Goal: Task Accomplishment & Management: Manage account settings

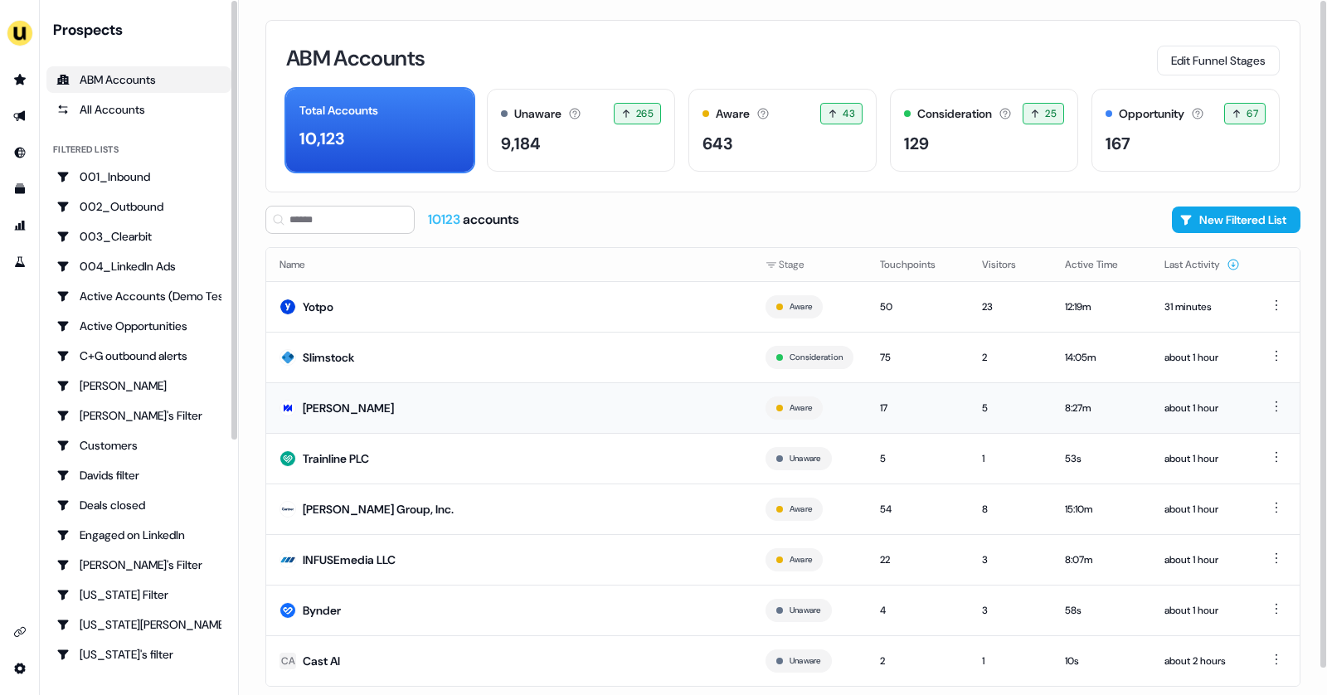
scroll to position [27, 0]
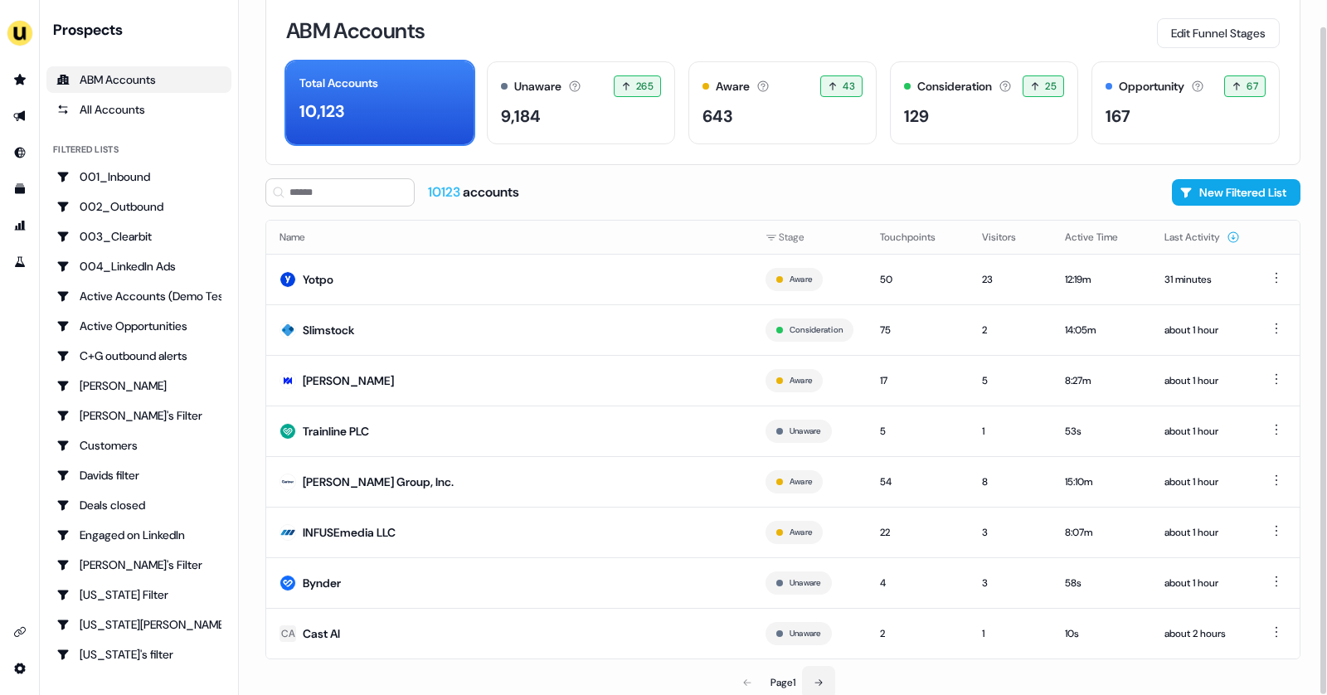
click at [815, 671] on button at bounding box center [818, 682] width 33 height 33
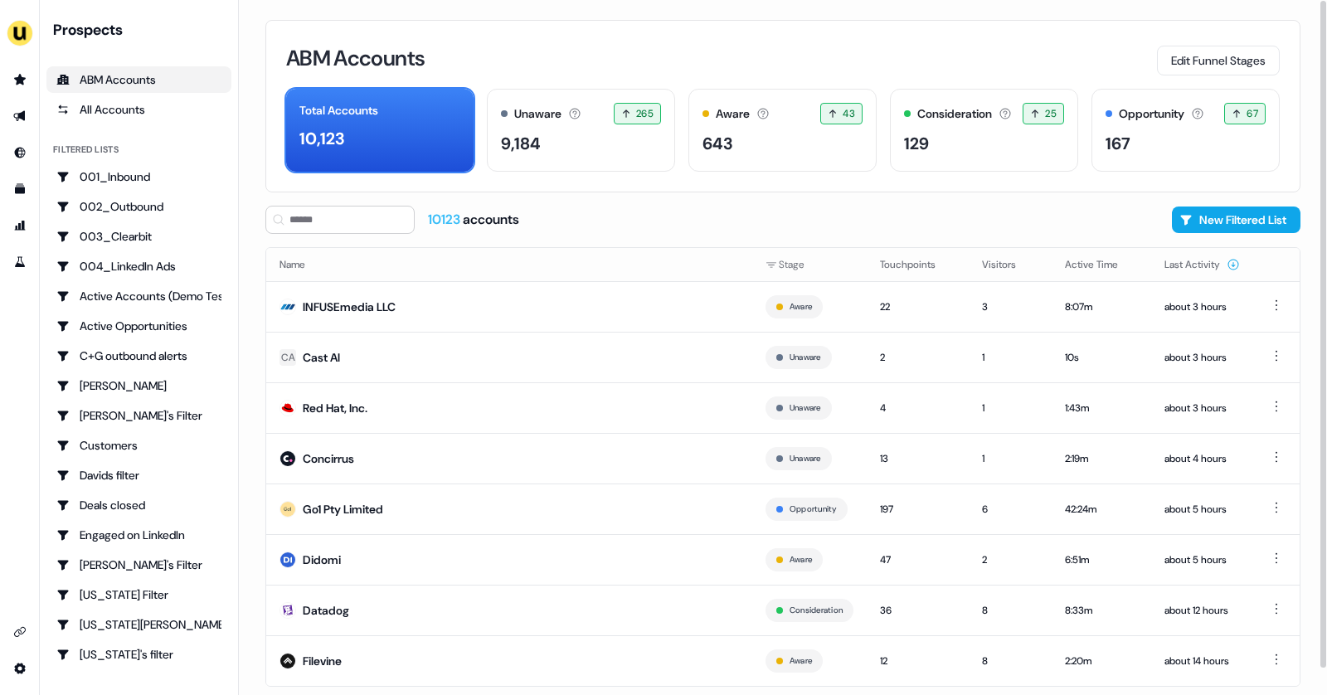
scroll to position [27, 0]
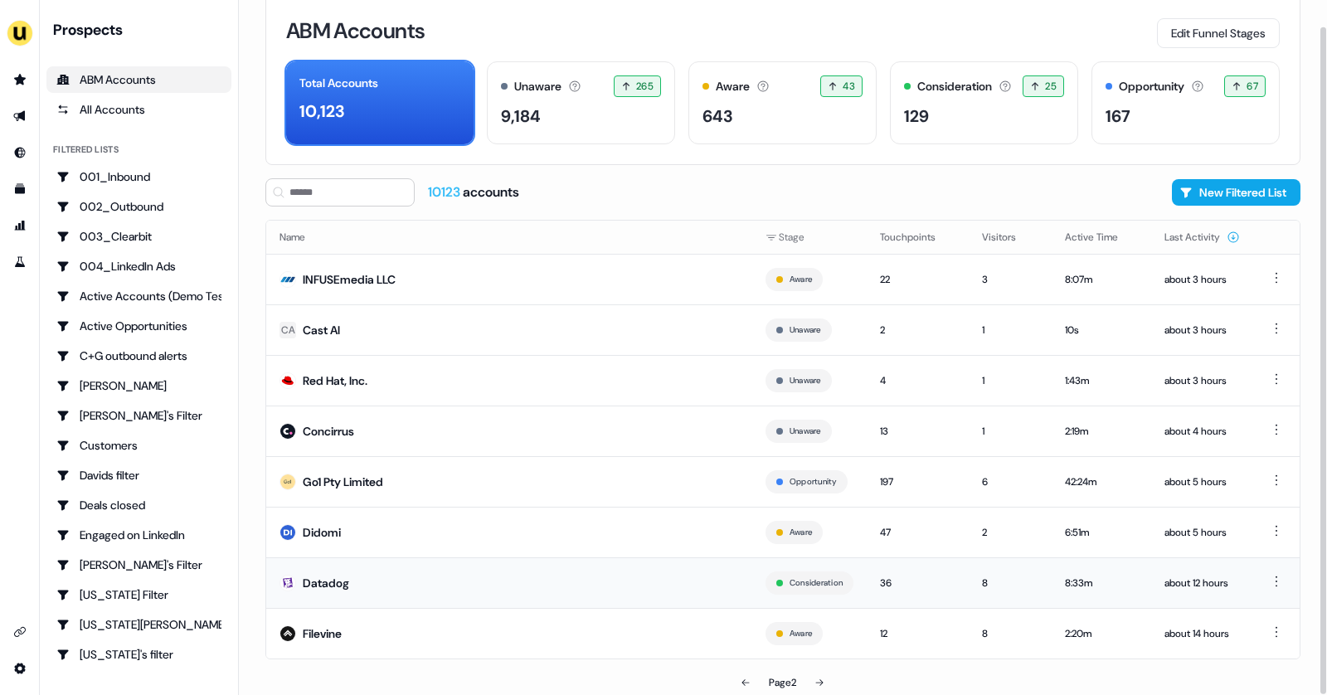
click at [657, 591] on td "Datadog" at bounding box center [509, 582] width 486 height 51
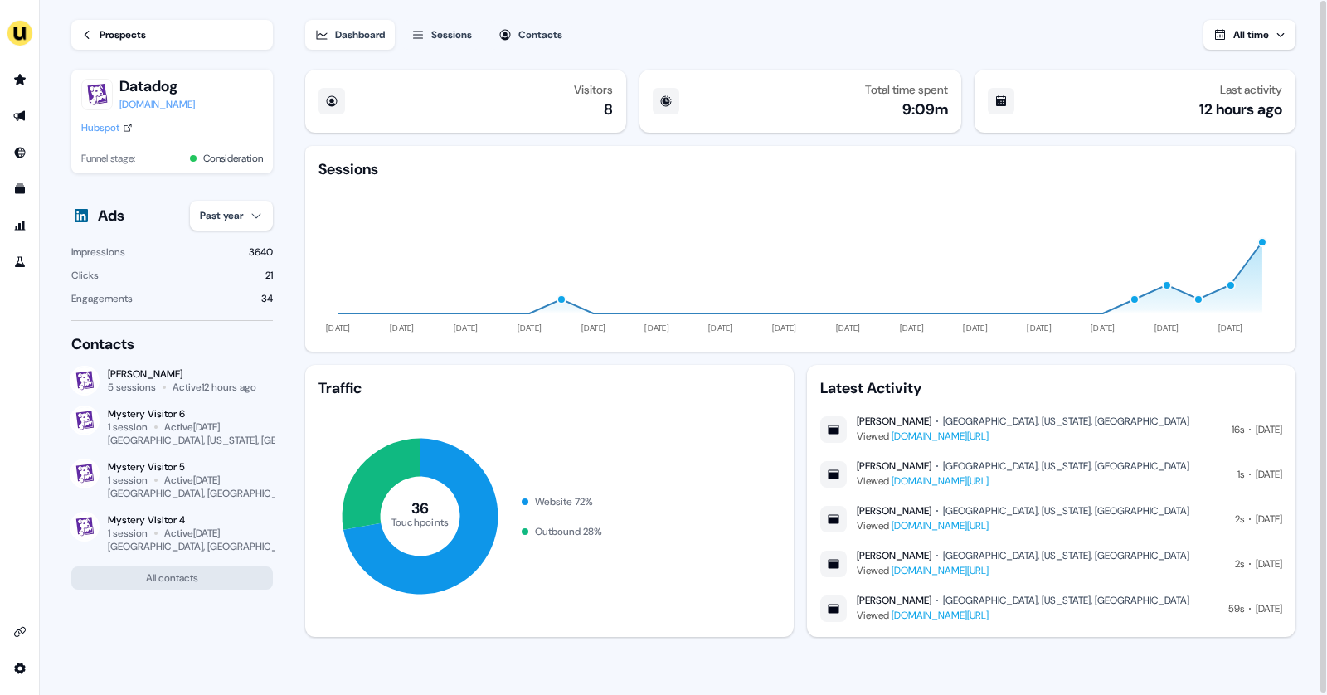
click at [442, 27] on div "Sessions" at bounding box center [451, 35] width 41 height 17
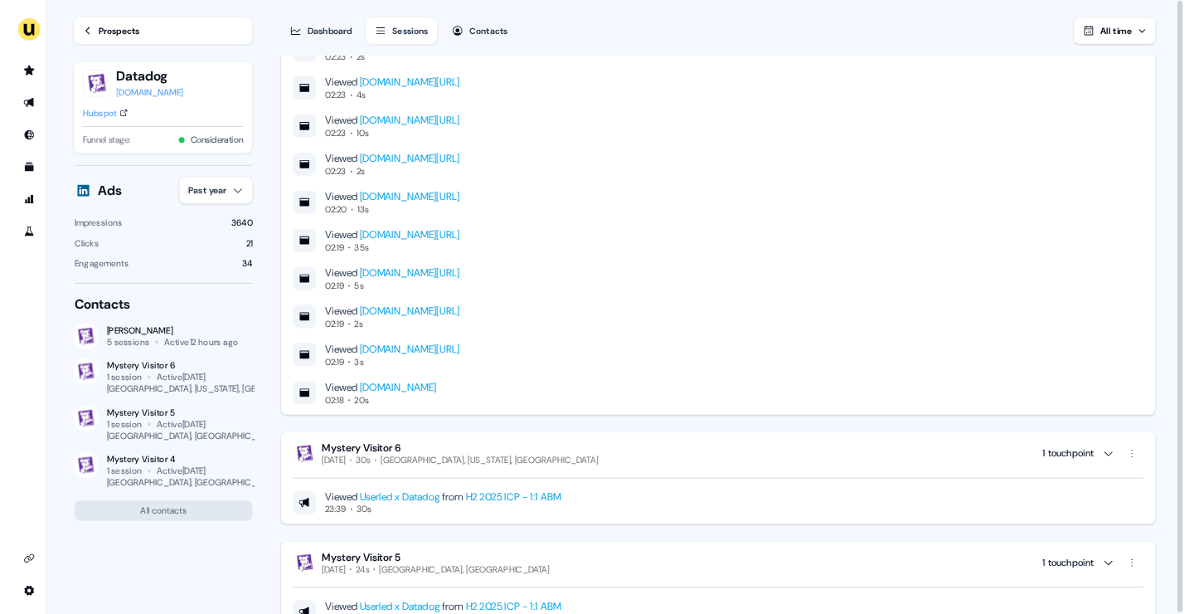
scroll to position [1233, 0]
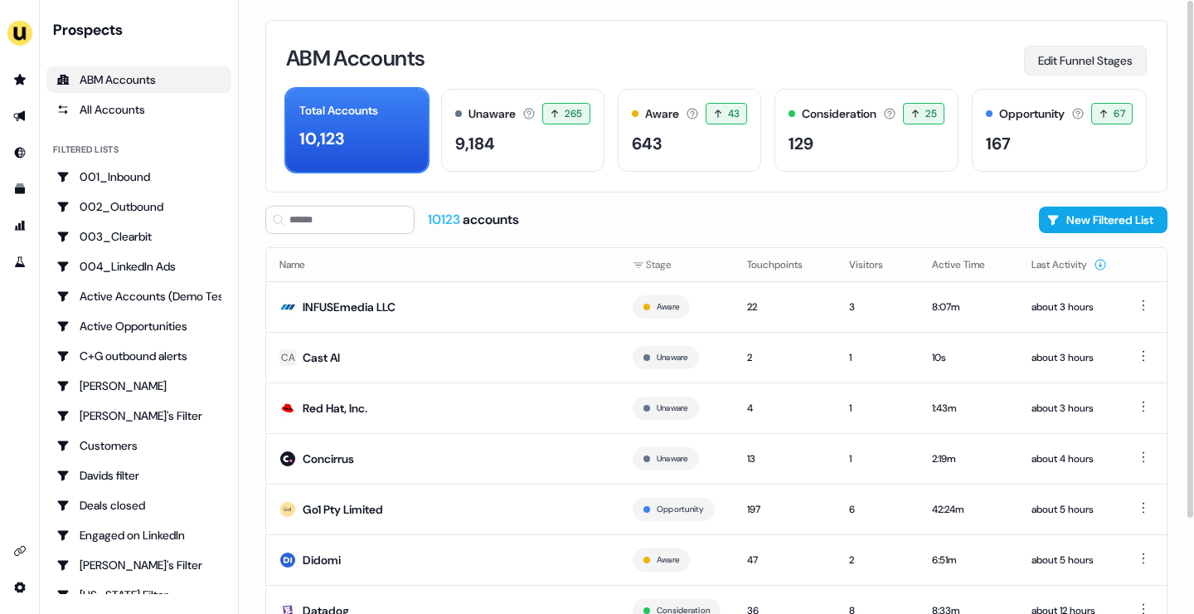
click at [1082, 64] on button "Edit Funnel Stages" at bounding box center [1085, 61] width 123 height 30
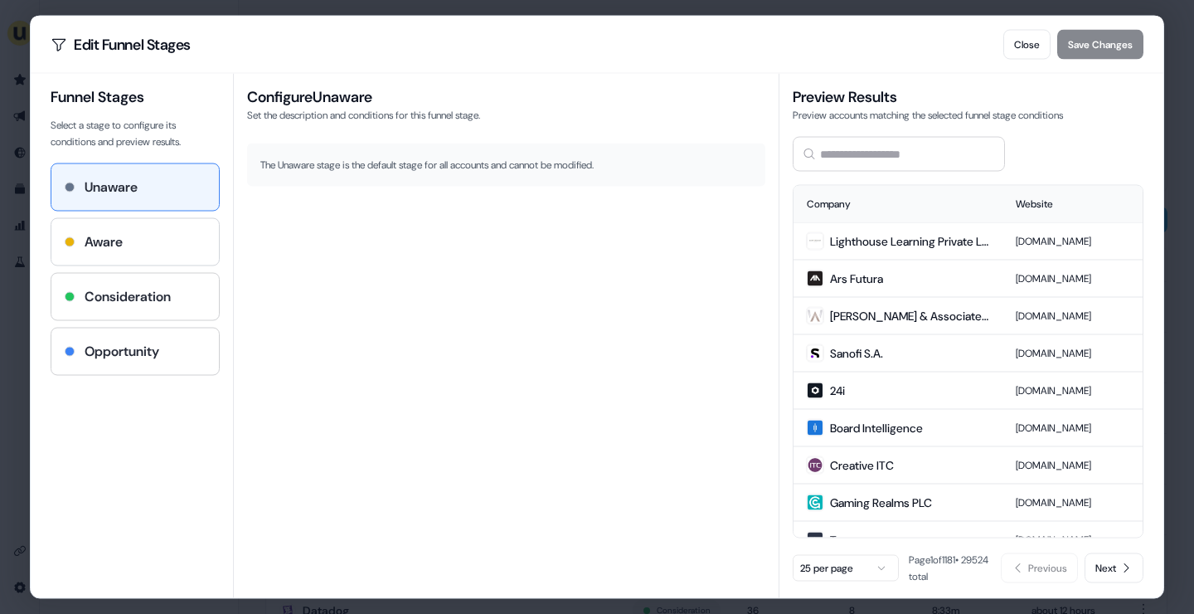
click at [175, 234] on div "Aware" at bounding box center [135, 242] width 141 height 20
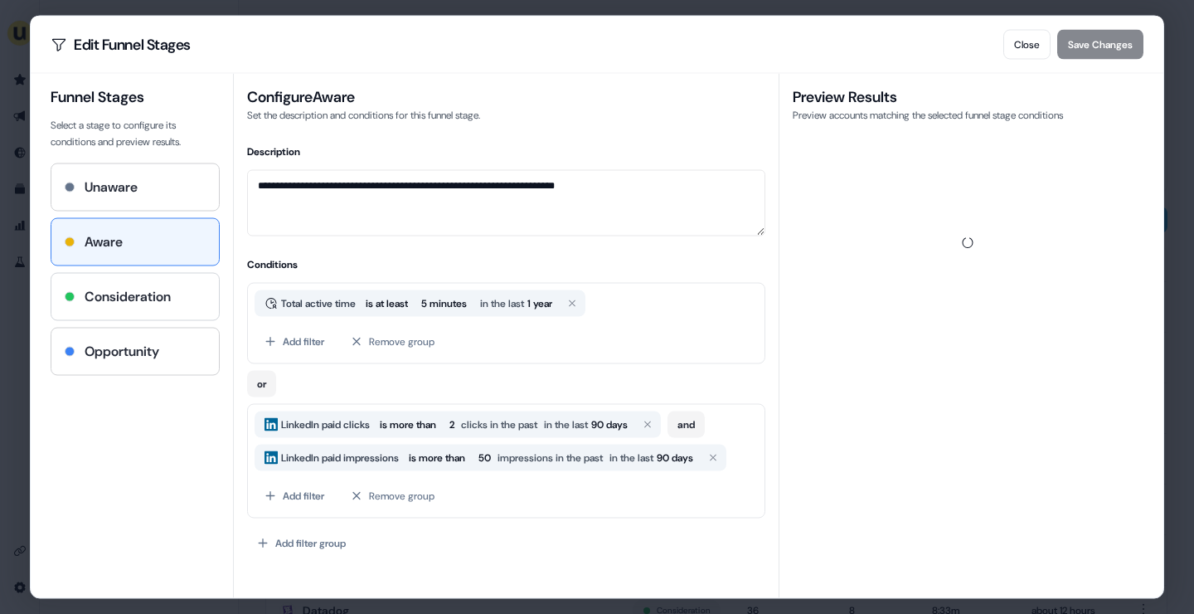
click at [149, 299] on h4 "Consideration" at bounding box center [128, 297] width 86 height 20
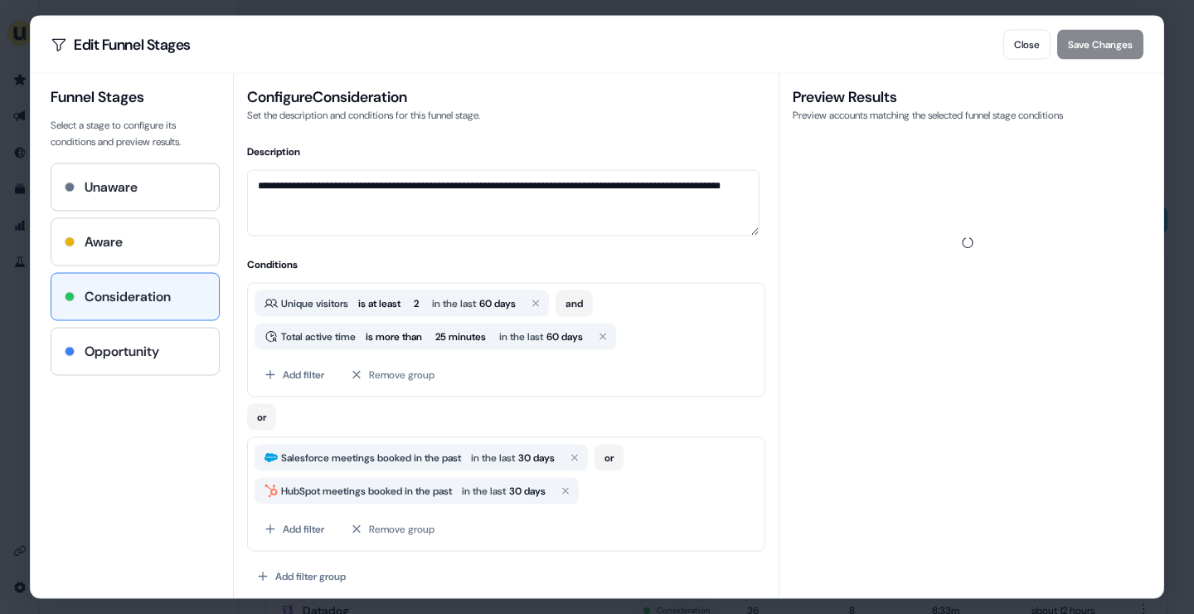
click at [147, 240] on div "Aware" at bounding box center [135, 242] width 141 height 20
type textarea "**********"
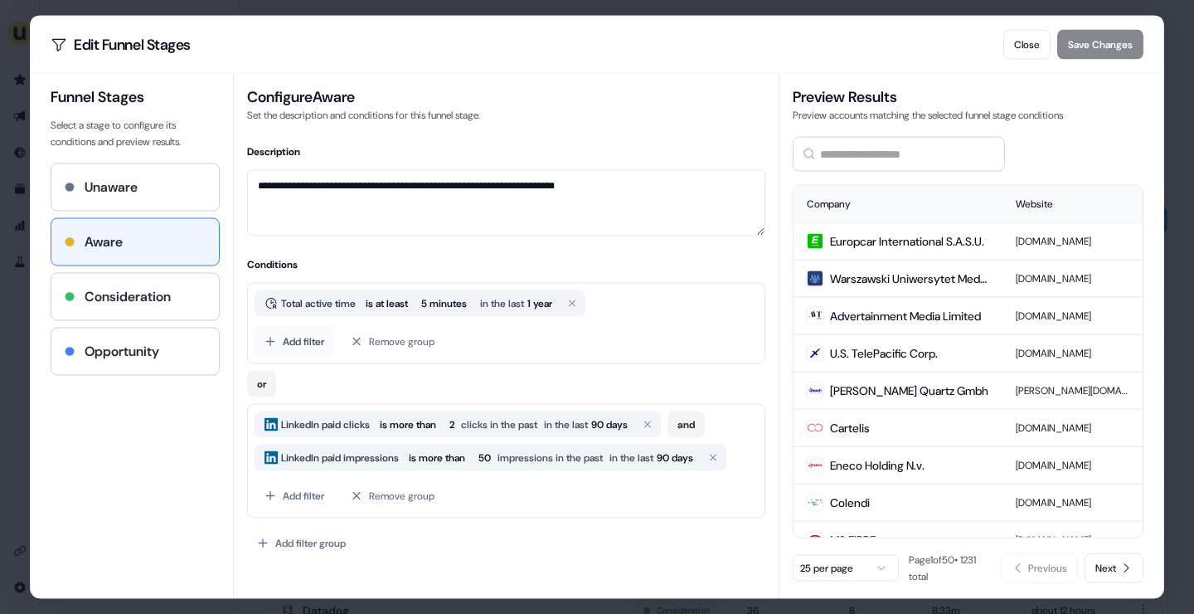
click at [300, 339] on button "Add filter" at bounding box center [295, 342] width 80 height 30
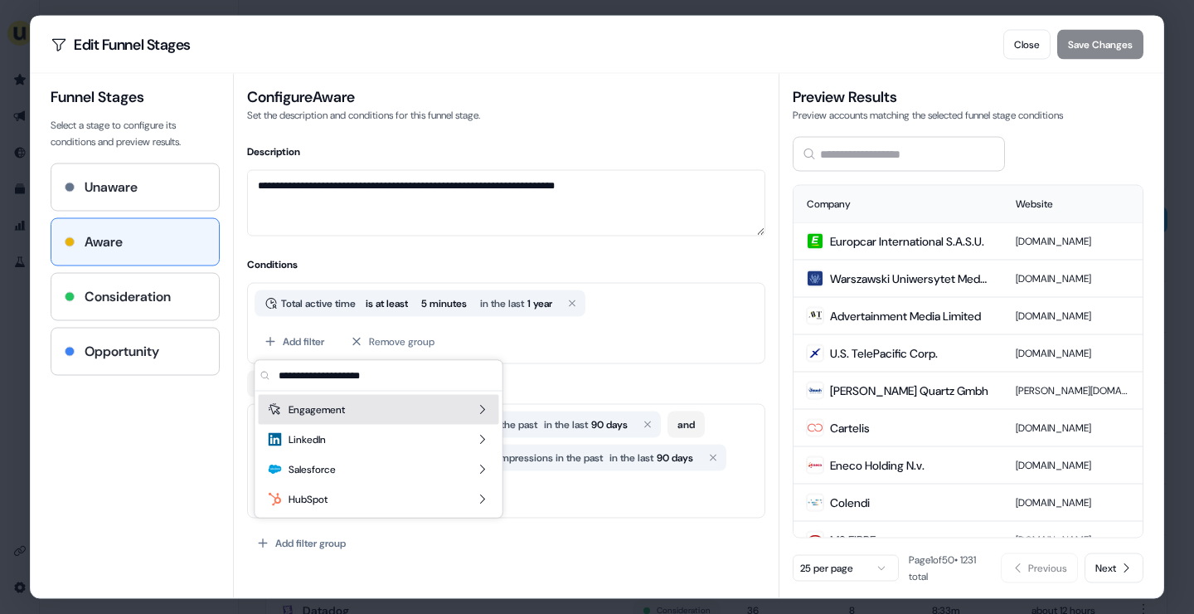
click at [349, 409] on div "Engagement" at bounding box center [379, 410] width 241 height 30
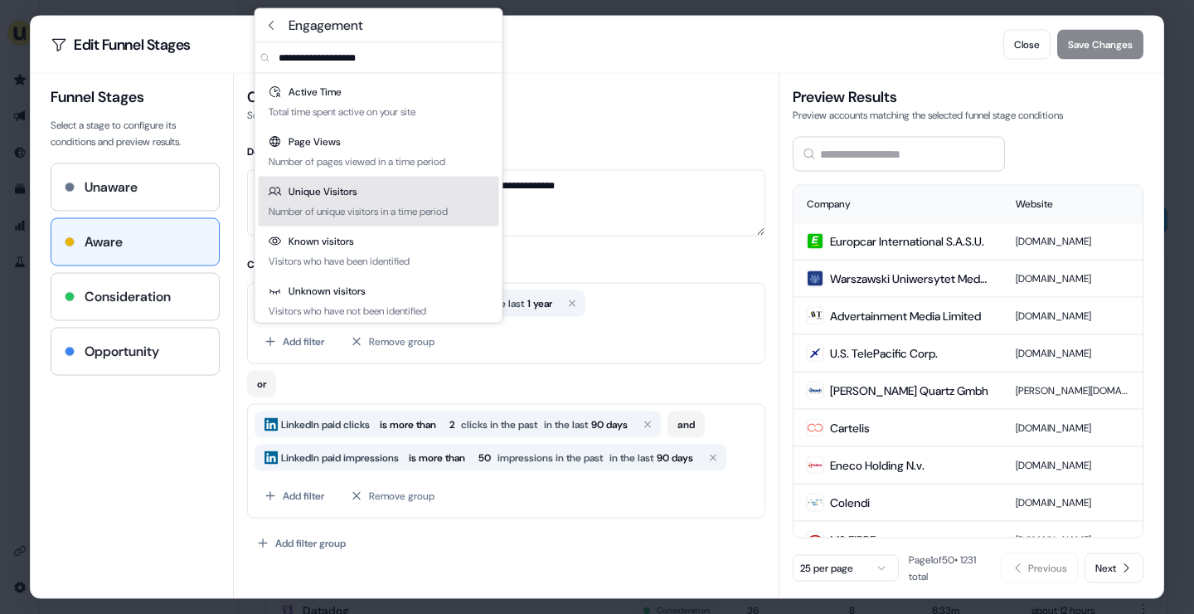
click at [362, 207] on div "Number of unique visitors in a time period" at bounding box center [358, 211] width 179 height 17
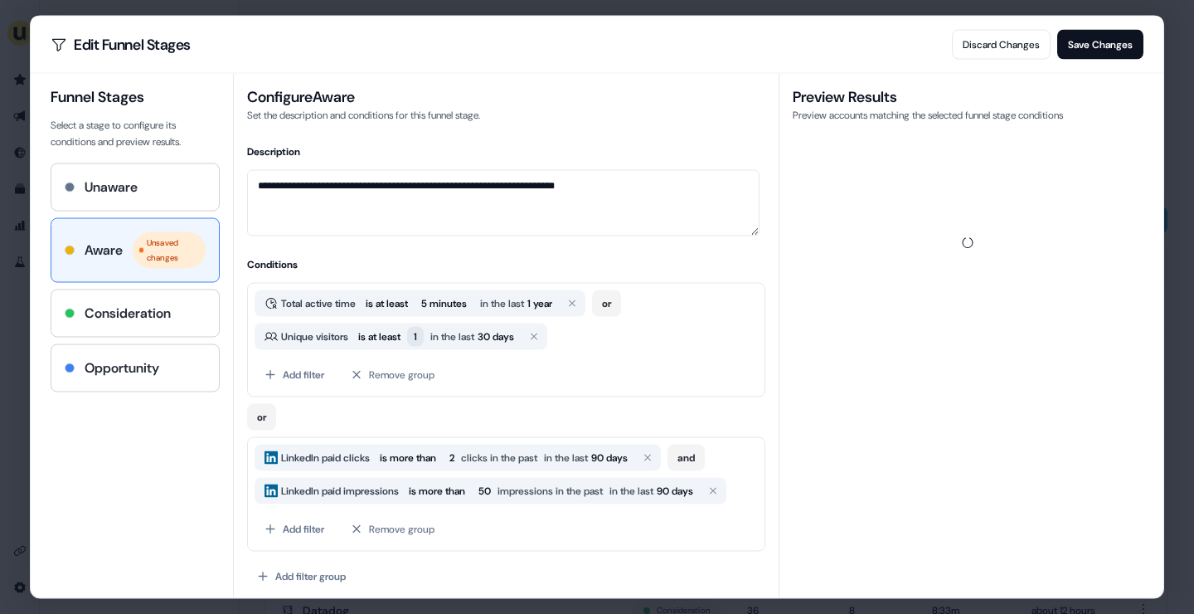
click at [419, 335] on span "1" at bounding box center [415, 337] width 17 height 20
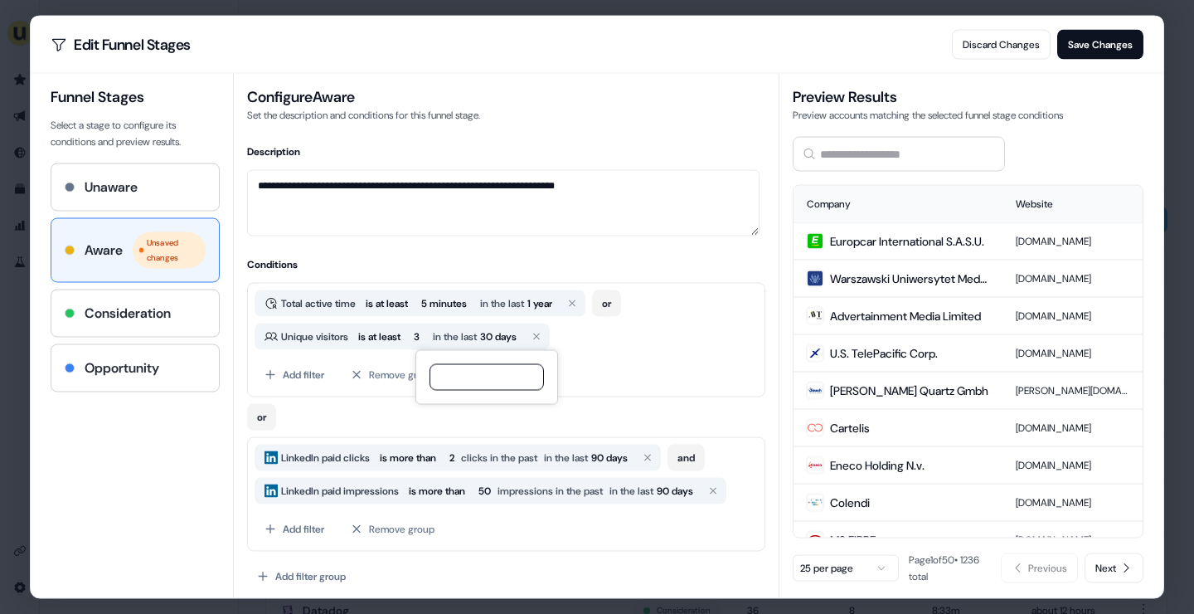
type input "*"
click at [640, 365] on div "Add filter Remove group" at bounding box center [506, 375] width 503 height 30
click at [1092, 47] on button "Save Changes" at bounding box center [1101, 45] width 86 height 30
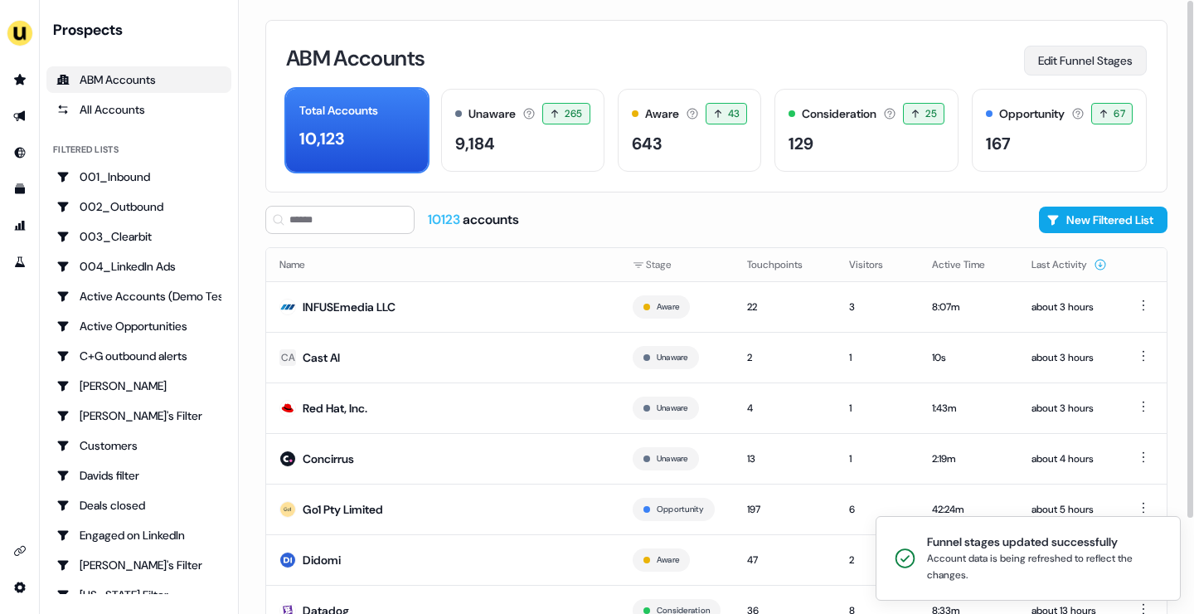
click at [1050, 49] on button "Edit Funnel Stages" at bounding box center [1085, 61] width 123 height 30
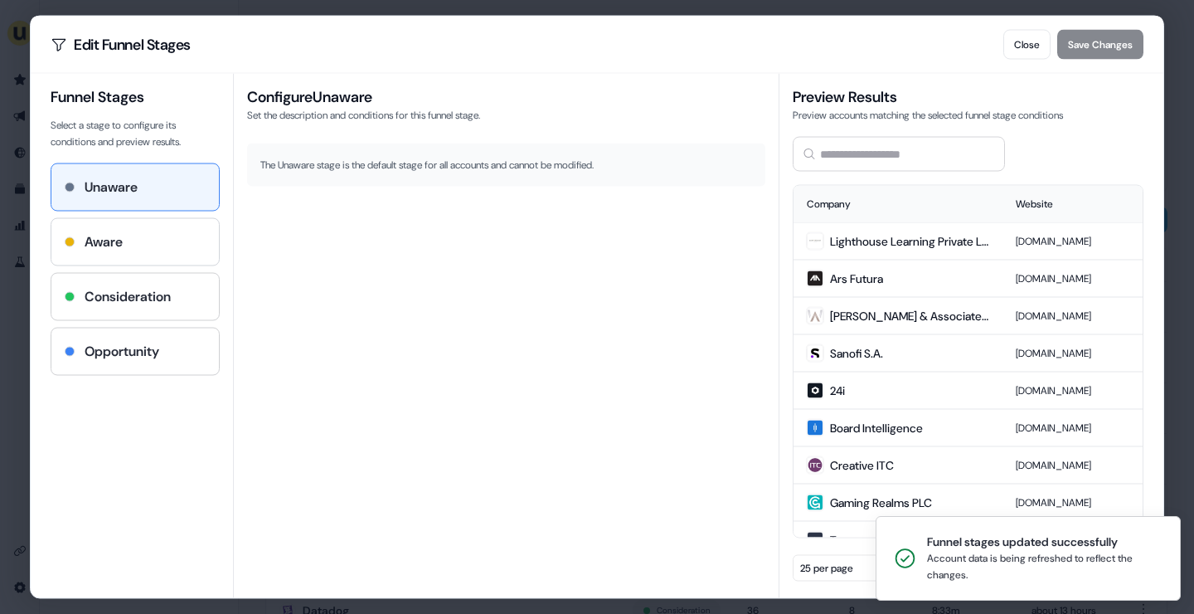
click at [147, 234] on div "Aware" at bounding box center [135, 242] width 141 height 20
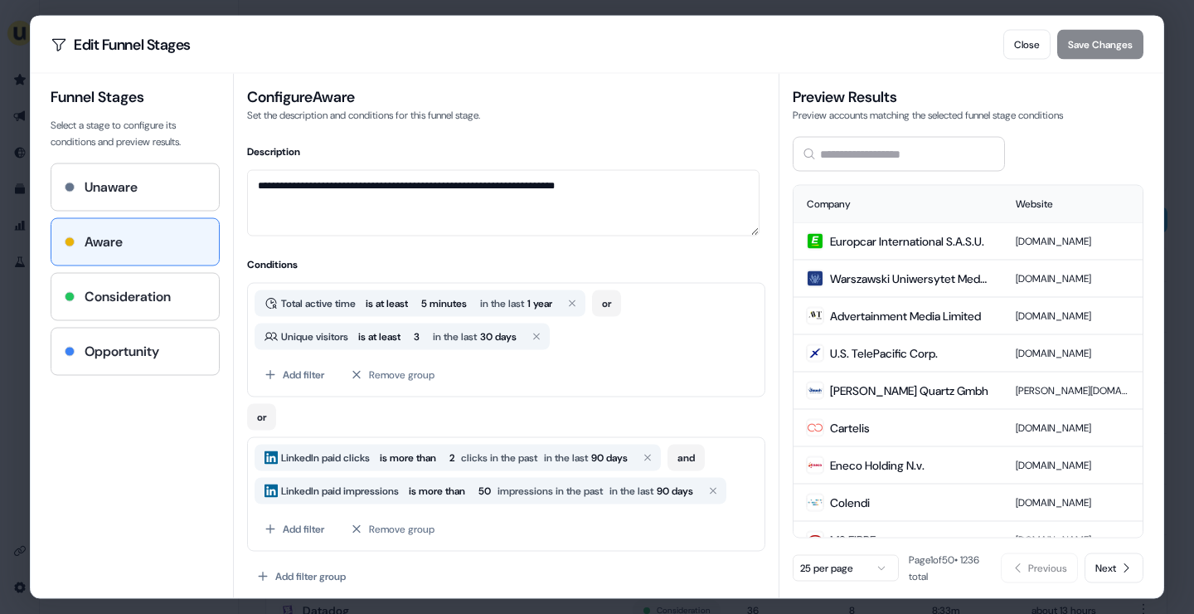
scroll to position [7, 0]
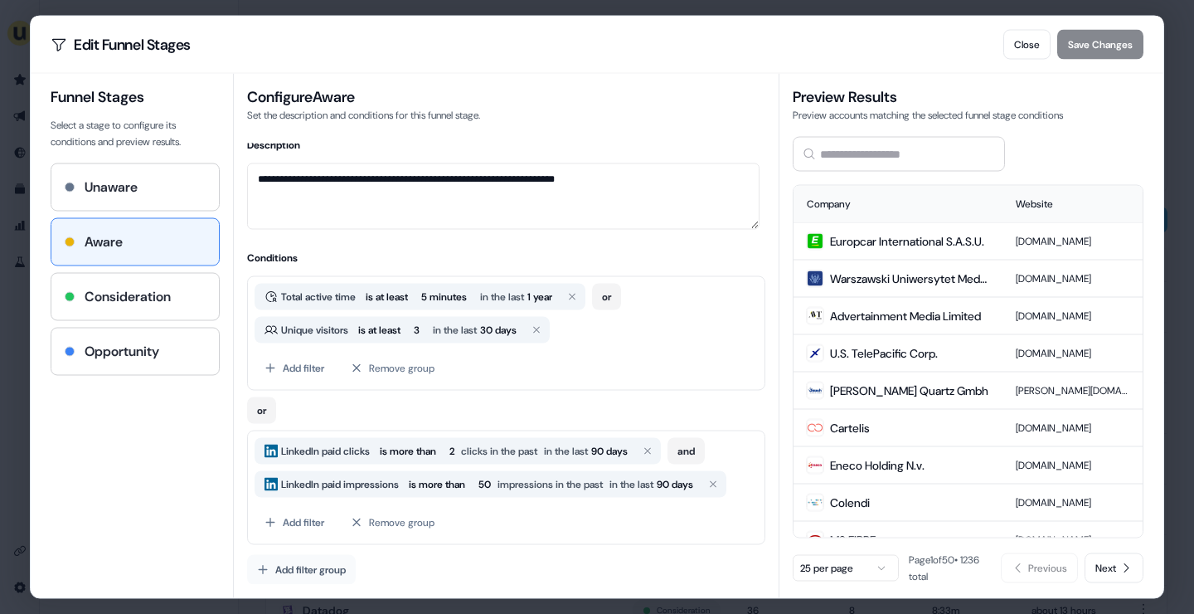
click at [318, 576] on button "Add filter group" at bounding box center [301, 570] width 109 height 30
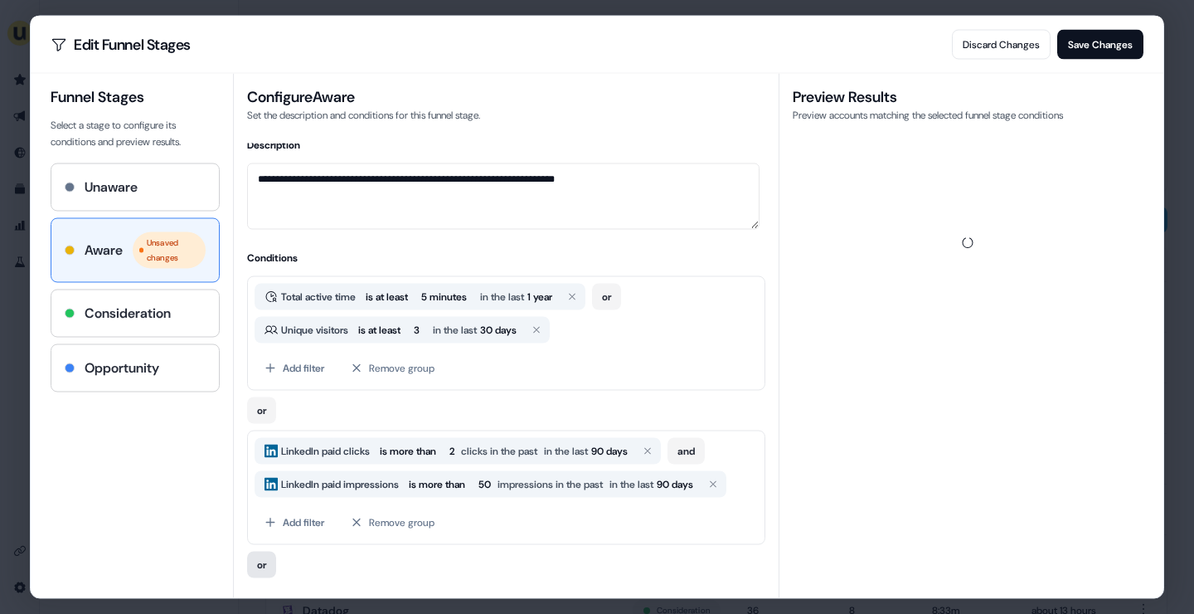
scroll to position [91, 0]
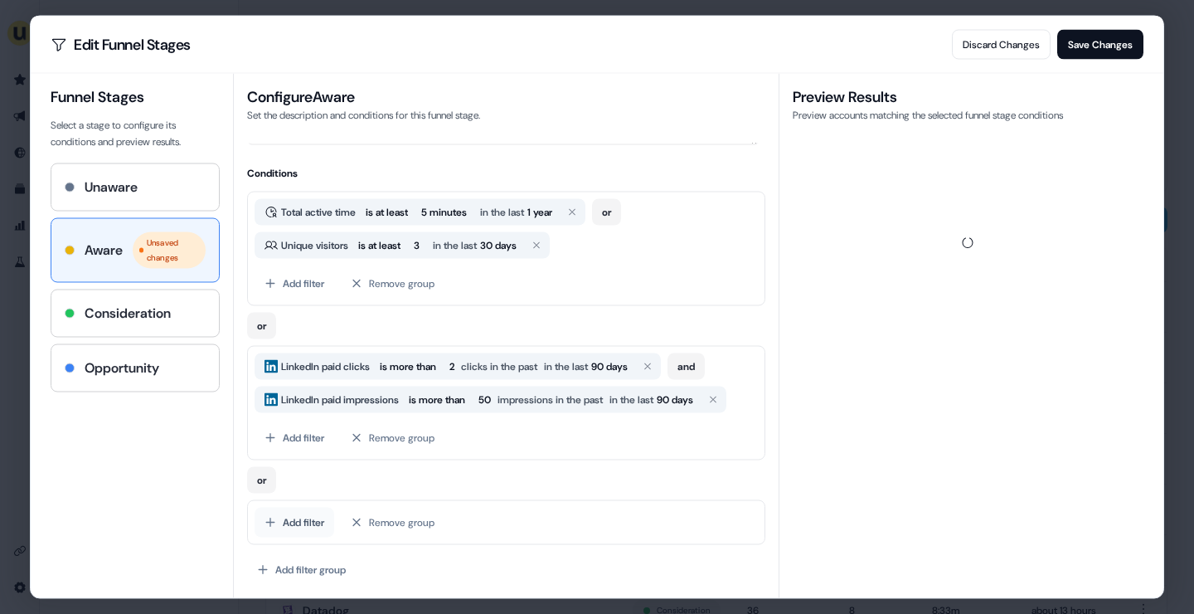
click at [303, 519] on button "Add filter" at bounding box center [295, 523] width 80 height 30
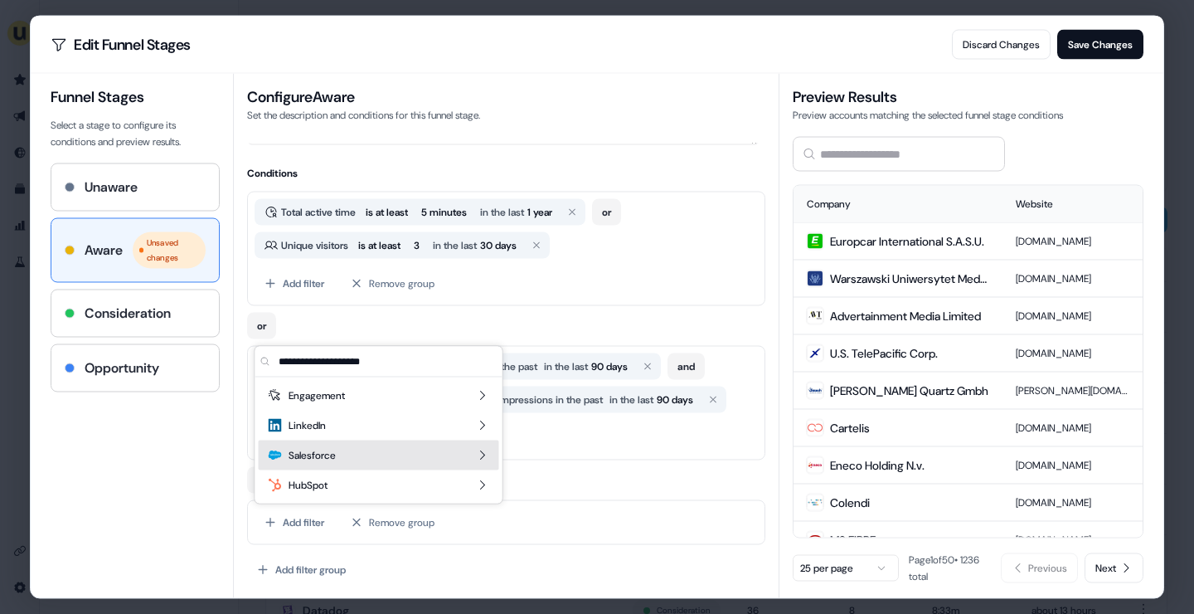
click at [408, 455] on div "Salesforce" at bounding box center [379, 455] width 241 height 30
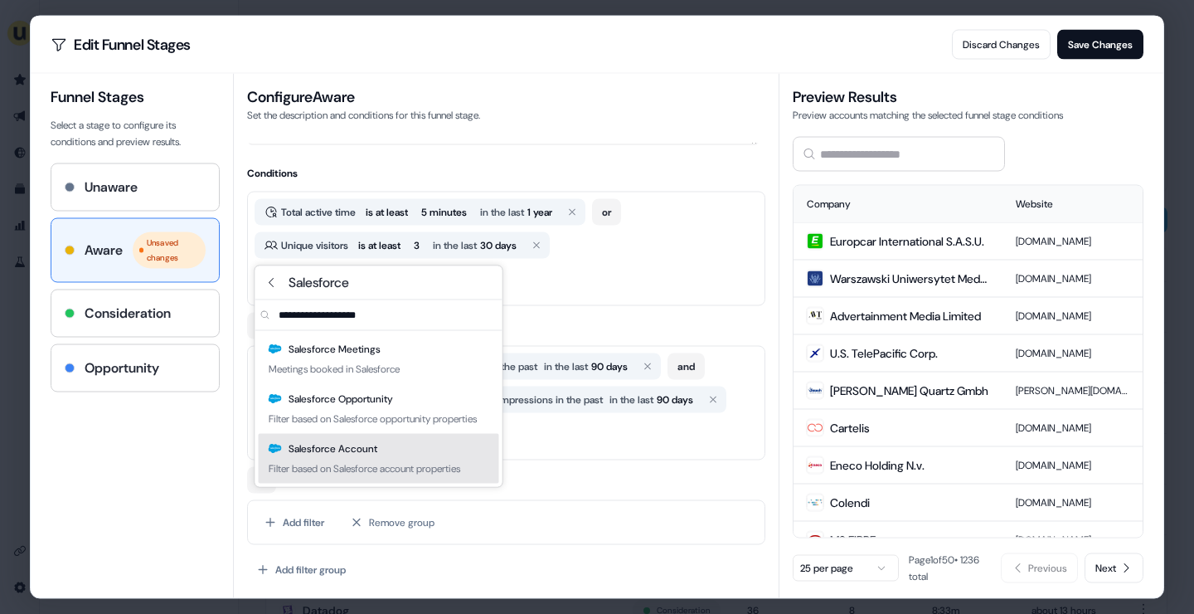
click at [550, 301] on div "Total active time is at least 5 minutes in the last 1 year or Unique visitors i…" at bounding box center [506, 249] width 518 height 114
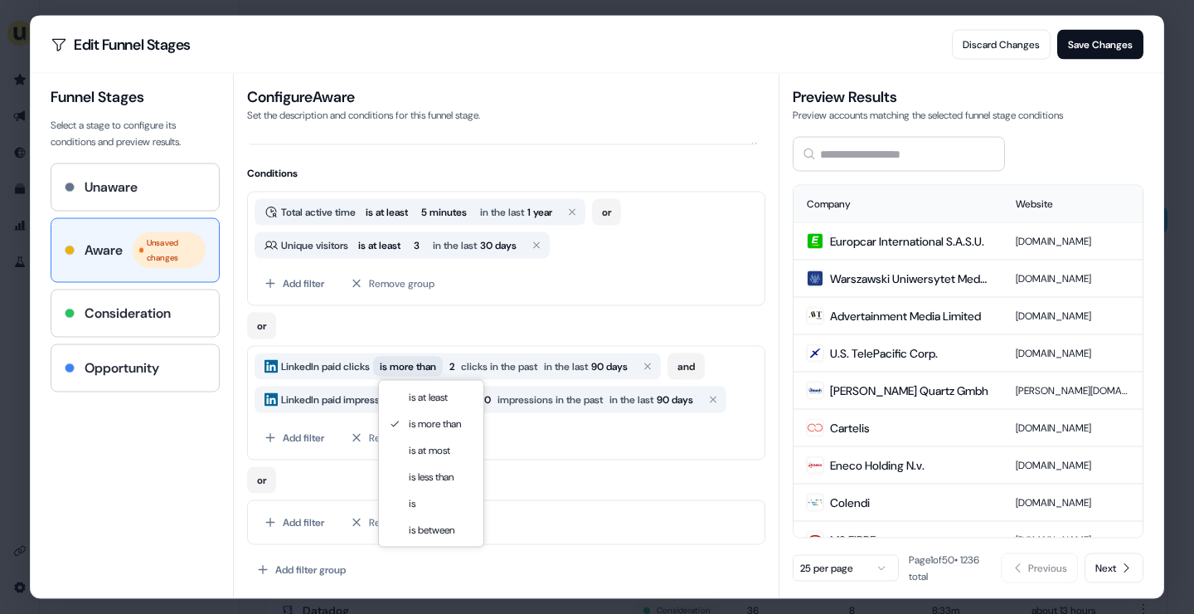
click at [400, 369] on span "is more than" at bounding box center [408, 366] width 56 height 17
click at [319, 365] on span "LinkedIn paid clicks" at bounding box center [325, 366] width 95 height 17
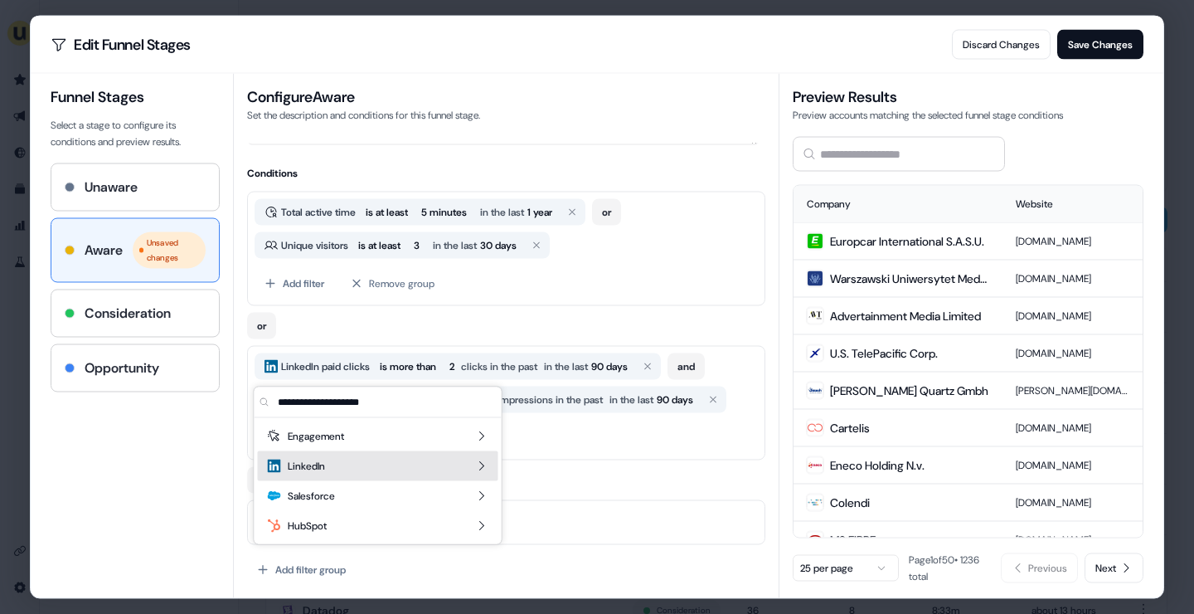
click at [323, 469] on span "LinkedIn" at bounding box center [306, 466] width 37 height 17
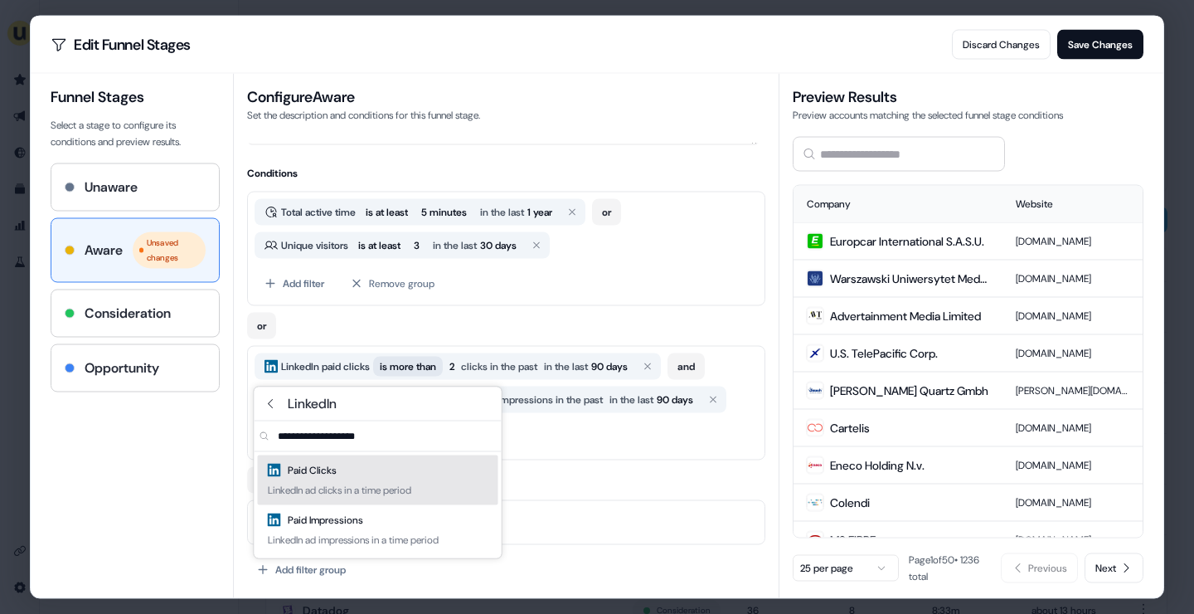
click at [430, 368] on span "is more than" at bounding box center [408, 366] width 56 height 17
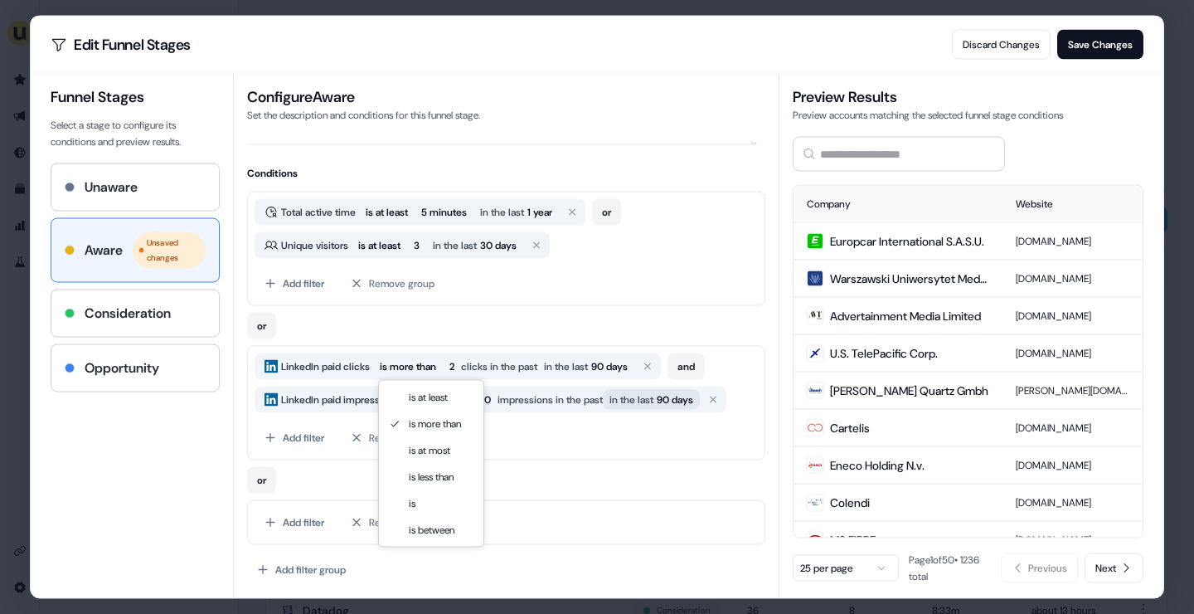
click at [654, 401] on span "in the last" at bounding box center [632, 400] width 44 height 17
click at [575, 445] on div "Add filter Remove group" at bounding box center [506, 438] width 503 height 30
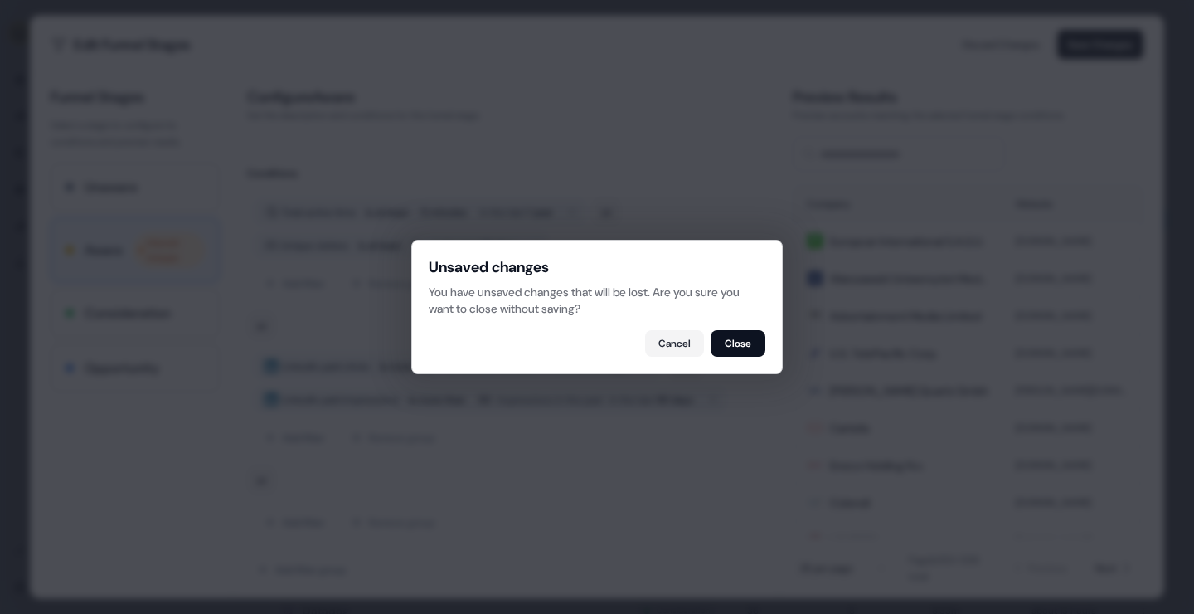
click at [1191, 309] on body "For the best experience switch devices to a bigger screen. Go to Userled.io Pro…" at bounding box center [597, 307] width 1194 height 614
click at [667, 347] on button "Cancel" at bounding box center [674, 343] width 59 height 27
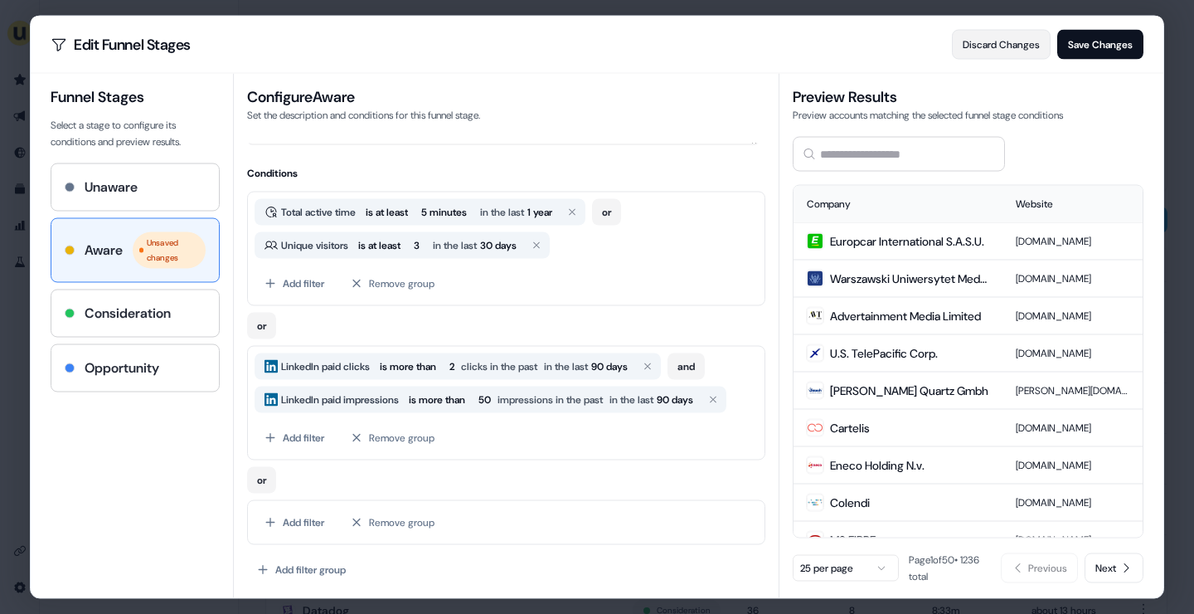
click at [1000, 50] on button "Discard Changes" at bounding box center [1001, 45] width 99 height 30
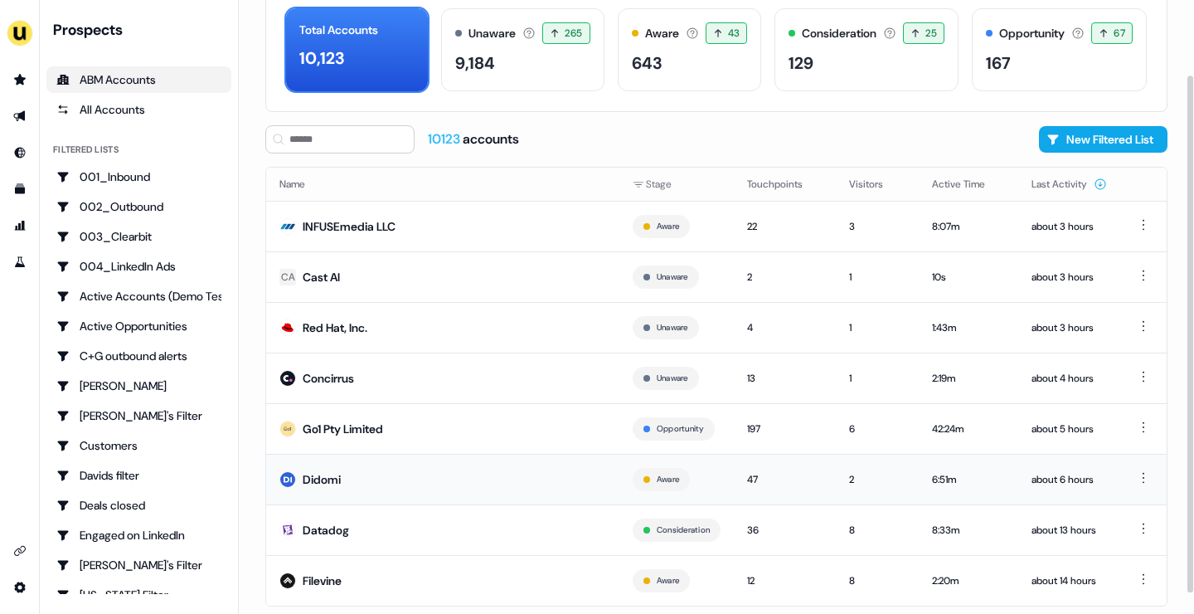
scroll to position [89, 0]
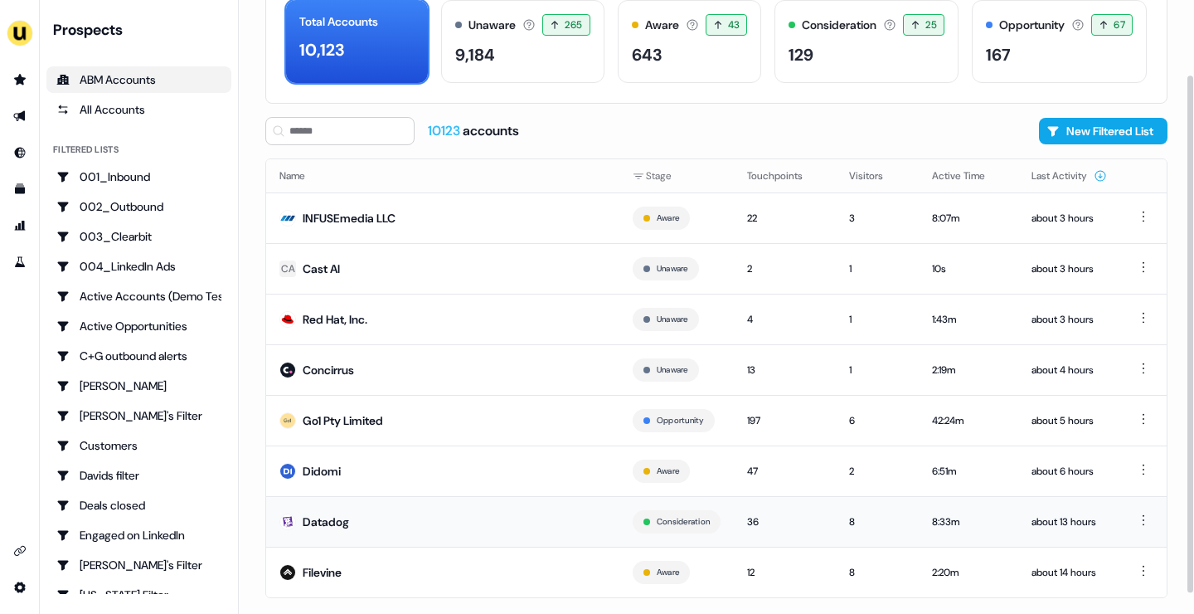
click at [364, 510] on td "Datadog" at bounding box center [442, 521] width 353 height 51
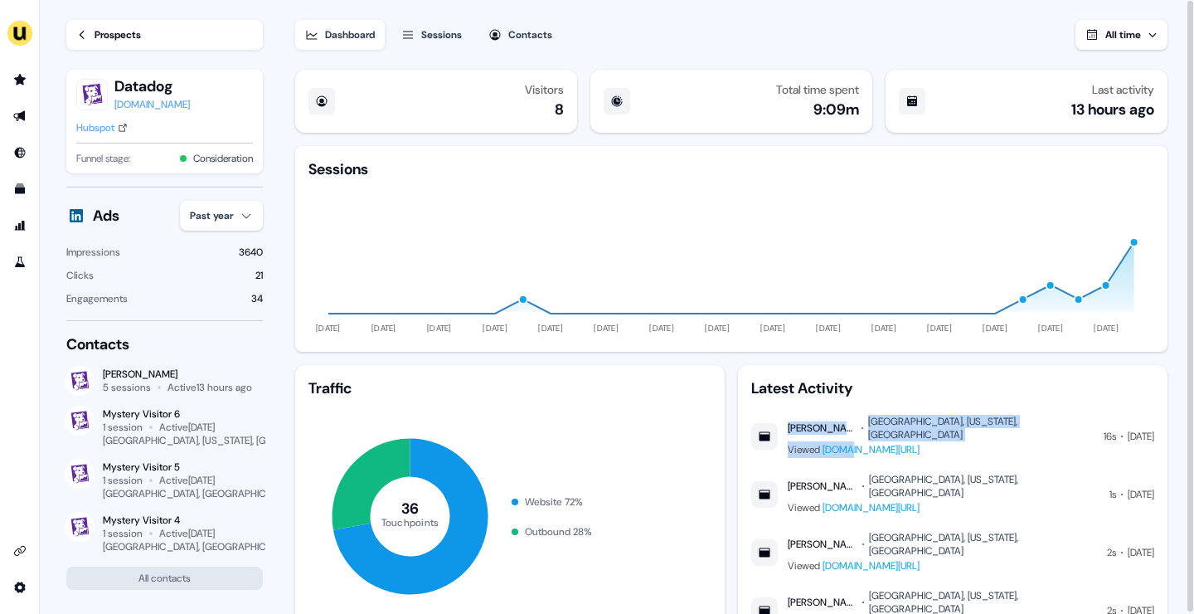
drag, startPoint x: 789, startPoint y: 421, endPoint x: 854, endPoint y: 429, distance: 66.0
click at [854, 429] on div "Kevin Driscoll Brooklyn, New York, US Viewed www.userled.io/playbooks" at bounding box center [941, 436] width 306 height 43
drag, startPoint x: 855, startPoint y: 466, endPoint x: 781, endPoint y: 465, distance: 74.7
click at [781, 473] on div "Kevin Driscoll Brooklyn, New York, US Viewed www.userled.io/platform" at bounding box center [925, 494] width 348 height 43
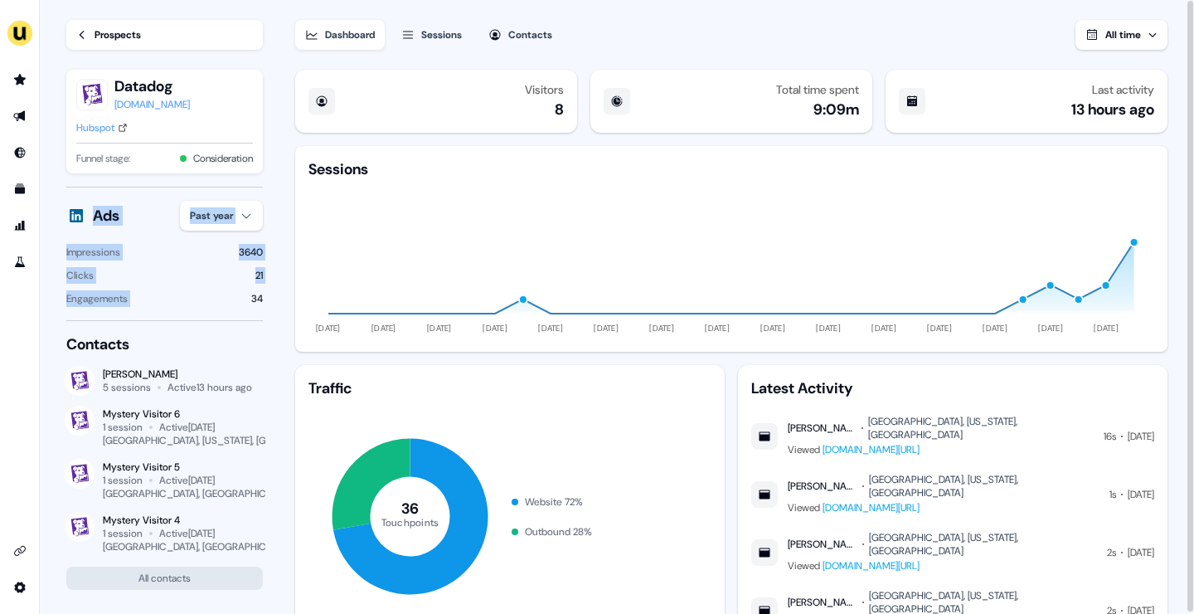
drag, startPoint x: 68, startPoint y: 216, endPoint x: 267, endPoint y: 290, distance: 212.3
click at [267, 290] on section "Loading... Prospects Datadog datadoghq.com Hubspot Funnel stage: Consideration …" at bounding box center [617, 307] width 1155 height 615
drag, startPoint x: 545, startPoint y: 105, endPoint x: 569, endPoint y: 115, distance: 26.0
click at [569, 115] on div "Visitors 8" at bounding box center [436, 101] width 282 height 63
click at [124, 368] on div "Kevin Driscoll" at bounding box center [177, 373] width 149 height 13
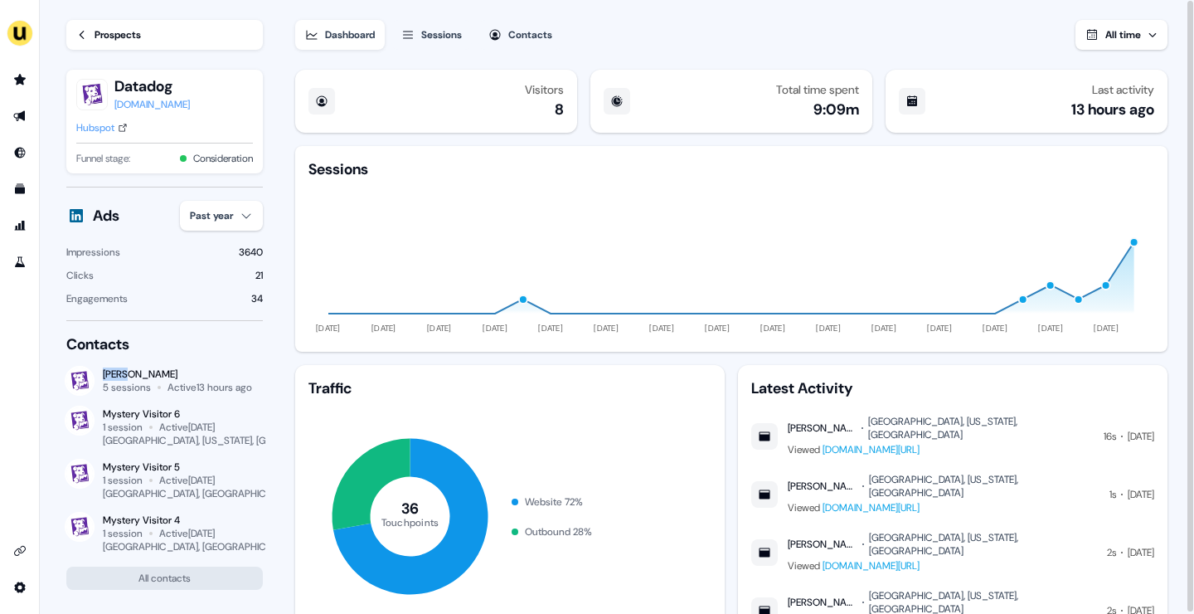
click at [124, 368] on div "Kevin Driscoll" at bounding box center [177, 373] width 149 height 13
click at [432, 27] on div "Sessions" at bounding box center [441, 35] width 41 height 17
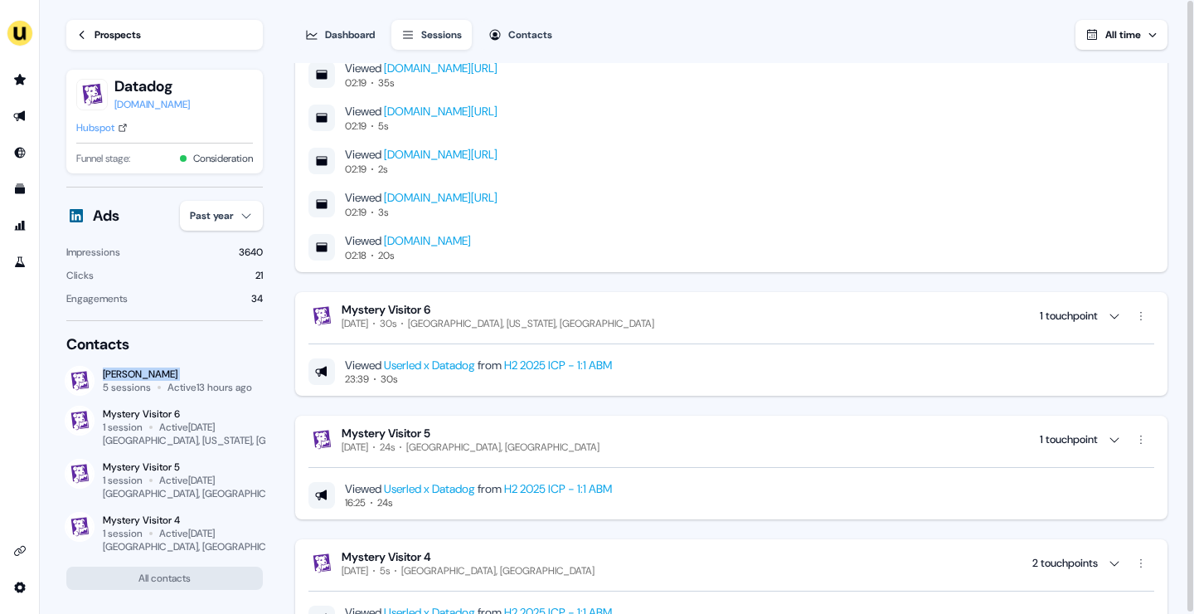
scroll to position [1387, 0]
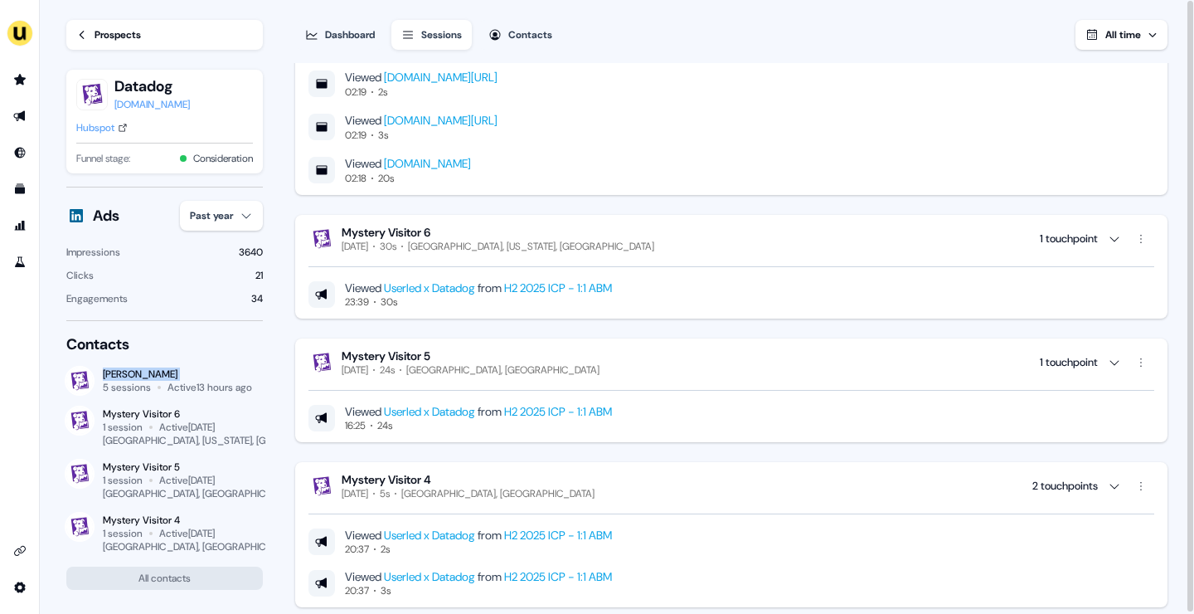
drag, startPoint x: 463, startPoint y: 236, endPoint x: 365, endPoint y: 233, distance: 97.9
click at [363, 235] on div "Mystery Visitor 6" at bounding box center [498, 232] width 313 height 15
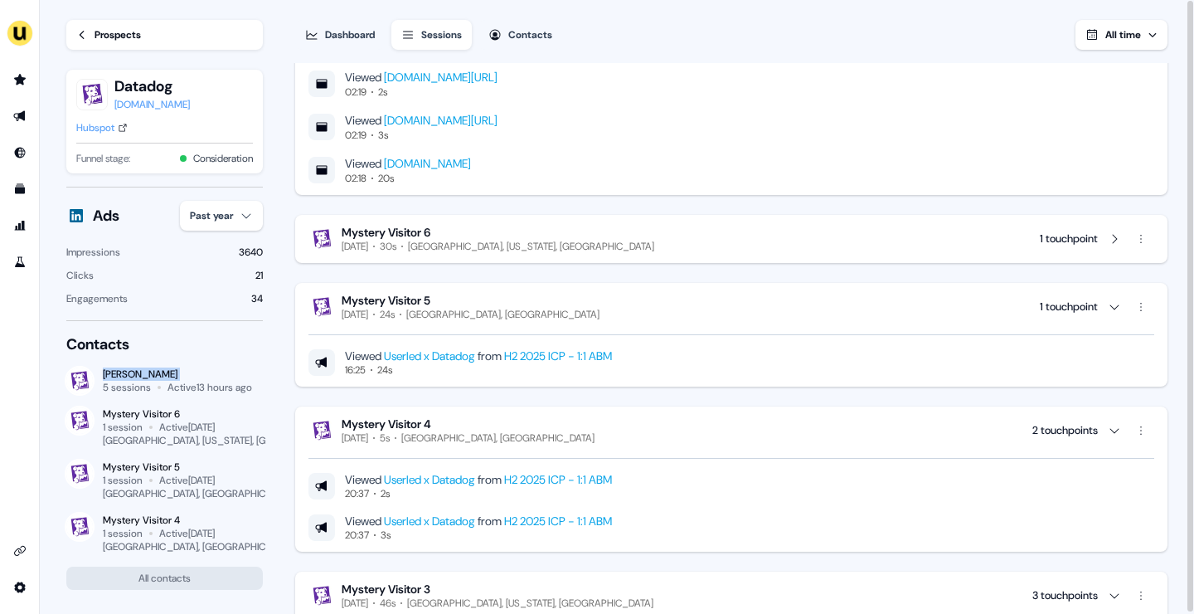
click at [471, 228] on div "Mystery Visitor 6" at bounding box center [498, 232] width 313 height 15
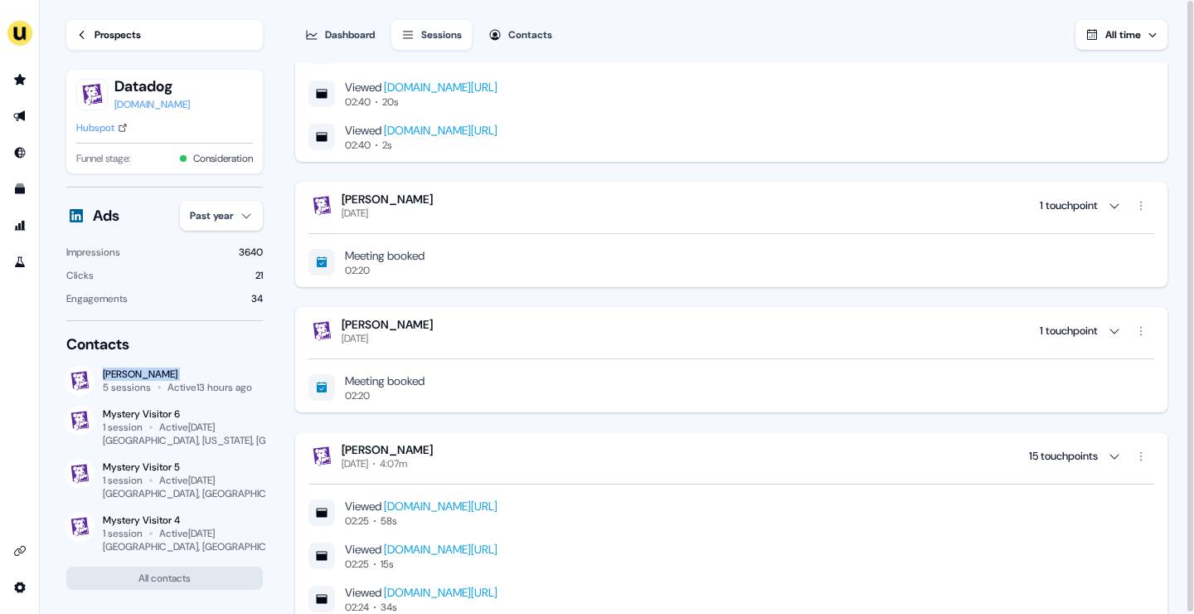
scroll to position [0, 0]
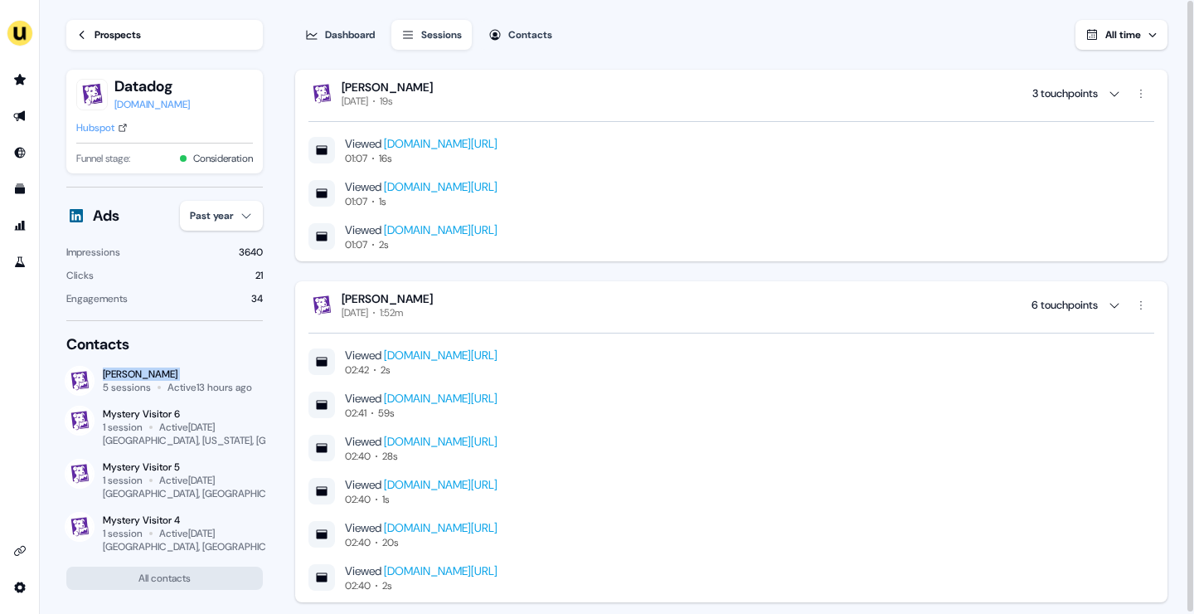
click at [95, 30] on div "Prospects" at bounding box center [118, 35] width 46 height 17
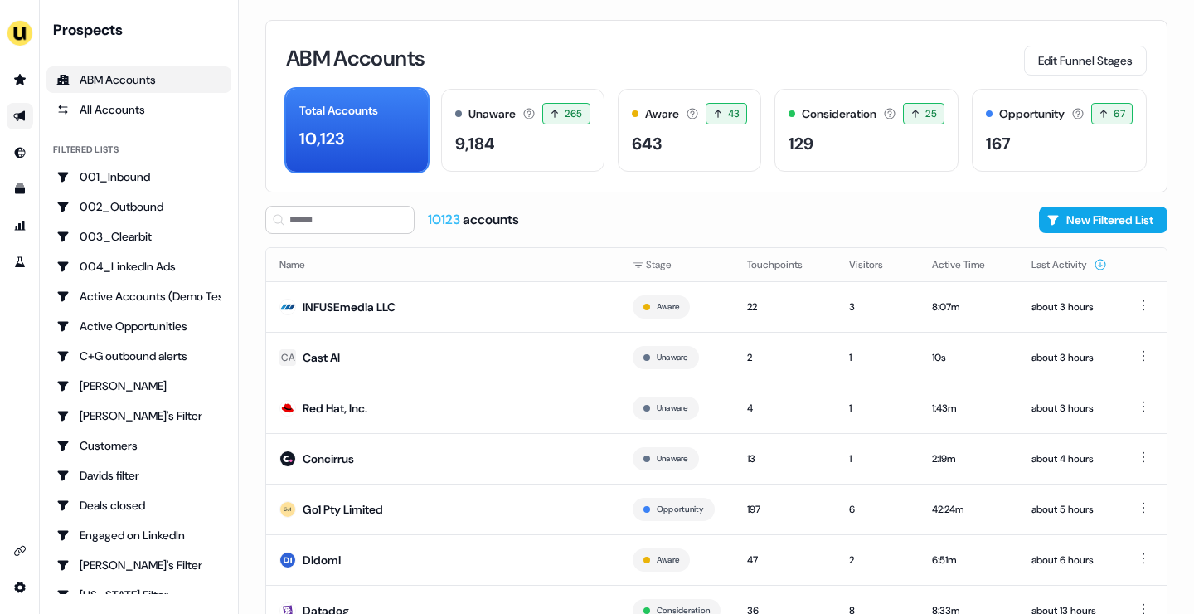
click at [13, 123] on link "Go to outbound experience" at bounding box center [20, 116] width 27 height 27
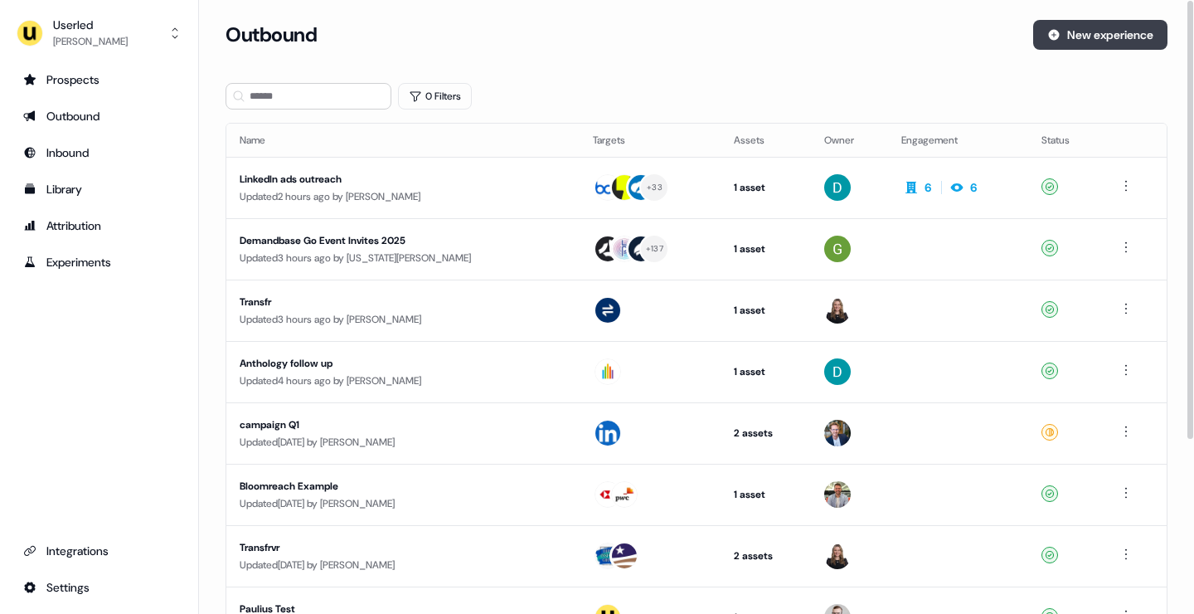
click at [1087, 32] on button "New experience" at bounding box center [1101, 35] width 134 height 30
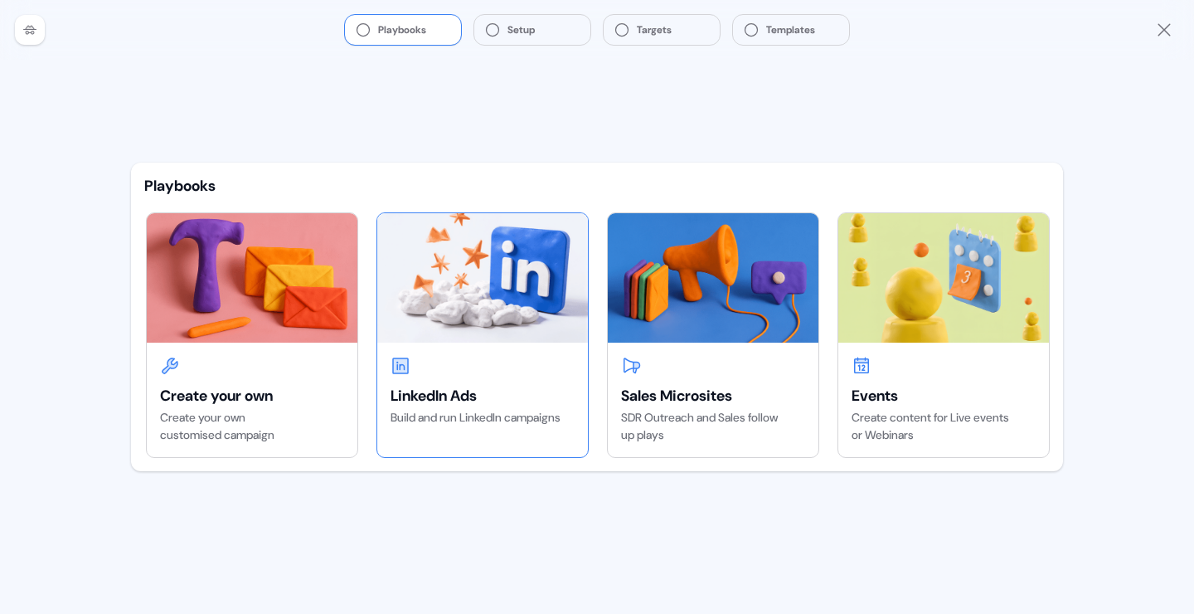
click at [438, 403] on div "LinkedIn Ads" at bounding box center [483, 396] width 184 height 20
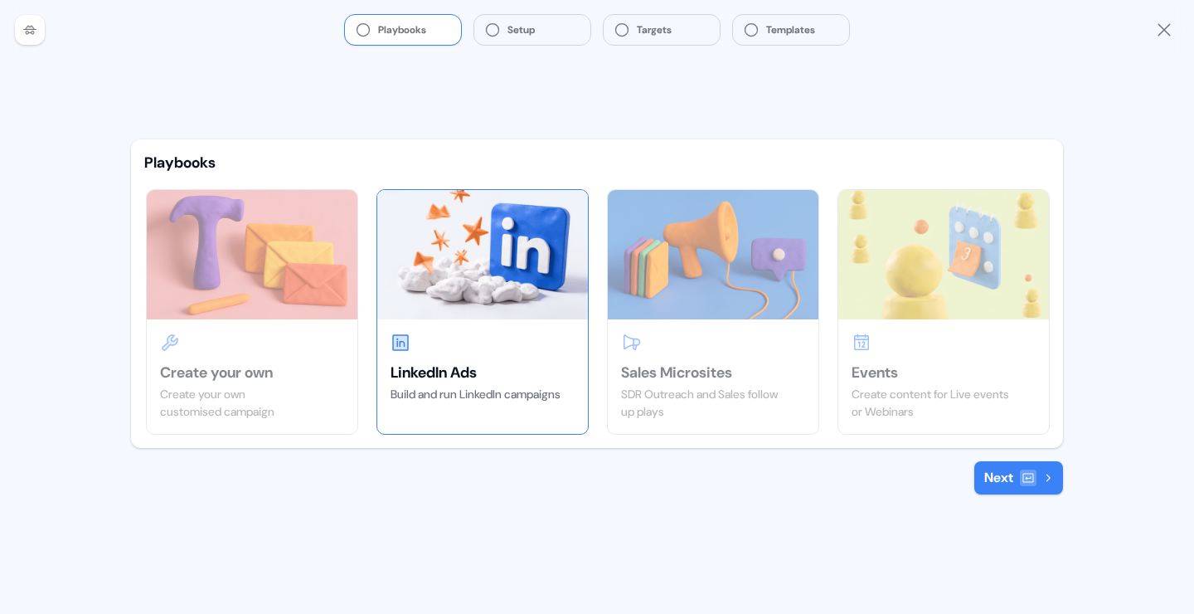
click at [1006, 482] on button "Next" at bounding box center [1019, 477] width 89 height 33
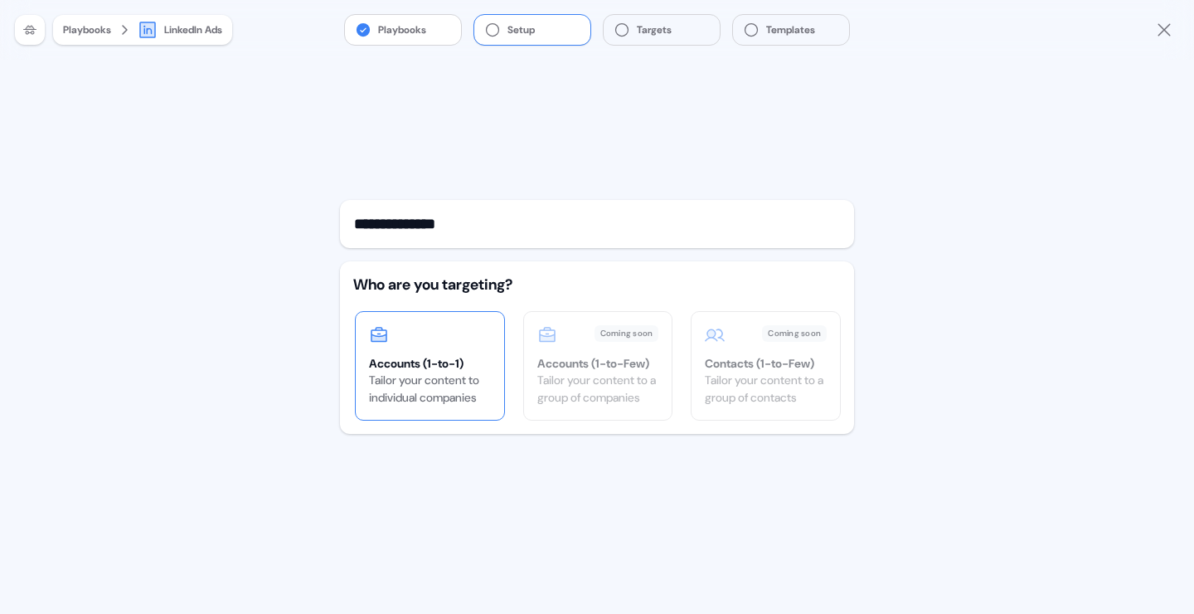
type input "**********"
click at [413, 380] on div "Tailor your content to individual companies" at bounding box center [430, 389] width 122 height 35
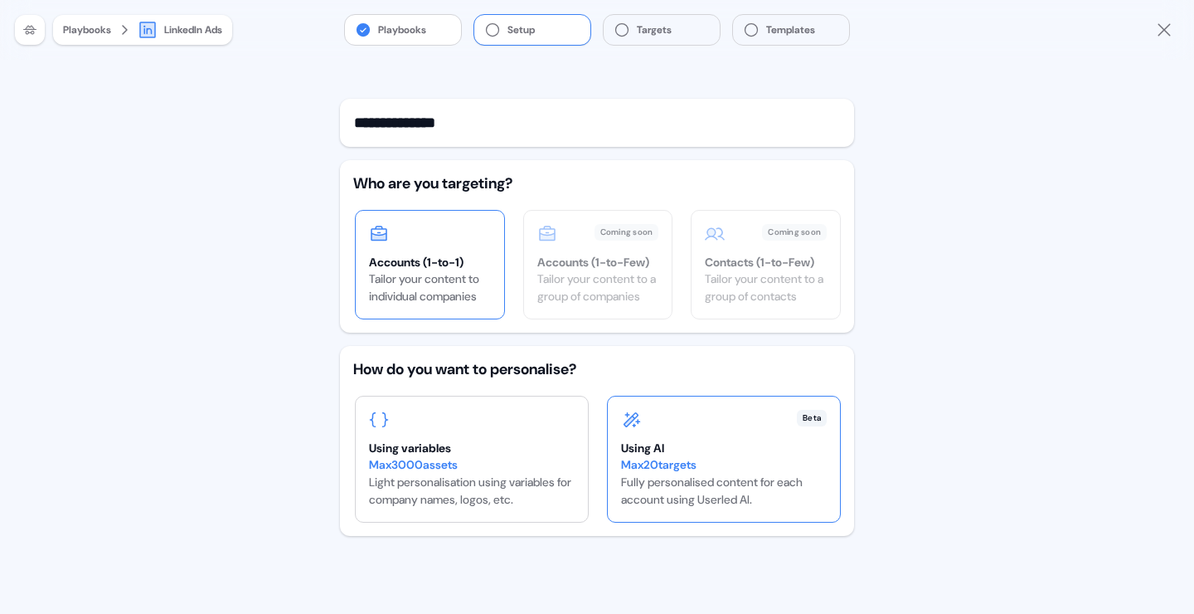
click at [674, 407] on div "Beta Using AI Max 20 targets Fully personalised content for each account using …" at bounding box center [724, 458] width 232 height 125
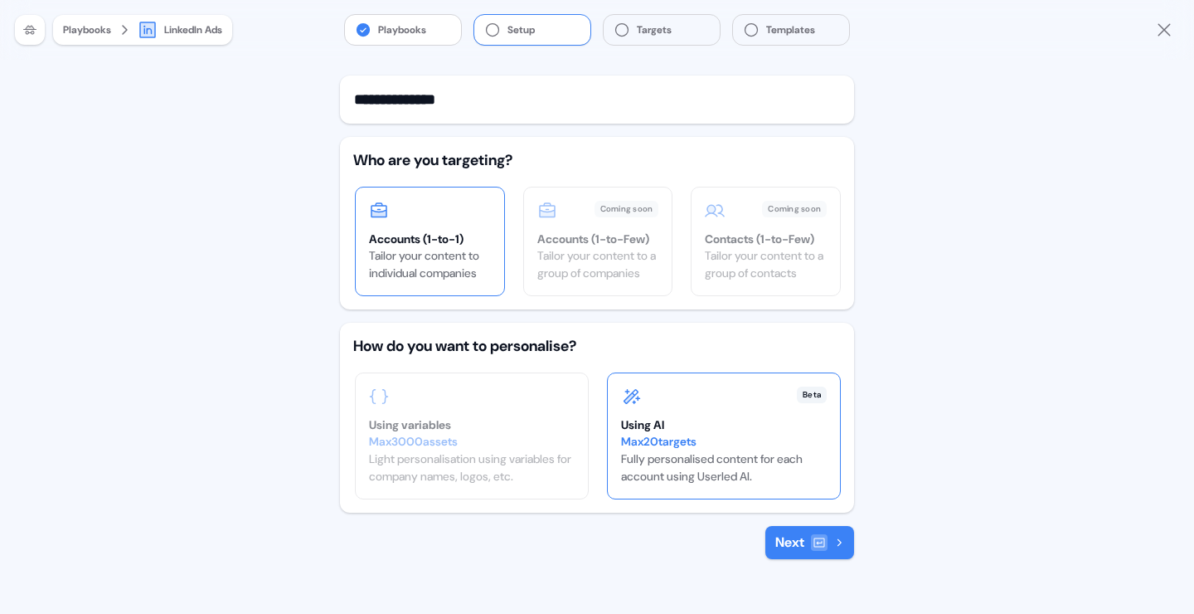
click at [785, 547] on button "Next" at bounding box center [810, 542] width 89 height 33
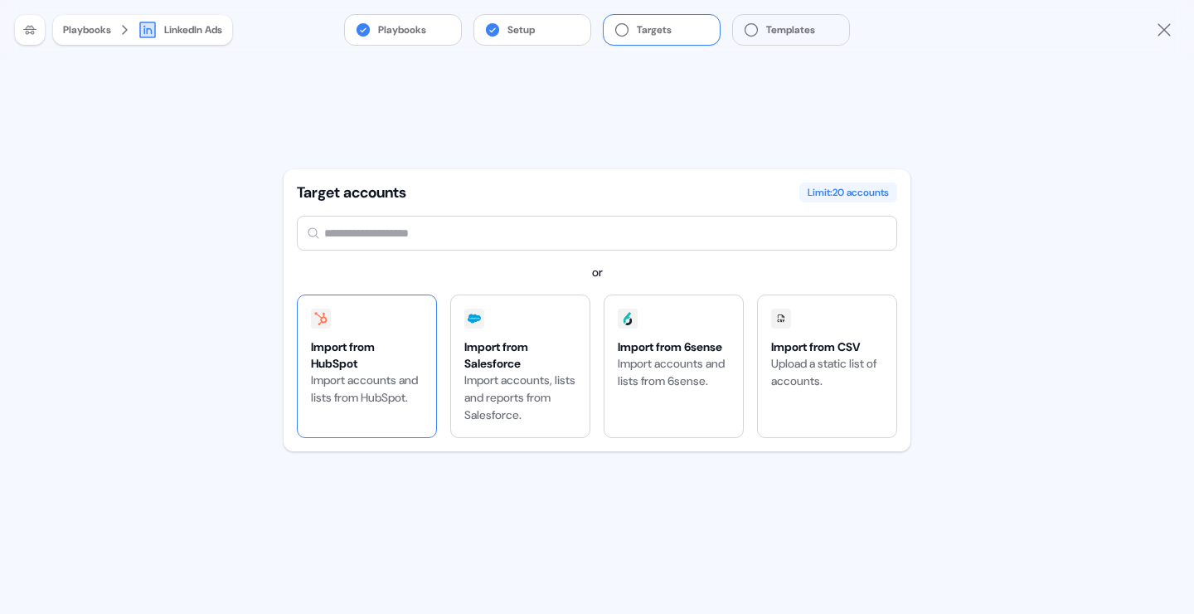
click at [378, 364] on div "Import from HubSpot" at bounding box center [367, 354] width 112 height 33
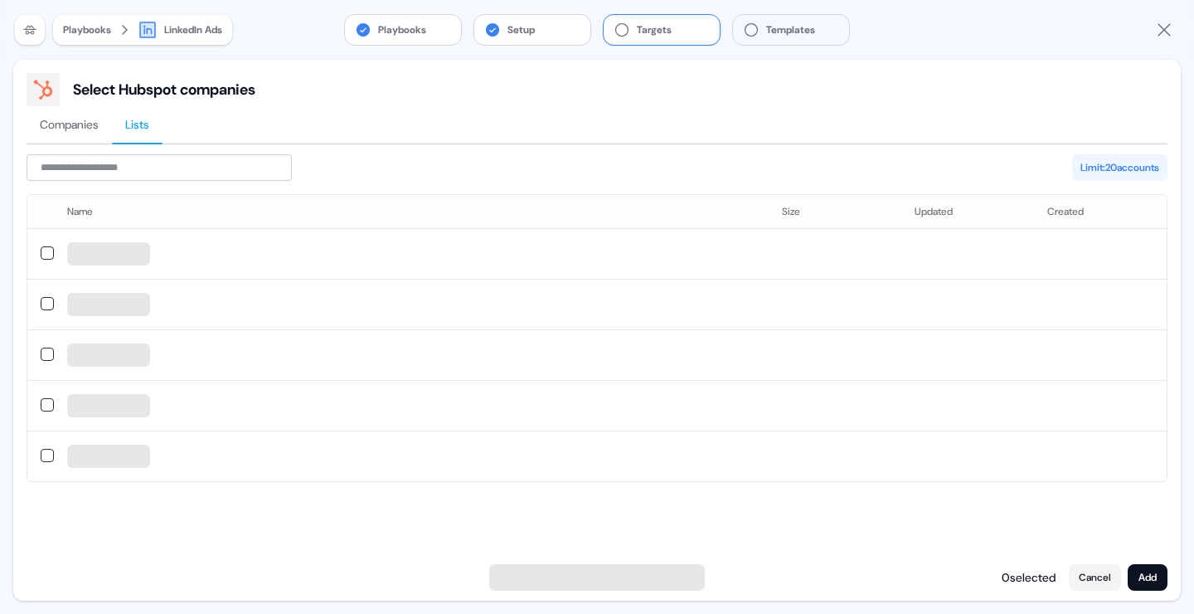
click at [141, 122] on span "Lists" at bounding box center [137, 124] width 24 height 17
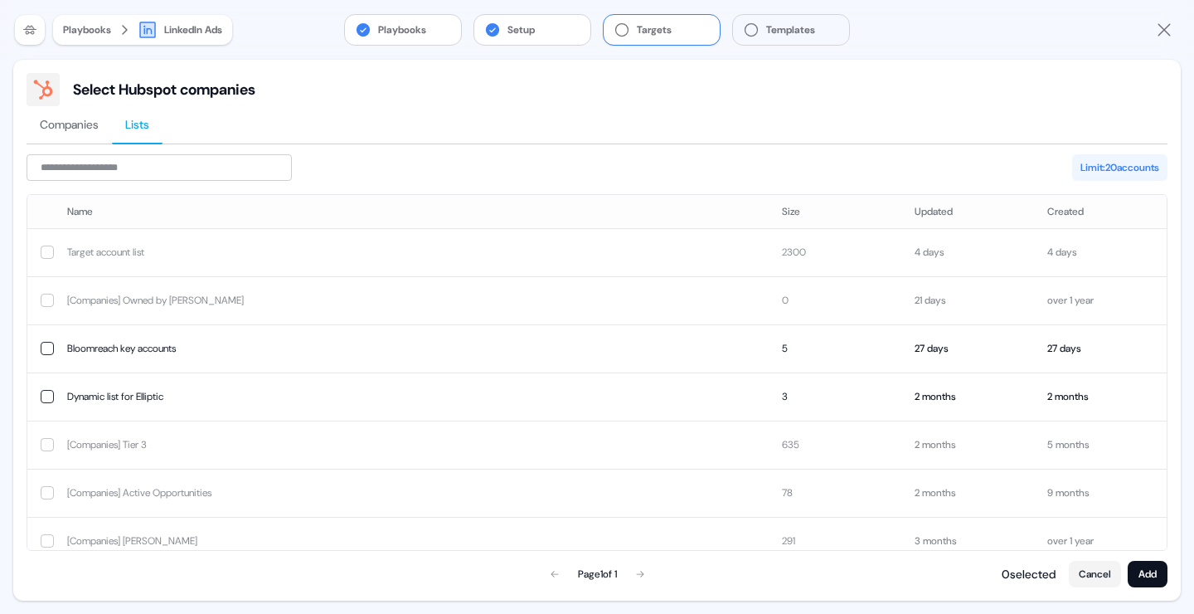
click at [1163, 32] on icon "Close" at bounding box center [1165, 30] width 20 height 20
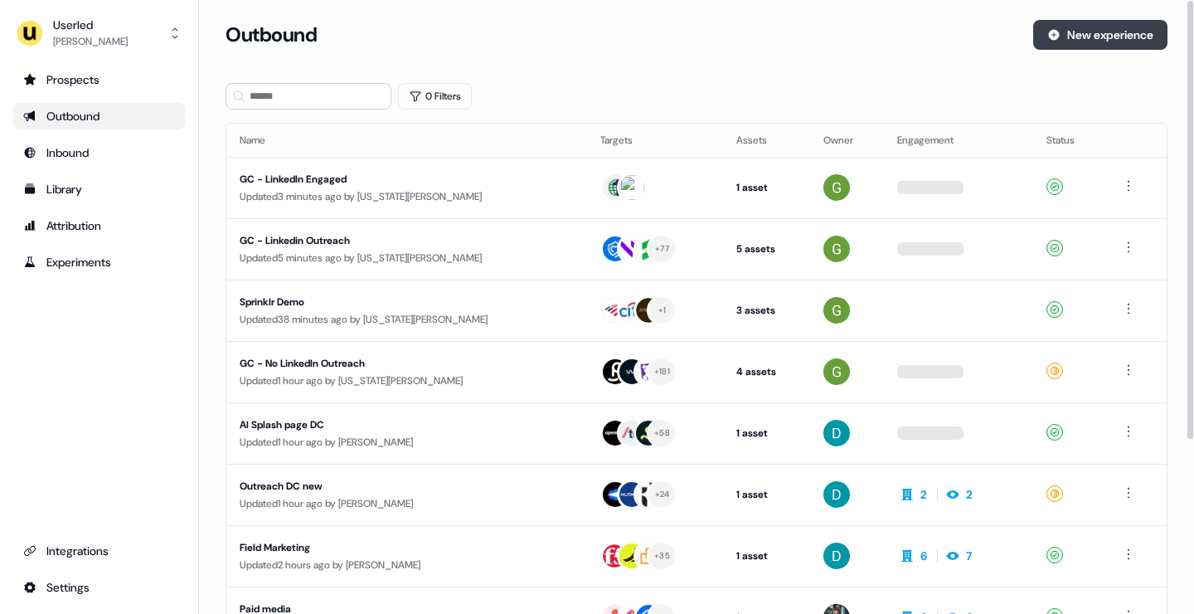
click at [1105, 44] on button "New experience" at bounding box center [1101, 35] width 134 height 30
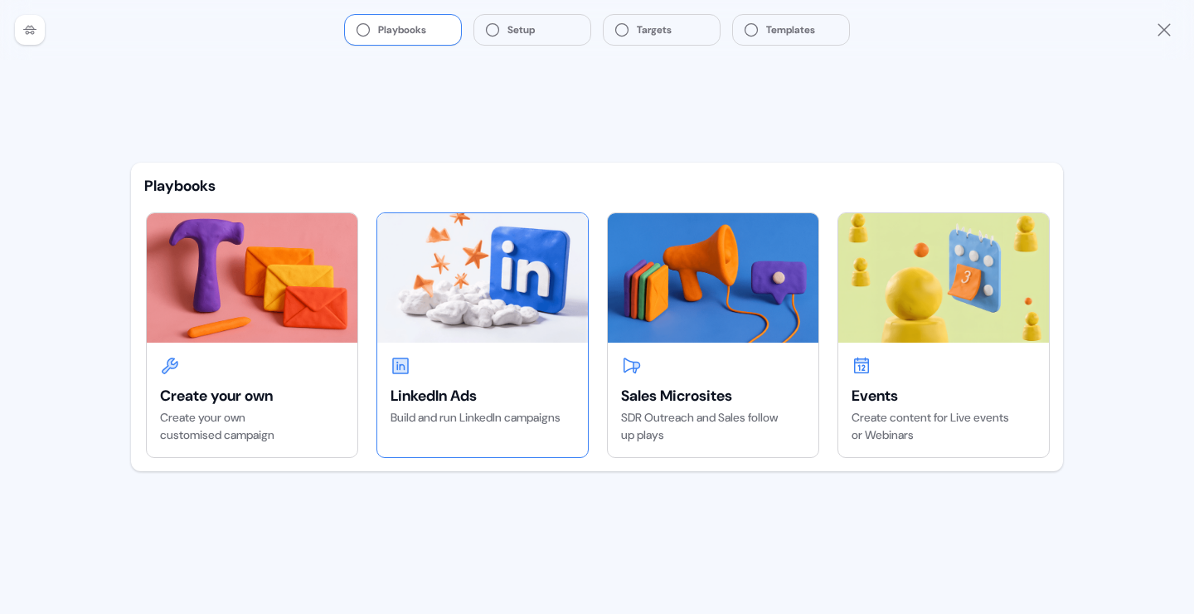
click at [514, 329] on img at bounding box center [482, 277] width 211 height 129
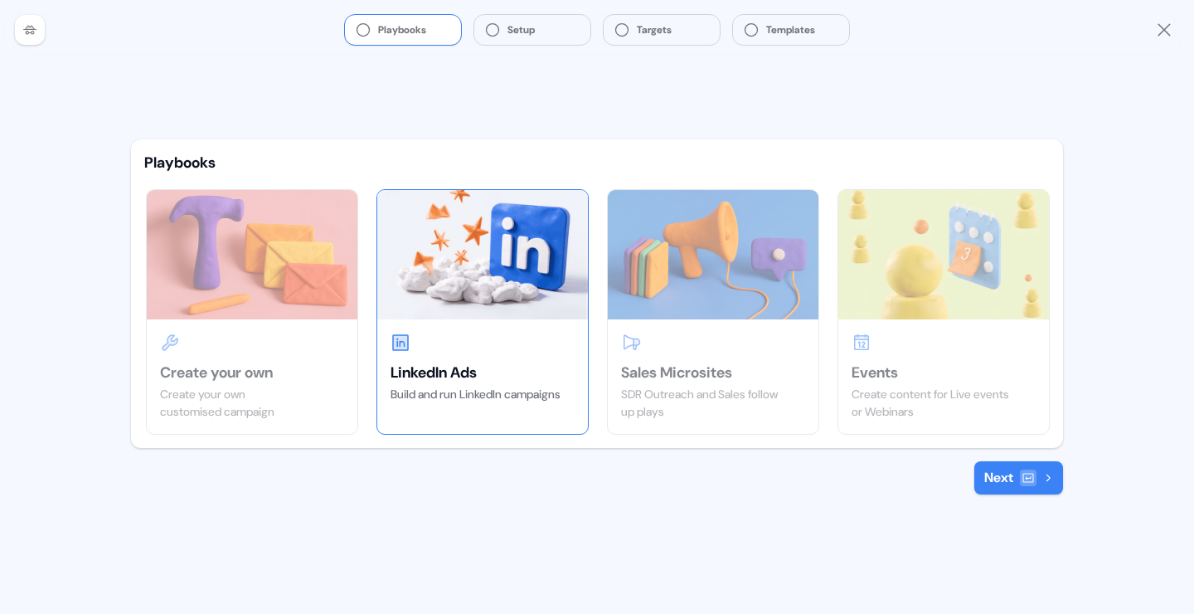
click at [1028, 482] on icon at bounding box center [1029, 478] width 11 height 9
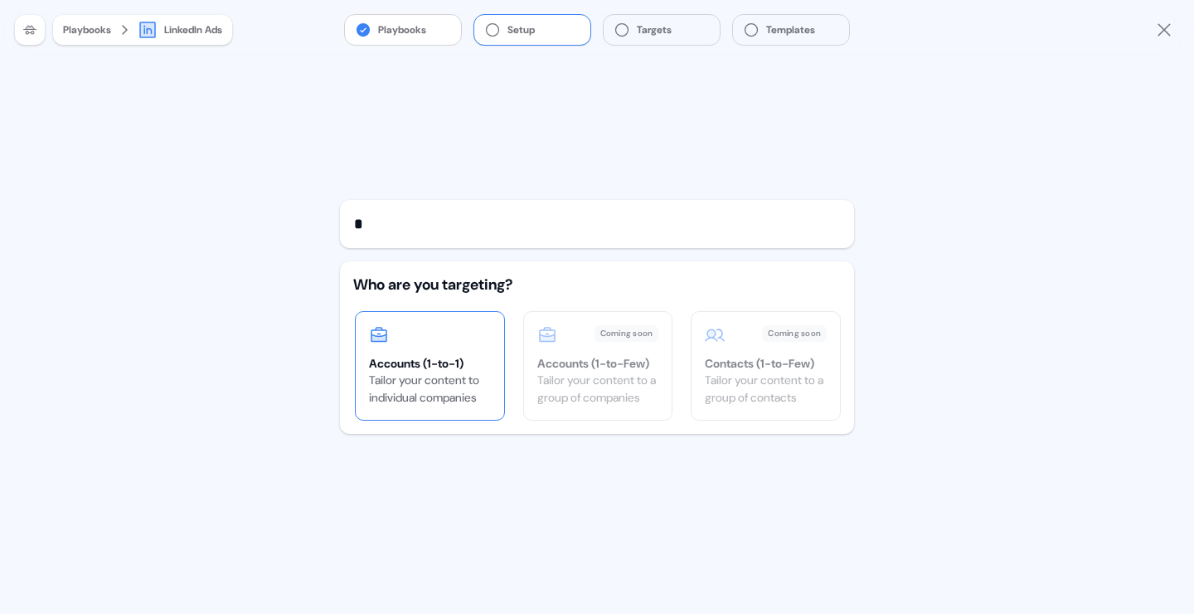
type input "*"
click at [456, 363] on div "Accounts (1-to-1)" at bounding box center [430, 363] width 122 height 17
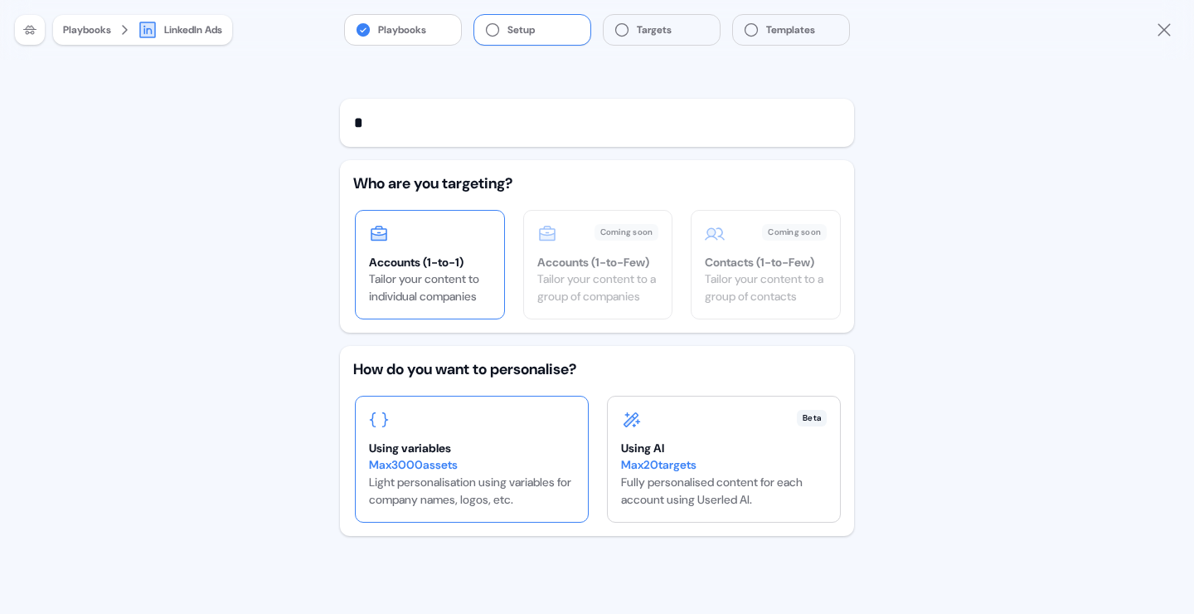
click at [488, 434] on div "Using variables Max 3000 assets Light personalisation using variables for compa…" at bounding box center [472, 458] width 232 height 125
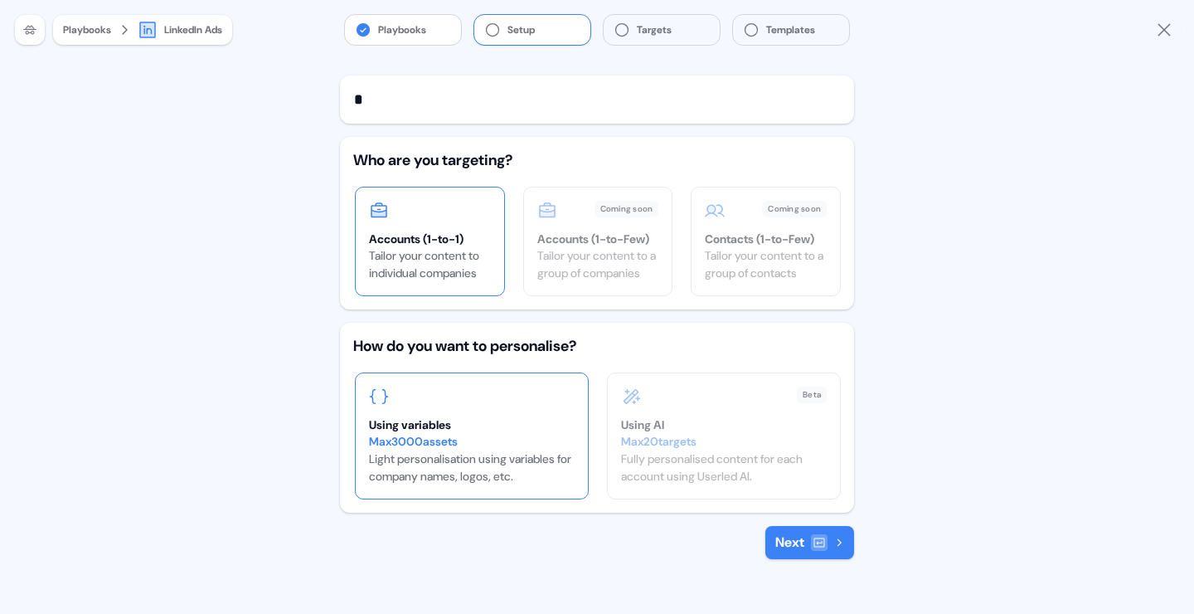
click at [805, 535] on button "Next" at bounding box center [810, 542] width 89 height 33
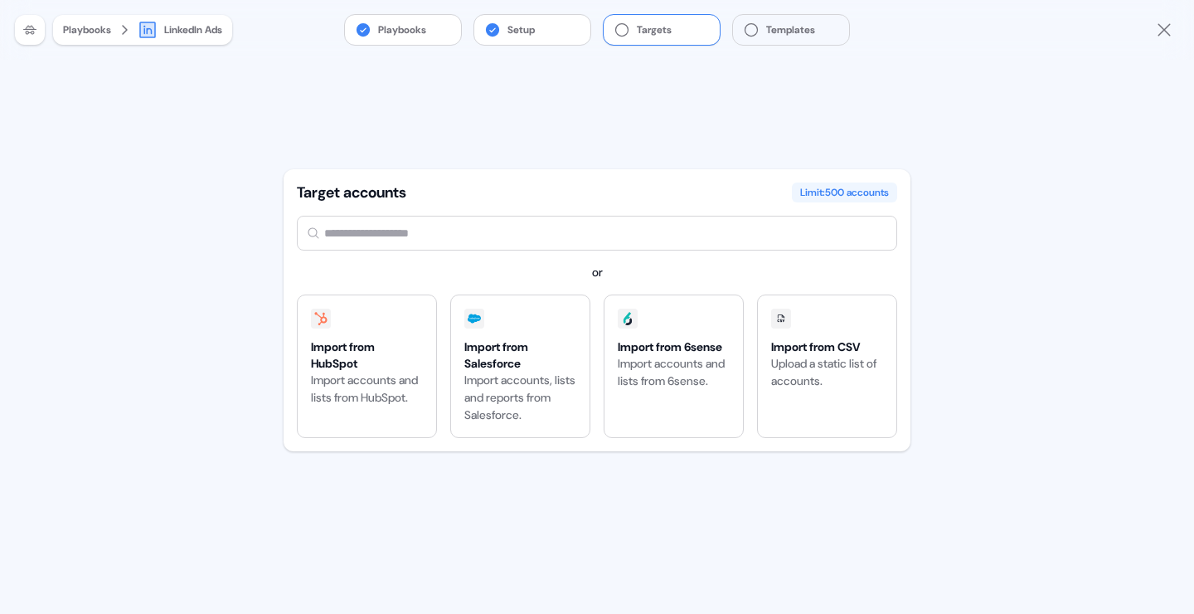
click at [432, 233] on input "text" at bounding box center [597, 233] width 601 height 35
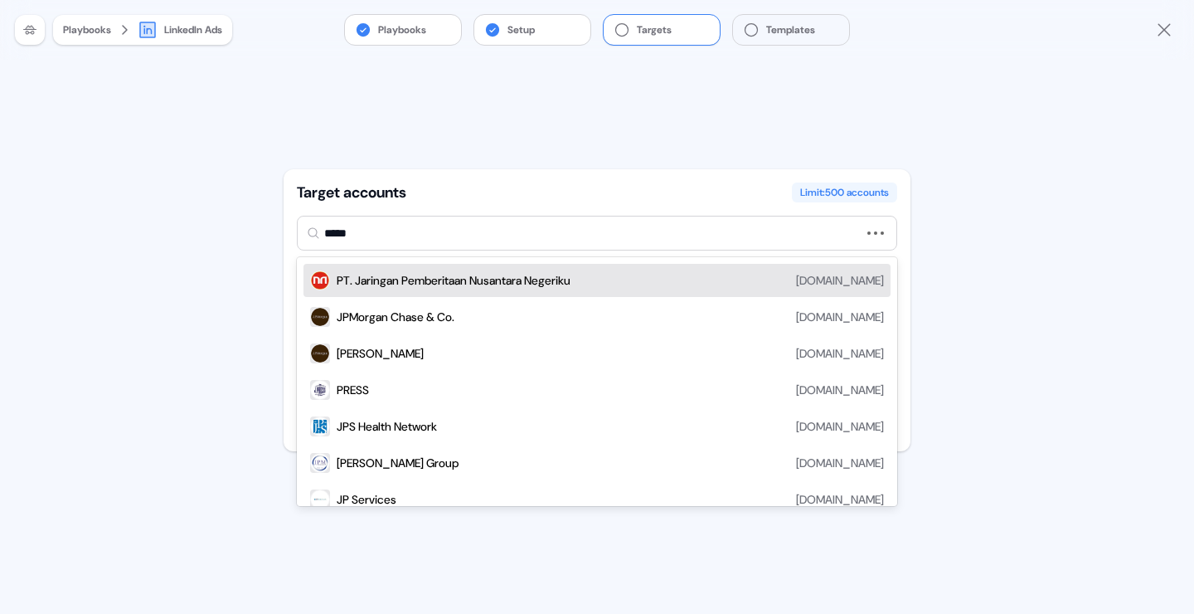
type input "******"
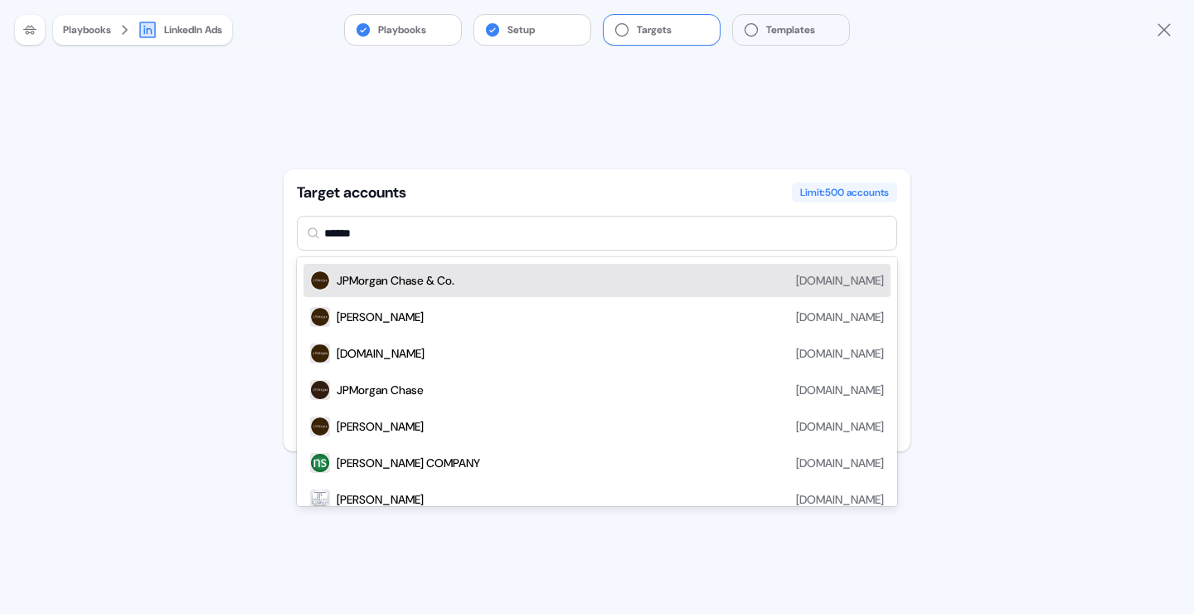
click at [387, 282] on div "JPMorgan Chase & Co." at bounding box center [396, 280] width 118 height 17
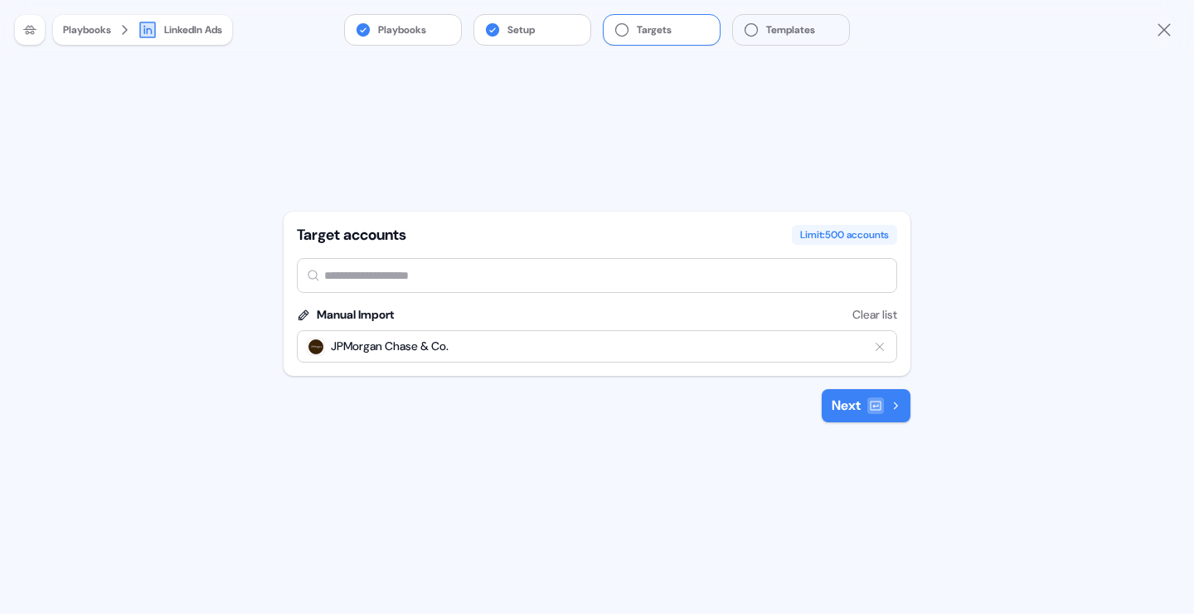
click at [869, 418] on button "Next" at bounding box center [866, 405] width 89 height 33
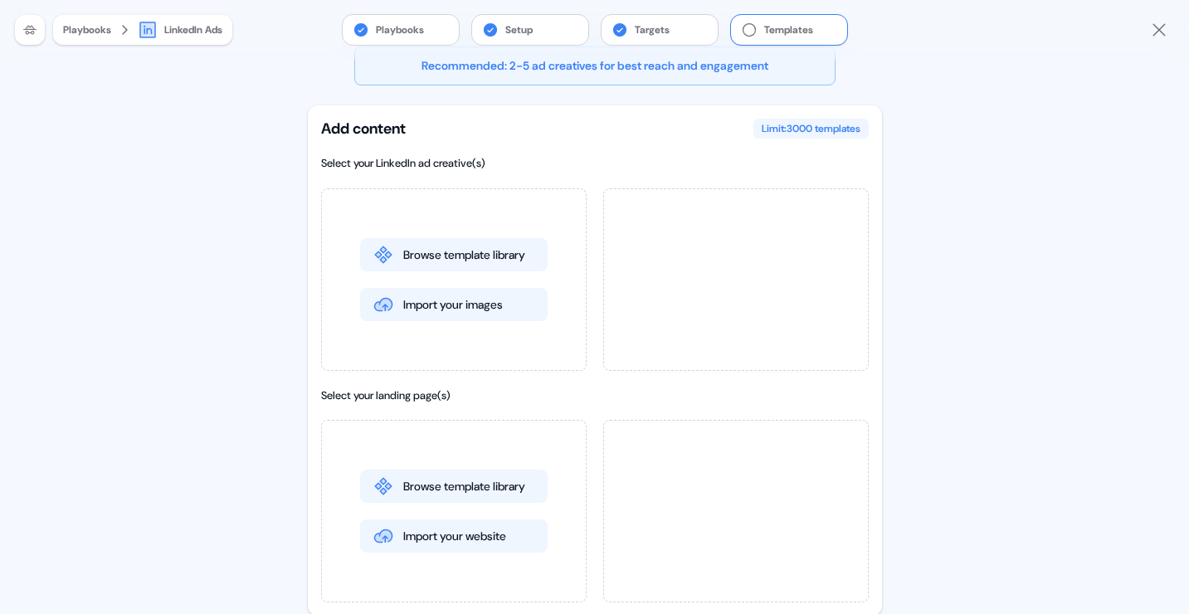
scroll to position [7, 0]
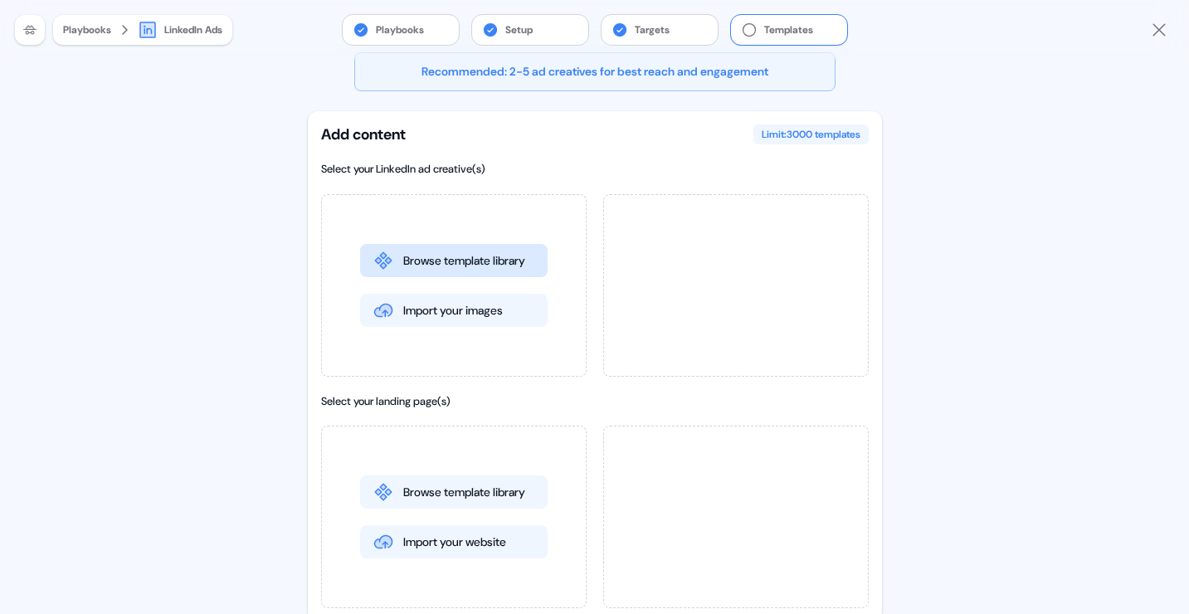
click at [467, 260] on button "Browse template library" at bounding box center [453, 260] width 187 height 33
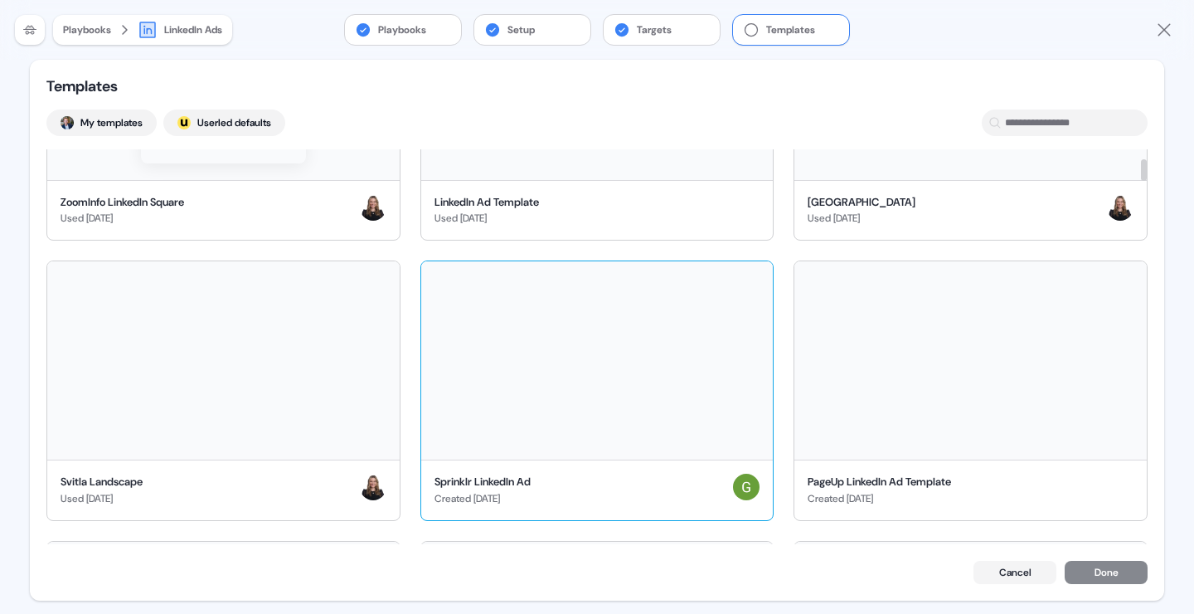
scroll to position [170, 0]
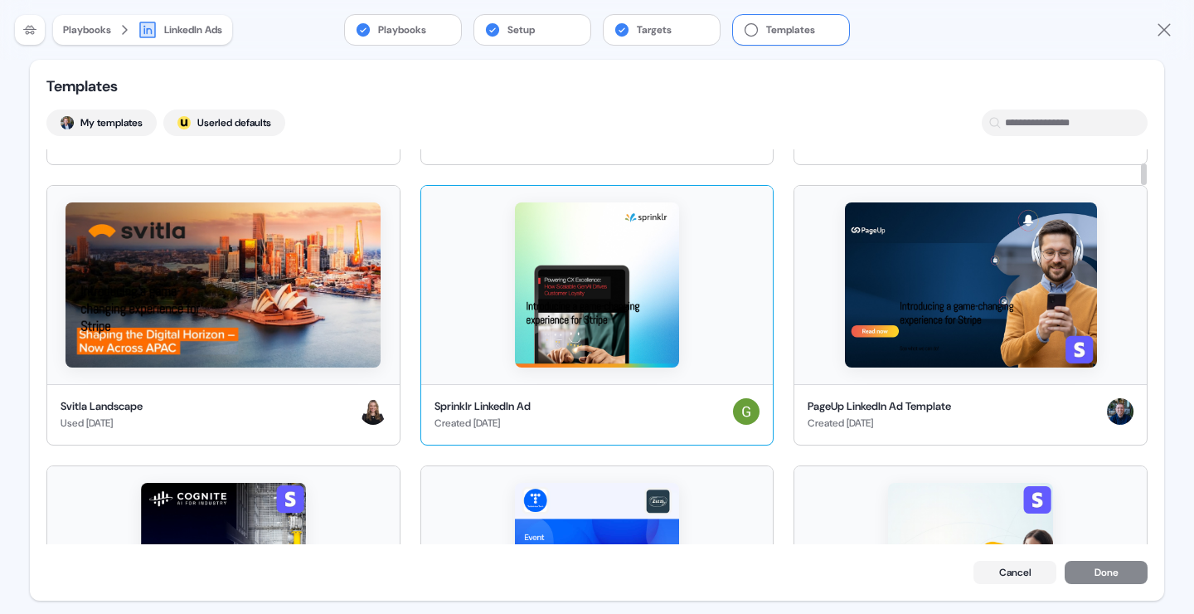
click at [596, 394] on div "Sprinklr LinkedIn Ad Created 6 days ago" at bounding box center [597, 414] width 353 height 61
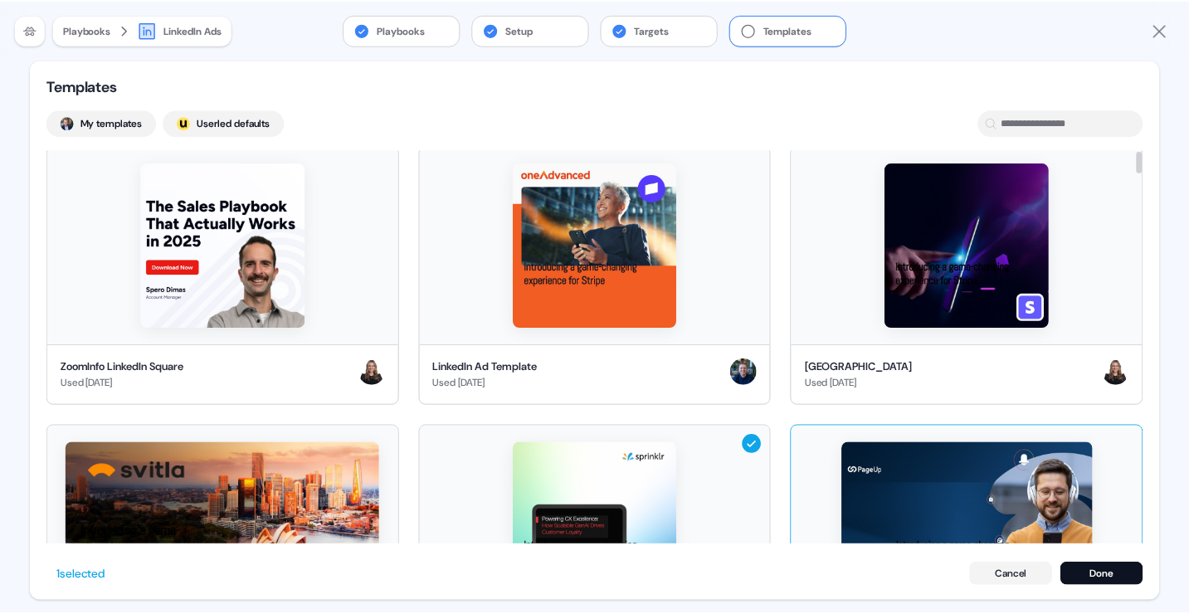
scroll to position [0, 0]
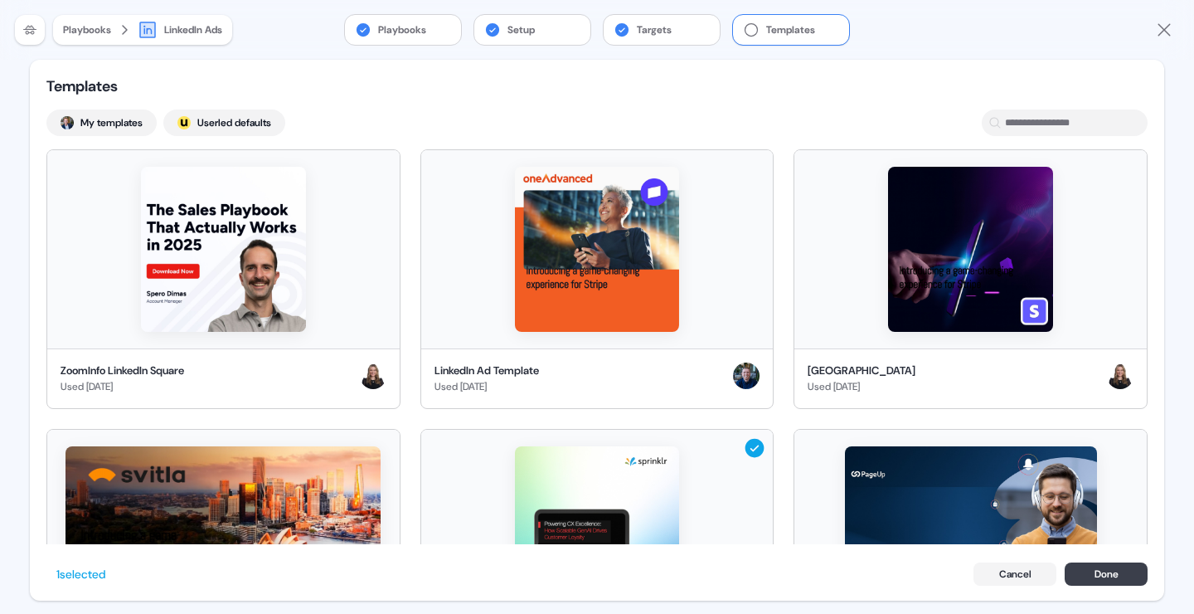
click at [1114, 572] on button "Done" at bounding box center [1106, 573] width 83 height 23
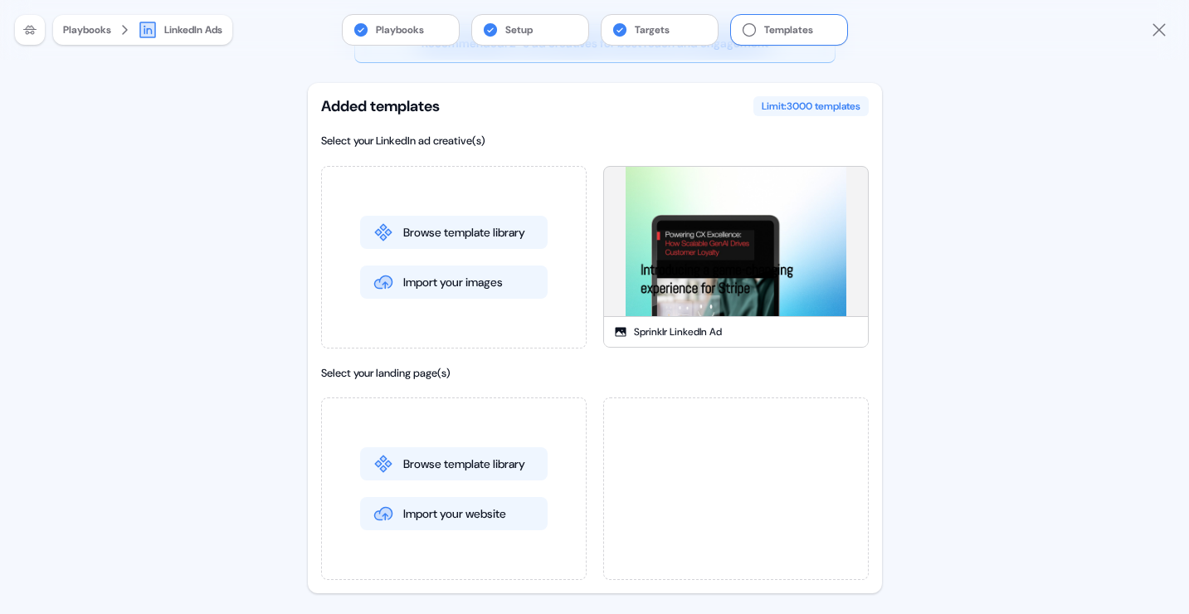
scroll to position [50, 0]
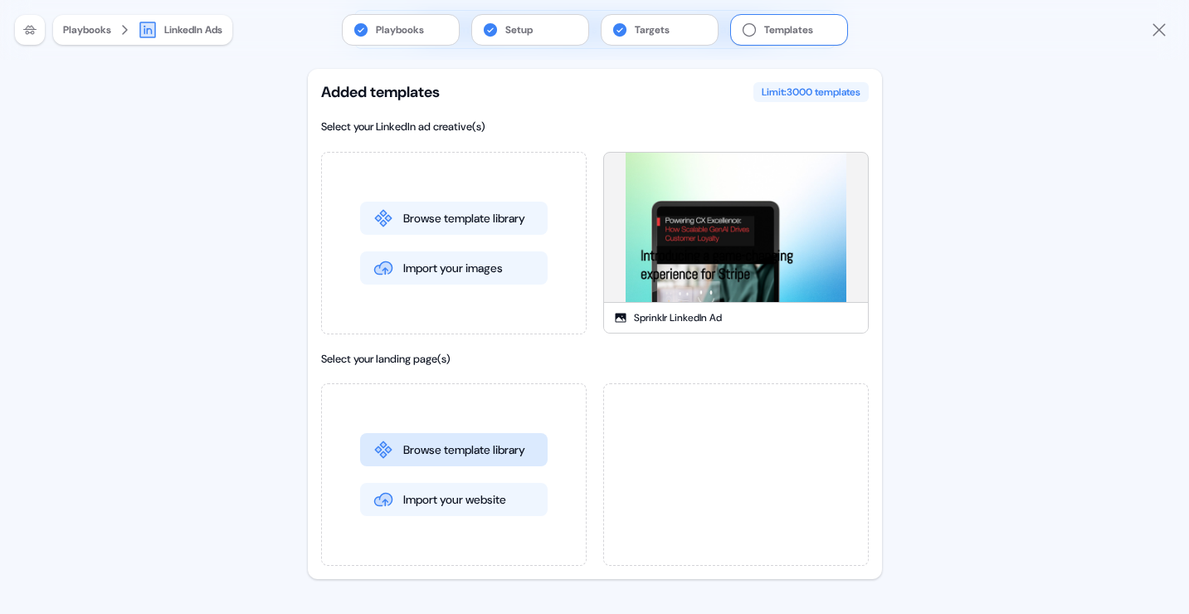
click at [441, 447] on button "Browse template library" at bounding box center [453, 449] width 187 height 33
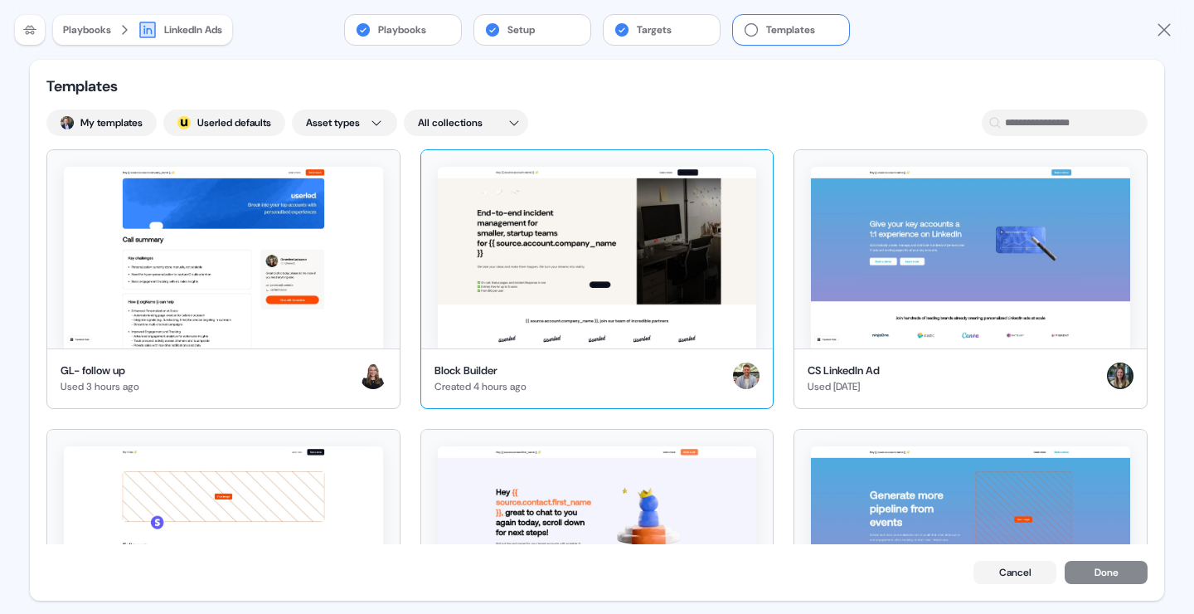
scroll to position [0, 0]
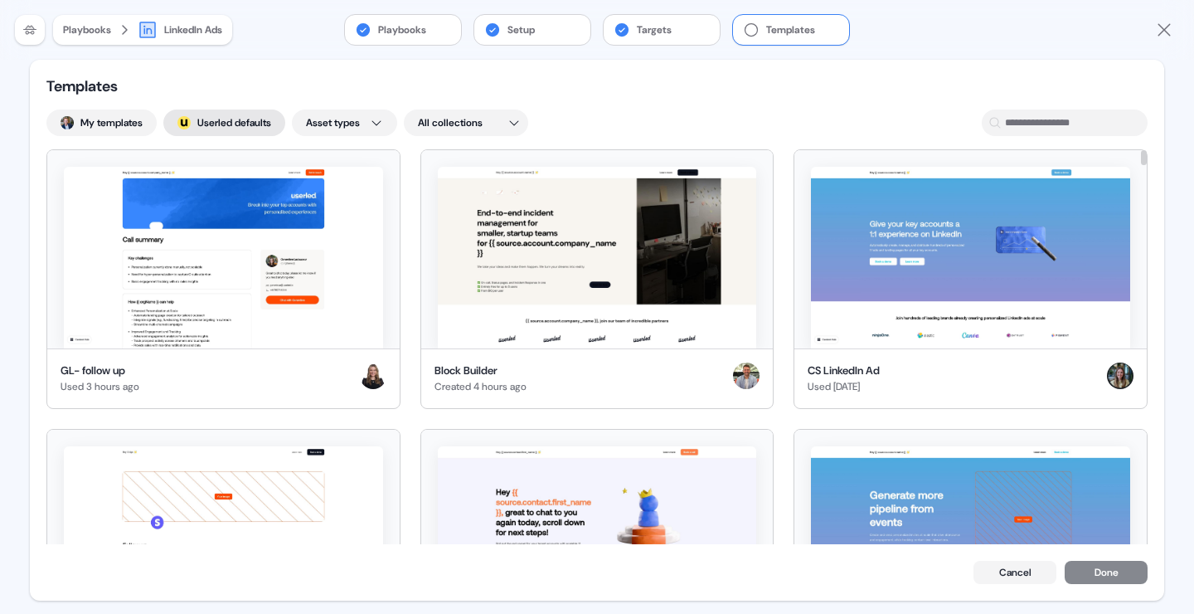
click at [232, 116] on button "; Userled defaults" at bounding box center [224, 122] width 122 height 27
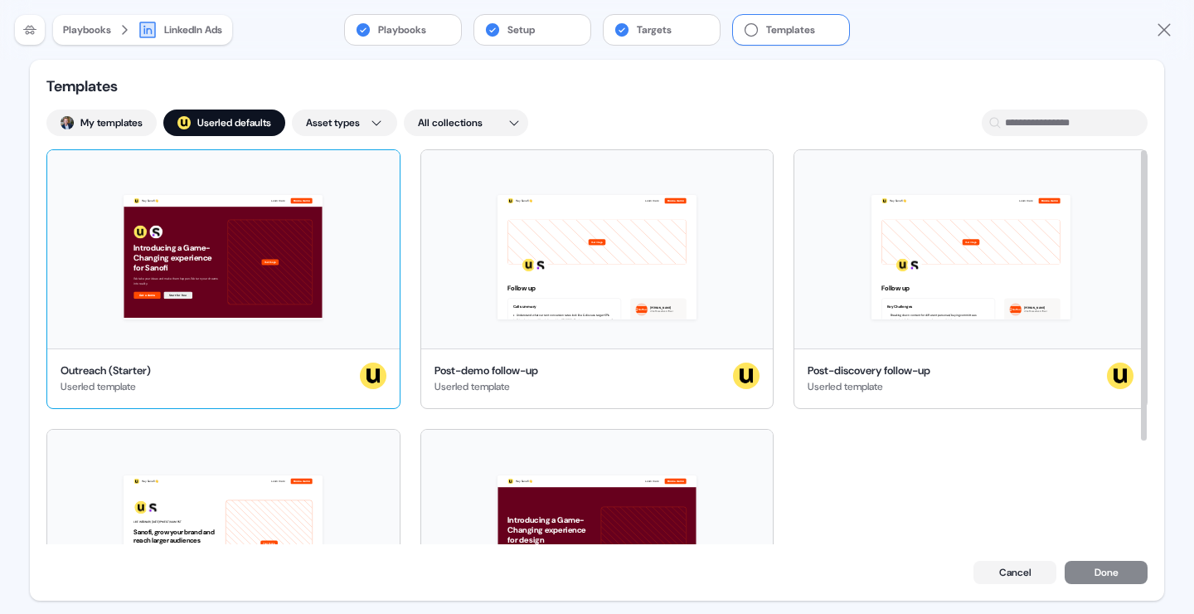
click at [236, 271] on div "Hey Sanofi 👋 Learn more Book a demo Introducing a Game-Changing experience for …" at bounding box center [223, 249] width 353 height 198
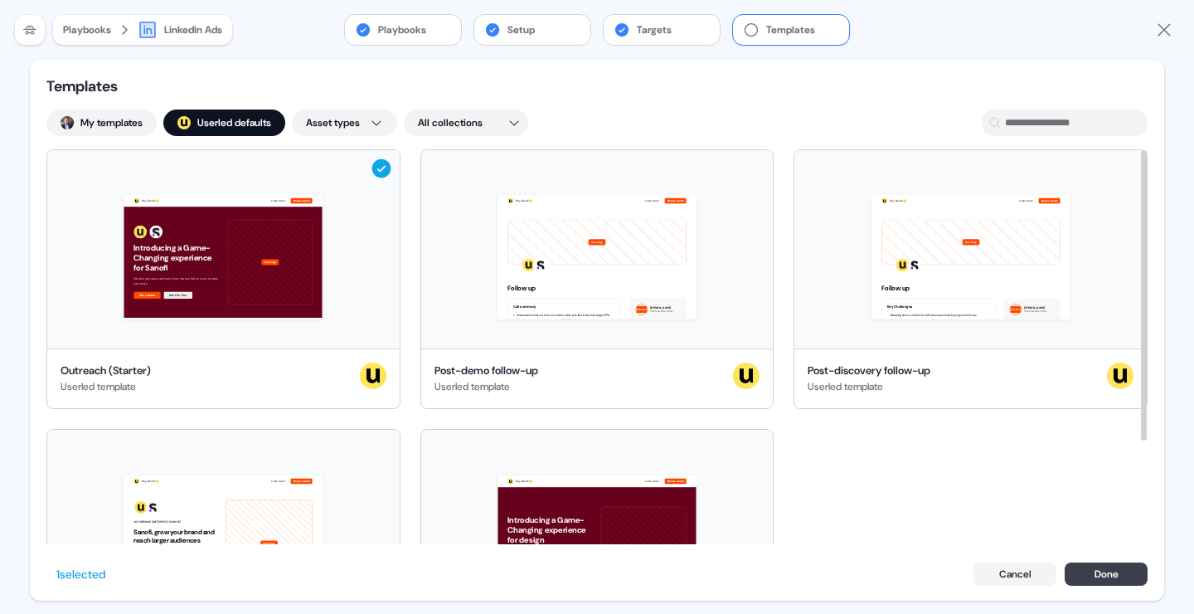
click at [1114, 574] on button "Done" at bounding box center [1106, 573] width 83 height 23
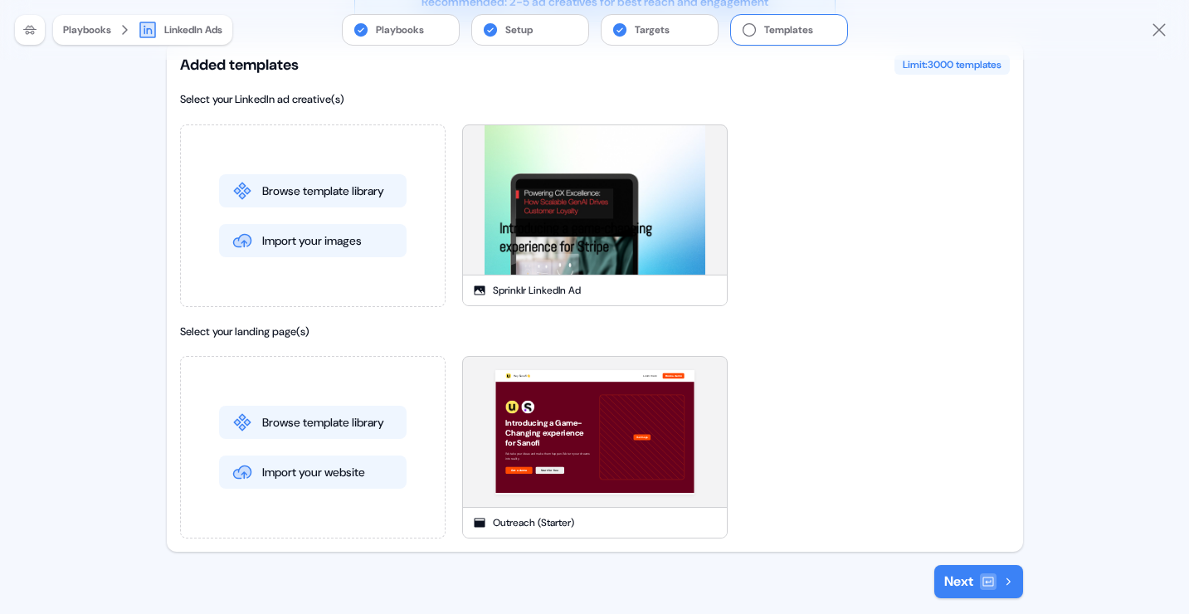
scroll to position [101, 0]
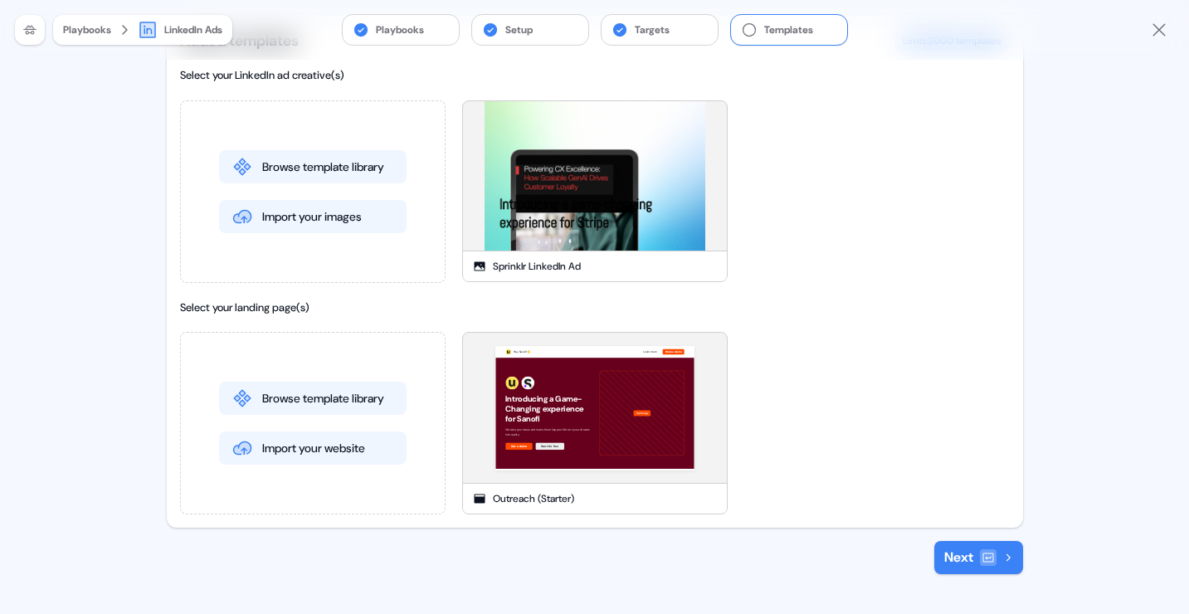
click at [958, 560] on button "Next" at bounding box center [978, 557] width 89 height 33
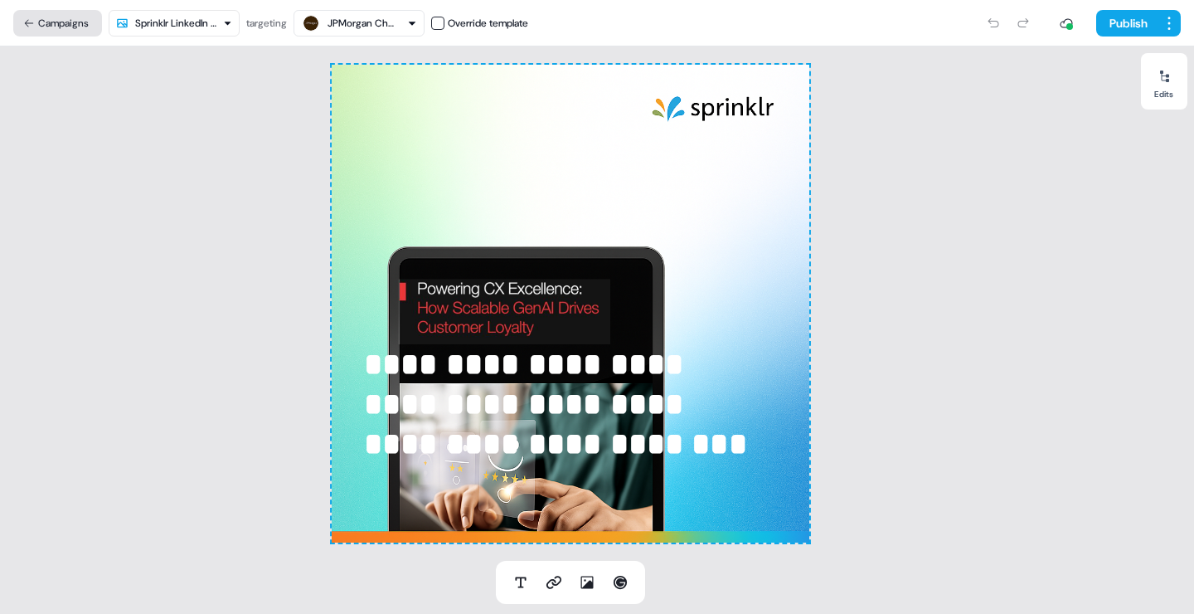
click at [46, 22] on button "Campaigns" at bounding box center [57, 23] width 89 height 27
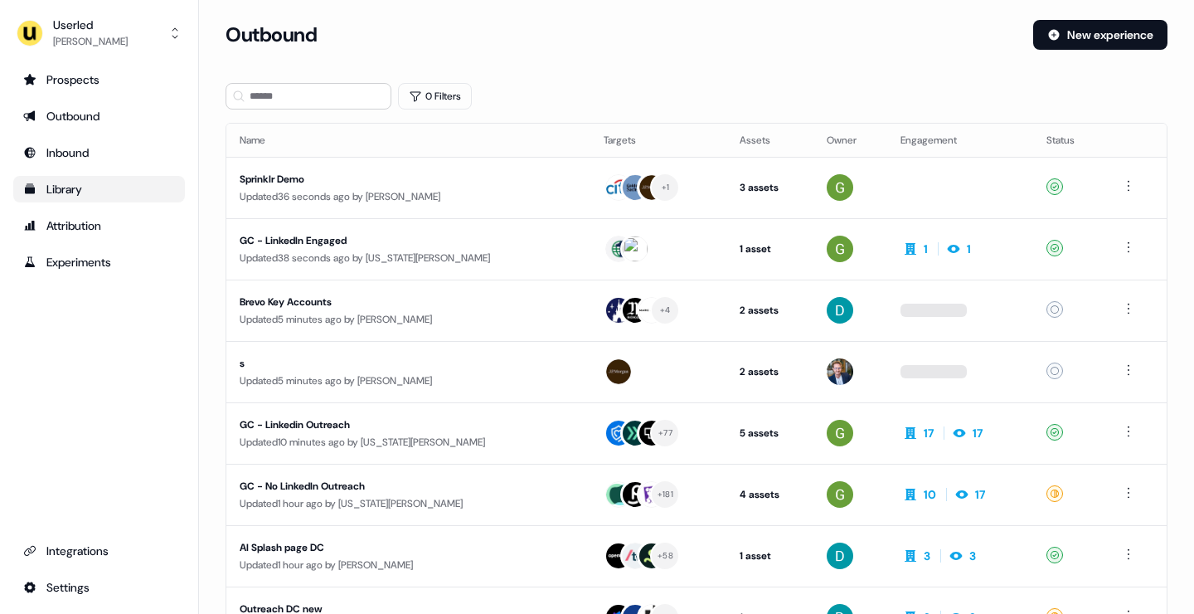
click at [75, 195] on div "Library" at bounding box center [99, 189] width 152 height 17
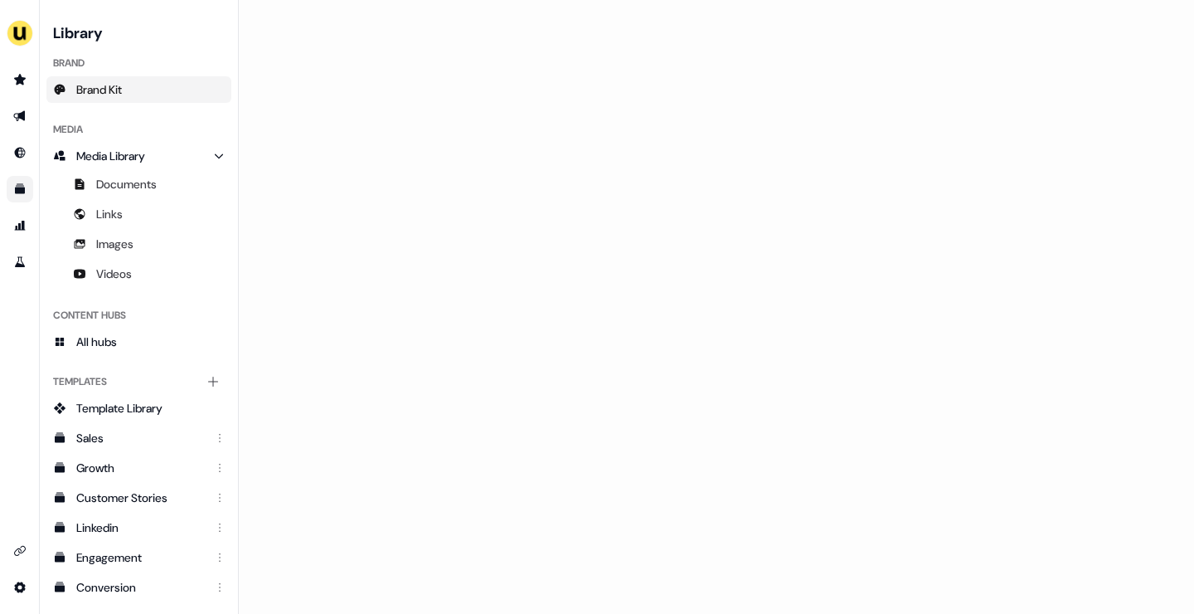
click at [85, 92] on span "Brand Kit" at bounding box center [99, 89] width 46 height 17
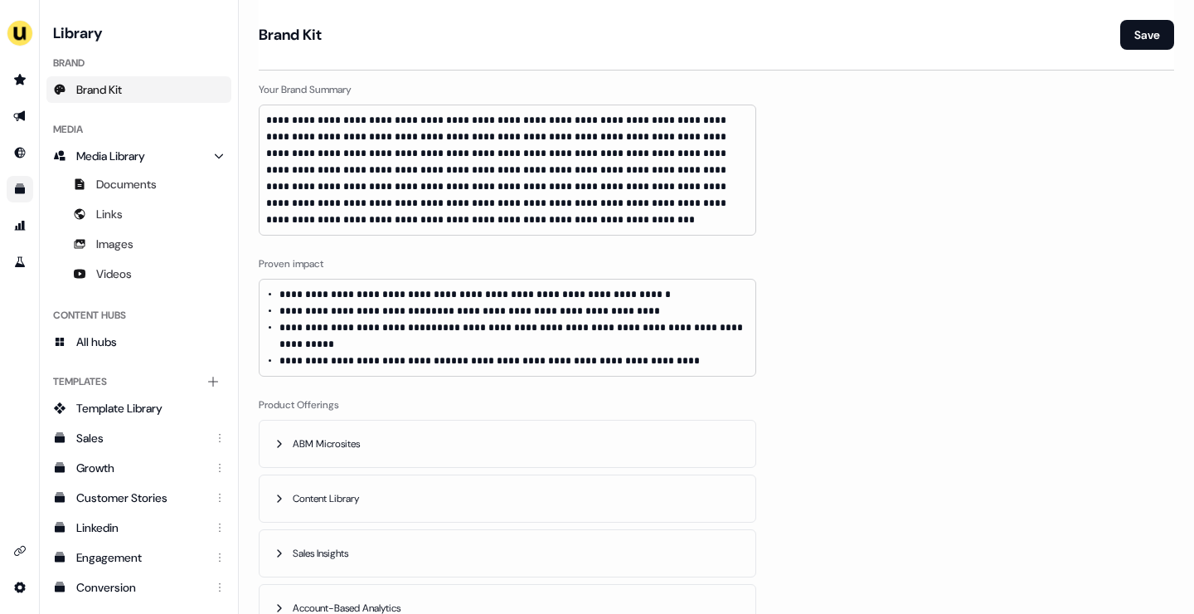
scroll to position [851, 0]
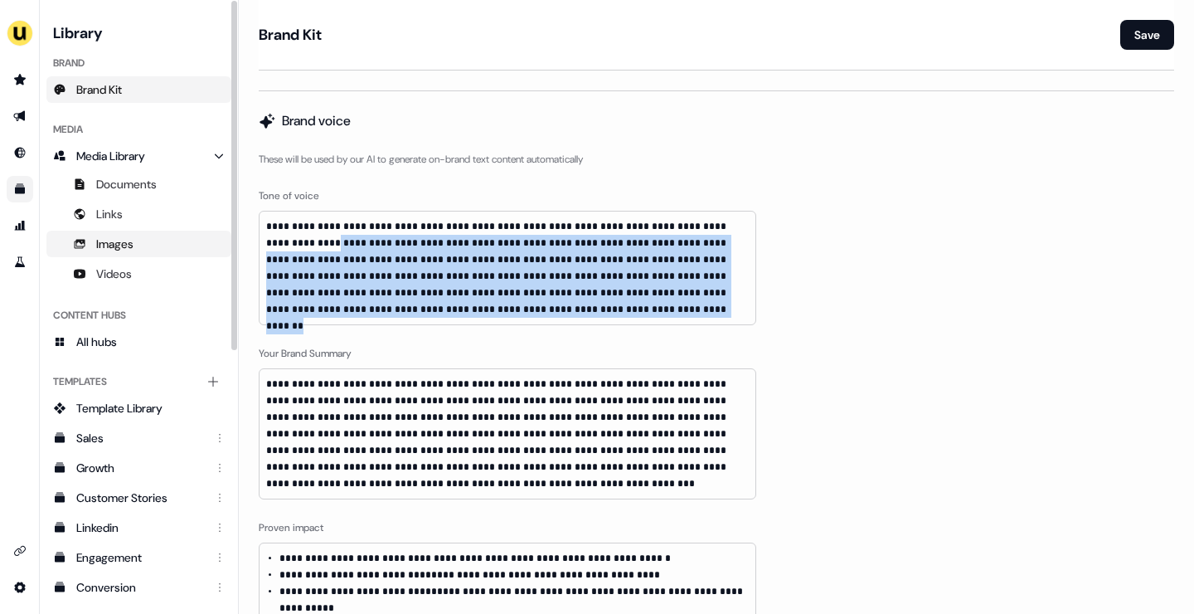
drag, startPoint x: 507, startPoint y: 308, endPoint x: 208, endPoint y: 239, distance: 306.4
click at [208, 239] on div "**********" at bounding box center [597, 307] width 1194 height 614
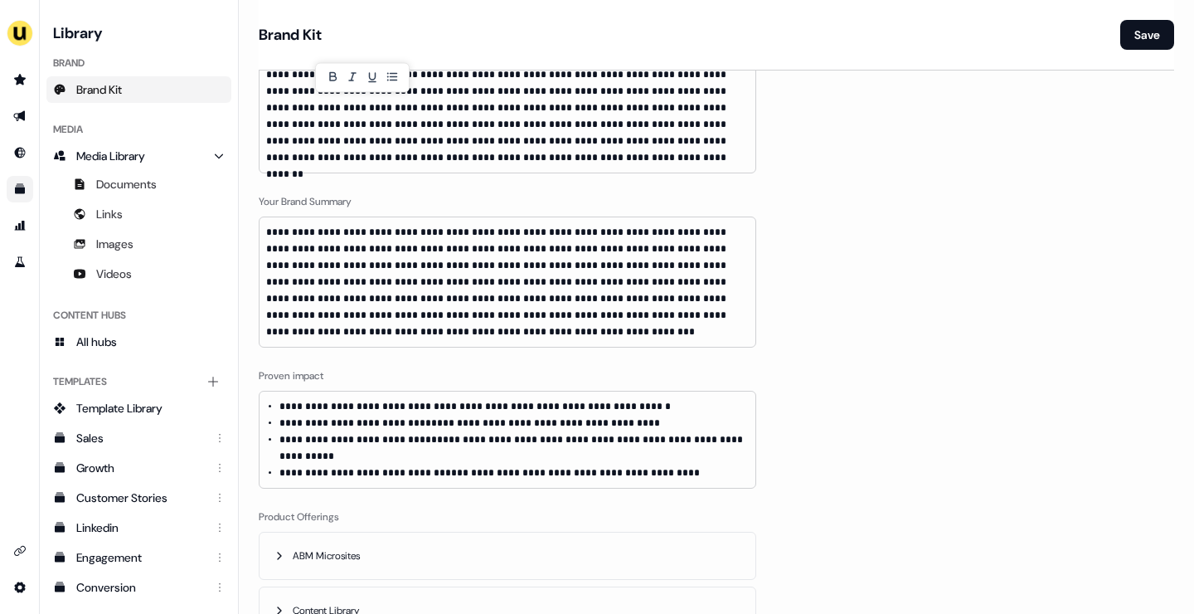
click at [379, 306] on p "**********" at bounding box center [507, 282] width 483 height 116
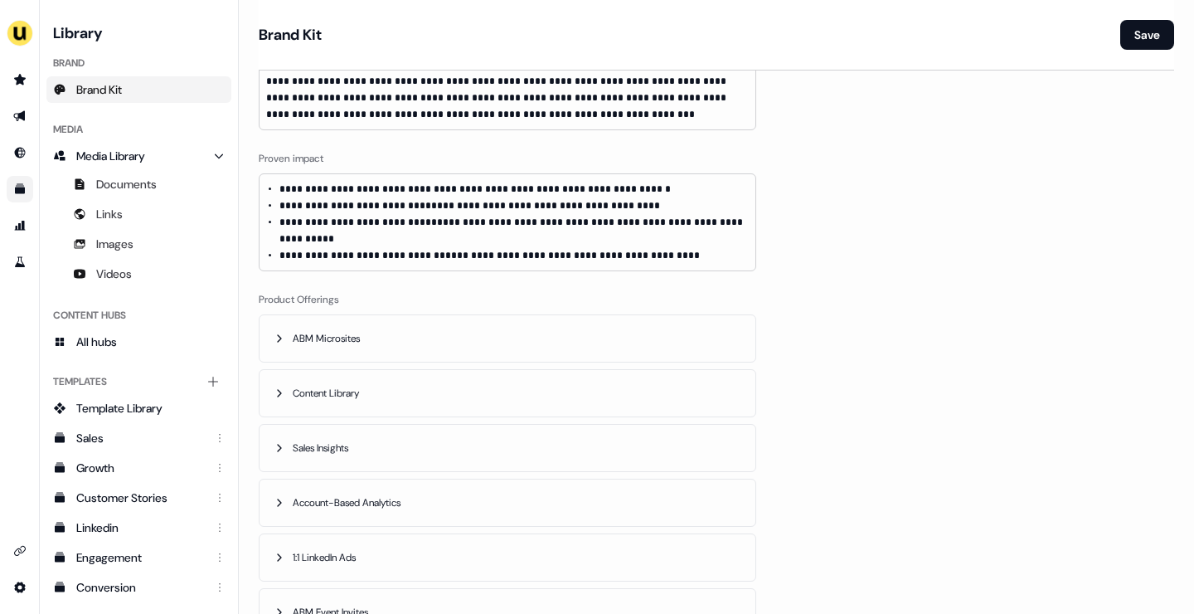
scroll to position [1243, 0]
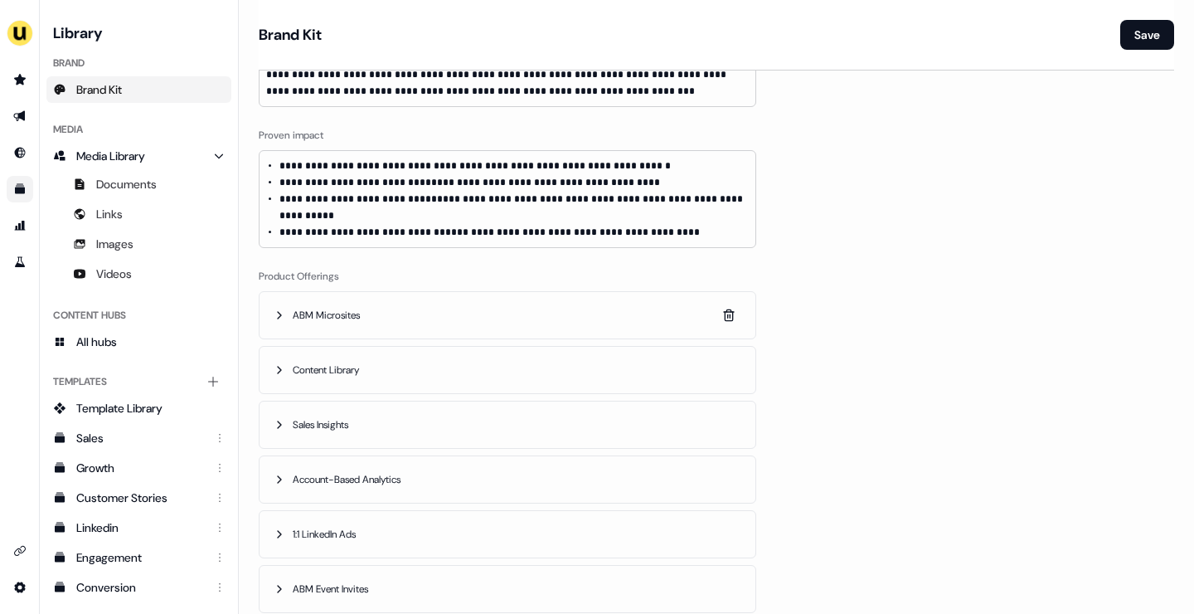
click at [348, 307] on span "ABM Microsites" at bounding box center [328, 315] width 71 height 17
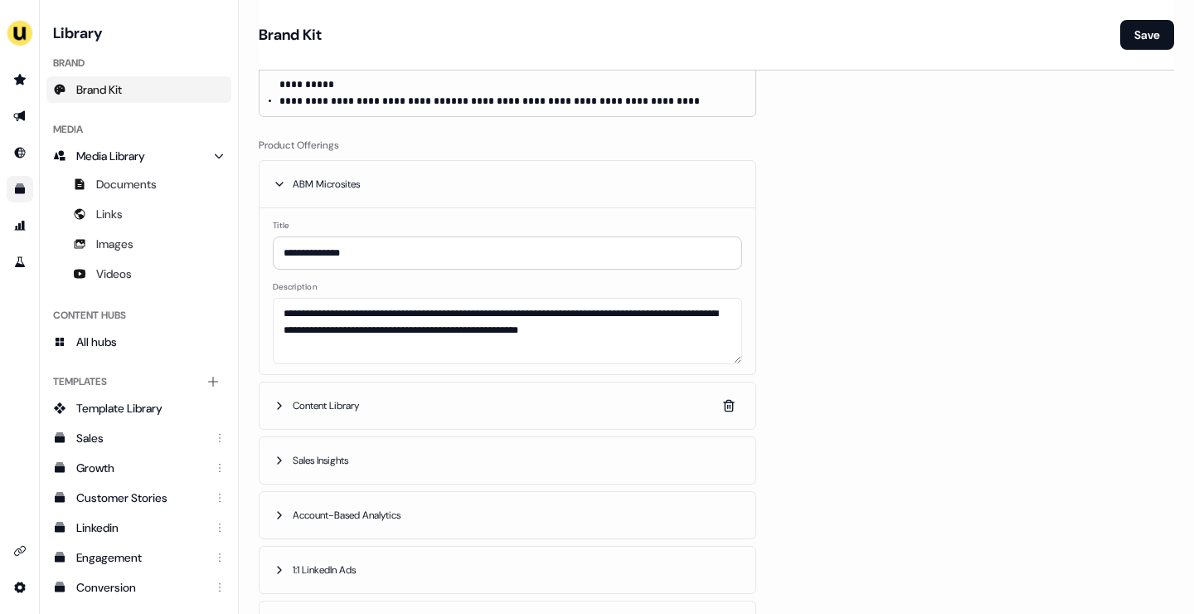
click at [362, 398] on button "Content Library" at bounding box center [508, 405] width 496 height 46
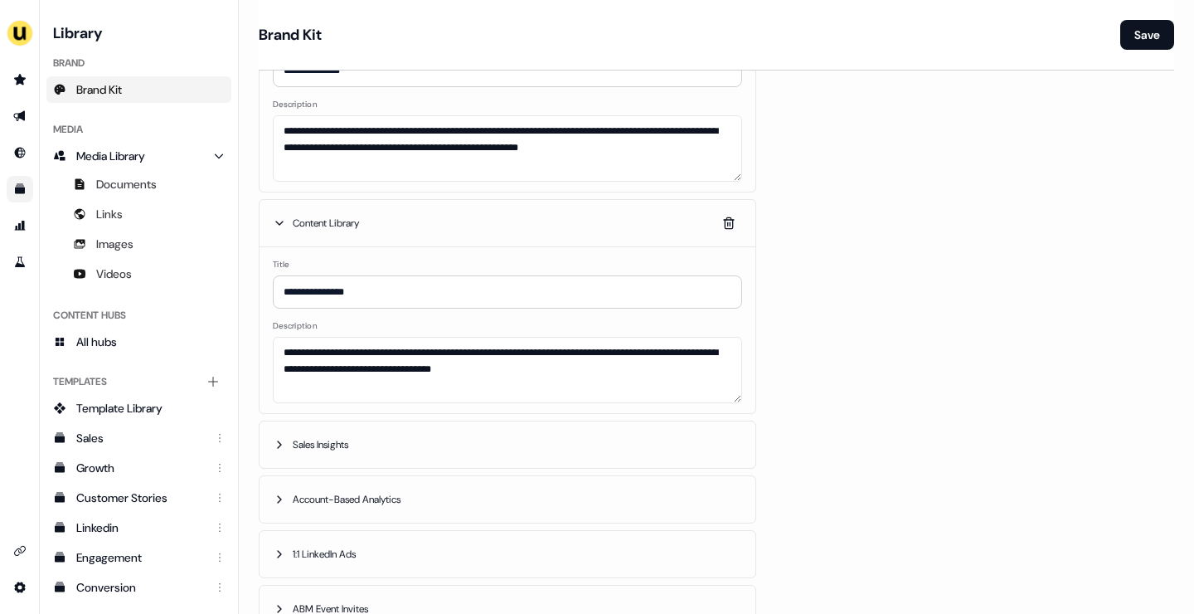
scroll to position [1578, 0]
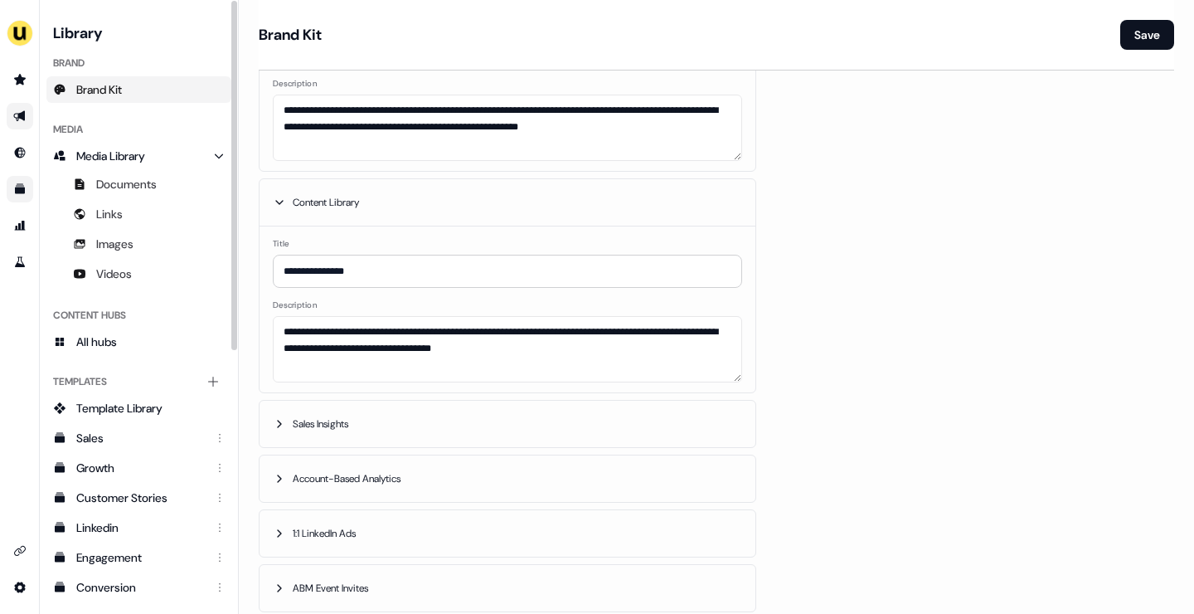
click at [15, 115] on icon "Go to outbound experience" at bounding box center [19, 115] width 13 height 13
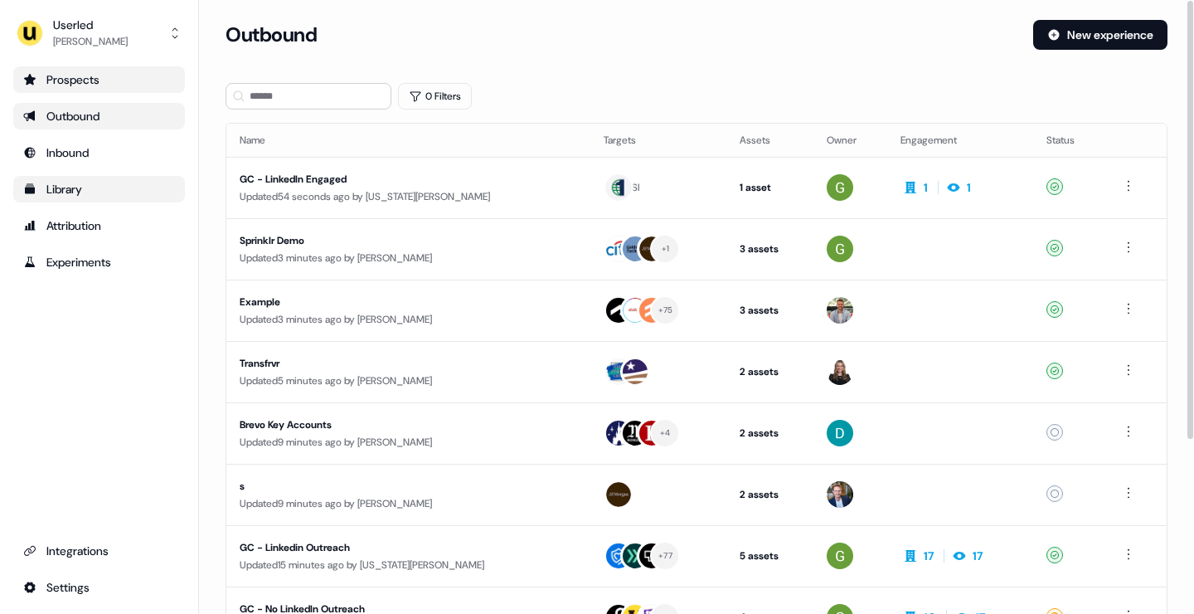
click at [143, 76] on div "Prospects" at bounding box center [99, 79] width 152 height 17
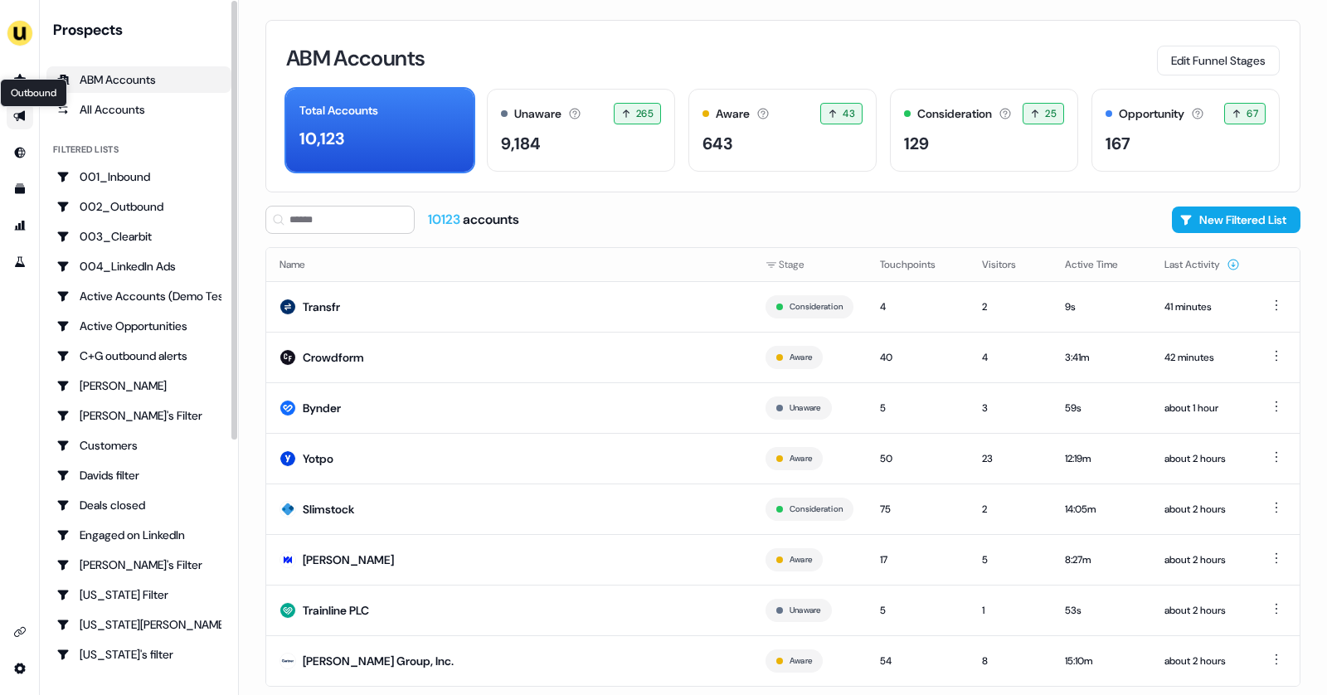
click at [21, 110] on icon "Go to outbound experience" at bounding box center [19, 115] width 13 height 13
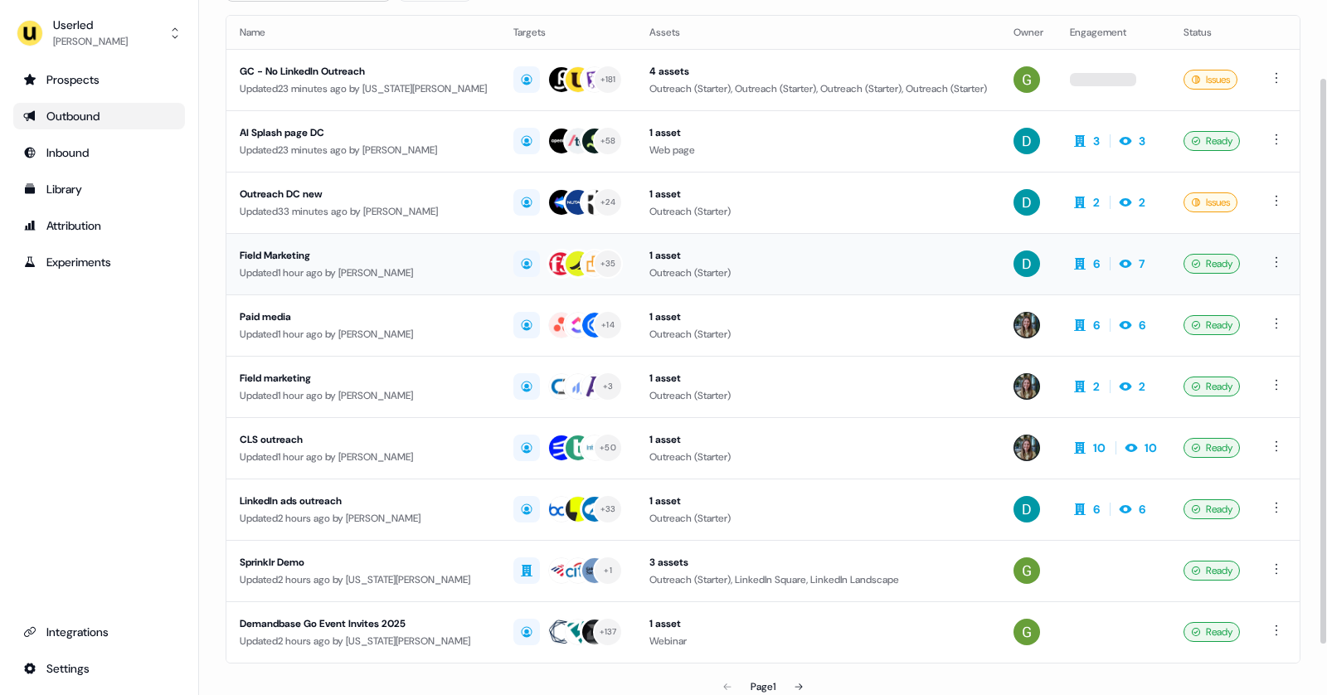
scroll to position [109, 0]
click at [396, 553] on div "Sprinklr Demo" at bounding box center [363, 561] width 247 height 17
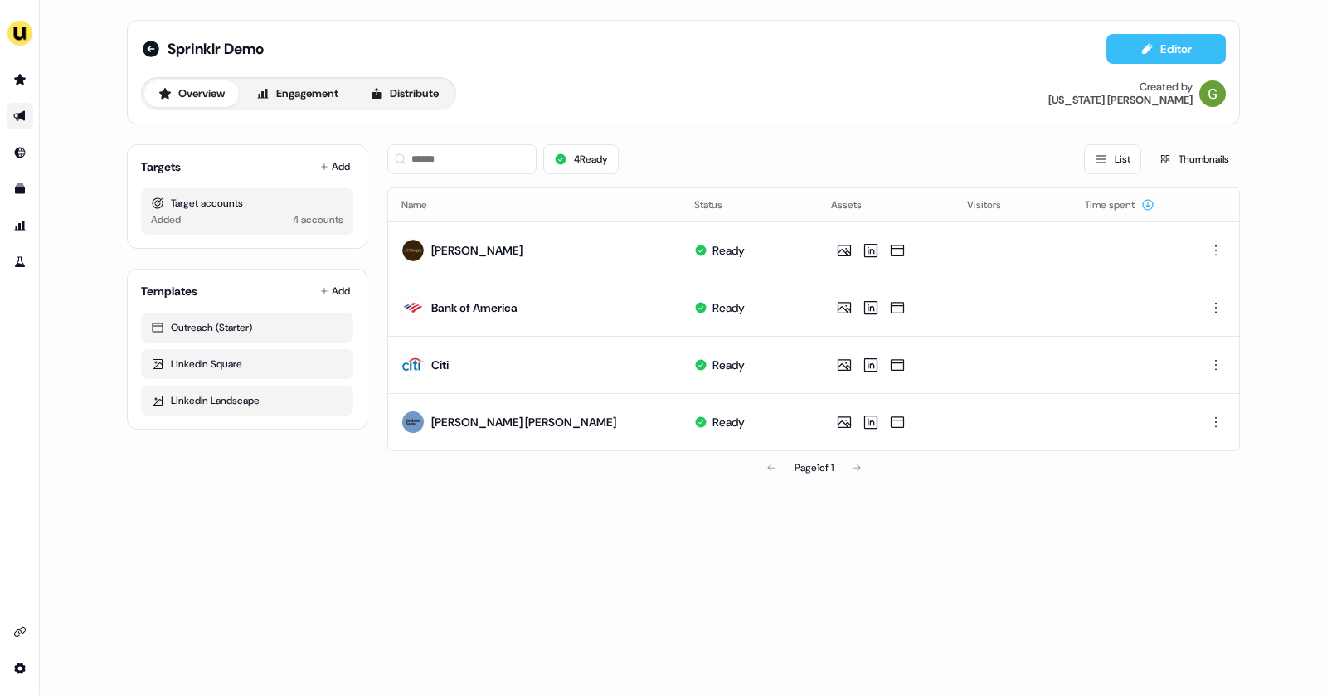
click at [1157, 59] on button "Editor" at bounding box center [1166, 49] width 119 height 30
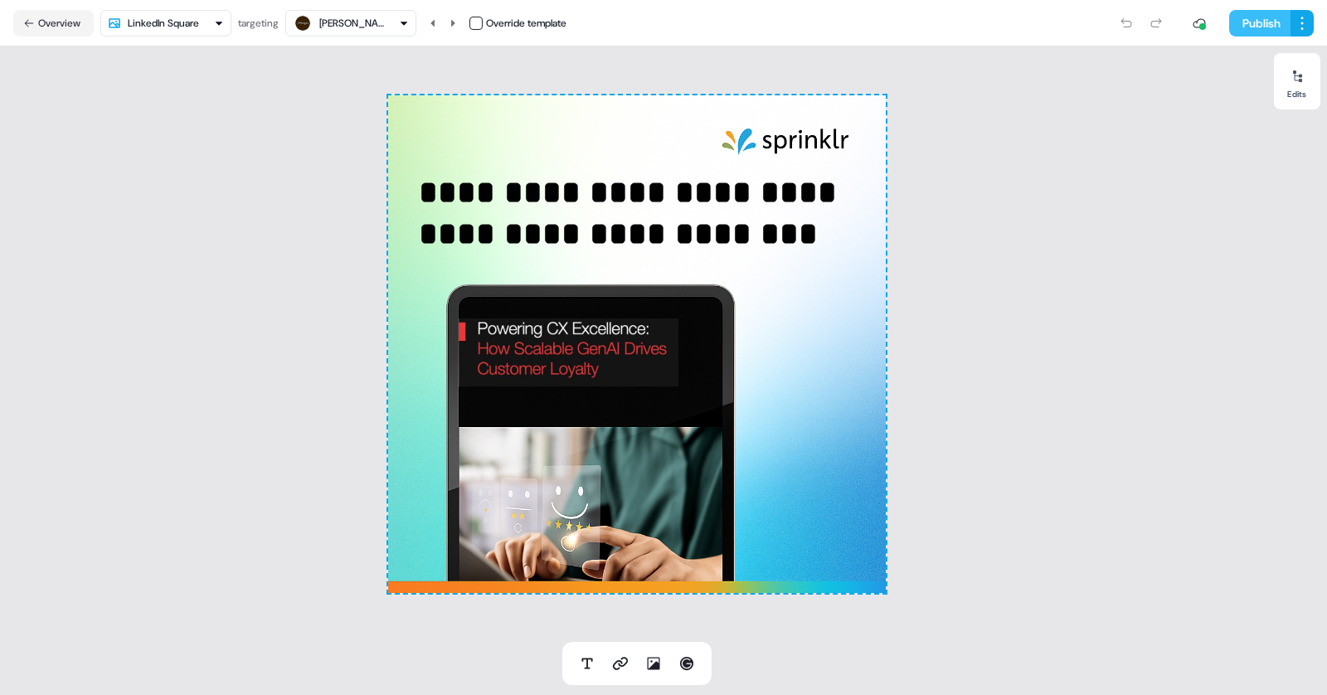
click at [1260, 13] on button "Publish" at bounding box center [1259, 23] width 61 height 27
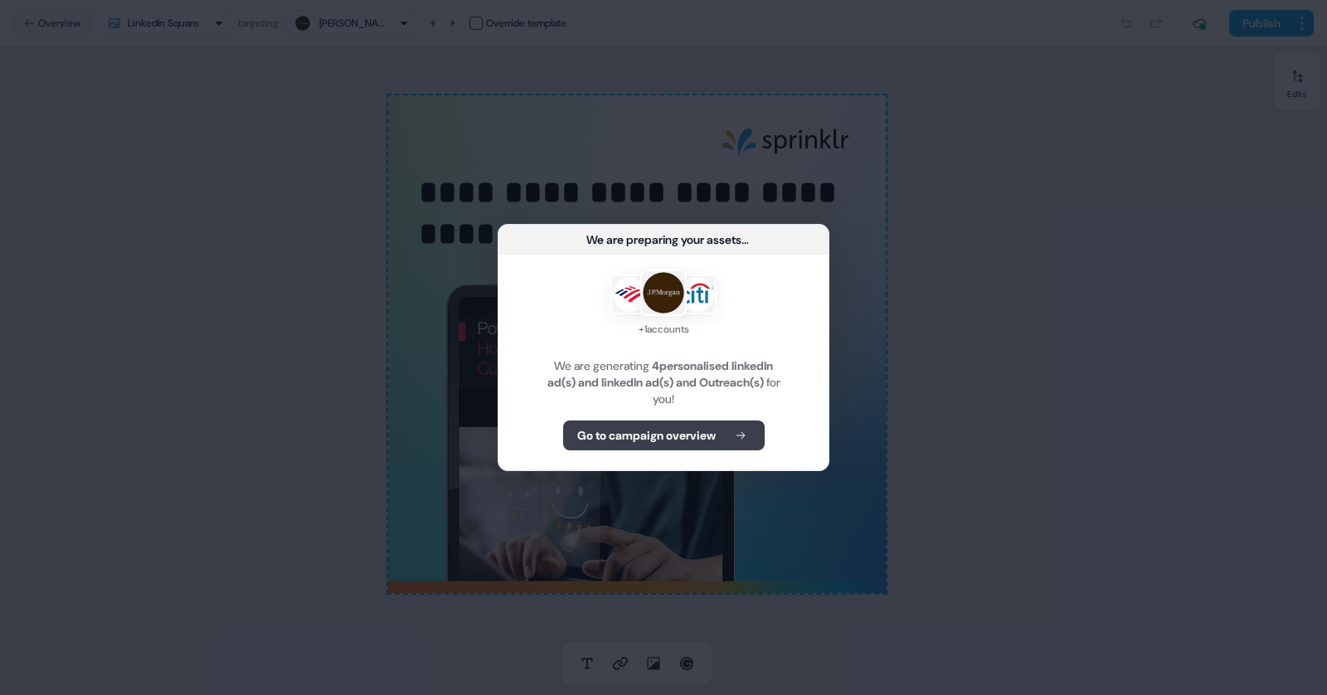
click at [650, 431] on b "Go to campaign overview" at bounding box center [646, 435] width 139 height 17
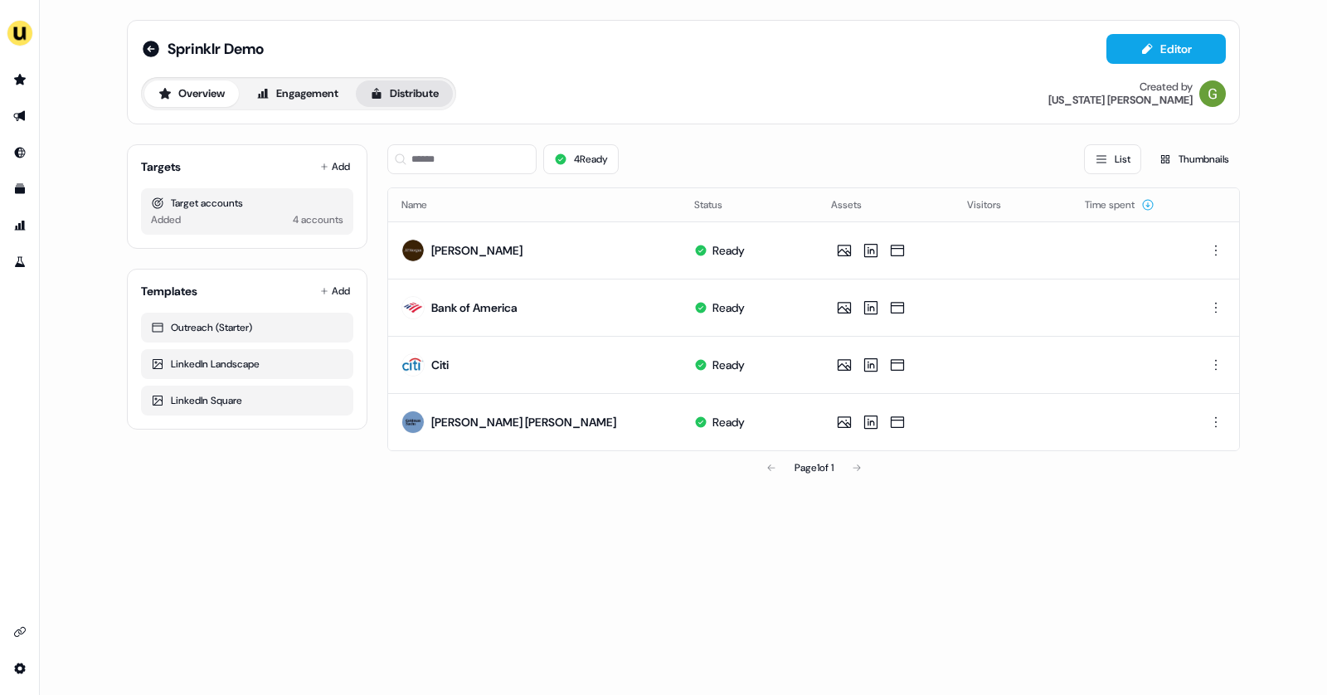
click at [402, 98] on button "Distribute" at bounding box center [404, 93] width 97 height 27
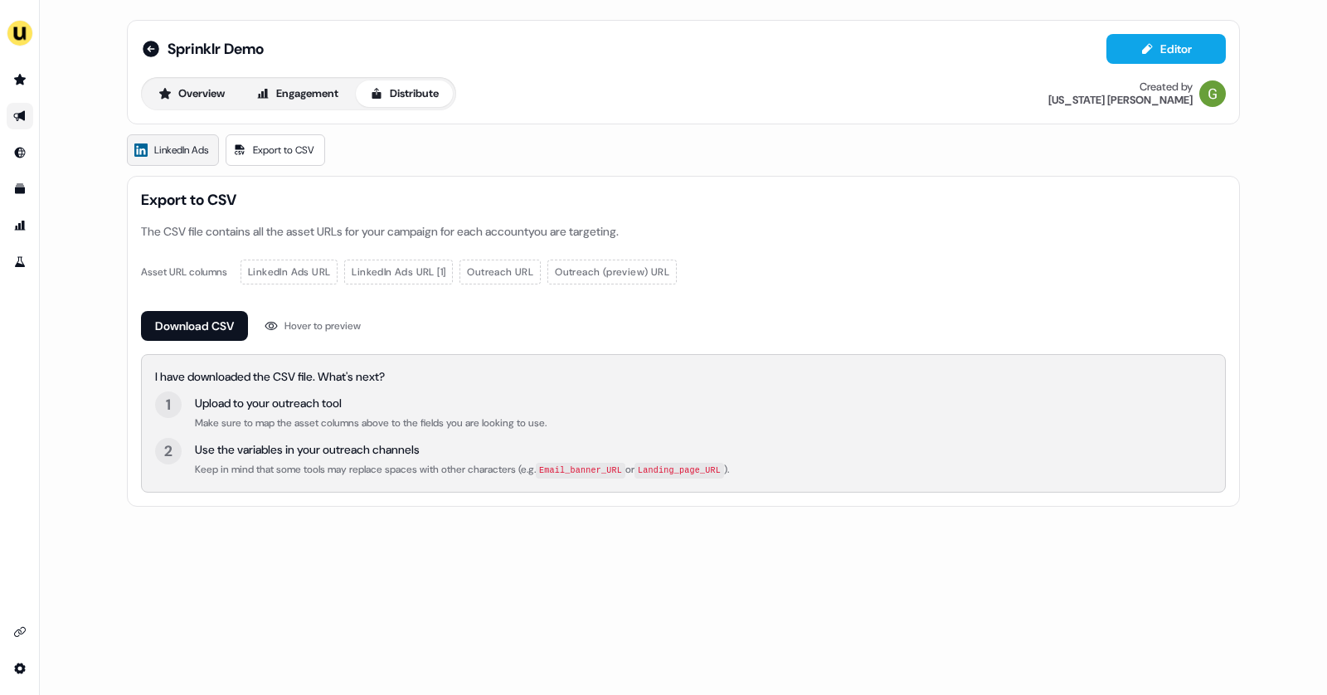
click at [182, 152] on span "LinkedIn Ads" at bounding box center [181, 150] width 54 height 17
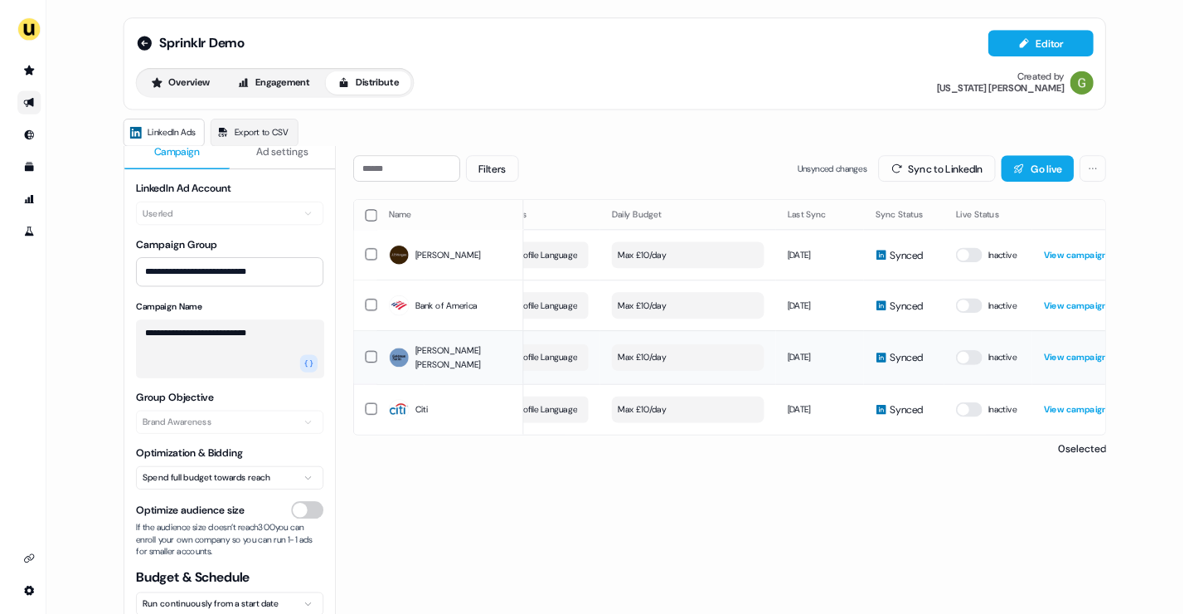
scroll to position [0, 469]
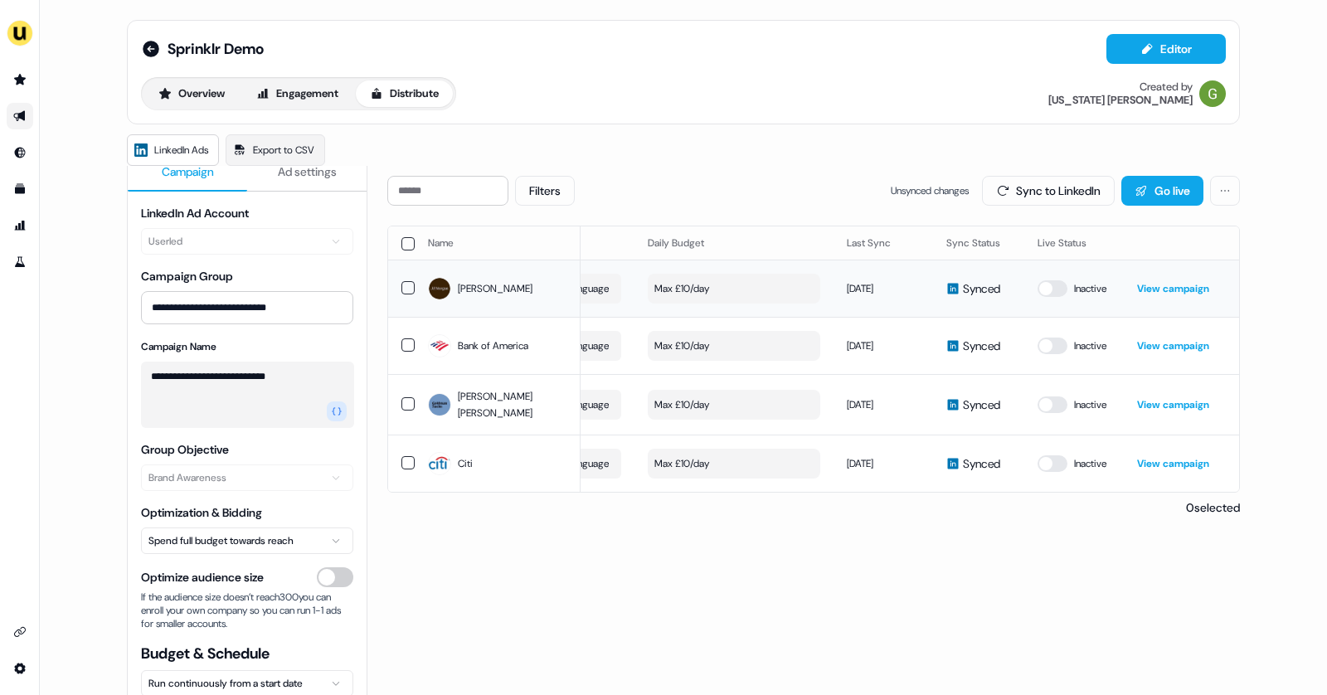
click at [1163, 286] on link "View campaign" at bounding box center [1173, 288] width 72 height 13
click at [1175, 283] on link "View campaign" at bounding box center [1173, 288] width 72 height 13
click at [1122, 36] on button "Editor" at bounding box center [1166, 49] width 119 height 30
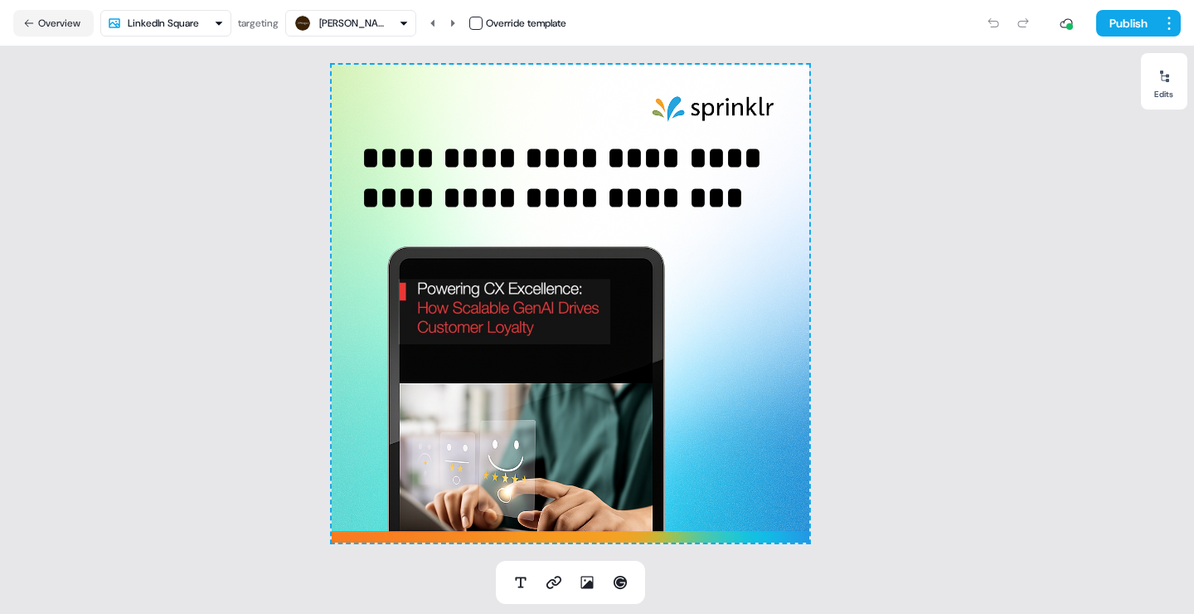
click at [352, 18] on div "Morgan" at bounding box center [352, 23] width 66 height 17
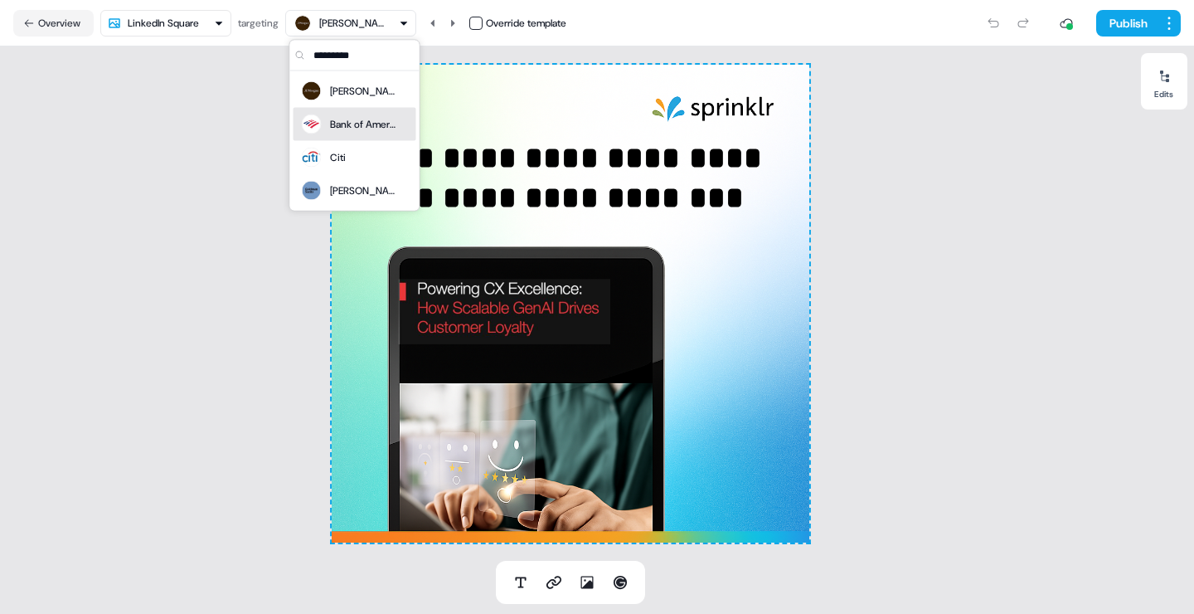
click at [347, 125] on div "Bank of America" at bounding box center [363, 124] width 66 height 17
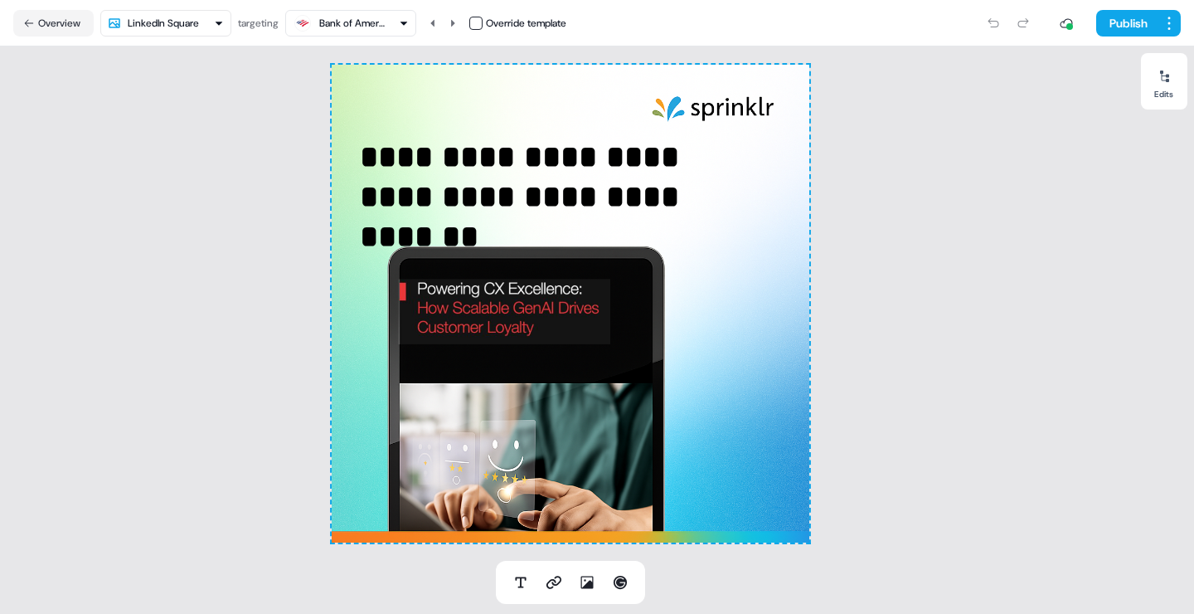
click at [396, 26] on div "Bank of America" at bounding box center [351, 23] width 116 height 20
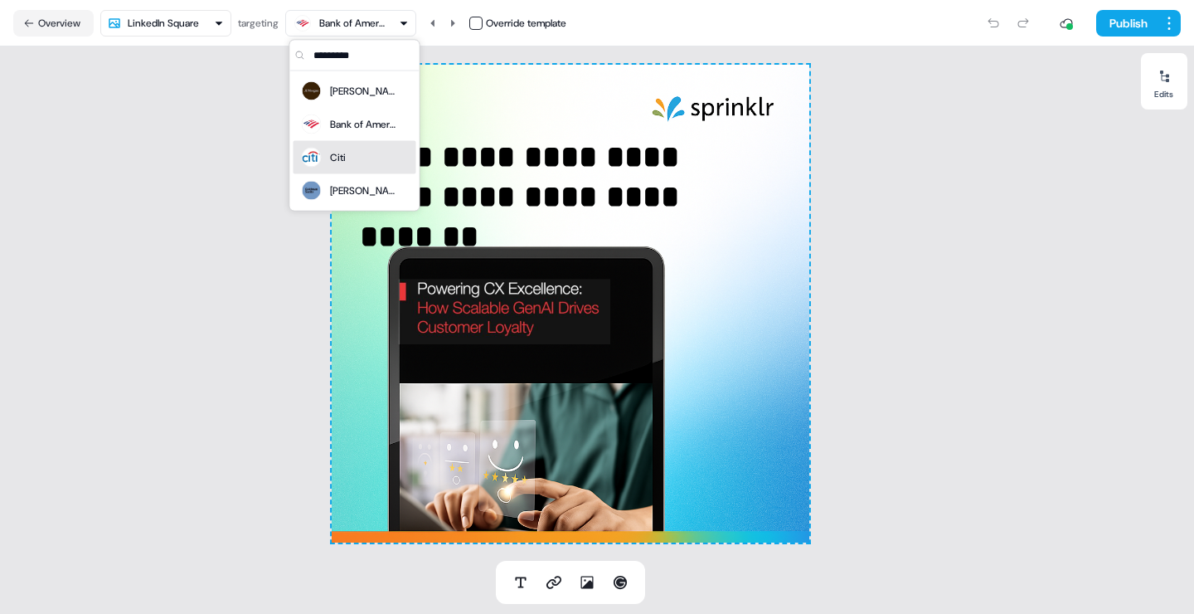
click at [369, 162] on div "Citi" at bounding box center [354, 157] width 109 height 23
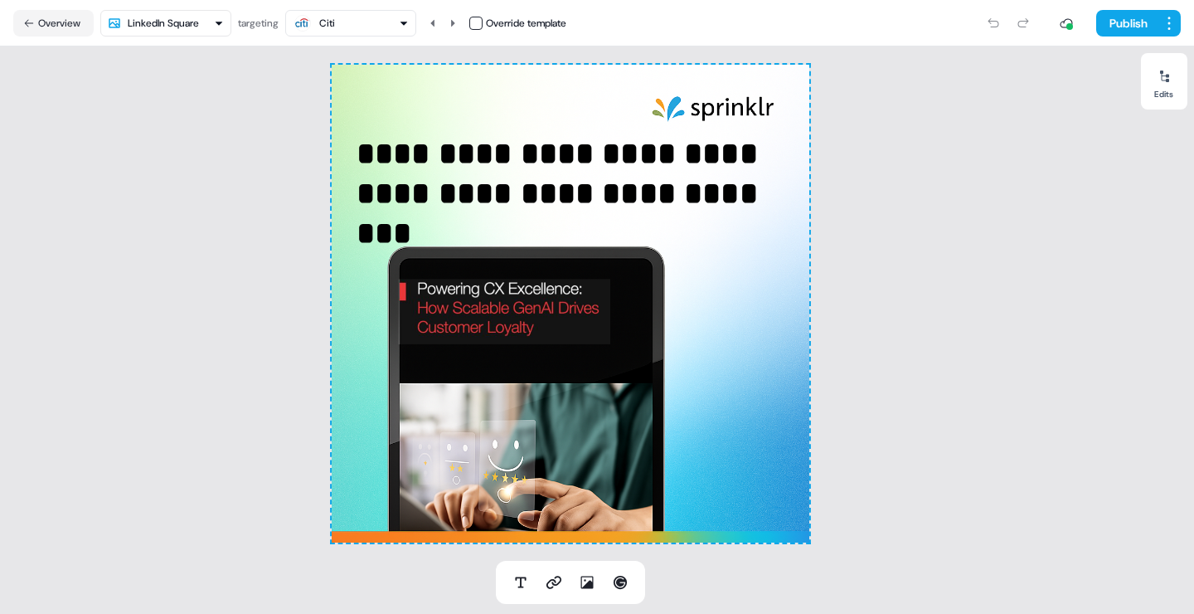
click at [335, 25] on div "Citi" at bounding box center [327, 23] width 16 height 17
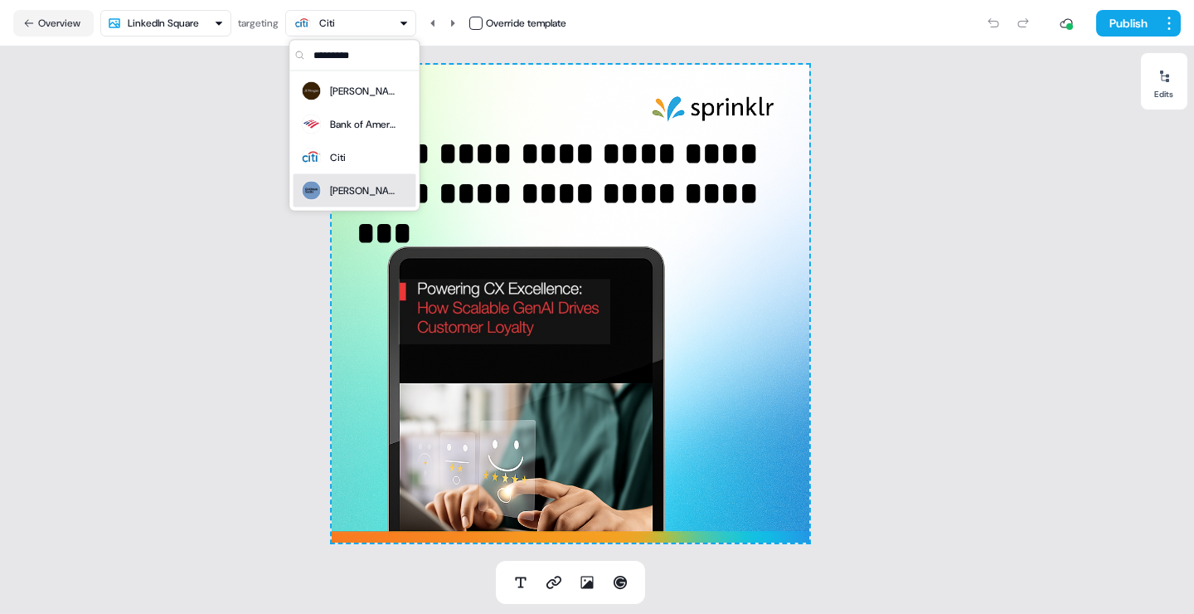
click at [345, 189] on div "Goldman Sachs" at bounding box center [363, 190] width 66 height 17
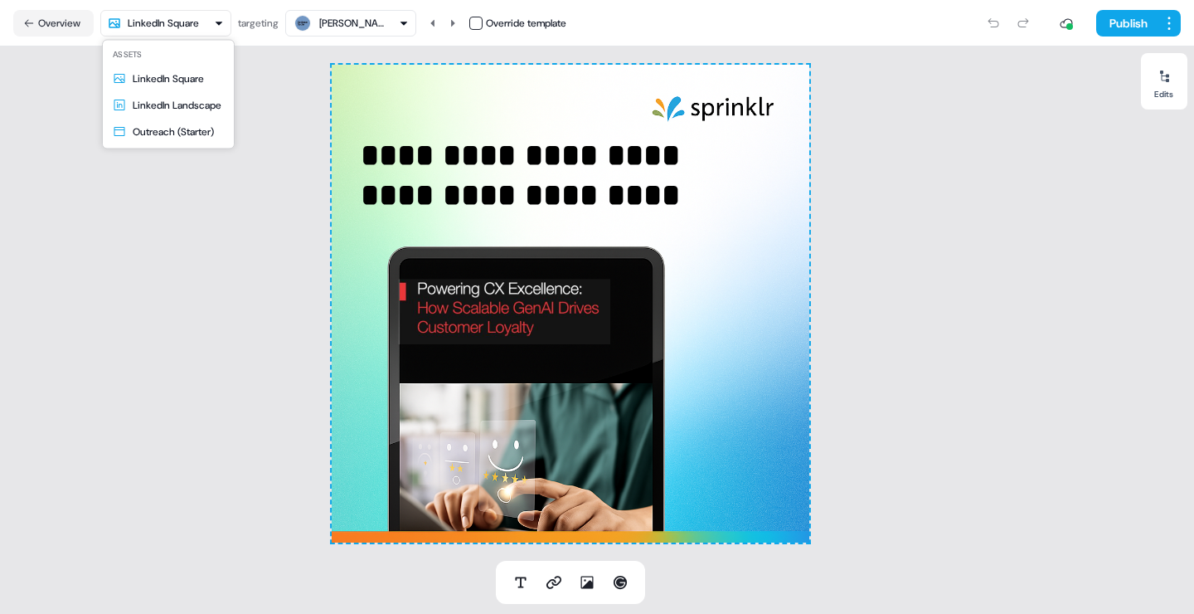
click at [209, 17] on html "**********" at bounding box center [597, 307] width 1194 height 614
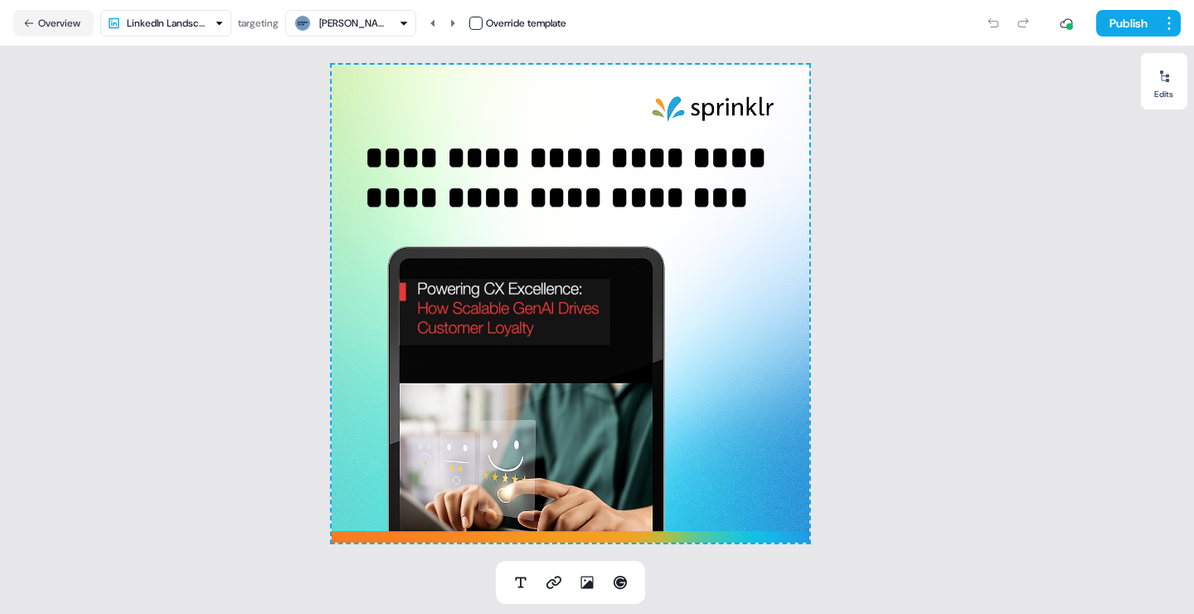
click at [168, 13] on html "**********" at bounding box center [597, 307] width 1194 height 614
click at [163, 17] on html "**********" at bounding box center [597, 307] width 1194 height 614
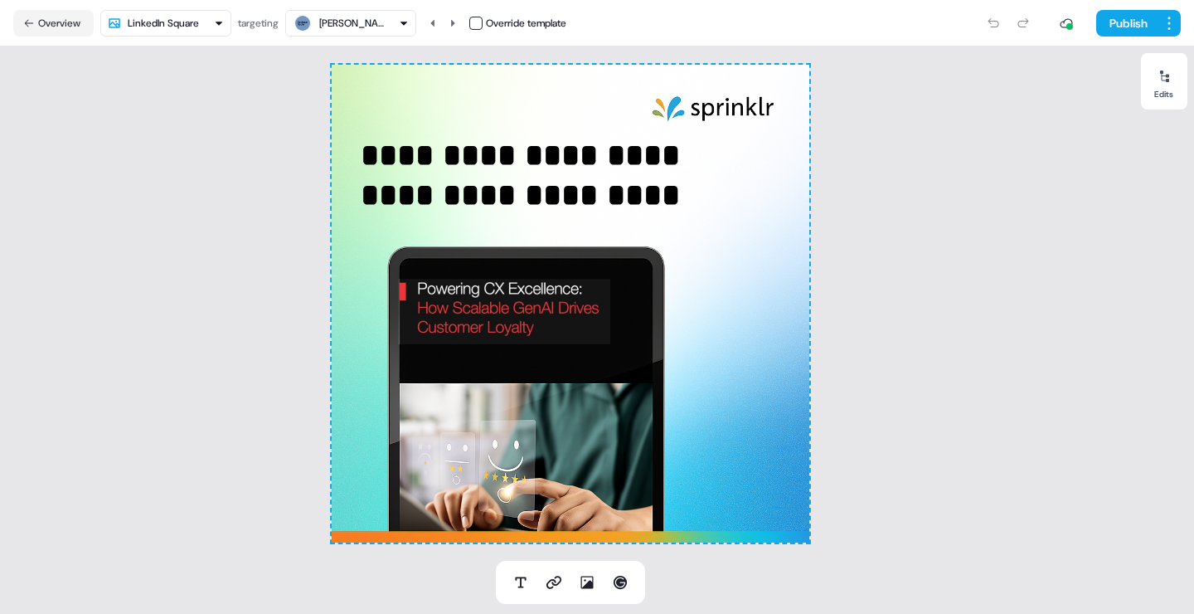
click at [178, 16] on html "**********" at bounding box center [597, 307] width 1194 height 614
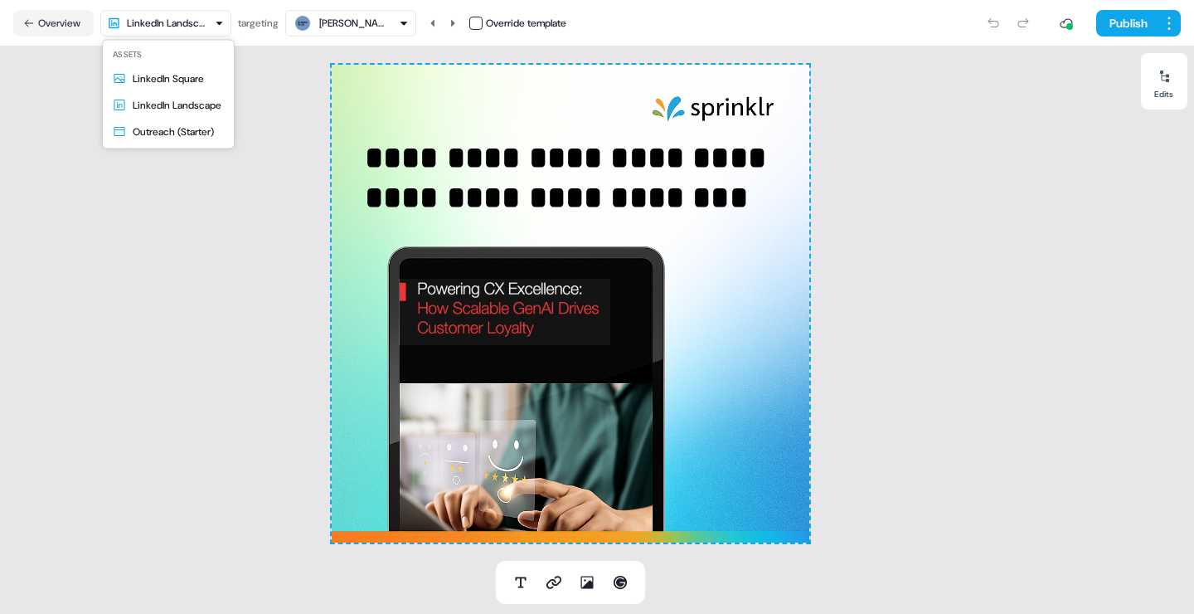
click at [172, 27] on html "**********" at bounding box center [597, 307] width 1194 height 614
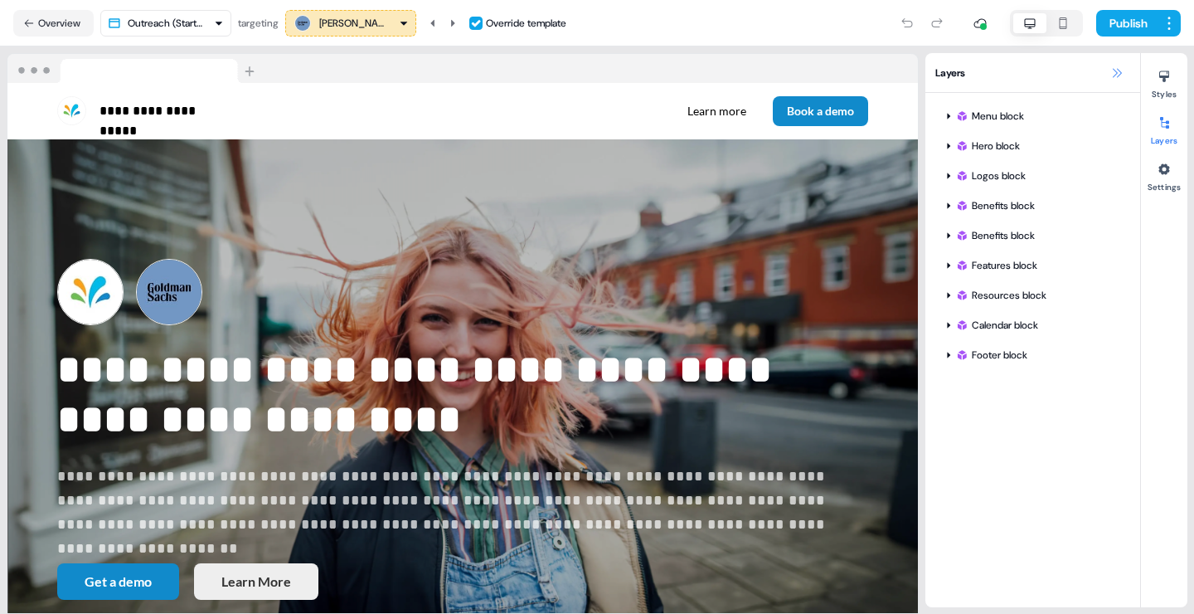
click at [1115, 71] on icon at bounding box center [1117, 72] width 9 height 9
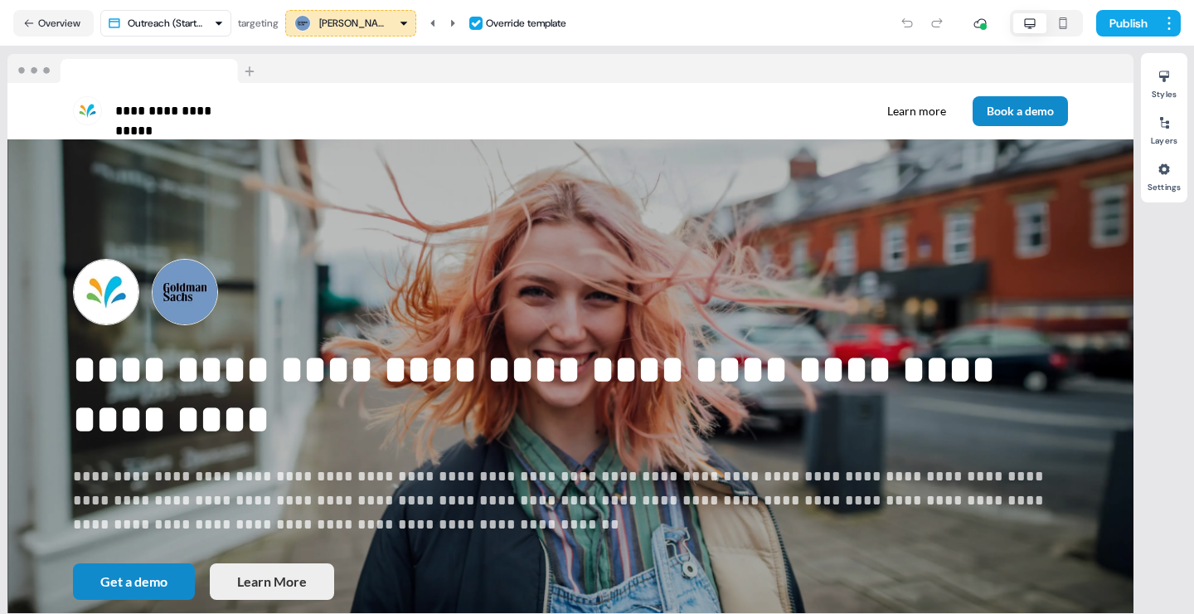
click at [374, 15] on div "Goldman Sachs" at bounding box center [352, 23] width 66 height 17
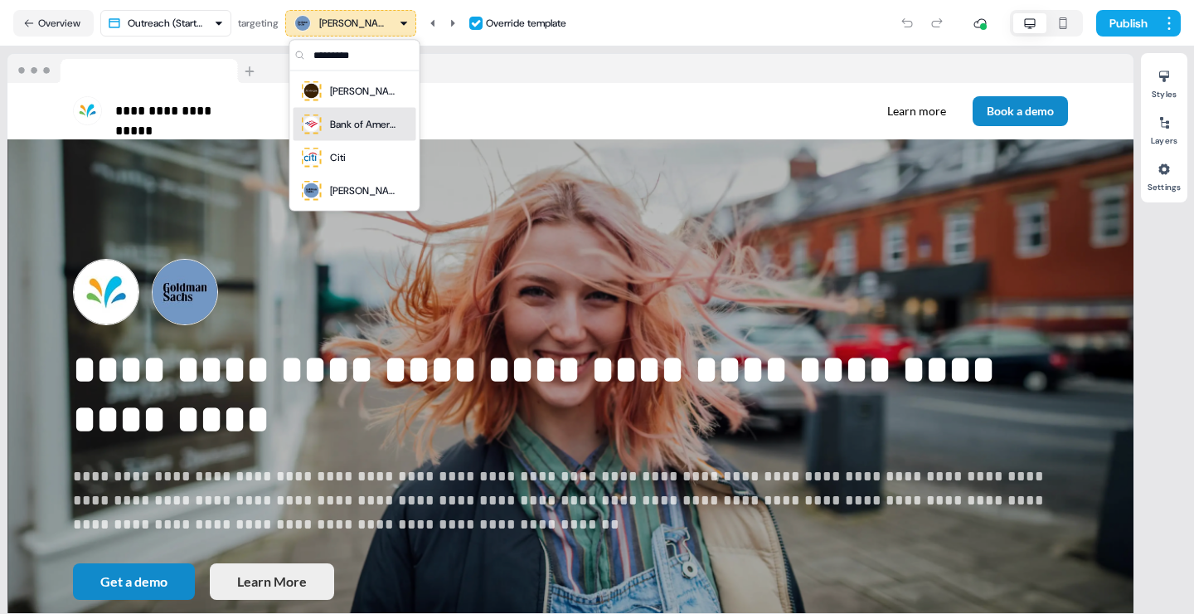
click at [359, 134] on div "Bank of America" at bounding box center [348, 124] width 96 height 23
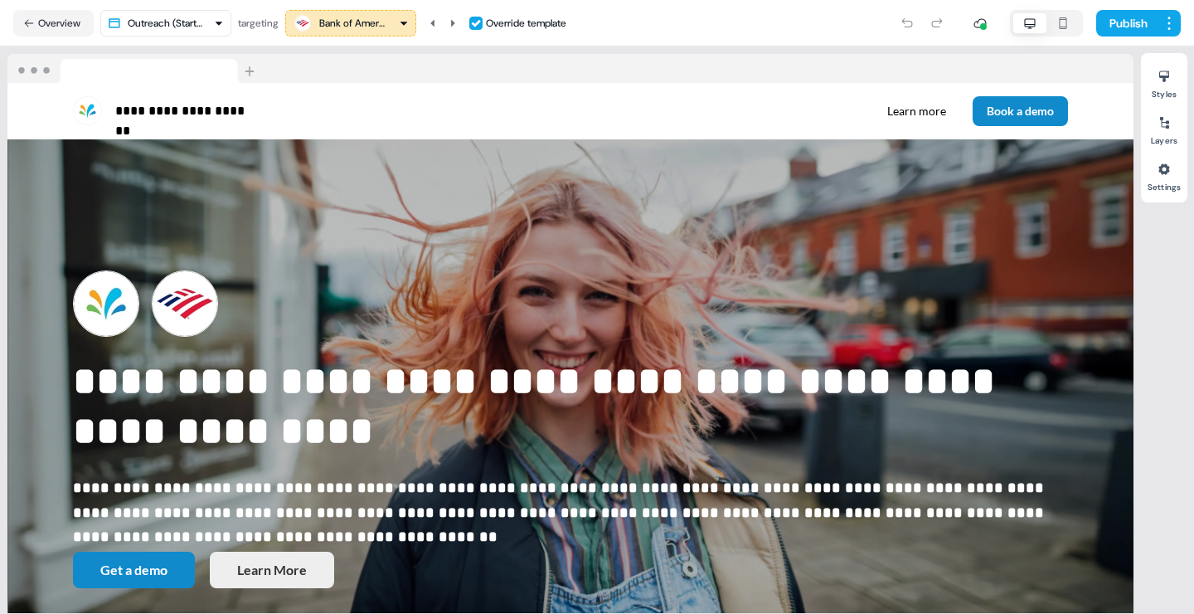
click at [397, 26] on div "Bank of America" at bounding box center [351, 23] width 116 height 20
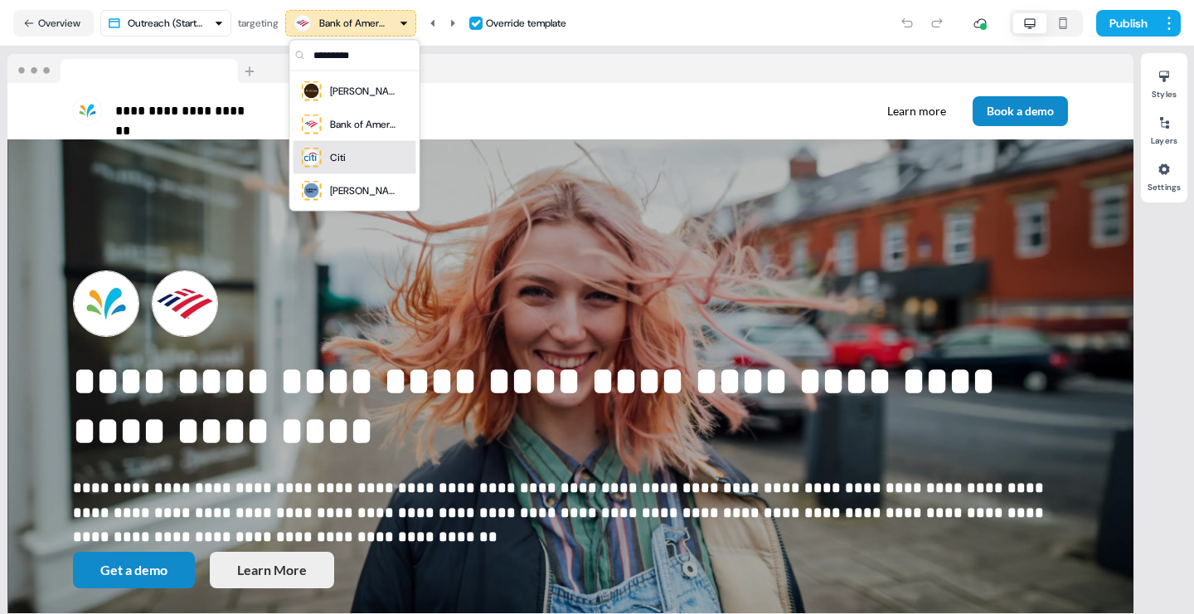
click at [361, 172] on div "Citi" at bounding box center [355, 157] width 123 height 33
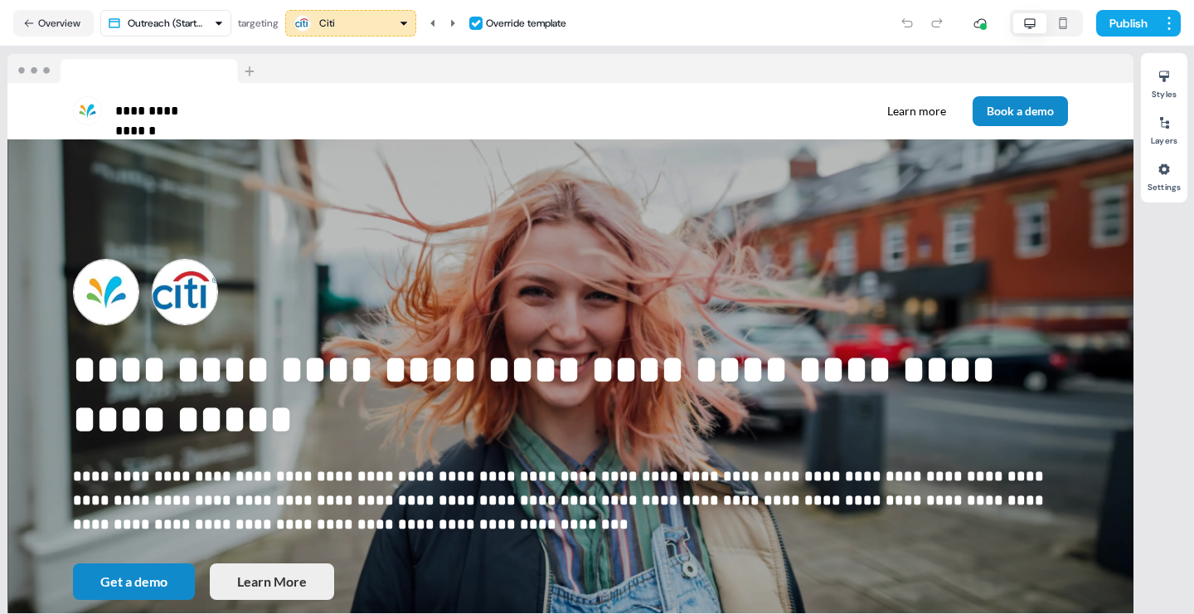
click at [1060, 27] on icon "button" at bounding box center [1063, 23] width 7 height 12
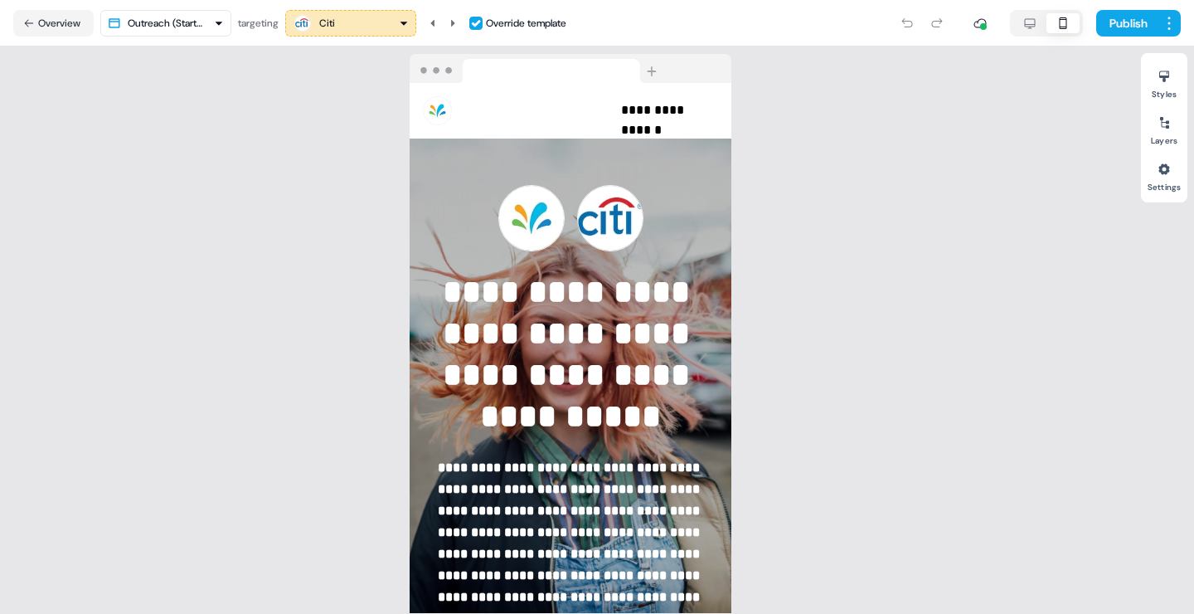
click at [382, 27] on div "Citi" at bounding box center [351, 23] width 116 height 20
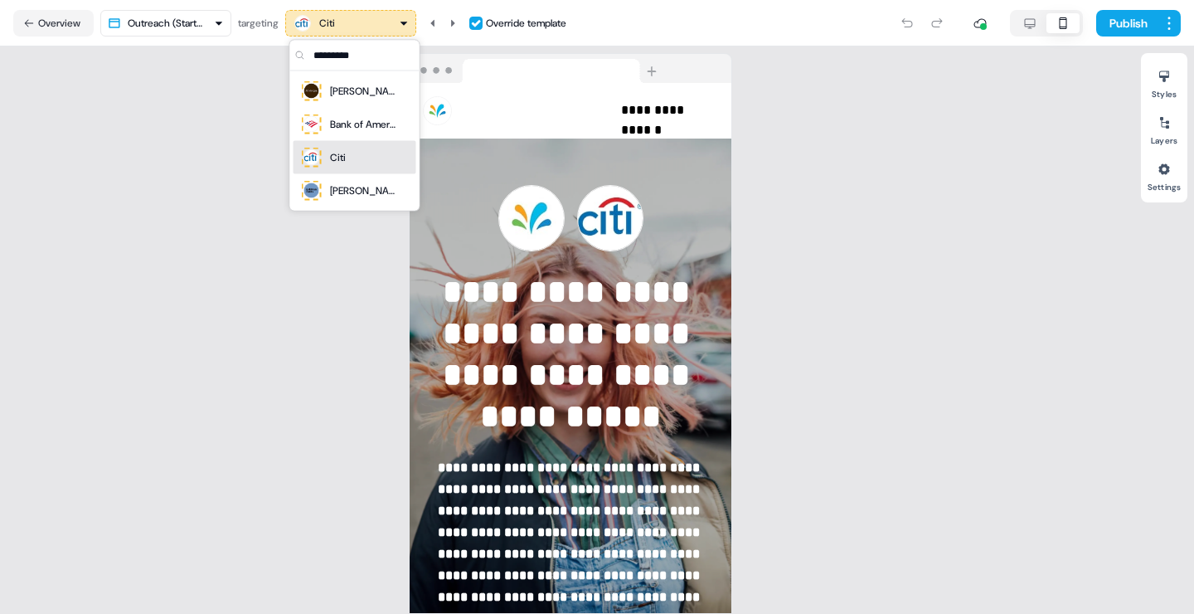
click at [357, 147] on div "Citi" at bounding box center [354, 157] width 109 height 23
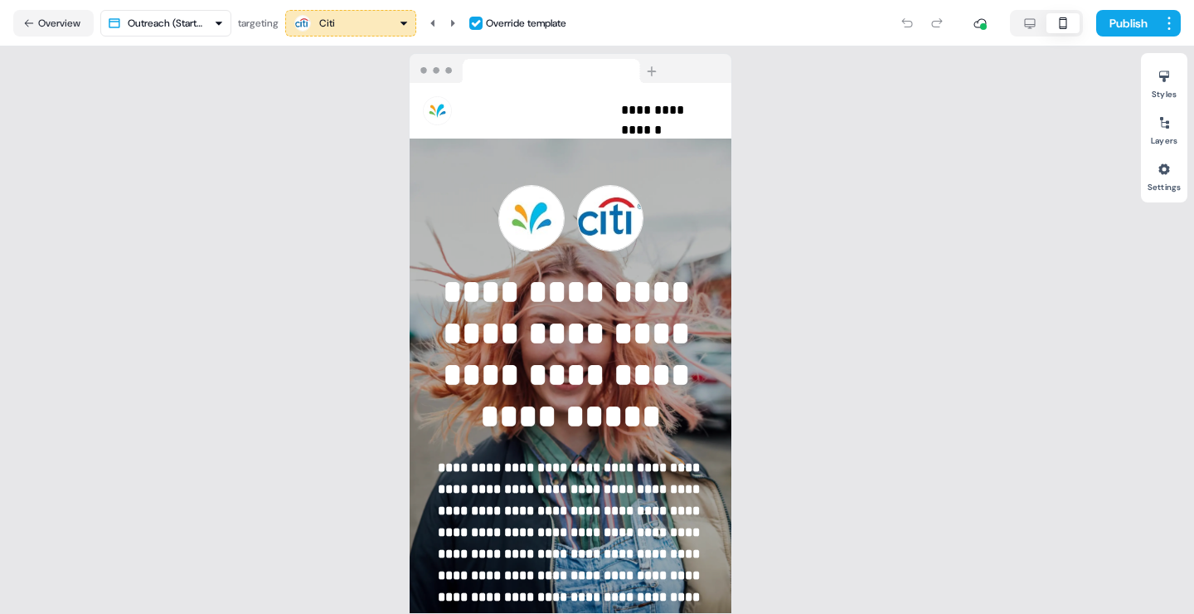
click at [355, 15] on div "Citi" at bounding box center [351, 23] width 116 height 20
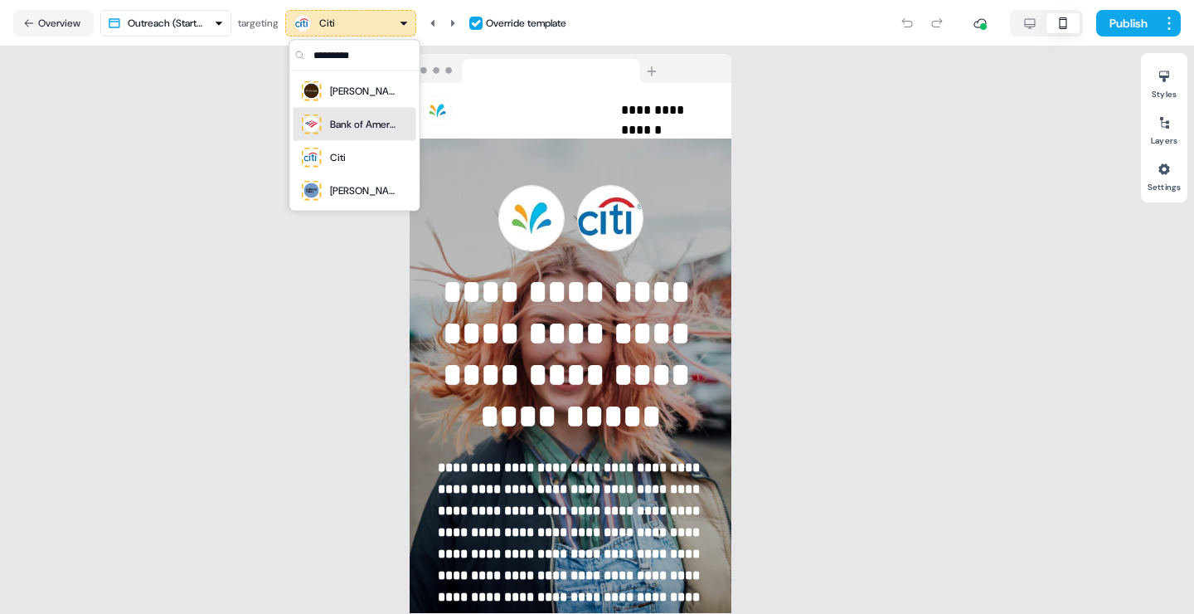
click at [361, 128] on div "Bank of America" at bounding box center [363, 124] width 66 height 17
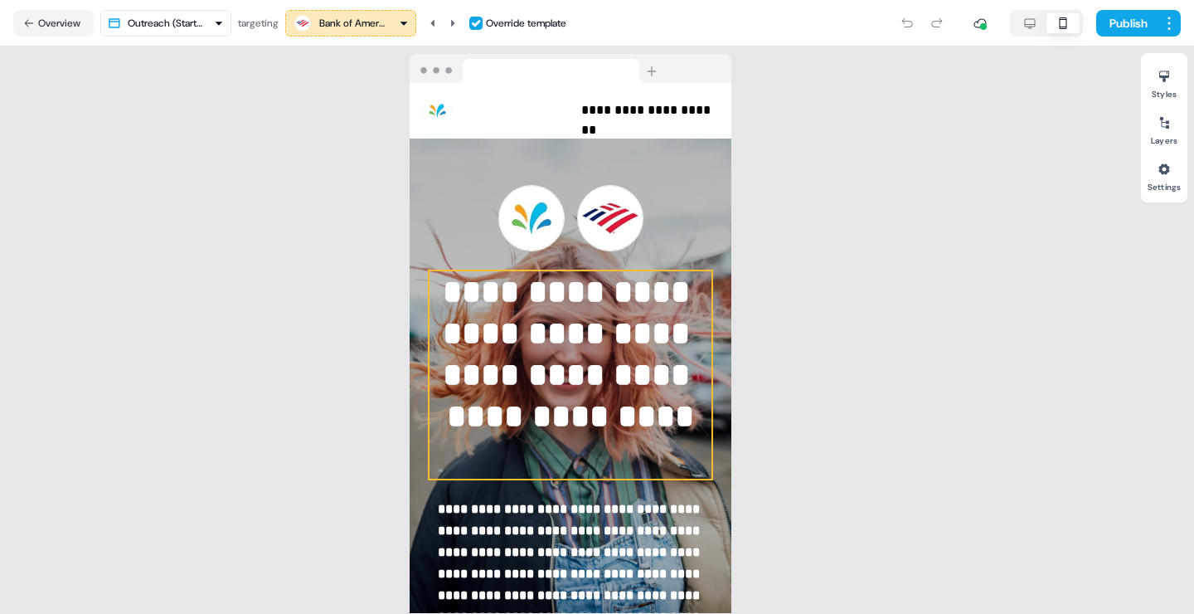
click at [526, 379] on p "**********" at bounding box center [571, 374] width 282 height 207
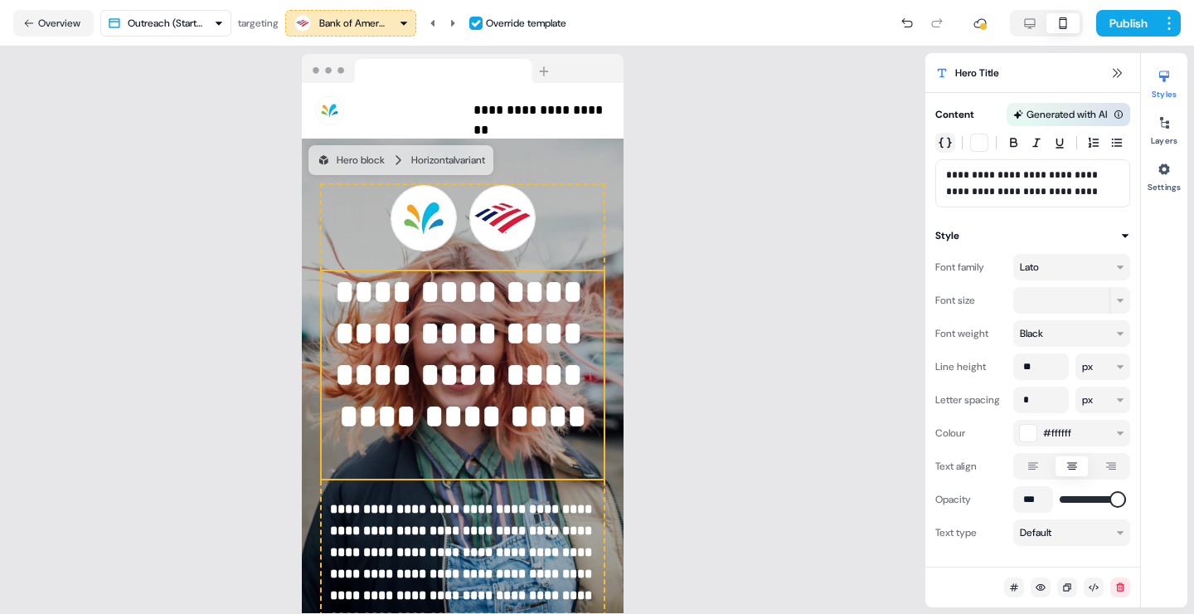
click at [948, 141] on icon "button" at bounding box center [945, 142] width 13 height 13
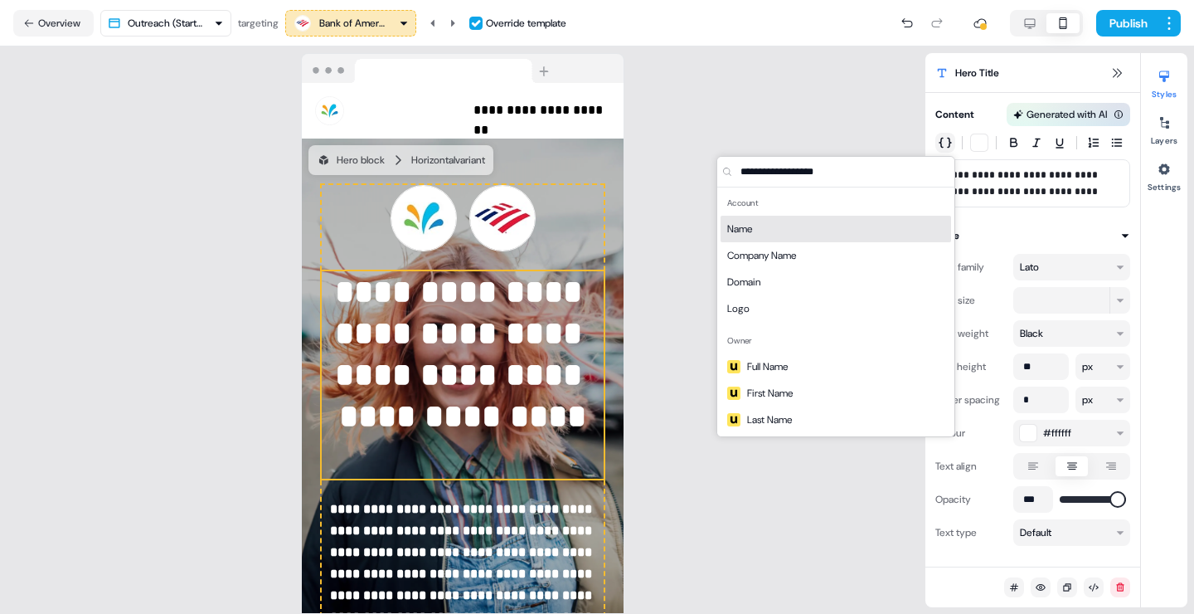
click at [951, 145] on icon "button" at bounding box center [945, 142] width 13 height 13
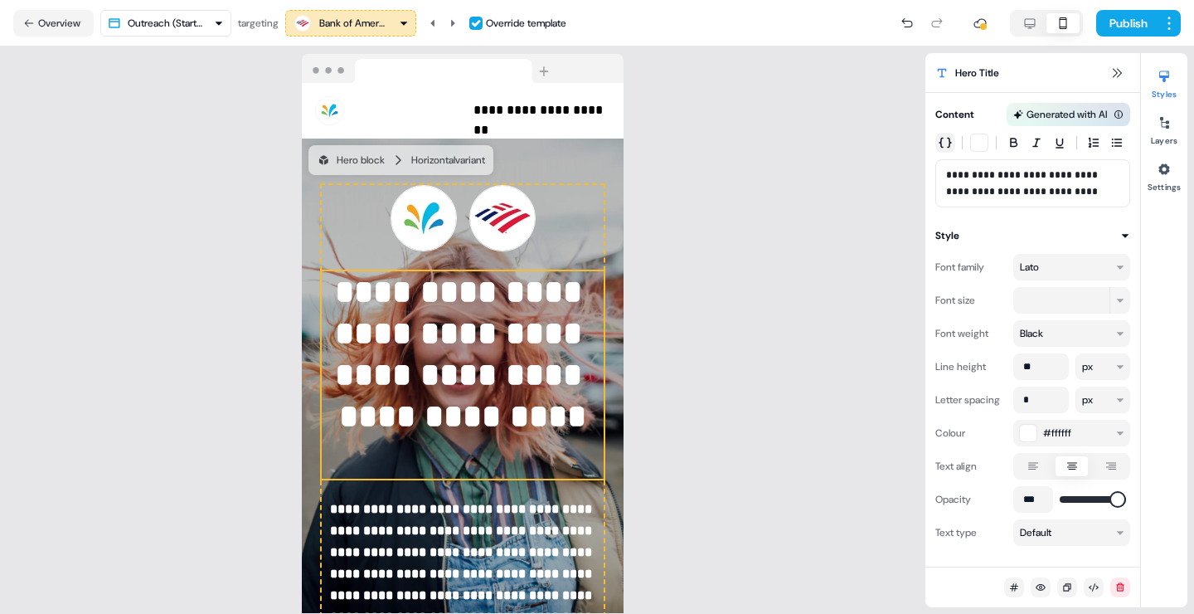
click at [951, 145] on icon "button" at bounding box center [945, 142] width 13 height 13
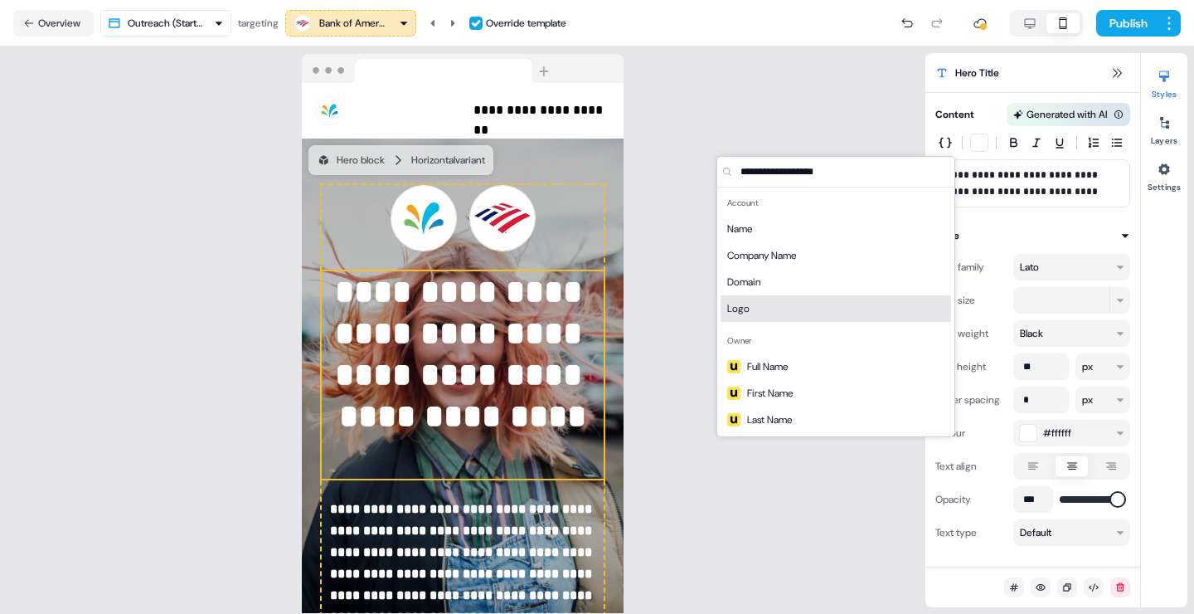
click at [502, 390] on p "**********" at bounding box center [463, 374] width 282 height 207
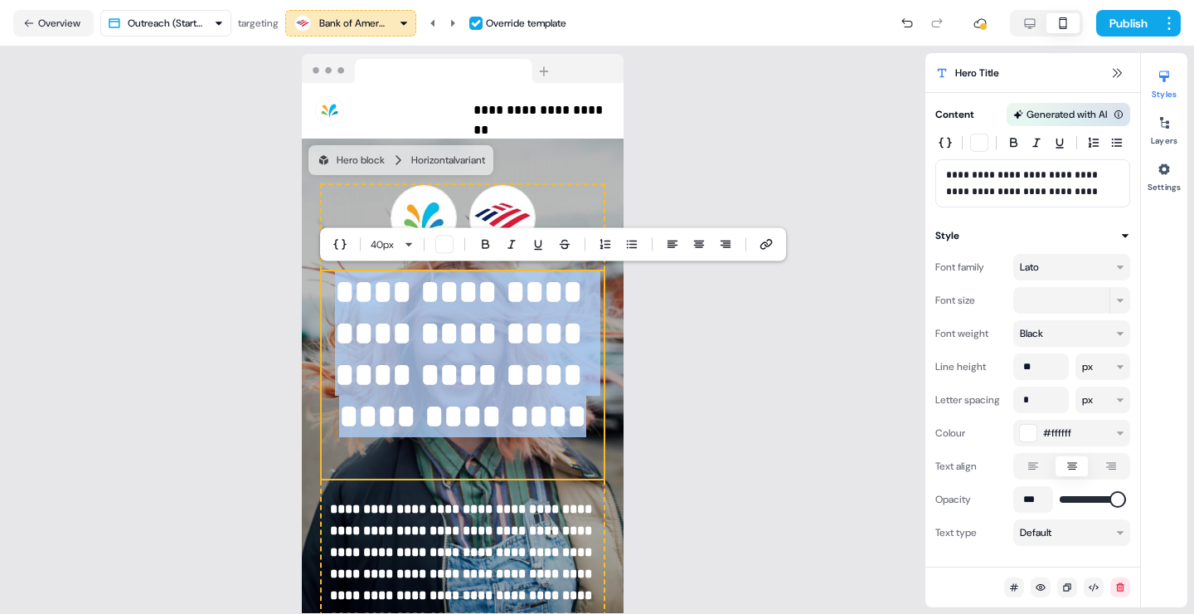
click at [502, 390] on p "**********" at bounding box center [463, 374] width 282 height 207
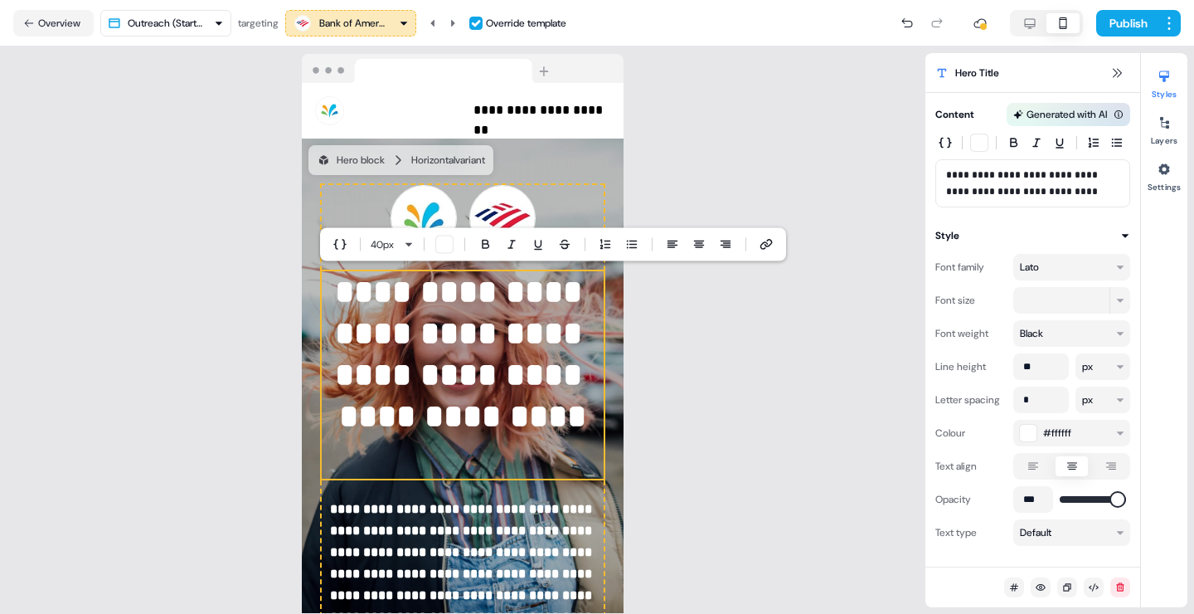
click at [327, 246] on div "40 px" at bounding box center [553, 244] width 466 height 33
click at [339, 245] on icon "button" at bounding box center [339, 244] width 13 height 13
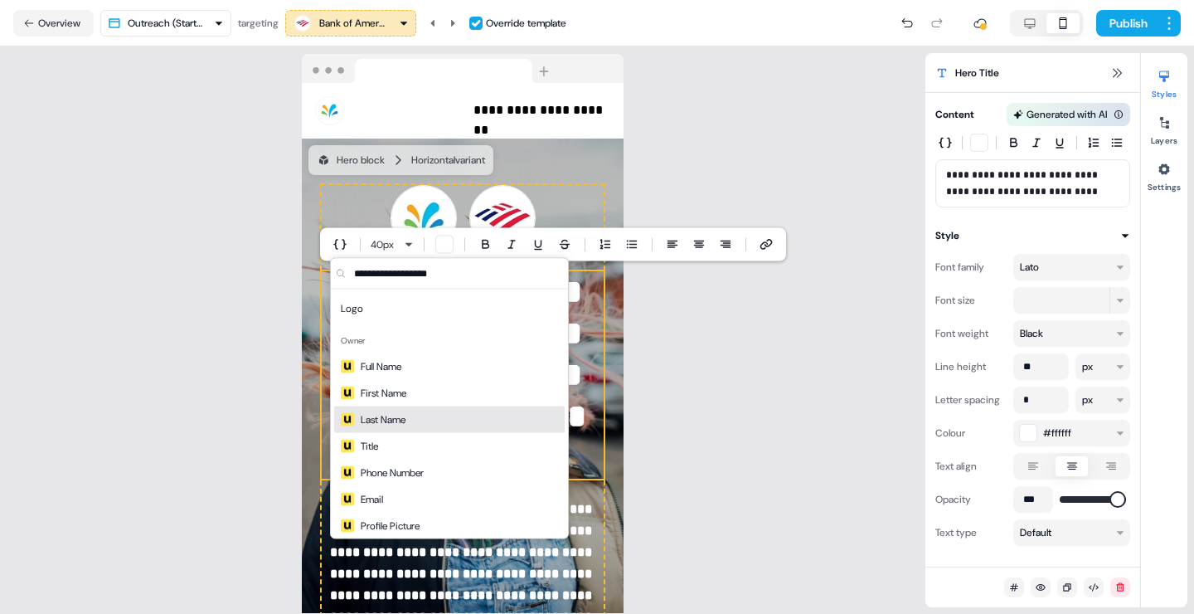
scroll to position [133, 0]
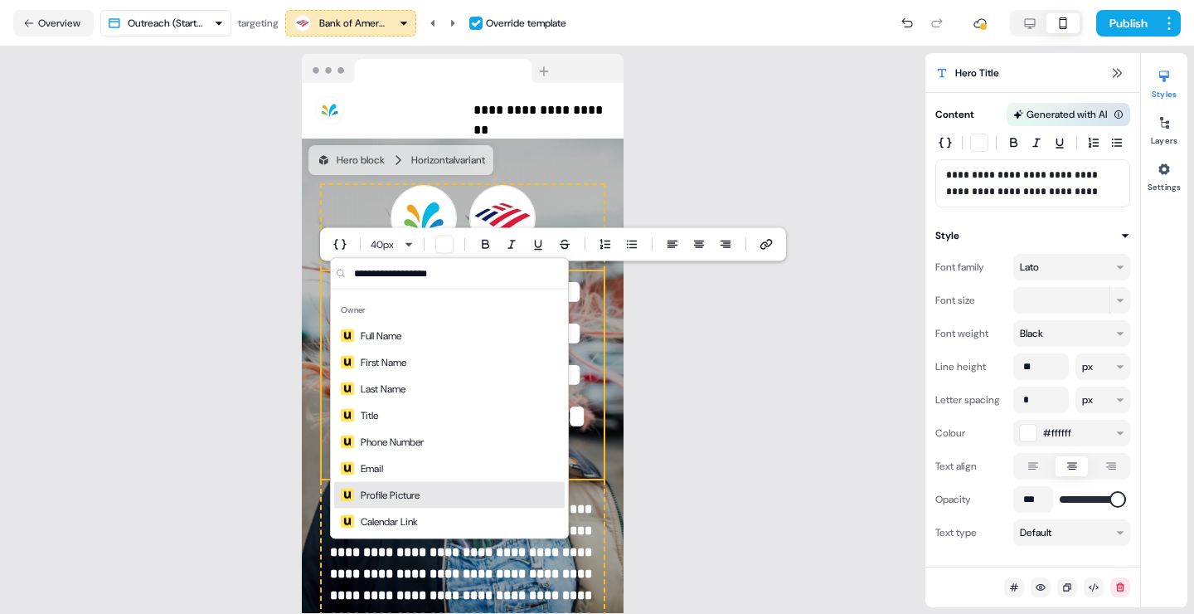
click at [683, 421] on div "**********" at bounding box center [463, 329] width 926 height 567
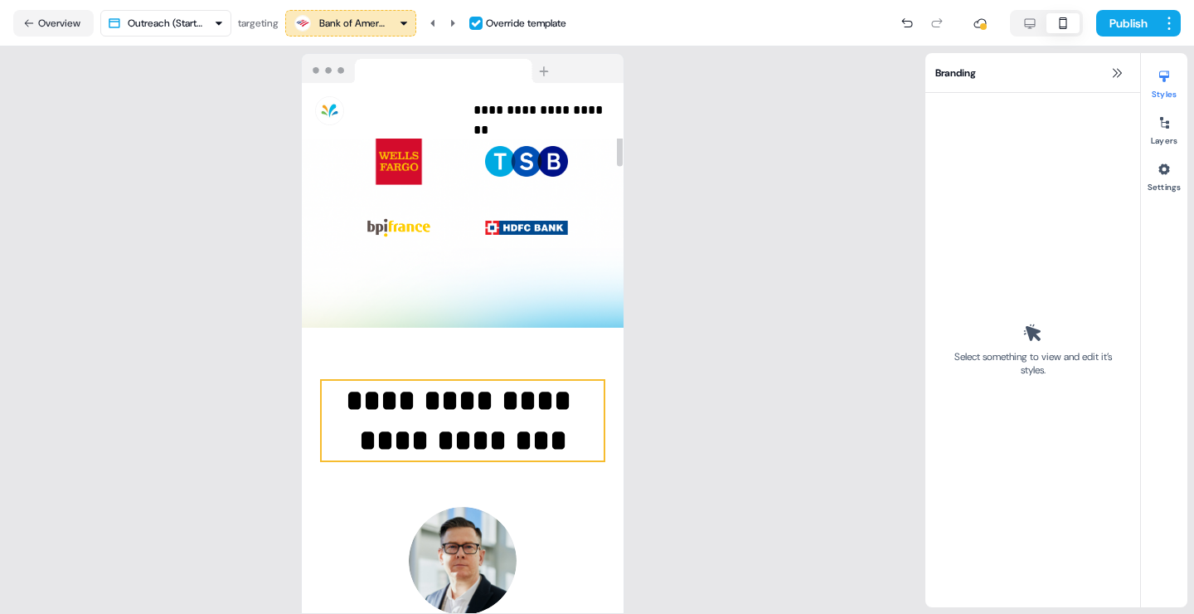
scroll to position [792, 0]
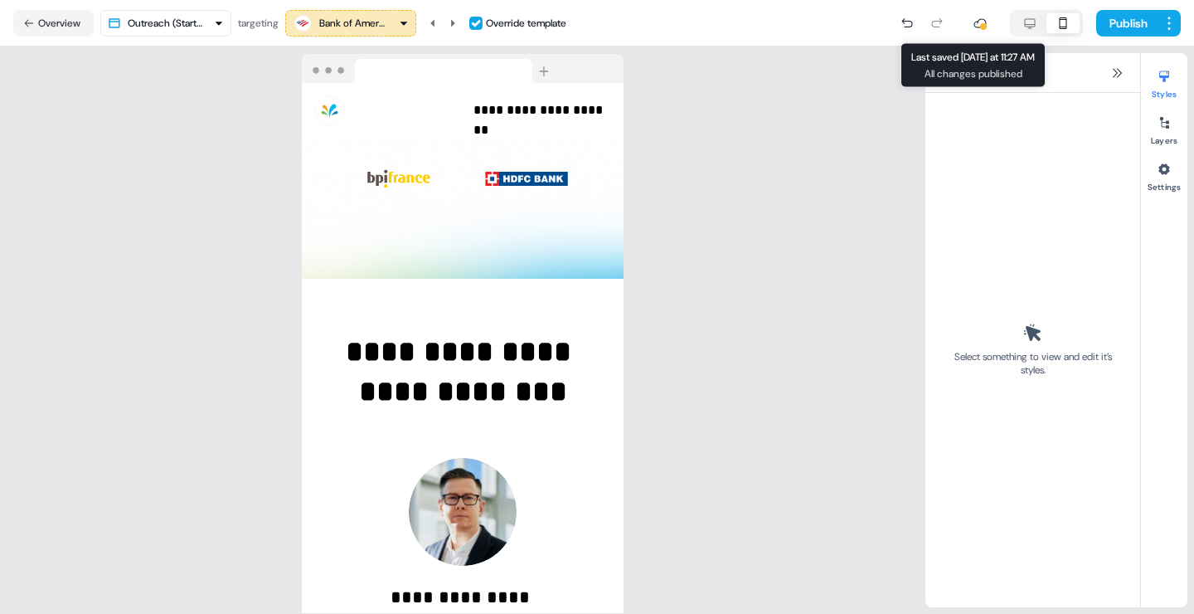
click at [1027, 22] on icon "button" at bounding box center [1030, 23] width 20 height 13
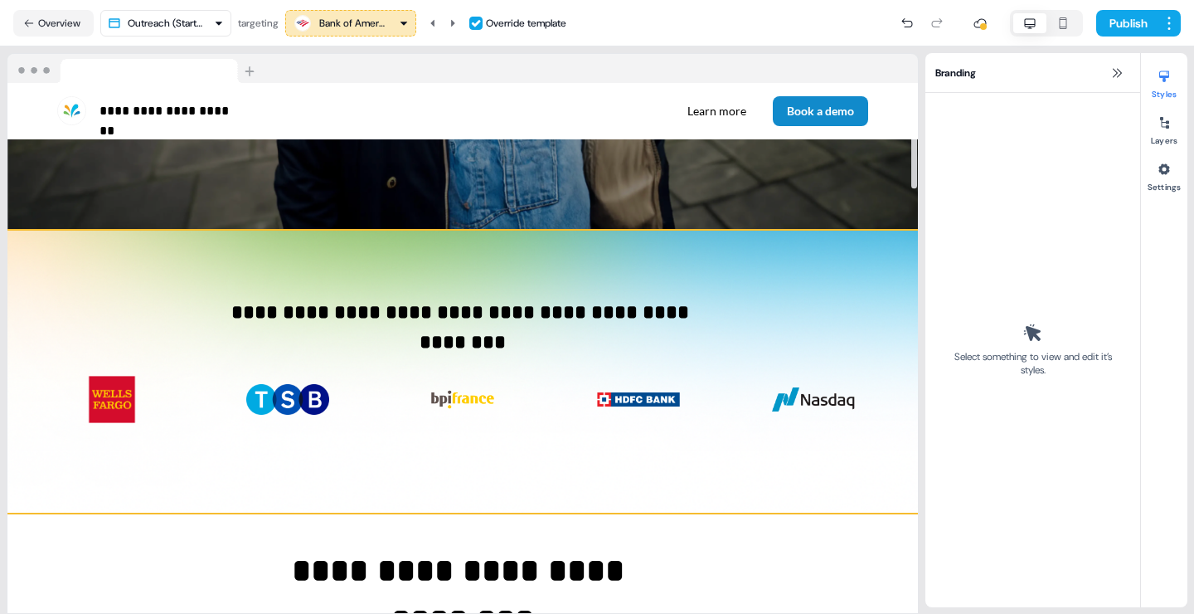
scroll to position [481, 0]
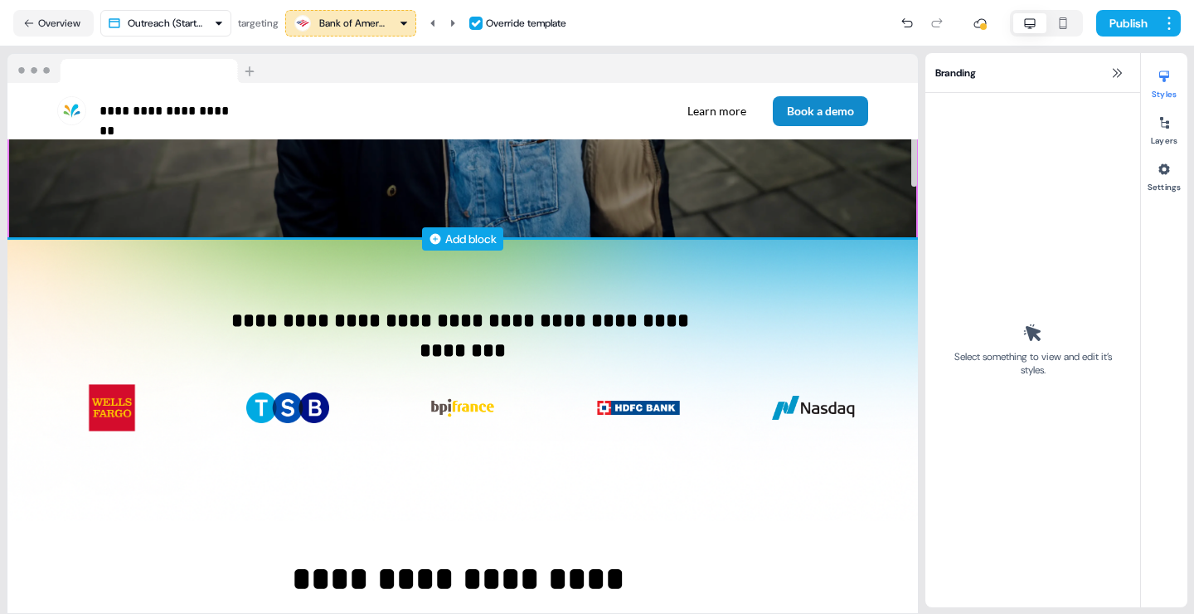
click at [462, 239] on div "Add block" at bounding box center [470, 239] width 51 height 17
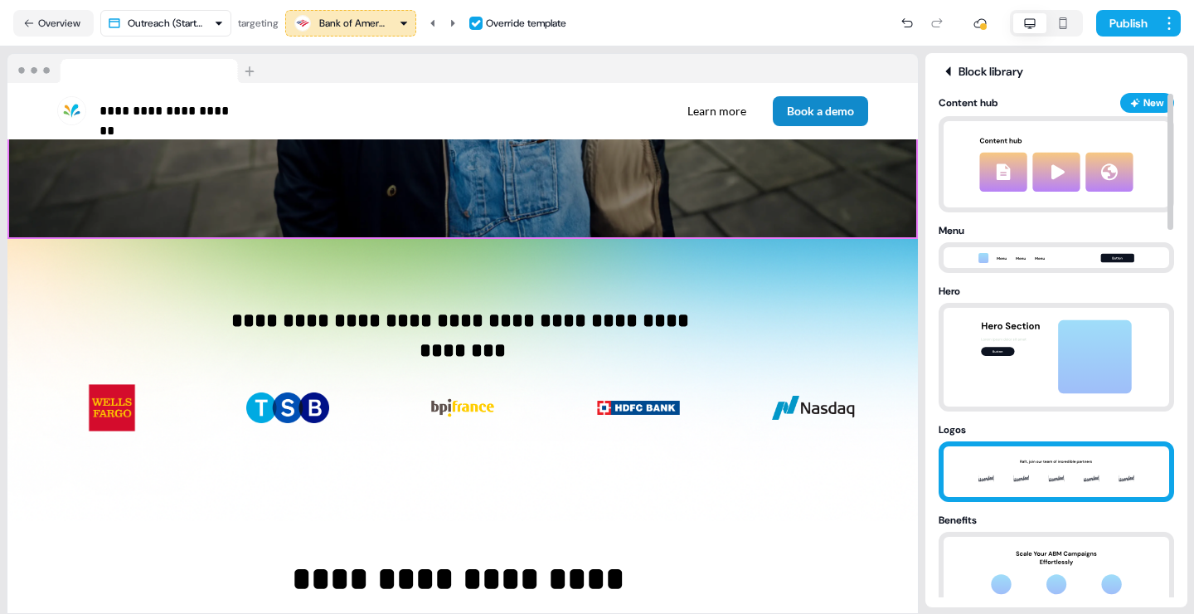
click at [1106, 472] on img at bounding box center [1057, 471] width 174 height 51
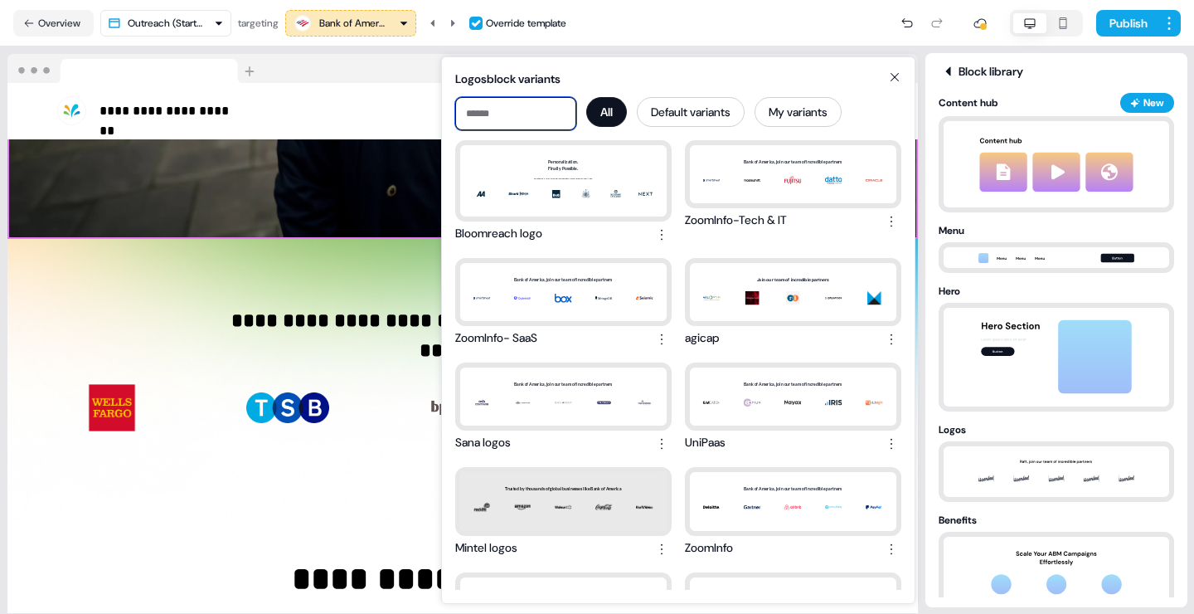
click at [486, 105] on input at bounding box center [515, 113] width 121 height 33
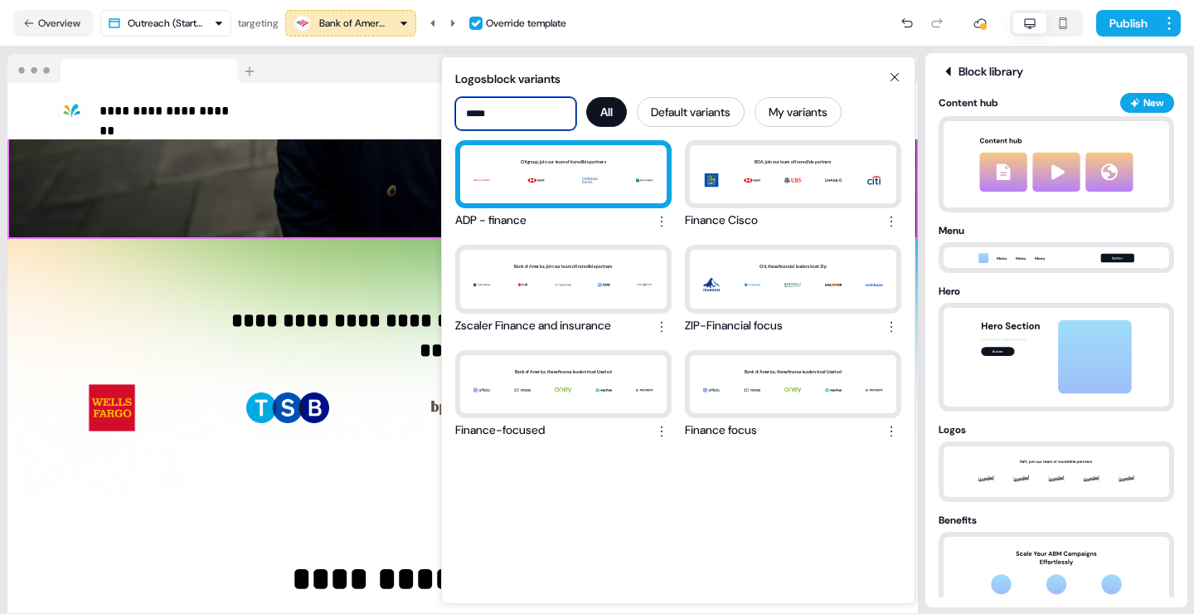
type input "*****"
click at [526, 184] on div "Citigroup, join our team of incredible partners" at bounding box center [563, 174] width 207 height 58
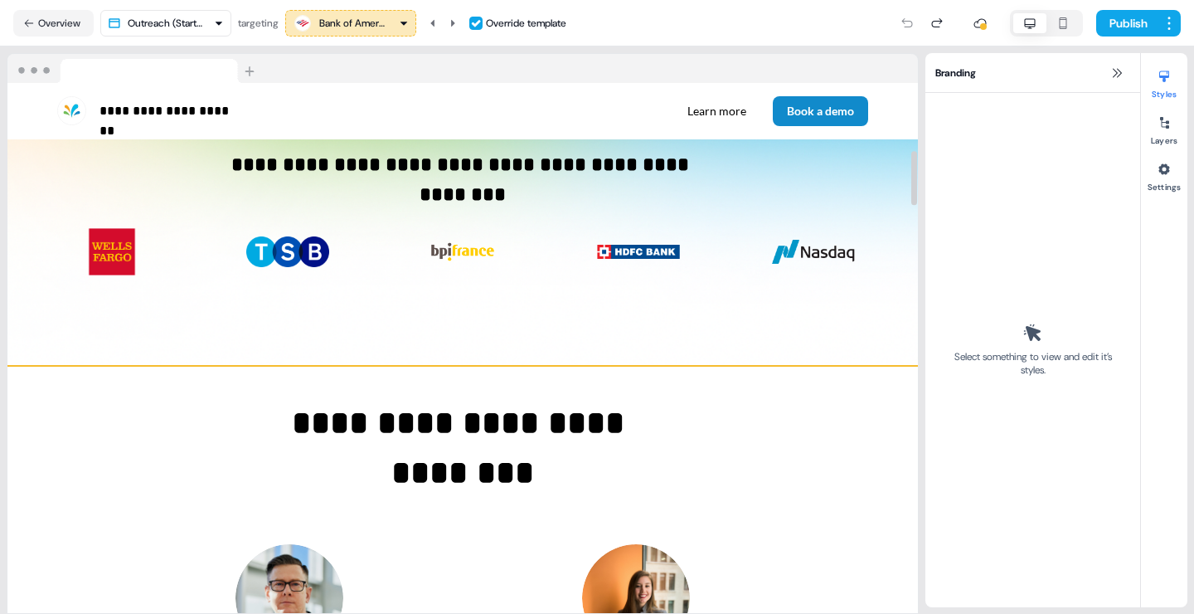
scroll to position [677, 0]
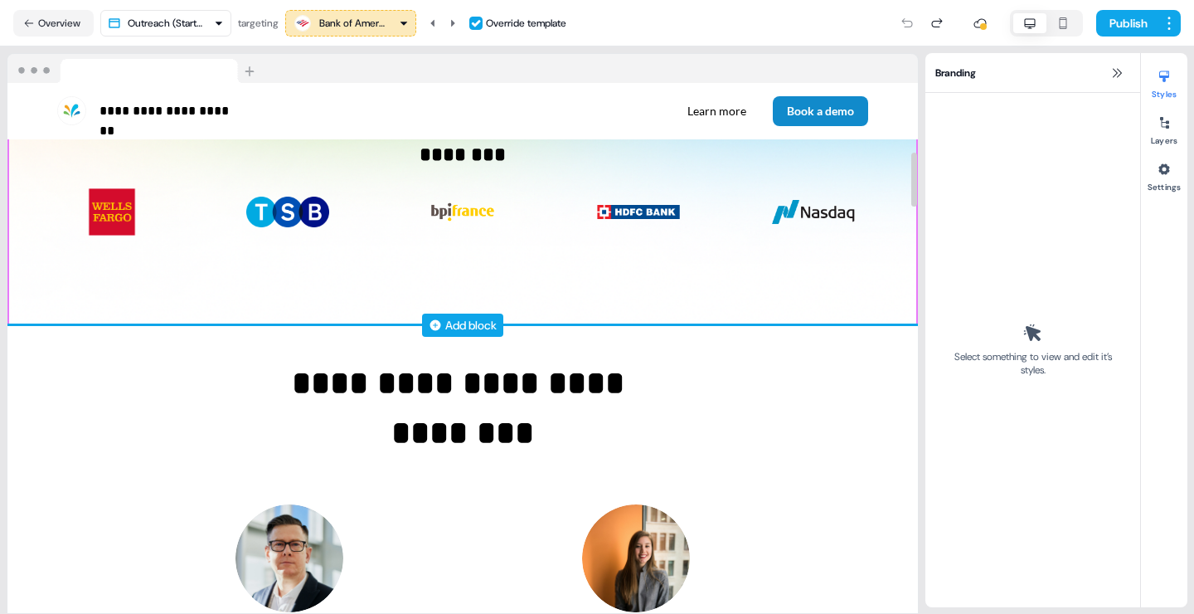
click at [468, 320] on div "Add block" at bounding box center [470, 325] width 51 height 17
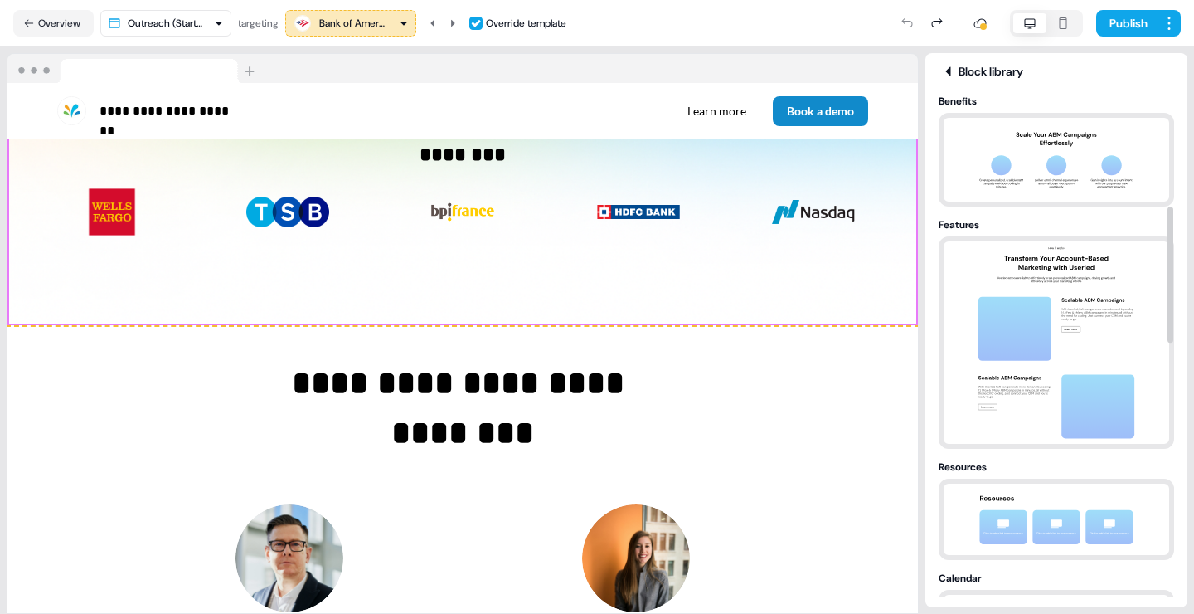
scroll to position [418, 0]
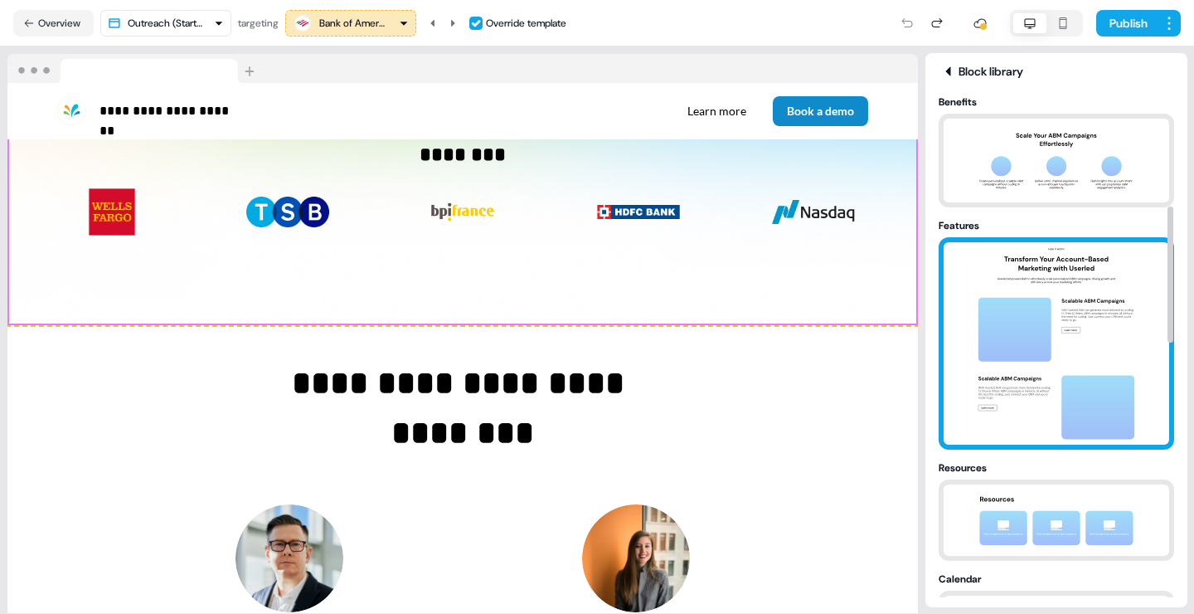
click at [1043, 314] on img at bounding box center [1057, 343] width 174 height 202
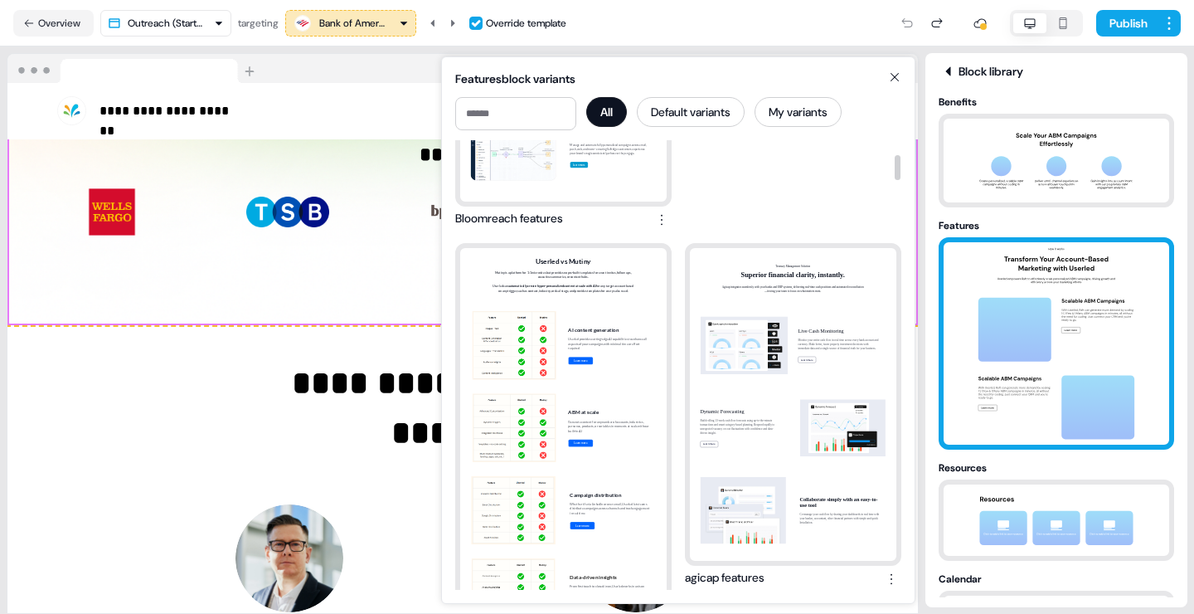
scroll to position [282, 0]
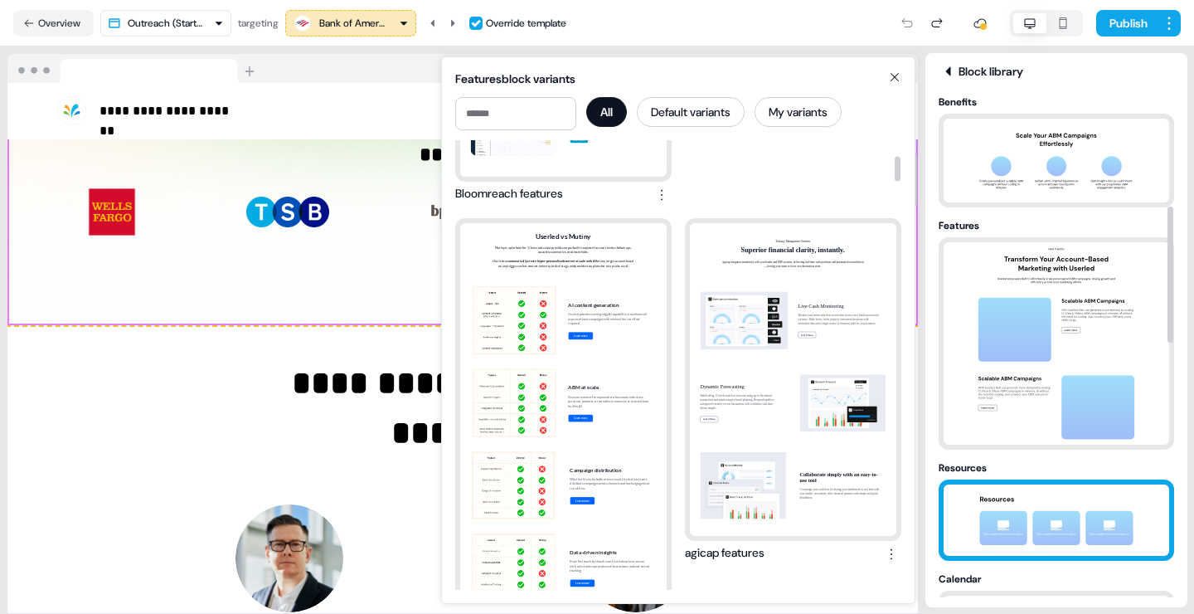
click at [1041, 515] on img at bounding box center [1057, 519] width 174 height 71
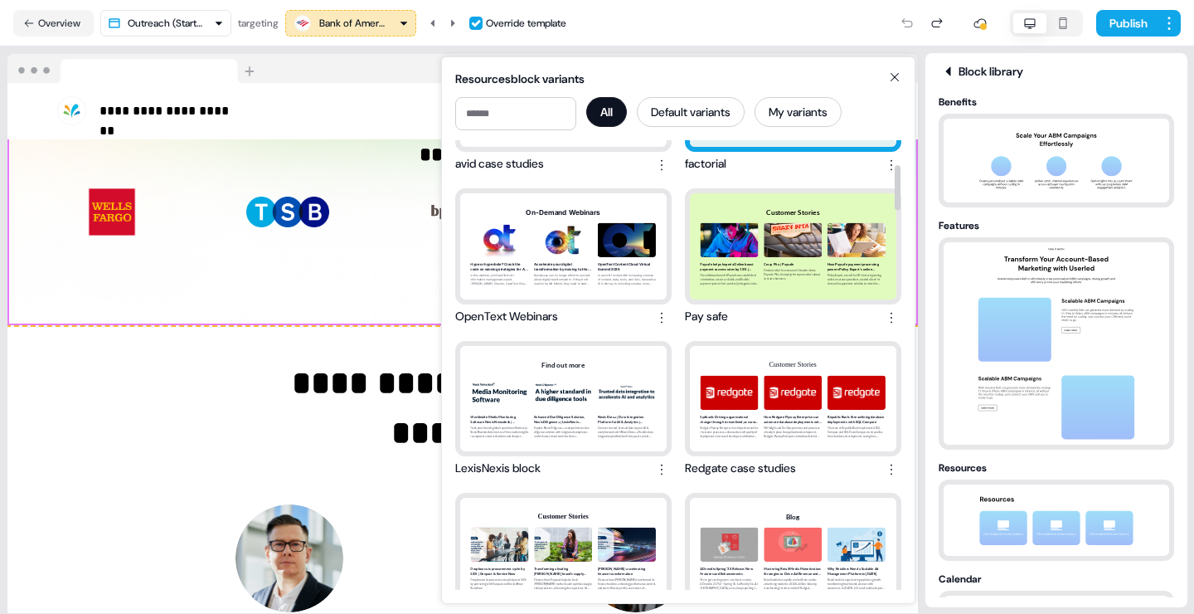
scroll to position [256, 0]
click at [895, 72] on icon at bounding box center [895, 77] width 20 height 13
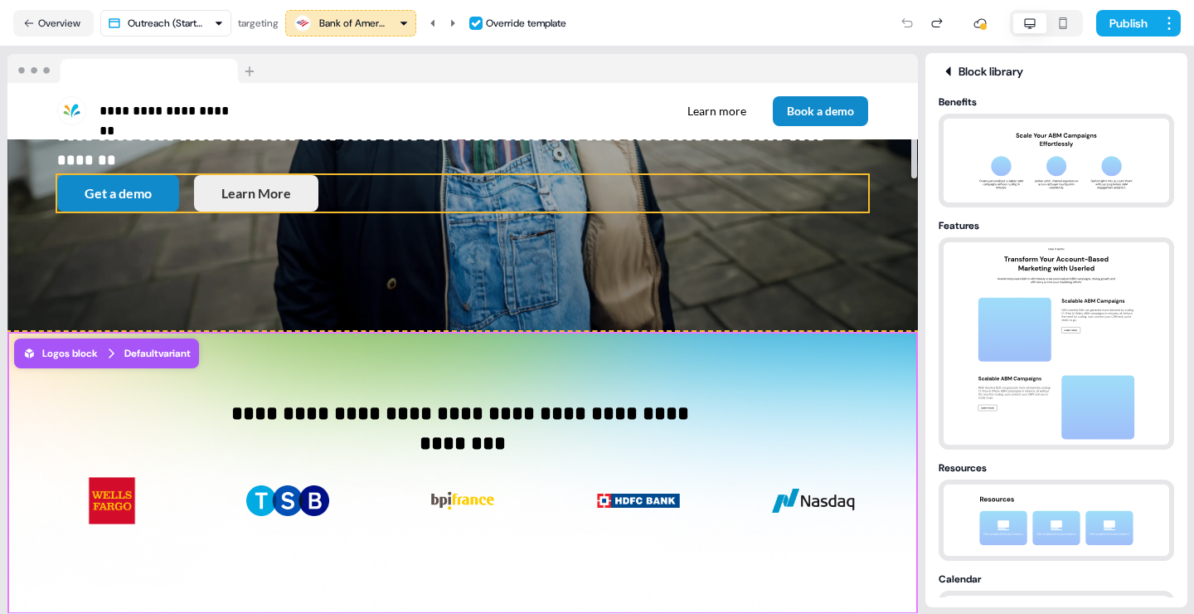
scroll to position [400, 0]
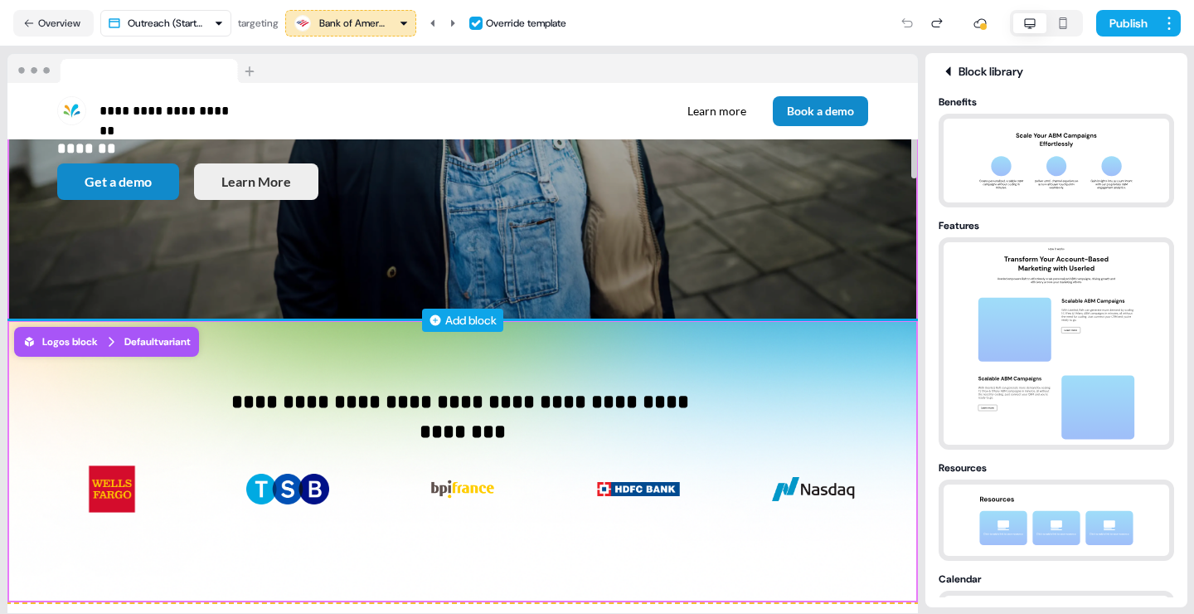
click at [461, 322] on div "Add block" at bounding box center [470, 320] width 51 height 17
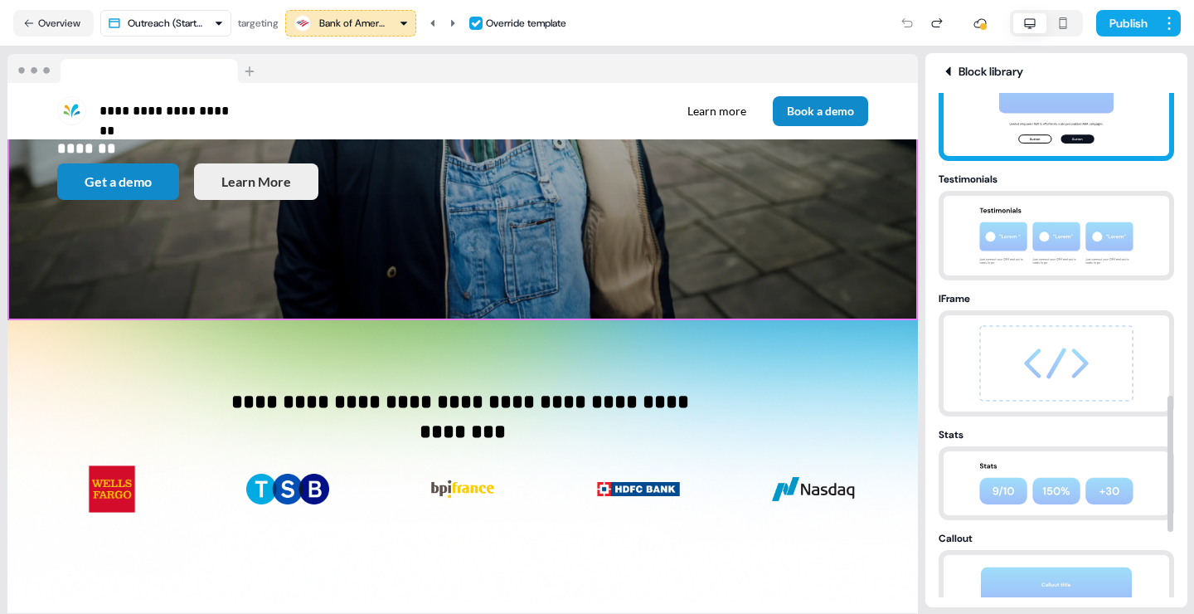
scroll to position [1148, 0]
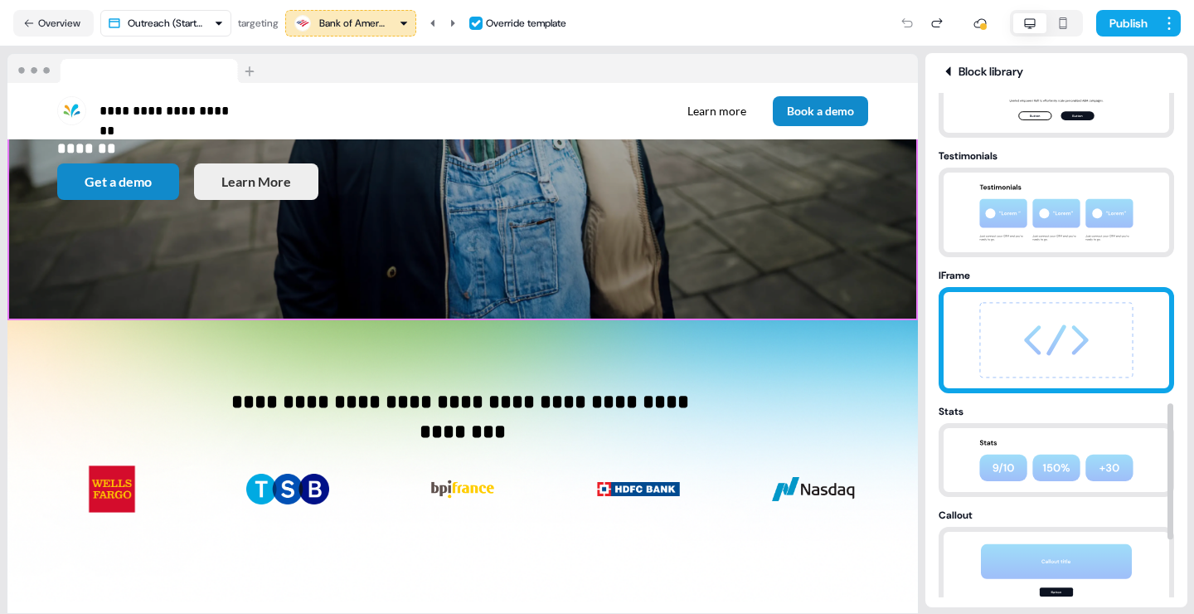
click at [1068, 348] on img at bounding box center [1057, 340] width 174 height 96
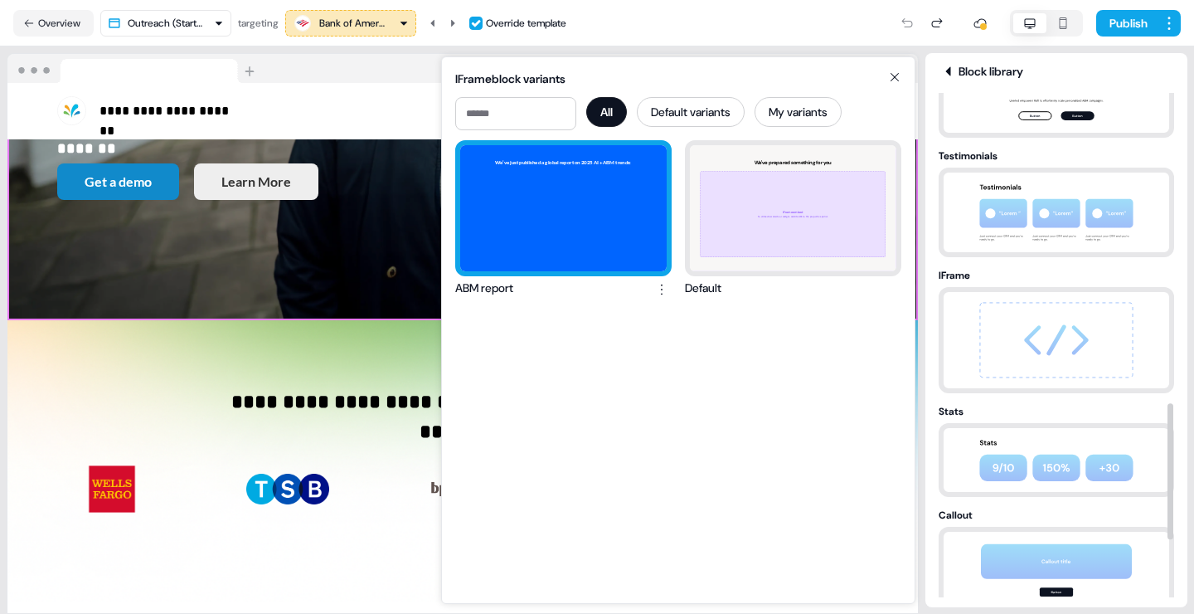
click at [630, 203] on div "We’ve just published a global report on 2025 AI + ABM trends :" at bounding box center [563, 208] width 207 height 126
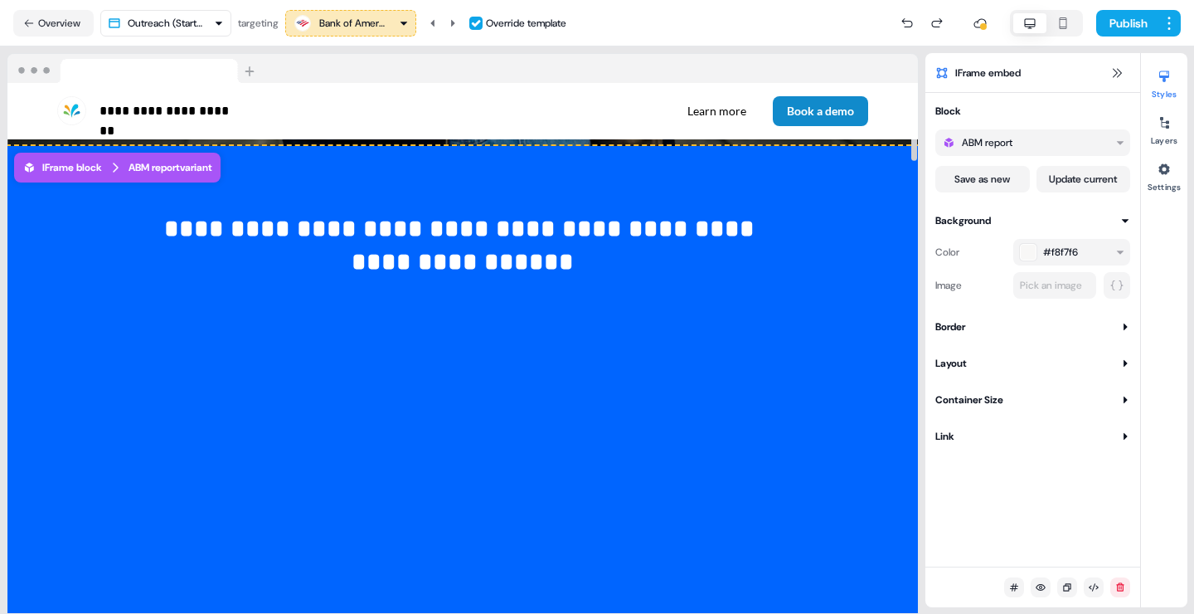
scroll to position [317, 0]
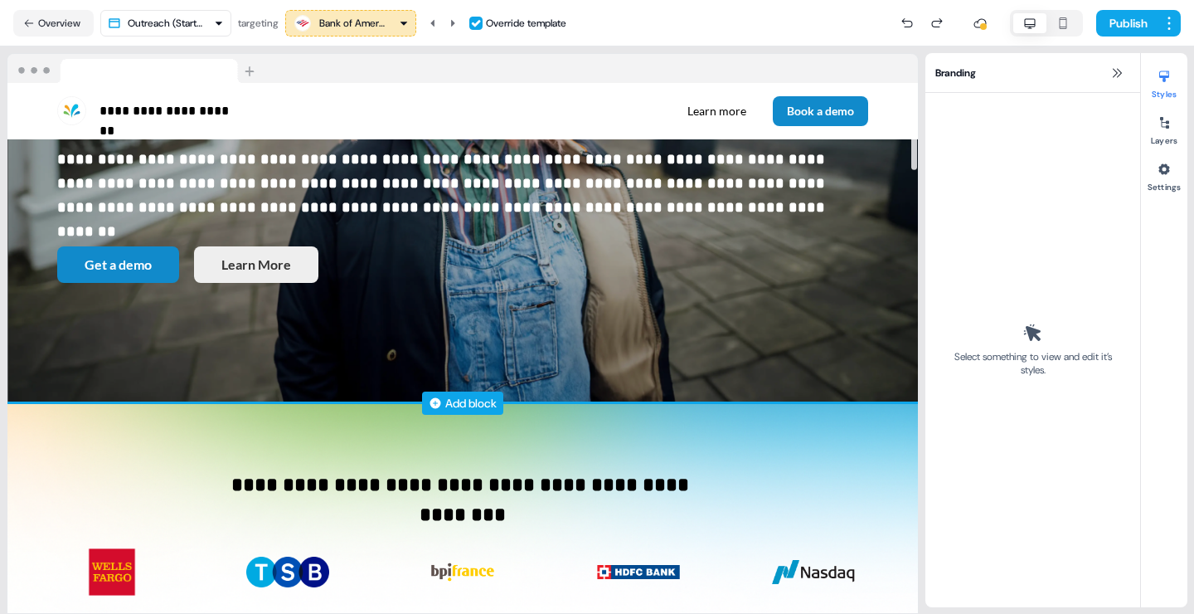
click at [461, 404] on div "Add block" at bounding box center [470, 403] width 51 height 17
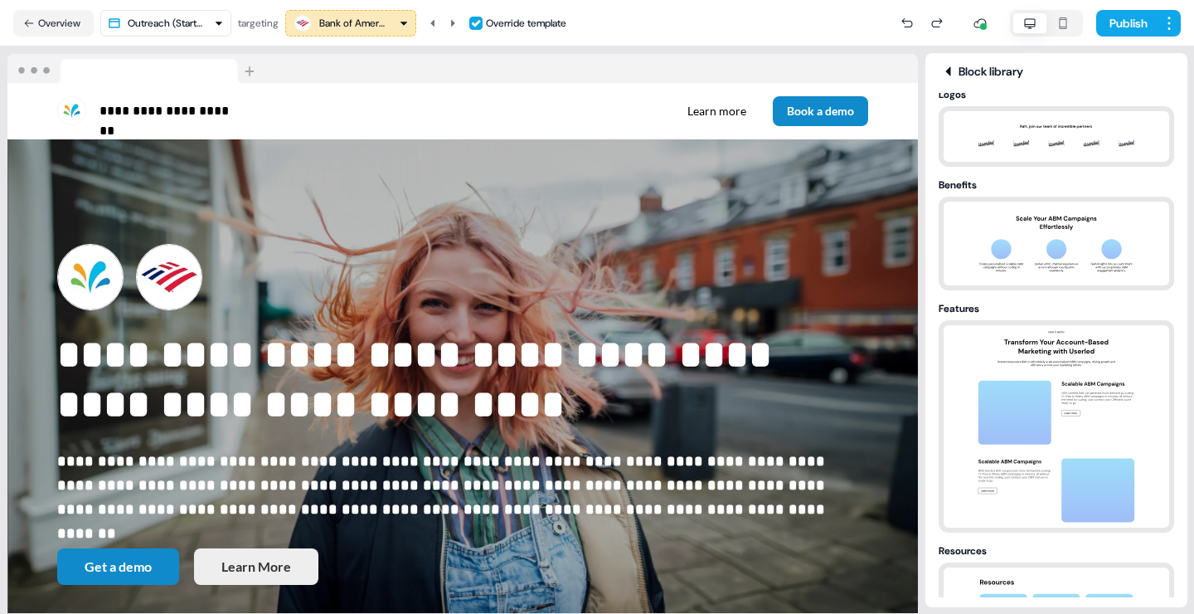
scroll to position [0, 0]
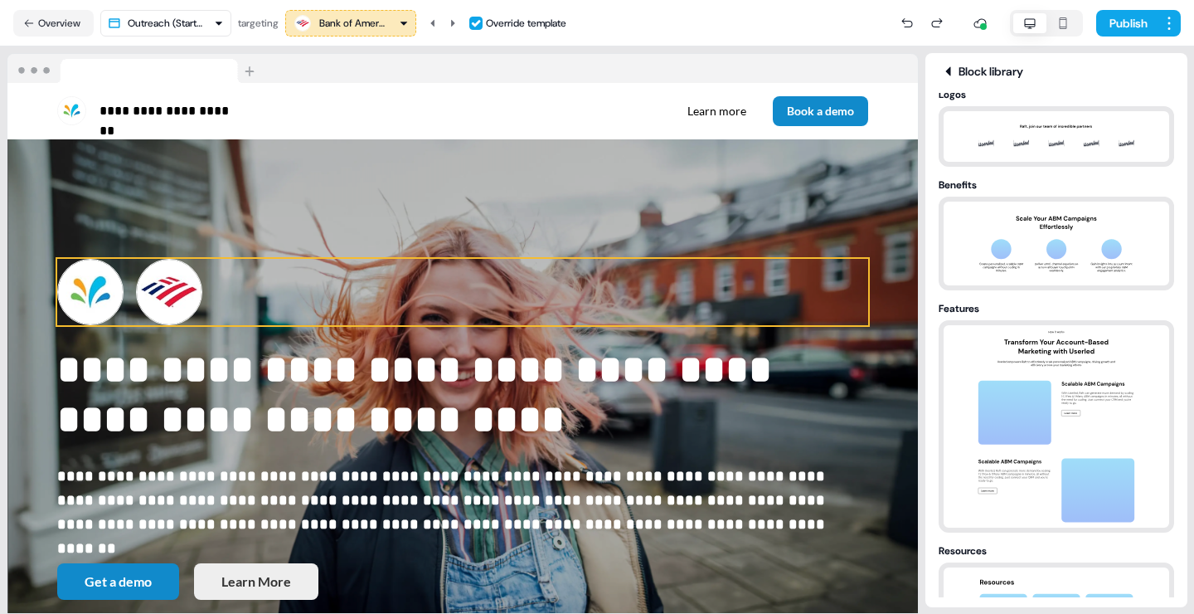
click at [513, 271] on div "To pick up a draggable item, press the space bar. While dragging, use the arrow…" at bounding box center [462, 292] width 811 height 66
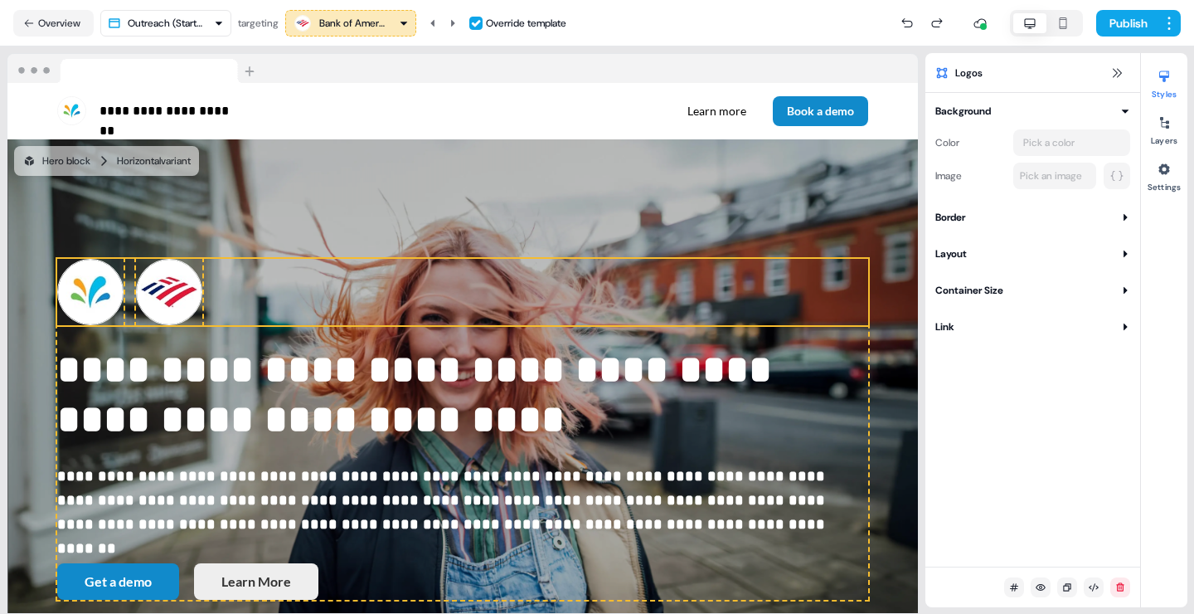
click at [513, 202] on div "**********" at bounding box center [462, 429] width 911 height 581
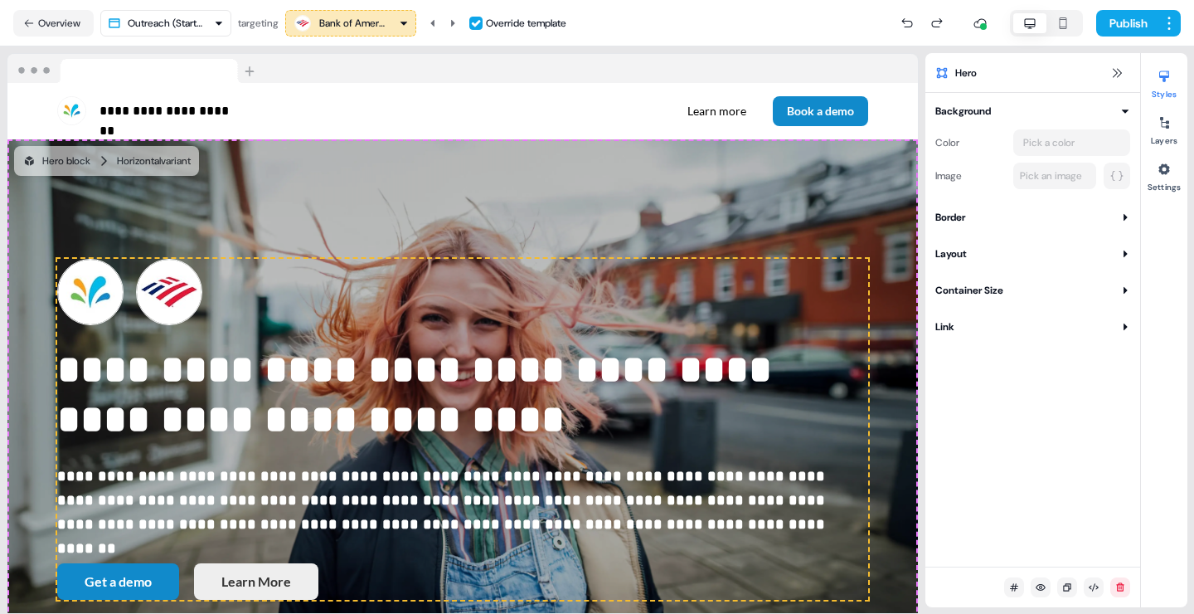
click at [546, 197] on div "**********" at bounding box center [462, 429] width 911 height 581
click at [546, 196] on div "**********" at bounding box center [462, 429] width 911 height 581
click at [1118, 74] on icon at bounding box center [1117, 72] width 13 height 13
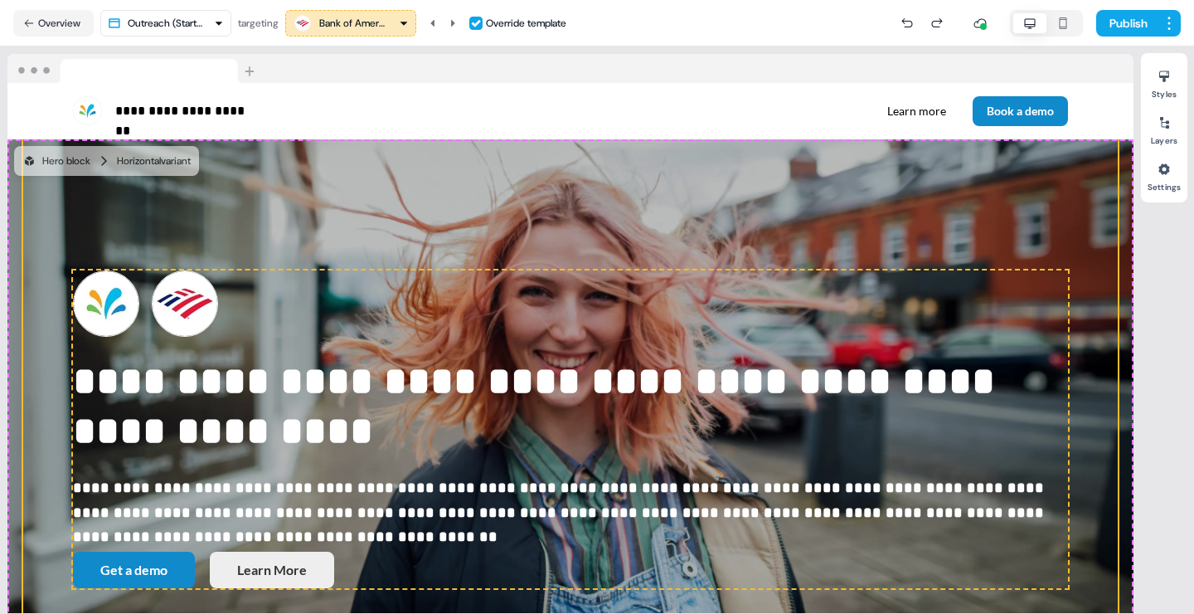
click at [904, 187] on div "**********" at bounding box center [570, 429] width 1095 height 581
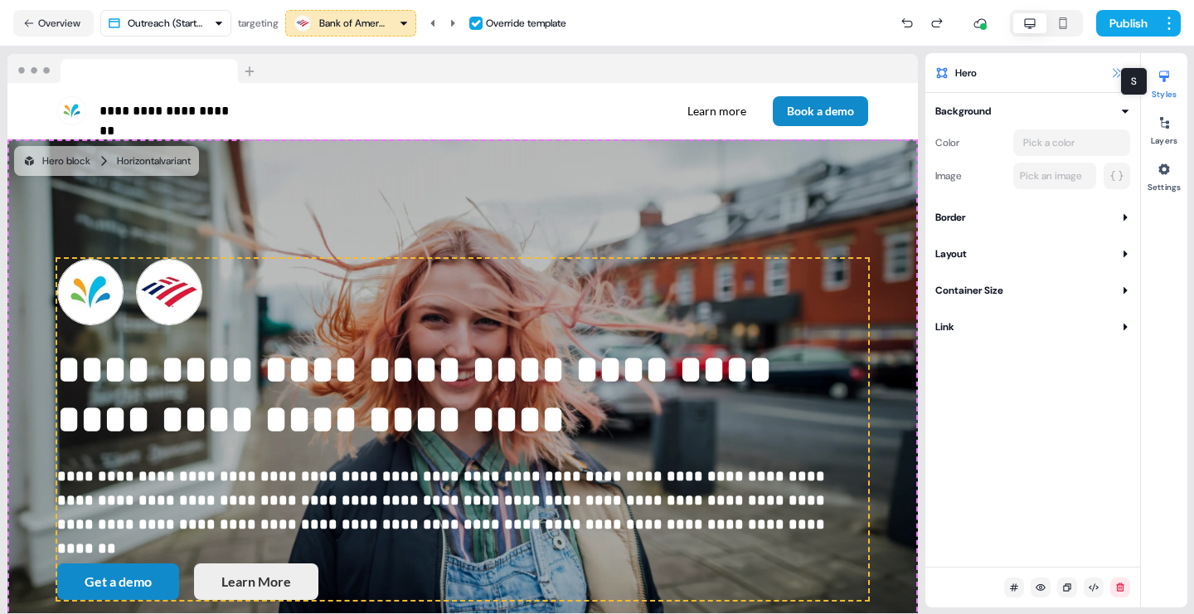
click at [1116, 71] on icon at bounding box center [1117, 72] width 9 height 9
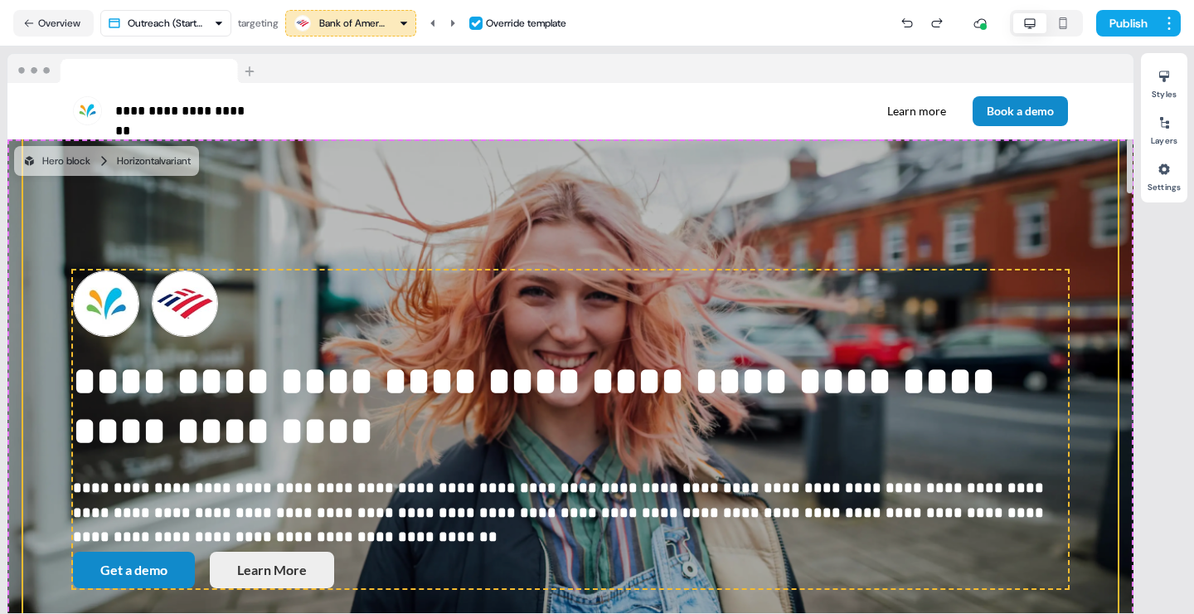
scroll to position [527, 0]
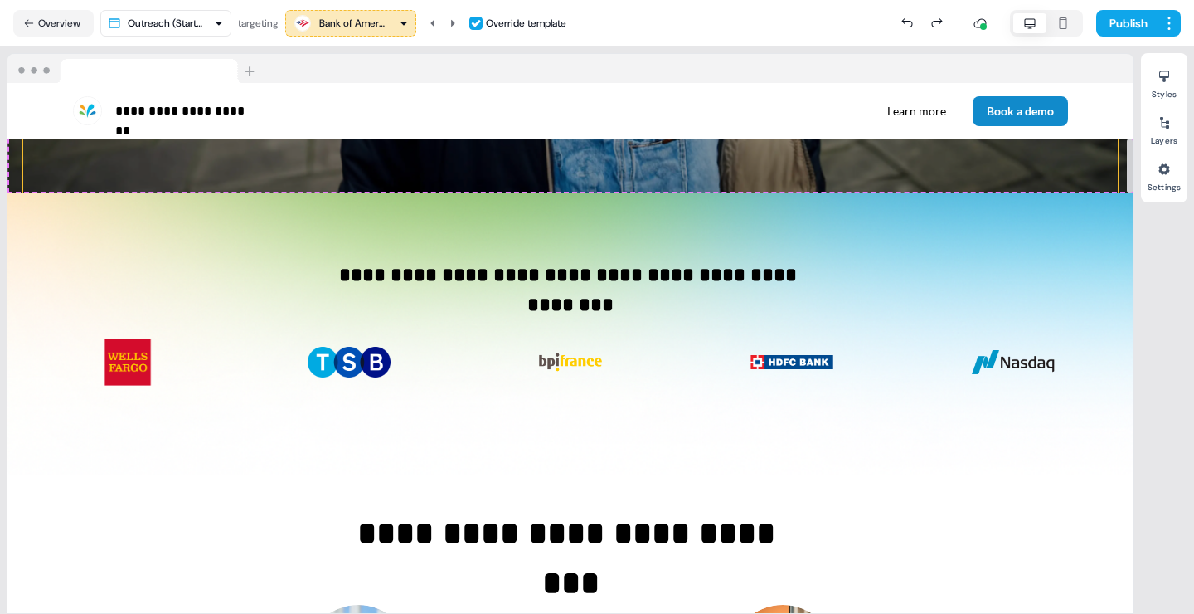
click at [1129, 165] on div at bounding box center [1130, 348] width 8 height 531
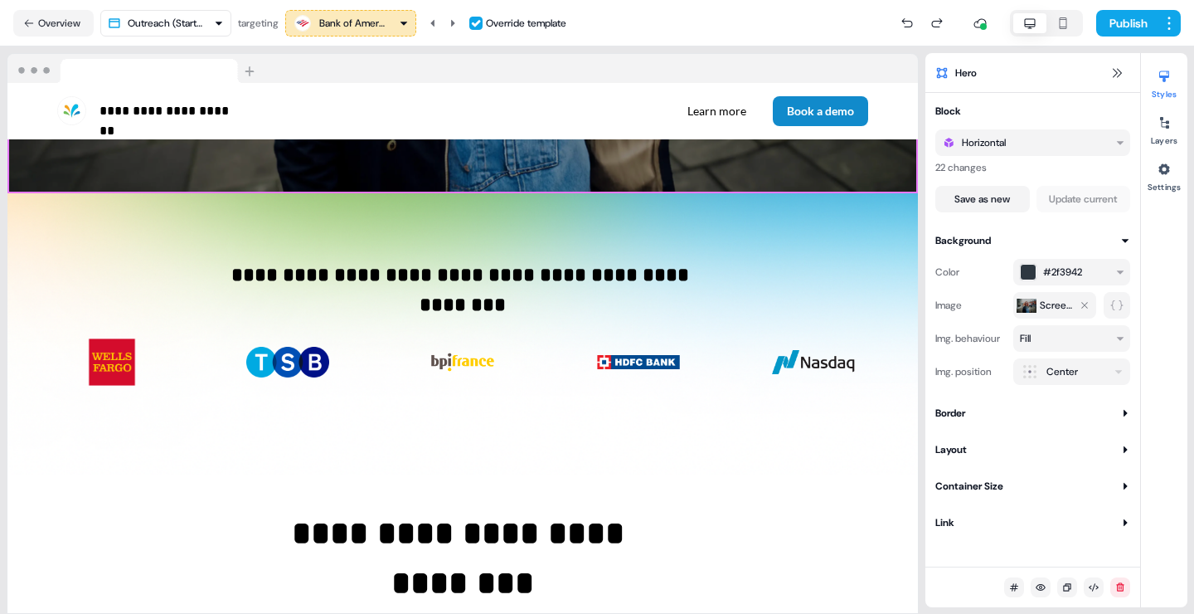
click at [1025, 304] on div at bounding box center [1027, 305] width 20 height 20
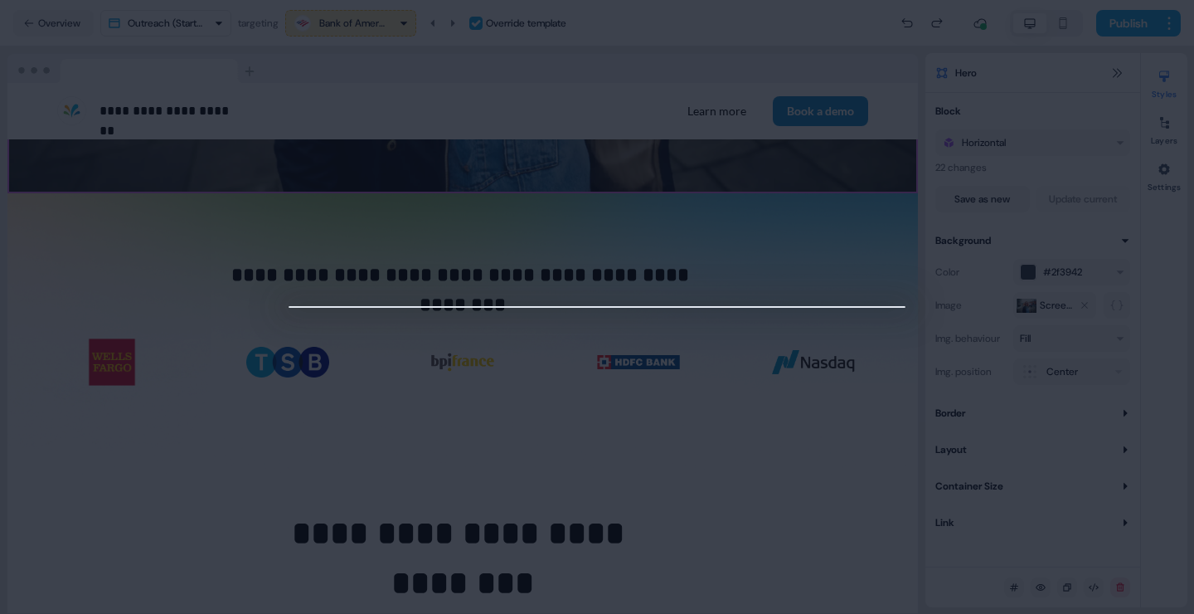
click at [936, 109] on div at bounding box center [597, 307] width 1194 height 614
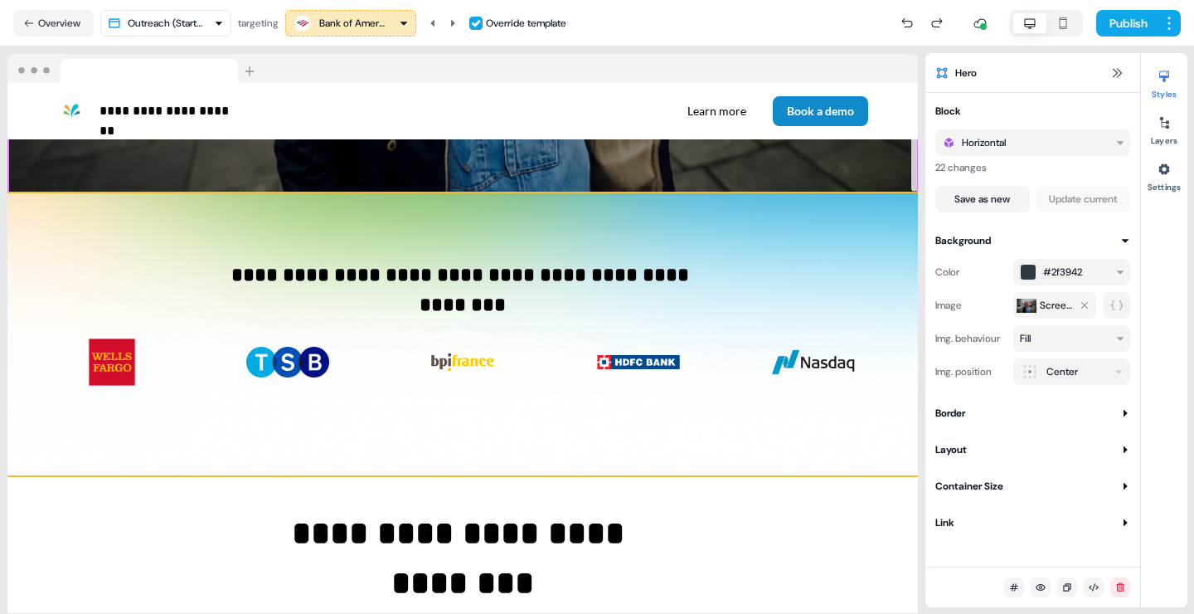
scroll to position [0, 0]
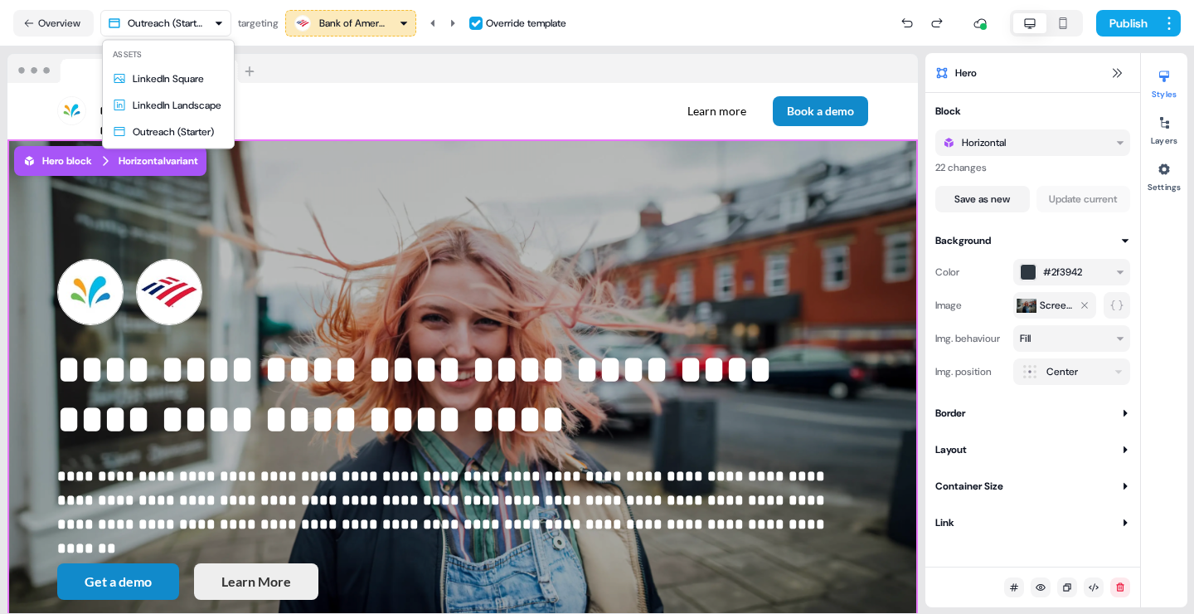
click at [211, 18] on html "**********" at bounding box center [597, 307] width 1194 height 614
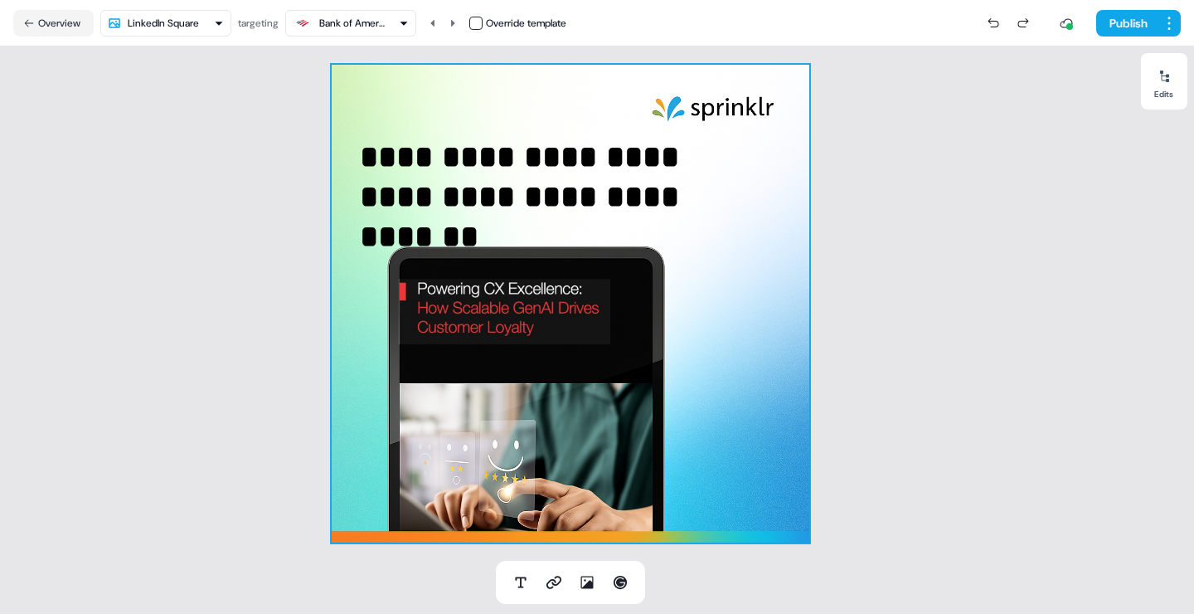
click at [780, 279] on div "**********" at bounding box center [571, 304] width 478 height 478
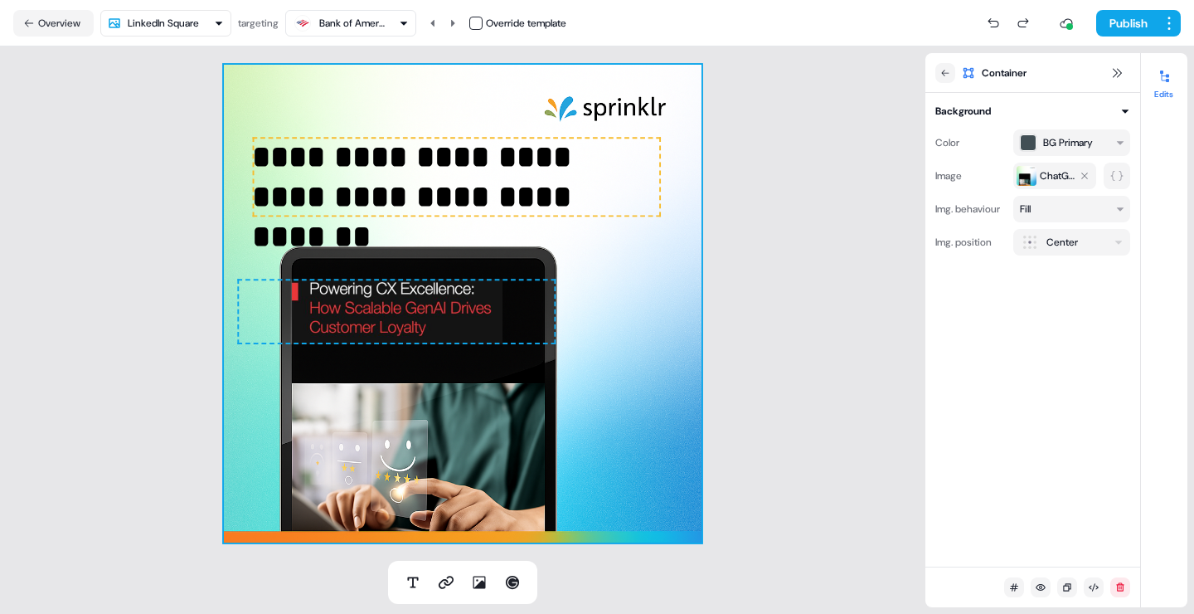
click at [397, 22] on div "Bank of America" at bounding box center [351, 23] width 116 height 20
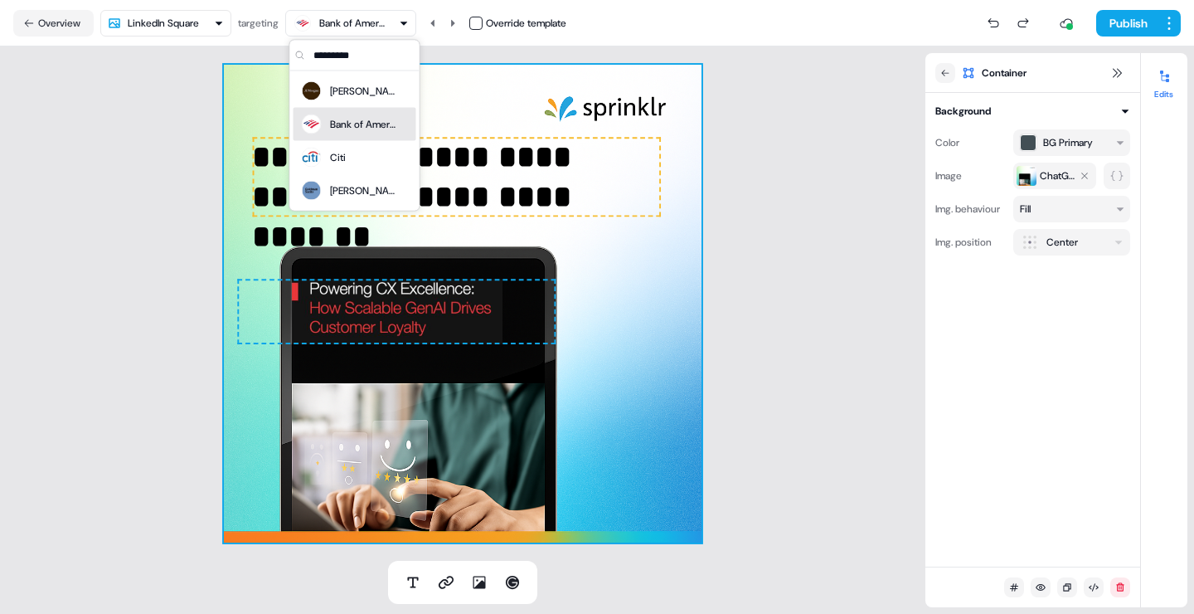
click at [379, 123] on div "Bank of America" at bounding box center [363, 124] width 66 height 17
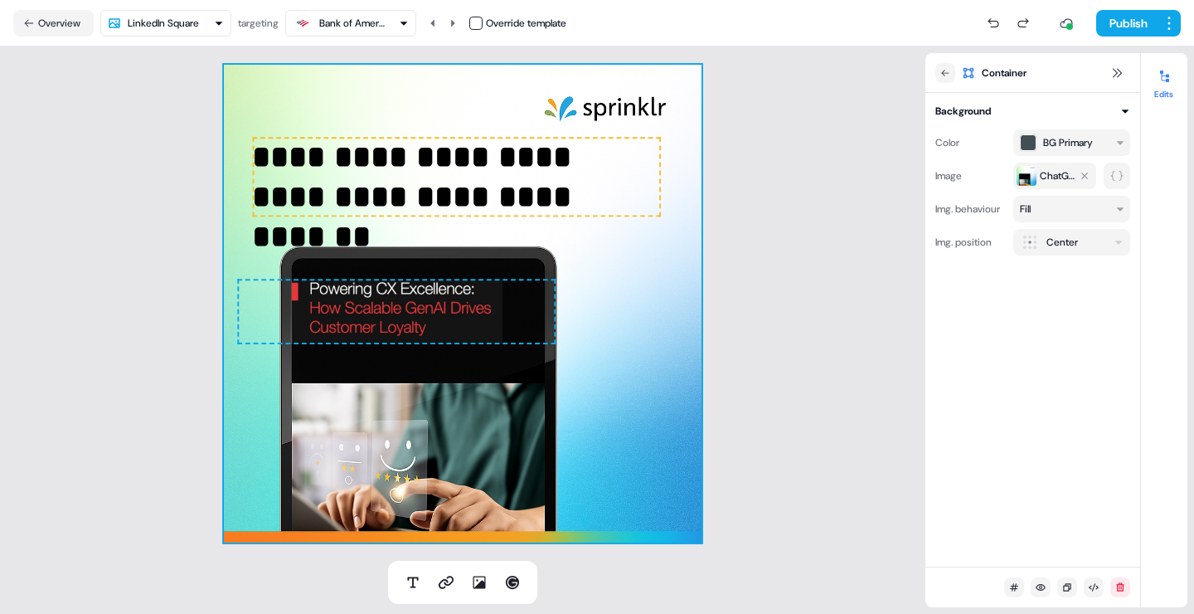
click at [361, 23] on div "Bank of America" at bounding box center [352, 23] width 66 height 17
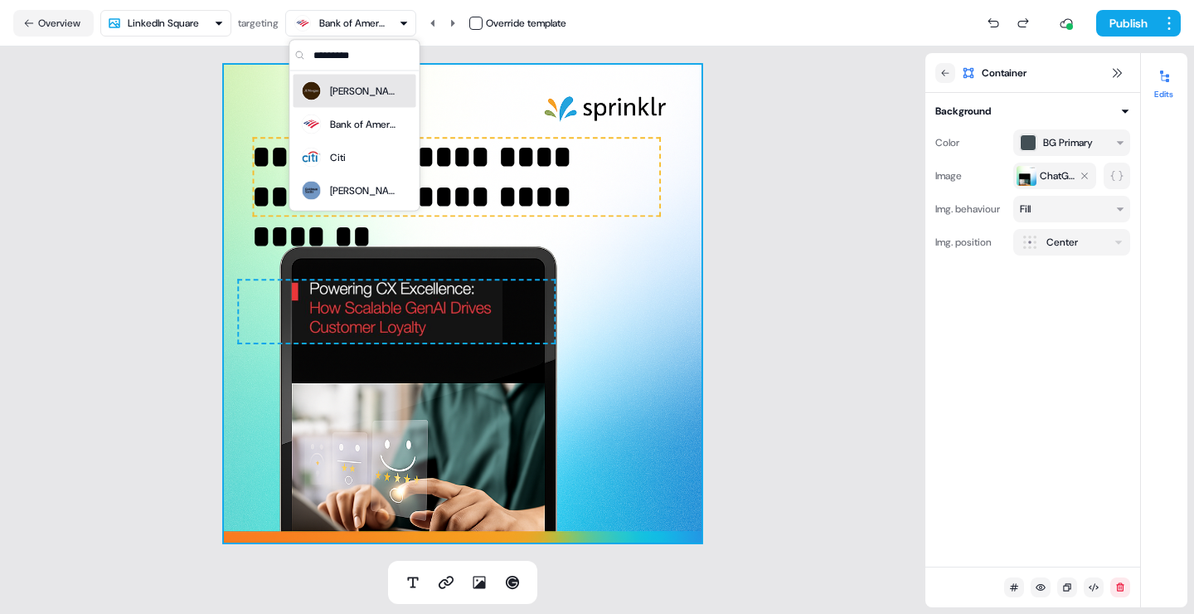
click at [365, 99] on div "Morgan" at bounding box center [354, 91] width 109 height 23
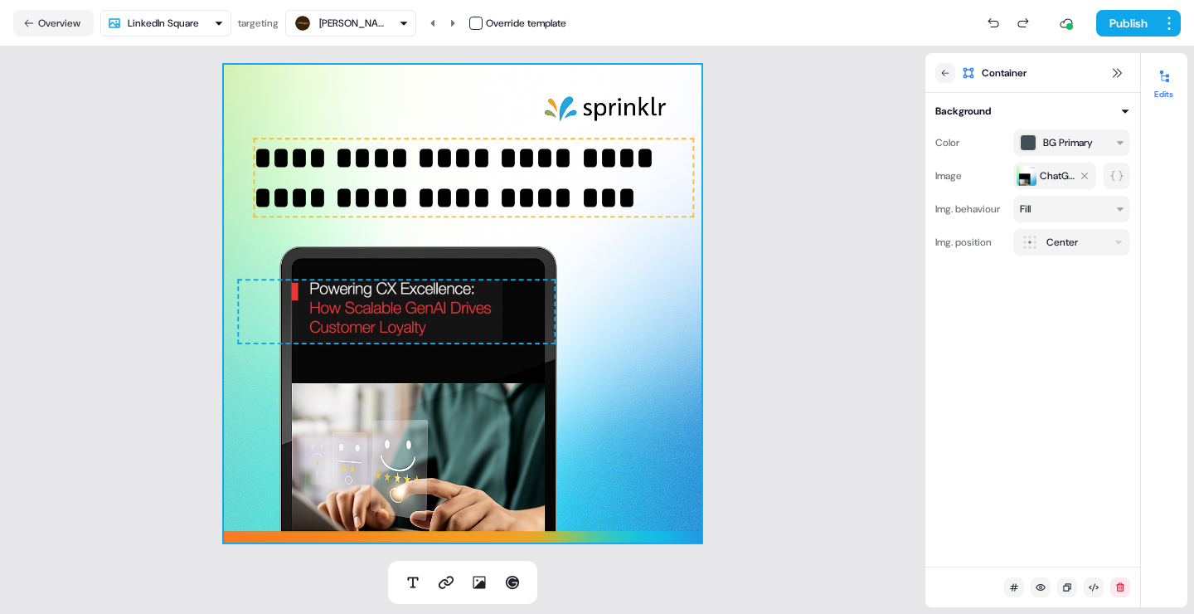
click at [489, 181] on span "**********" at bounding box center [459, 178] width 410 height 70
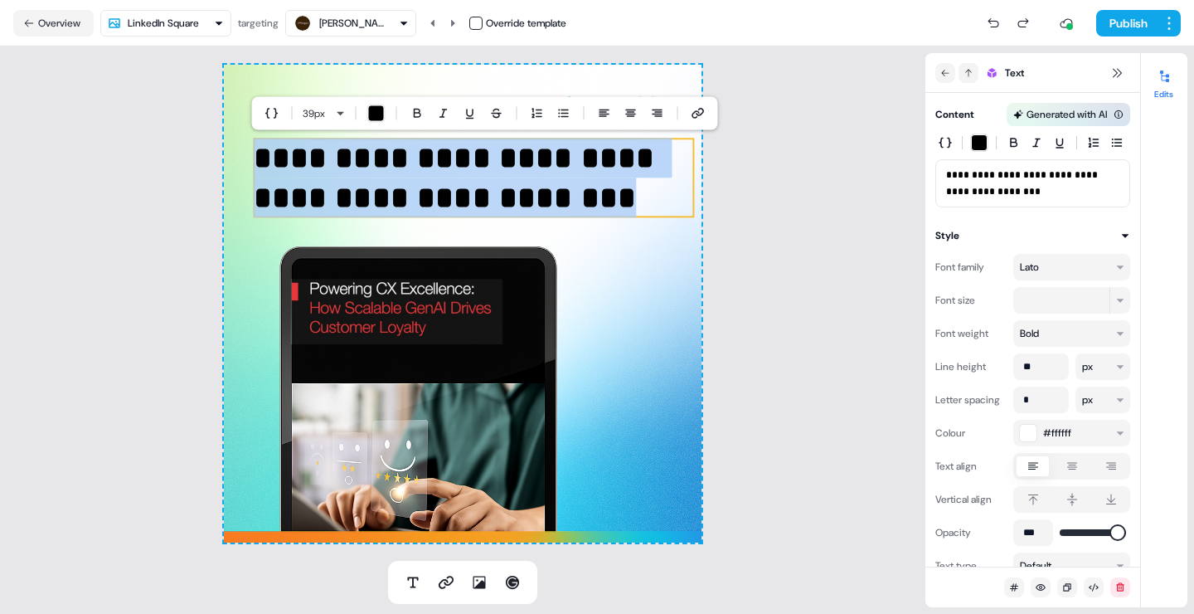
click at [623, 182] on p "**********" at bounding box center [474, 178] width 441 height 80
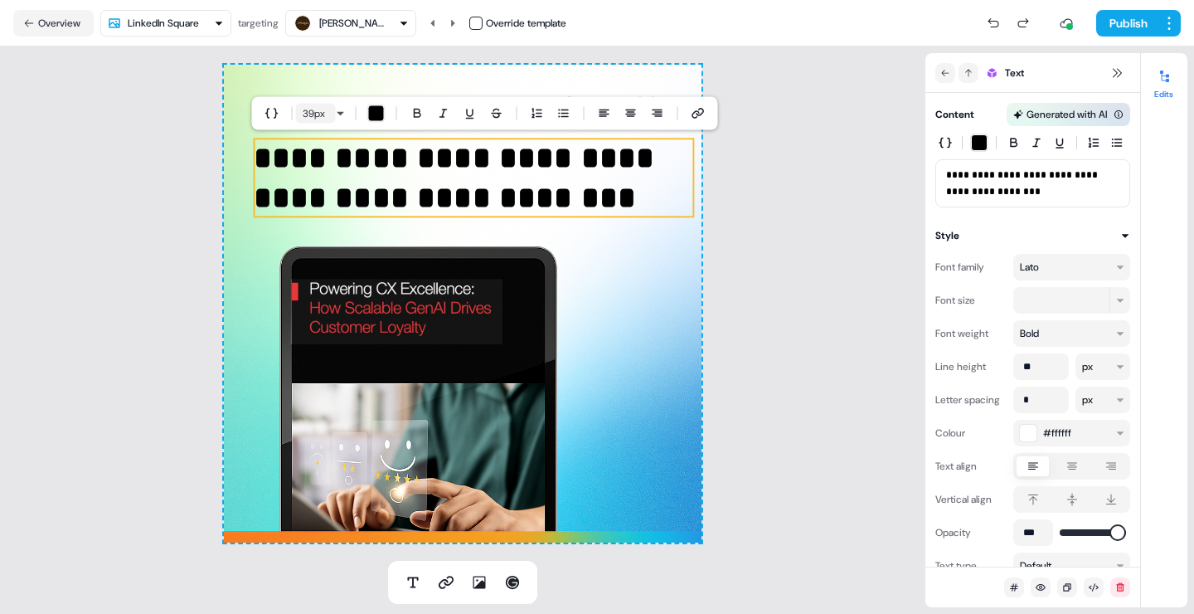
click at [330, 118] on button "39 px" at bounding box center [316, 114] width 40 height 20
click at [765, 231] on div "**********" at bounding box center [463, 303] width 926 height 514
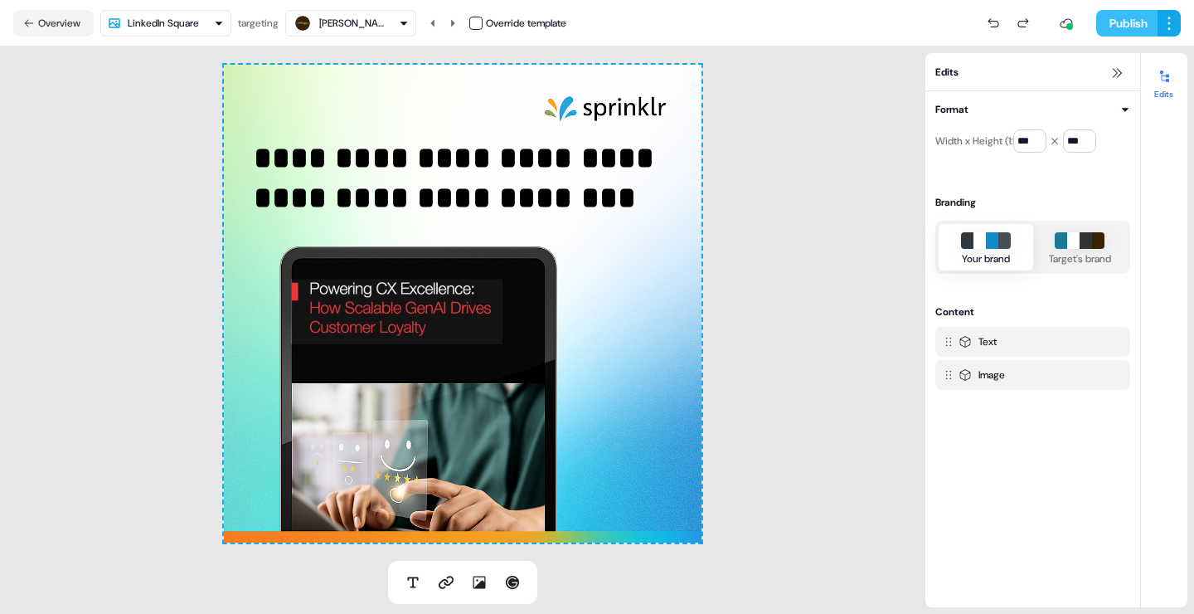
click at [1125, 27] on button "Publish" at bounding box center [1127, 23] width 61 height 27
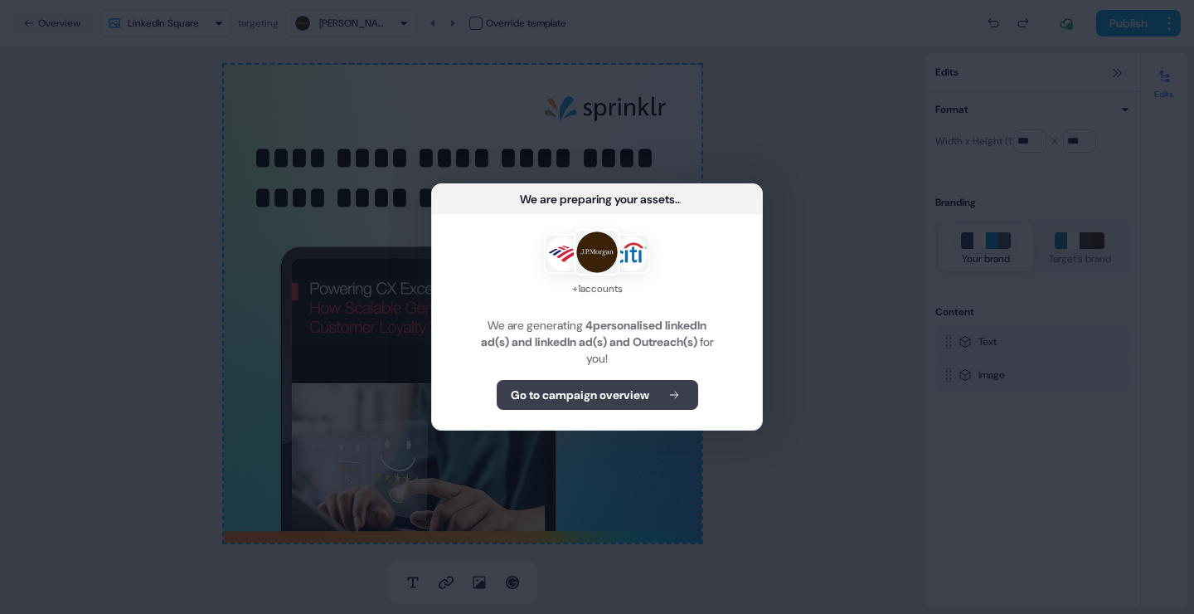
click at [663, 396] on button "Go to campaign overview" at bounding box center [598, 395] width 202 height 30
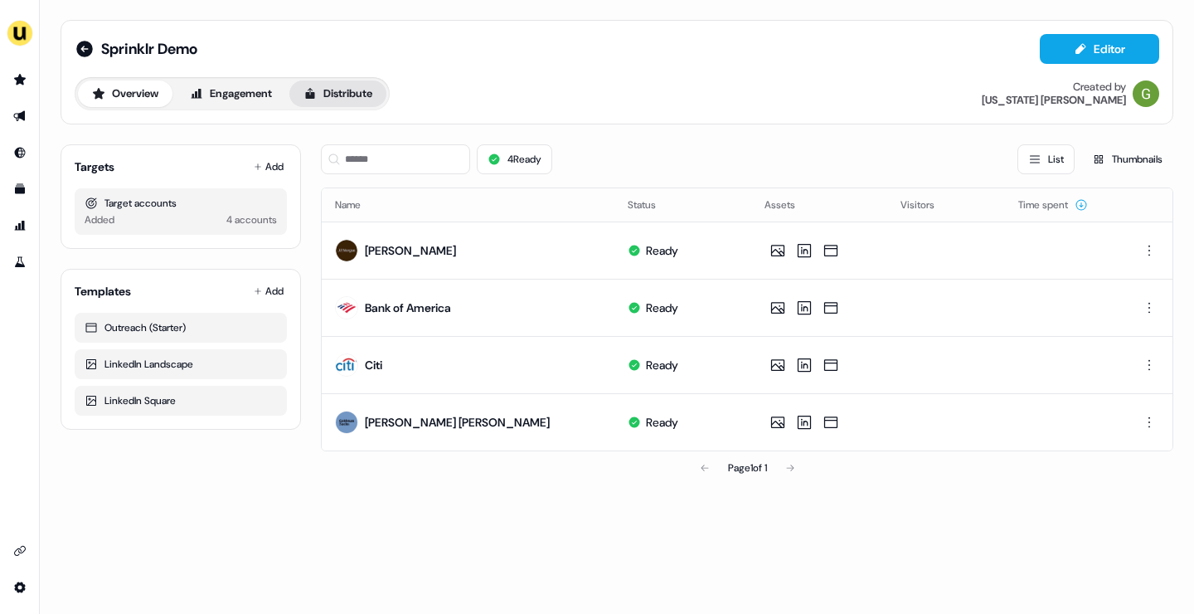
click at [370, 91] on button "Distribute" at bounding box center [337, 93] width 97 height 27
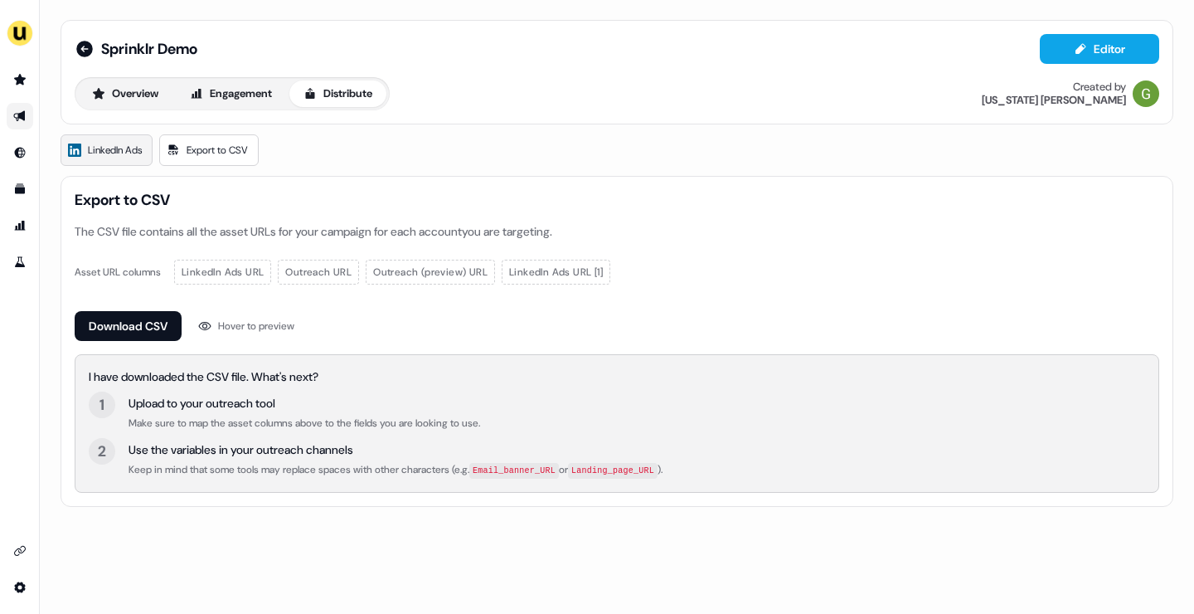
click at [100, 149] on span "LinkedIn Ads" at bounding box center [115, 150] width 54 height 17
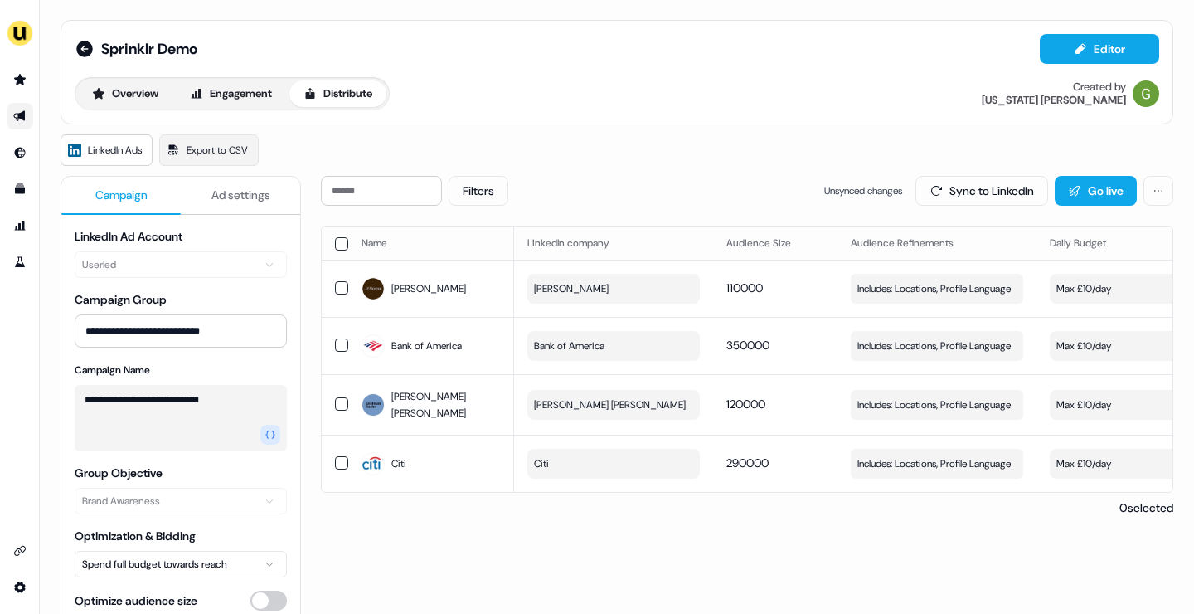
click at [239, 199] on span "Ad settings" at bounding box center [241, 195] width 59 height 17
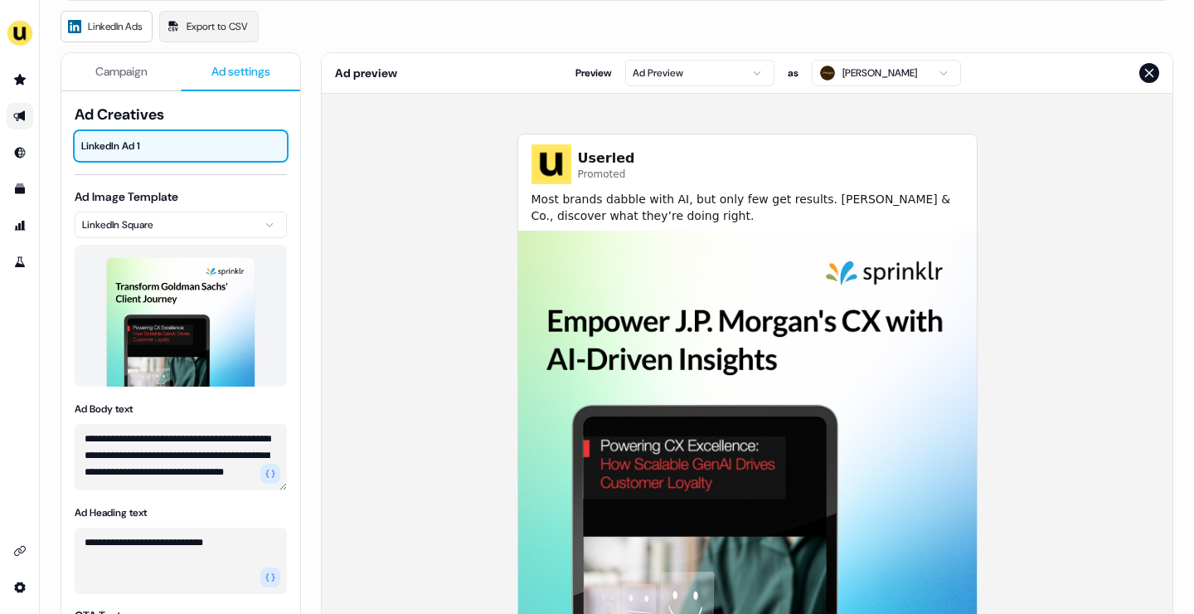
scroll to position [120, 0]
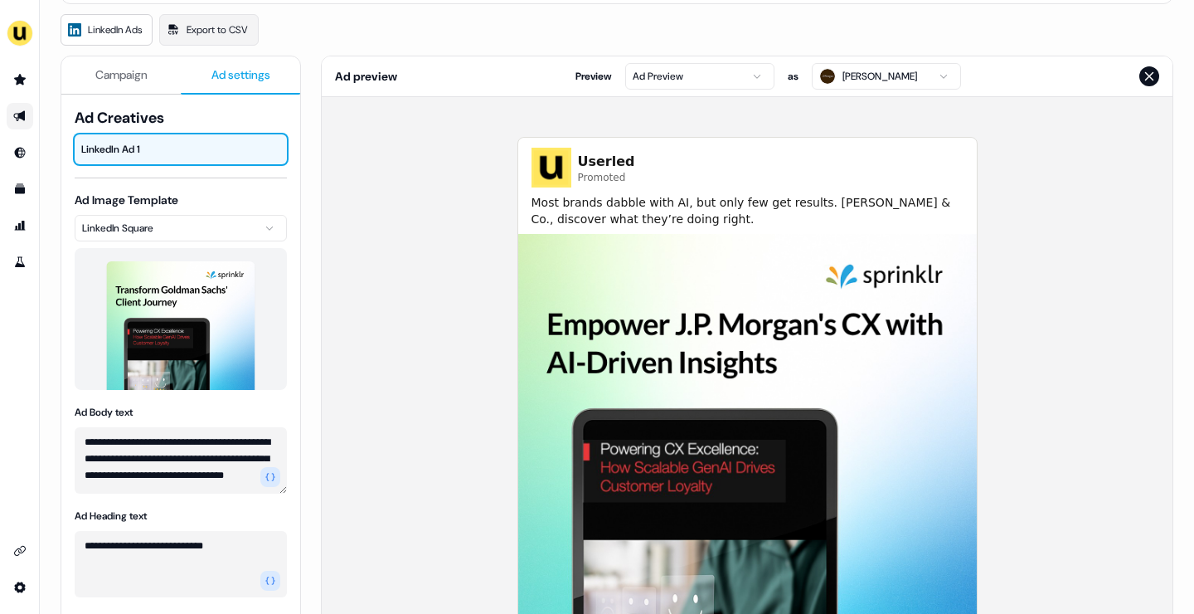
click at [117, 467] on textarea "**********" at bounding box center [181, 460] width 212 height 66
click at [270, 473] on icon "button" at bounding box center [270, 477] width 10 height 10
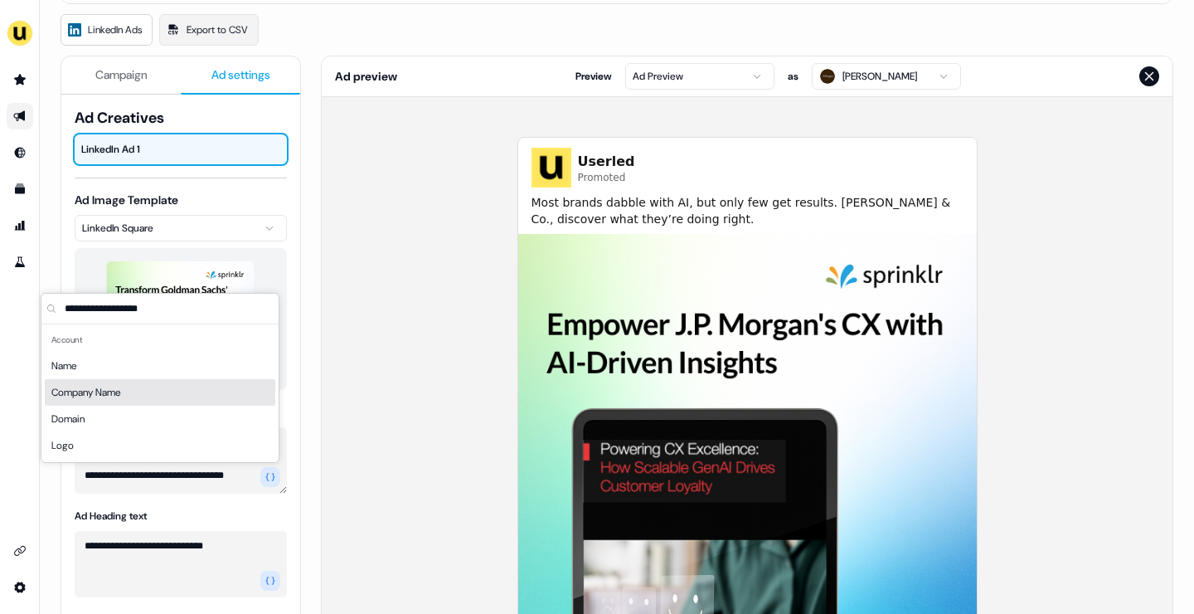
click at [359, 399] on div "Userled Promoted Most brands dabble with AI, but only few get results. J.P. Mor…" at bounding box center [747, 438] width 851 height 682
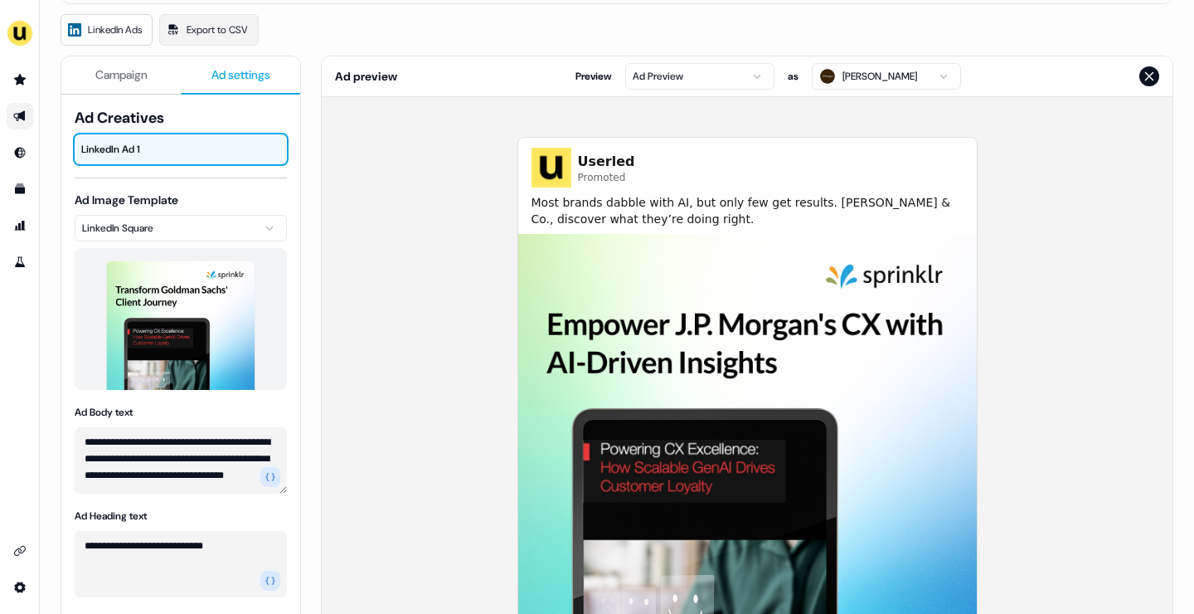
drag, startPoint x: 235, startPoint y: 474, endPoint x: 159, endPoint y: 450, distance: 79.0
click at [159, 450] on textarea "**********" at bounding box center [181, 460] width 212 height 66
click at [878, 81] on html "**********" at bounding box center [597, 307] width 1194 height 614
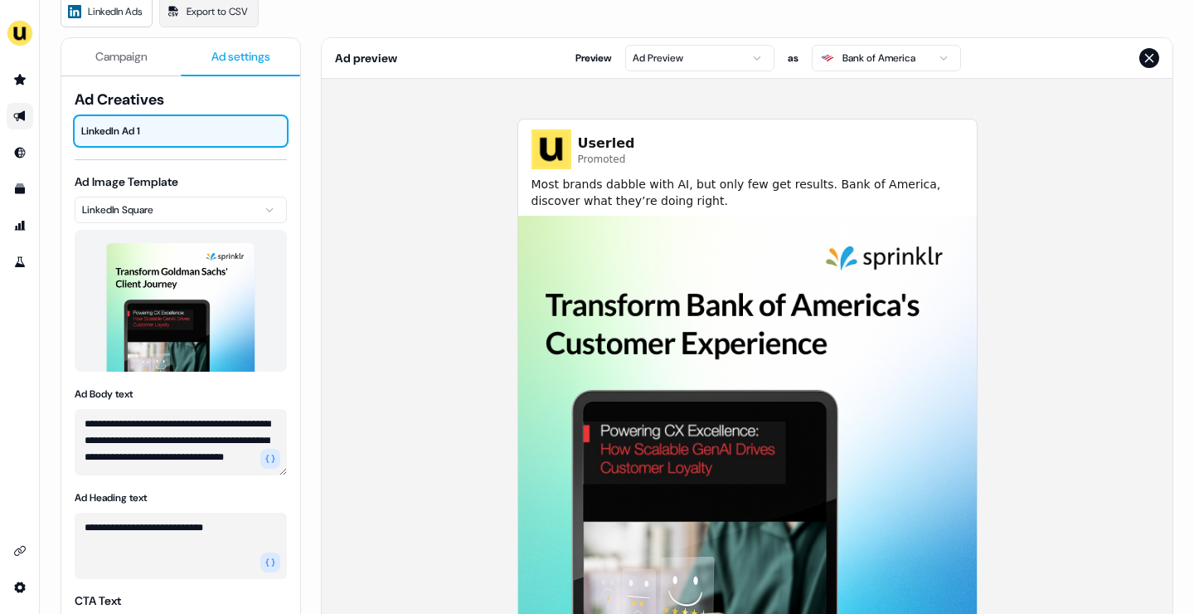
scroll to position [137, 0]
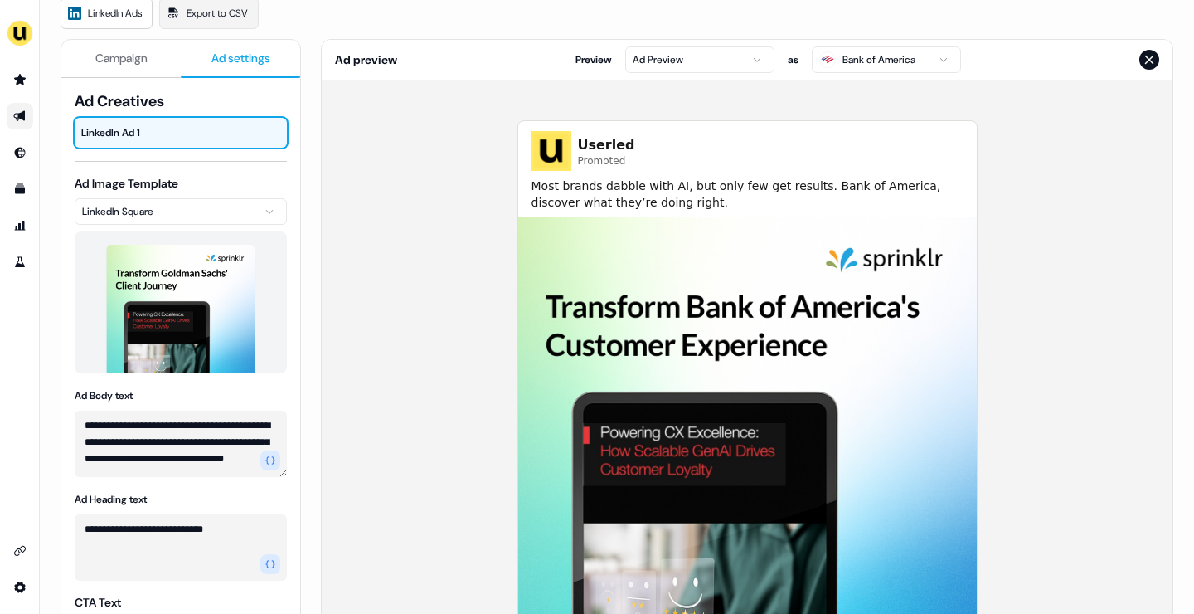
click at [746, 61] on html "**********" at bounding box center [597, 307] width 1194 height 614
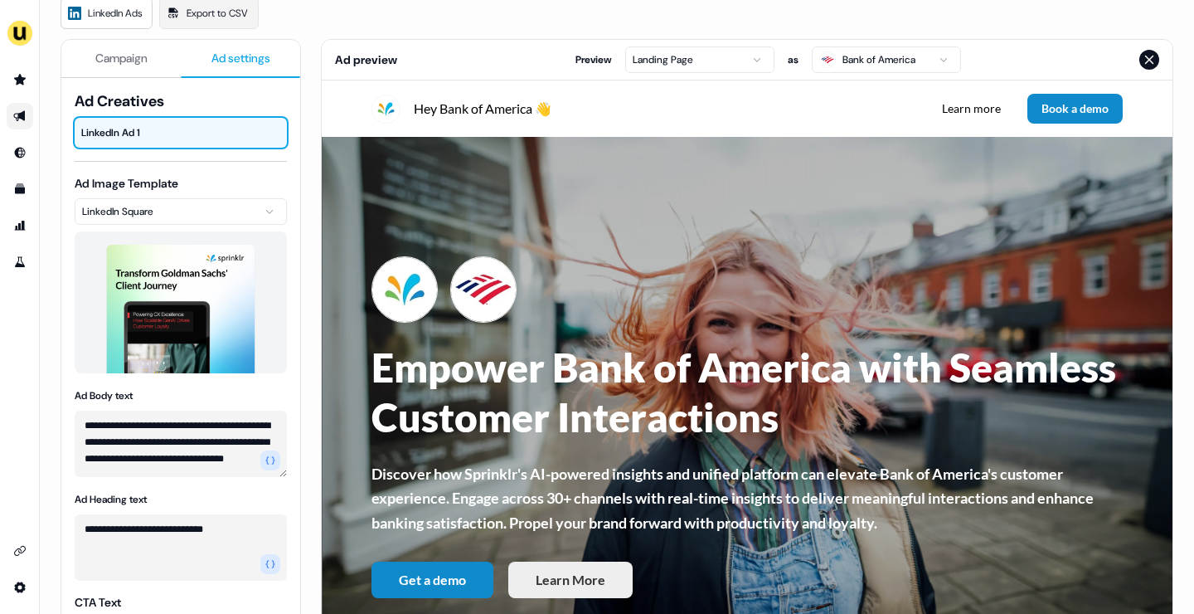
scroll to position [0, 0]
click at [691, 60] on html "**********" at bounding box center [597, 307] width 1194 height 614
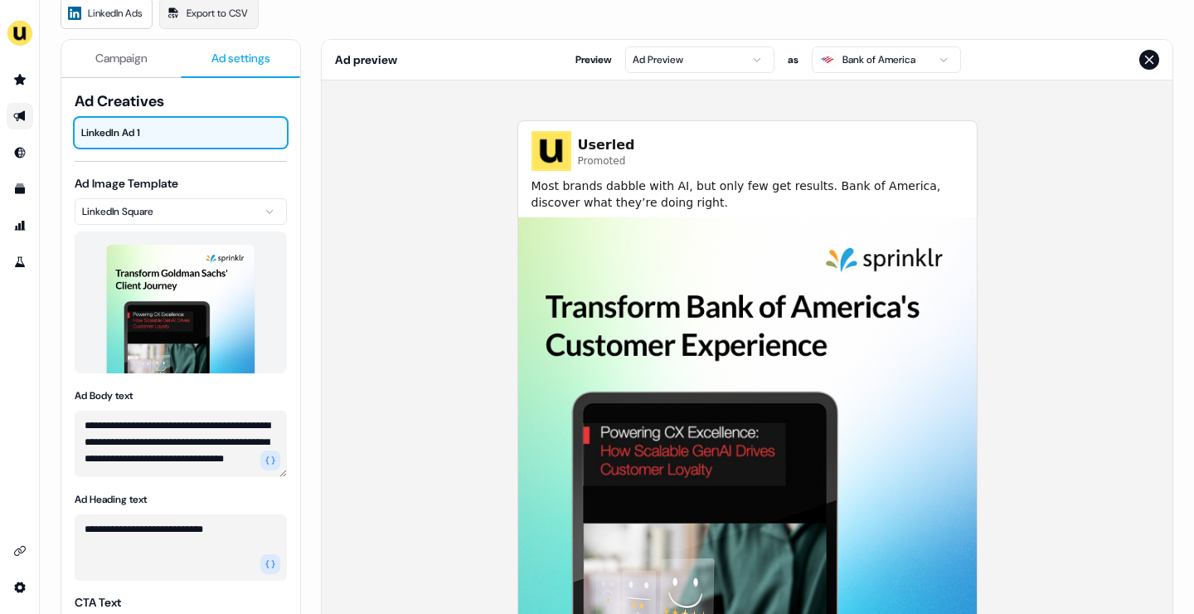
click at [892, 66] on html "**********" at bounding box center [597, 307] width 1194 height 614
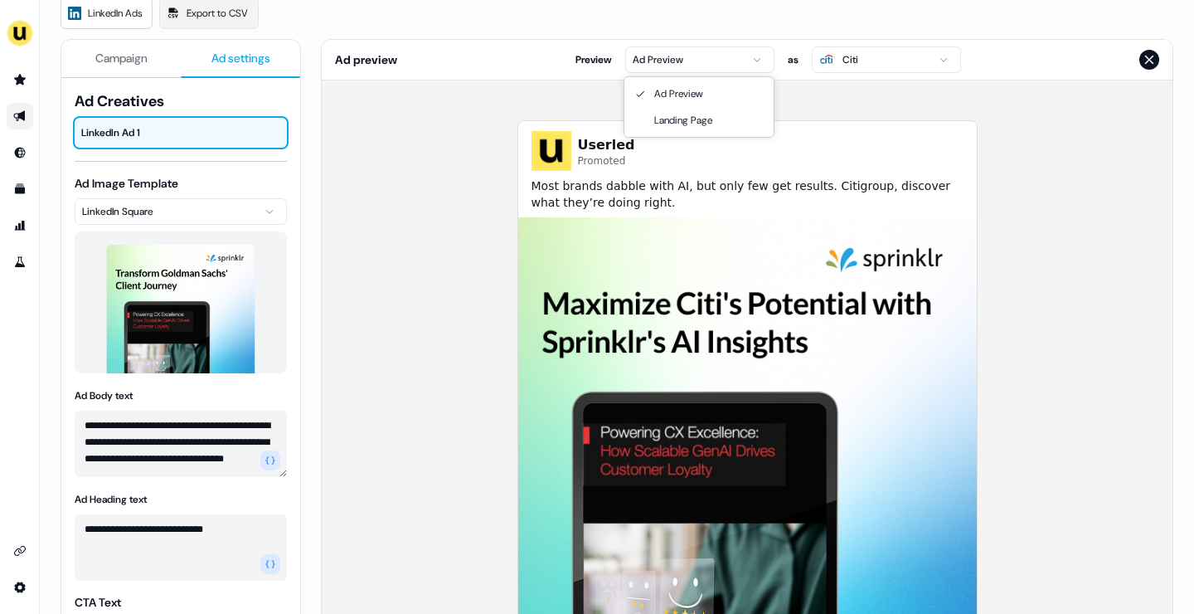
click at [741, 60] on html "**********" at bounding box center [597, 307] width 1194 height 614
click at [866, 53] on html "**********" at bounding box center [597, 307] width 1194 height 614
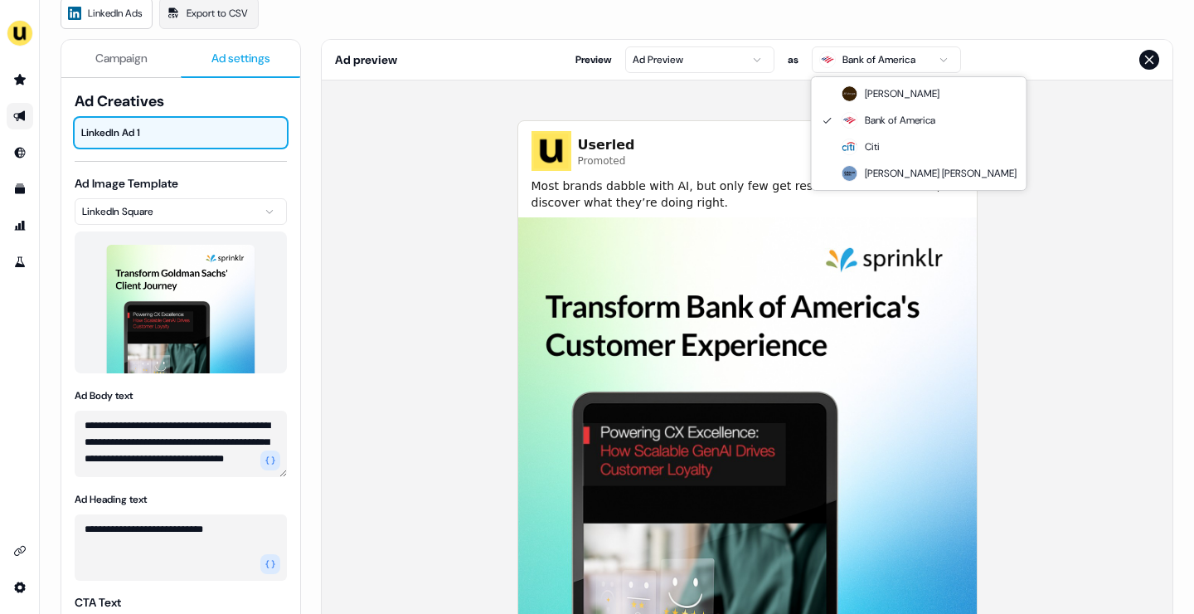
click at [858, 50] on html "**********" at bounding box center [597, 307] width 1194 height 614
click at [1049, 202] on html "**********" at bounding box center [597, 307] width 1194 height 614
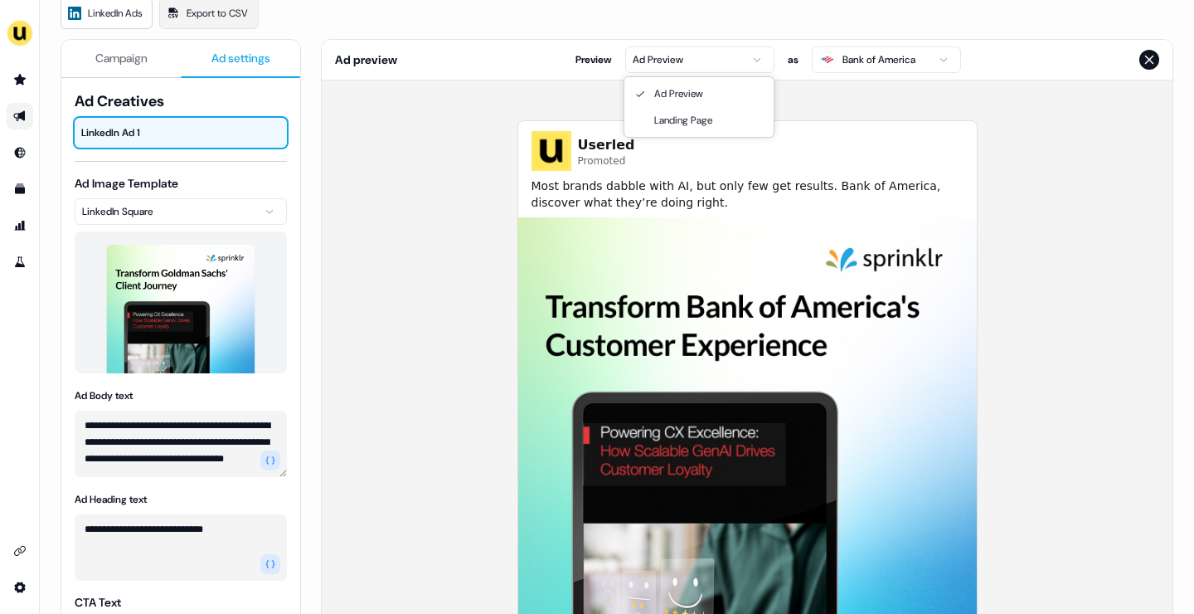
click at [719, 53] on html "**********" at bounding box center [597, 307] width 1194 height 614
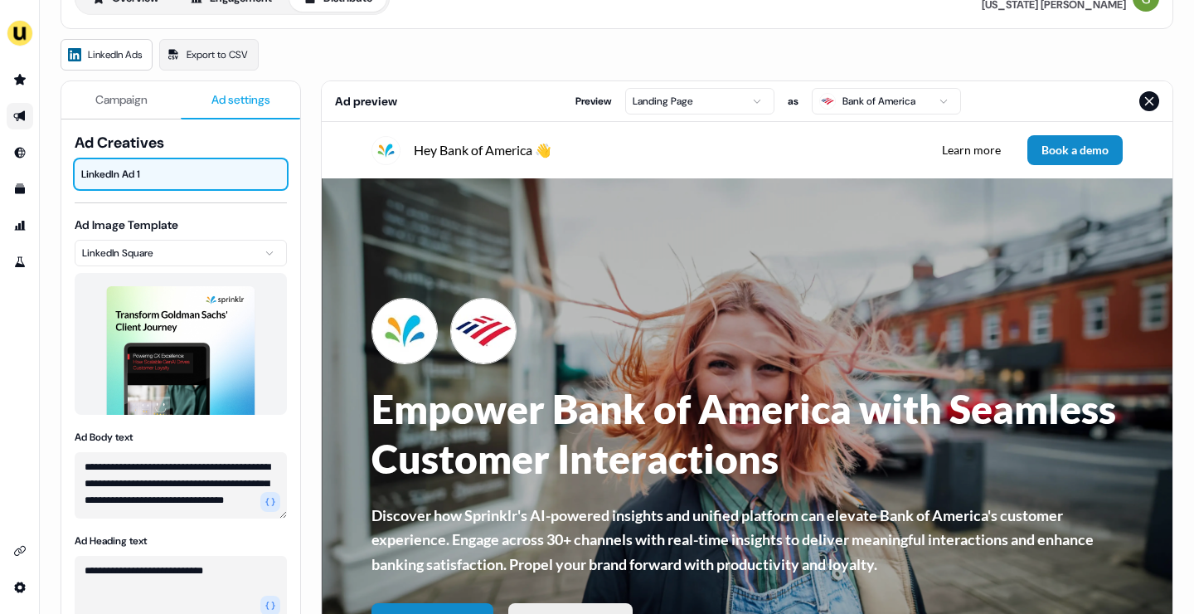
scroll to position [95, 0]
click at [148, 110] on button "Campaign" at bounding box center [120, 101] width 119 height 38
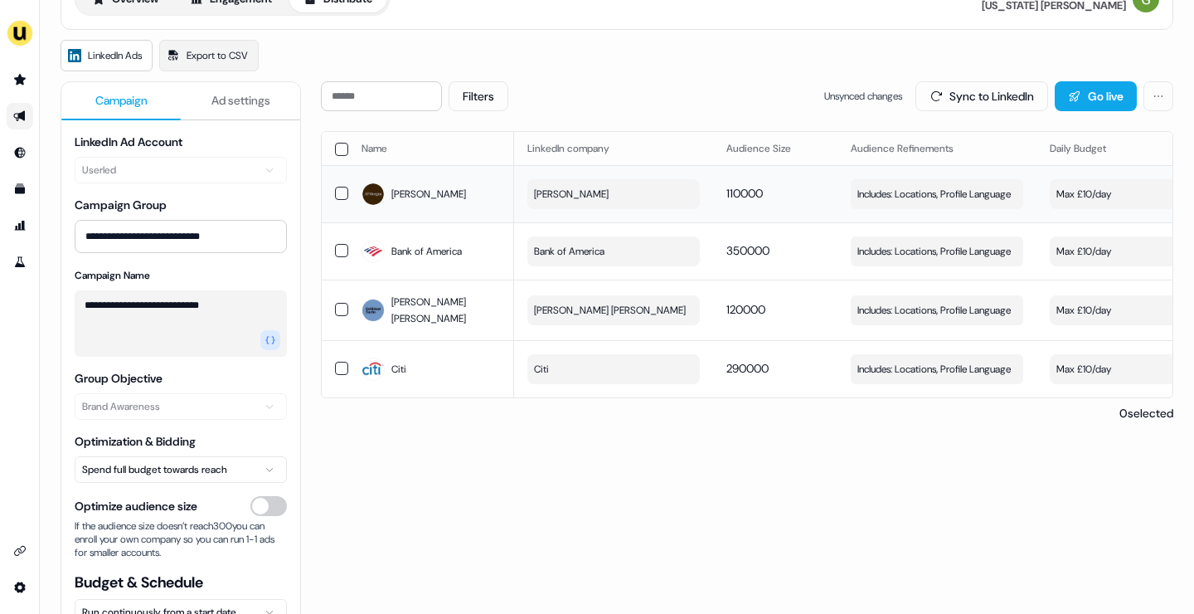
click at [752, 200] on span "110000" at bounding box center [745, 193] width 36 height 15
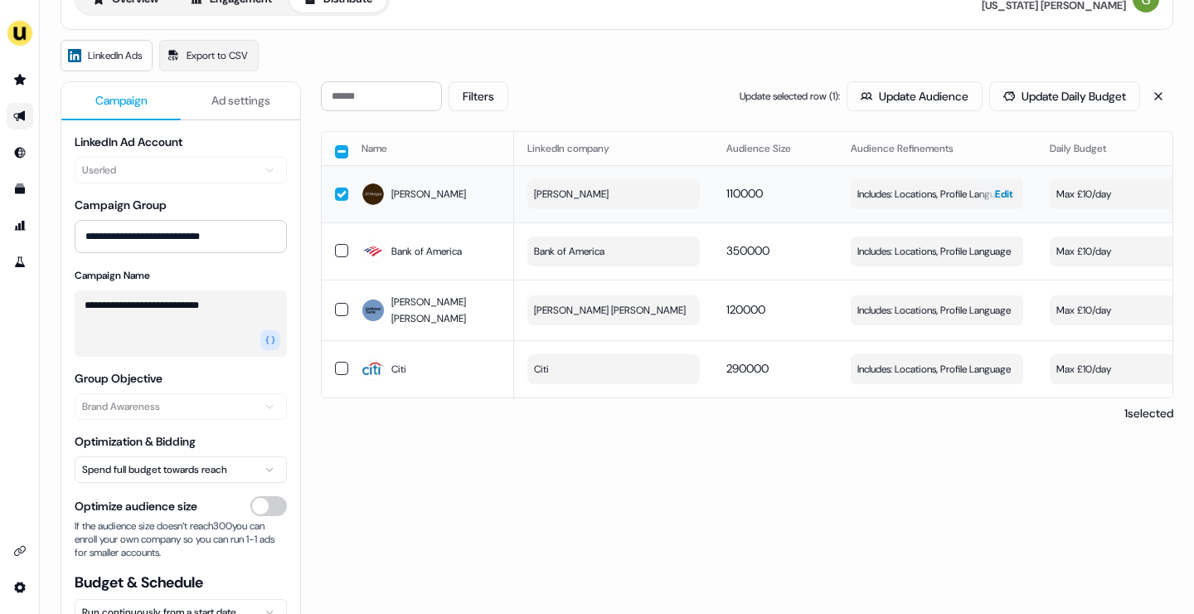
click at [998, 197] on span "Edit" at bounding box center [1004, 194] width 18 height 17
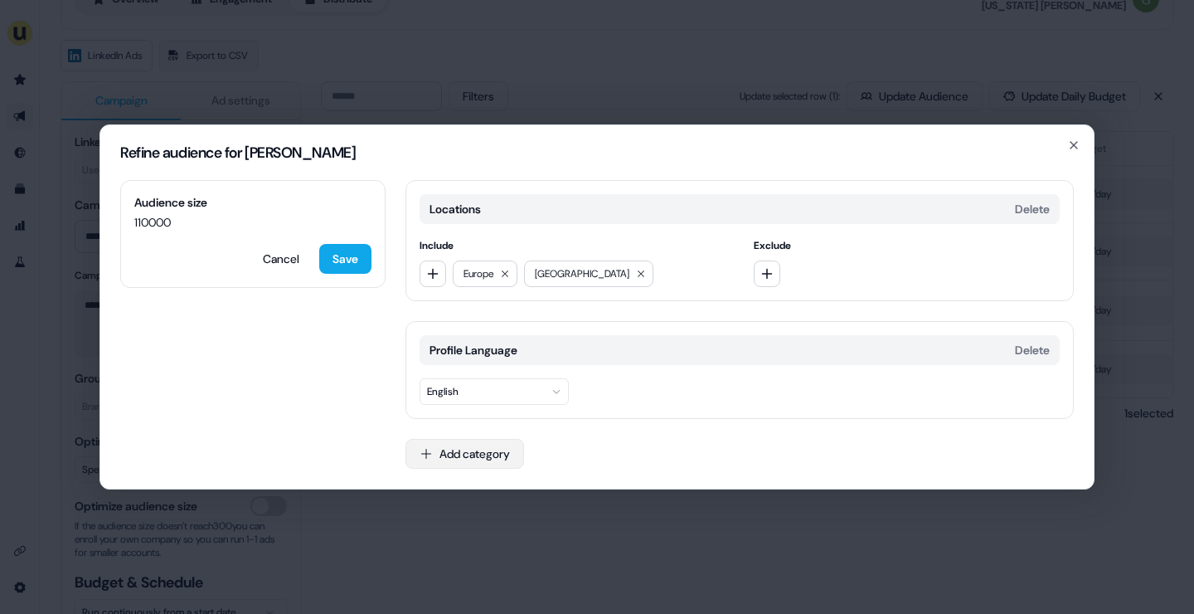
click at [443, 456] on button "Add category" at bounding box center [465, 454] width 119 height 30
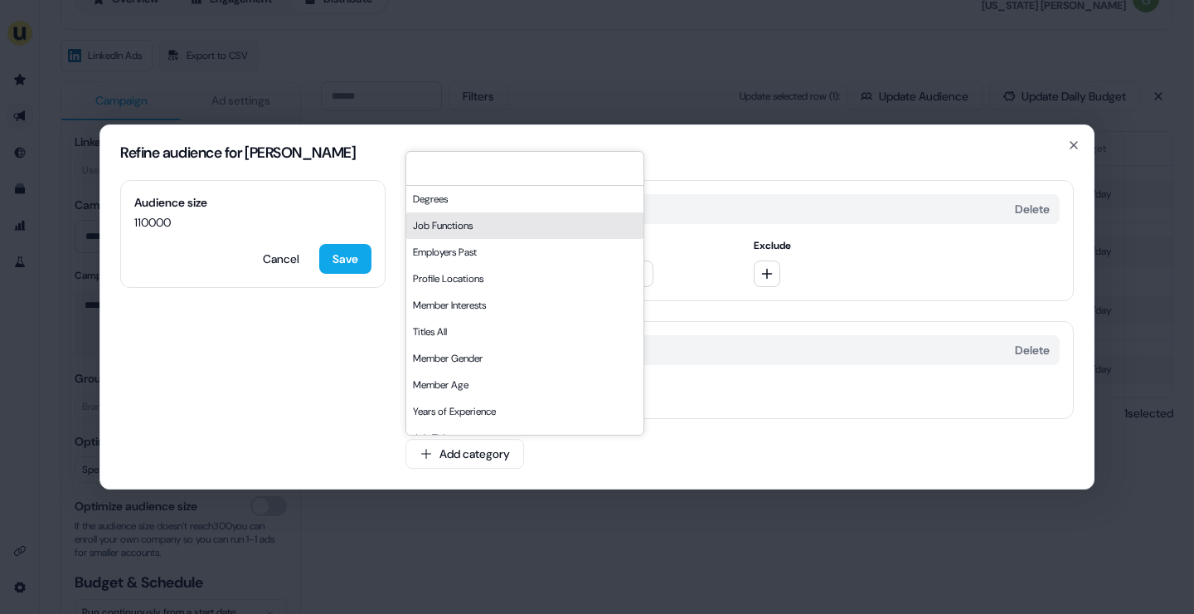
click at [445, 233] on div "Job Functions" at bounding box center [524, 225] width 237 height 27
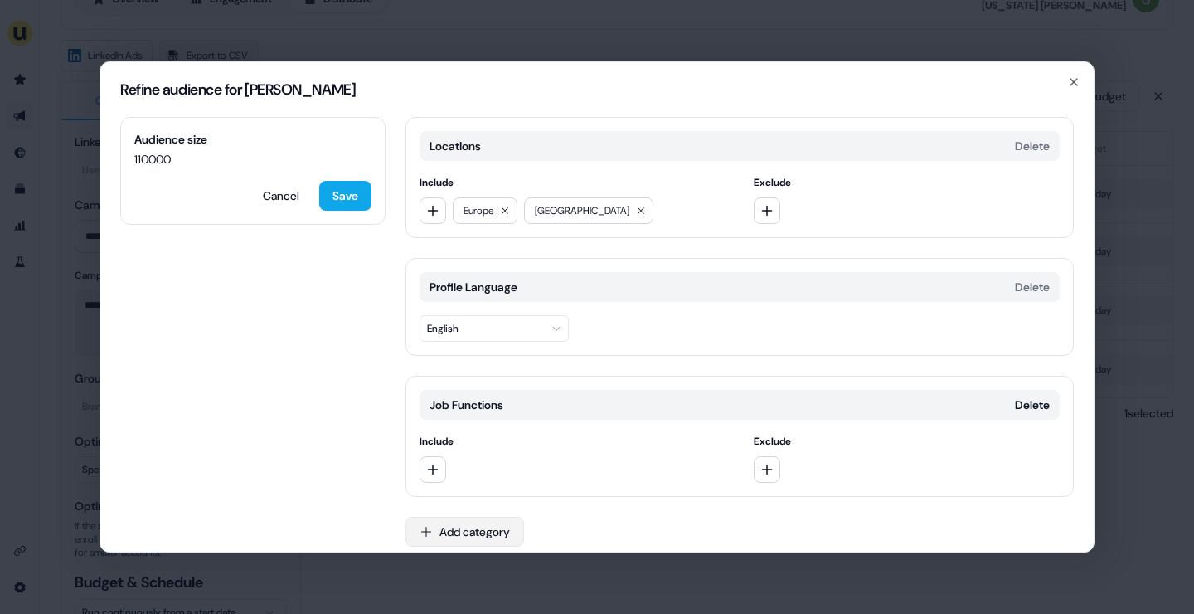
click at [490, 524] on button "Add category" at bounding box center [465, 532] width 119 height 30
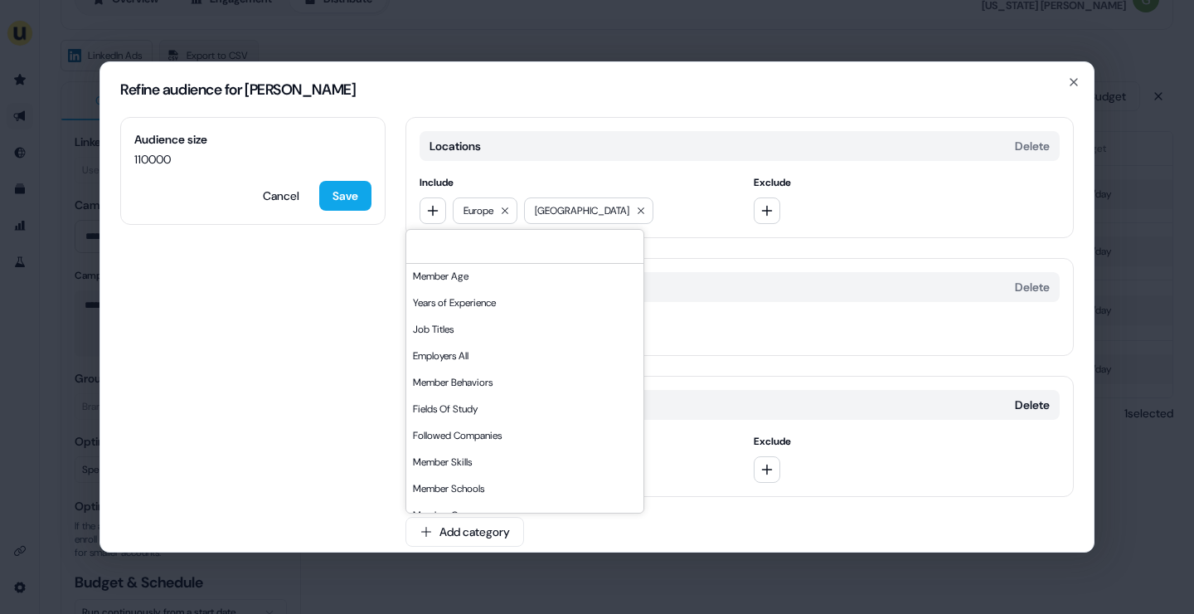
scroll to position [200, 0]
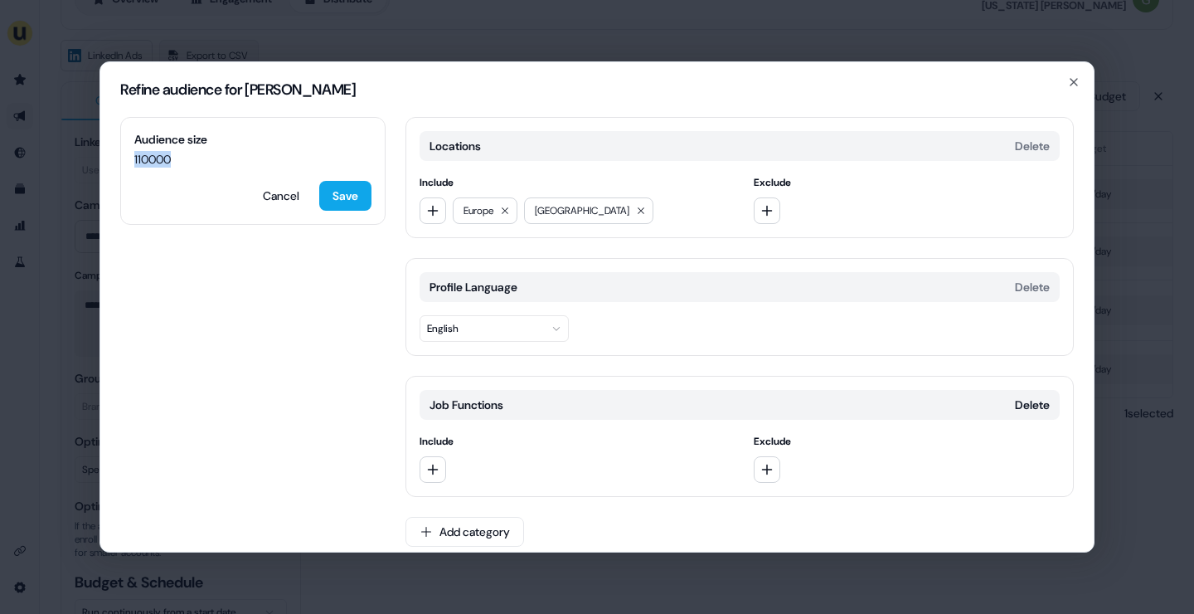
drag, startPoint x: 133, startPoint y: 158, endPoint x: 176, endPoint y: 163, distance: 43.4
click at [176, 163] on div "Audience size 110000 Cancel Save" at bounding box center [252, 171] width 265 height 108
click at [1082, 81] on div "Refine audience for Morgan" at bounding box center [597, 89] width 994 height 55
click at [1068, 82] on icon "button" at bounding box center [1074, 81] width 13 height 13
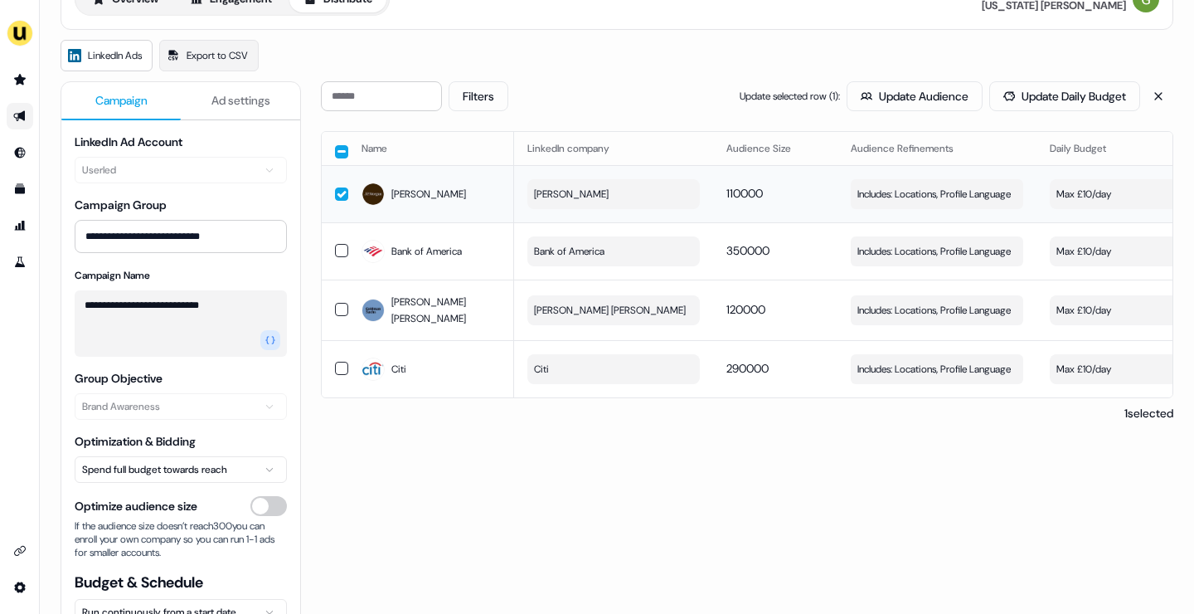
click at [339, 192] on button "button" at bounding box center [341, 193] width 13 height 13
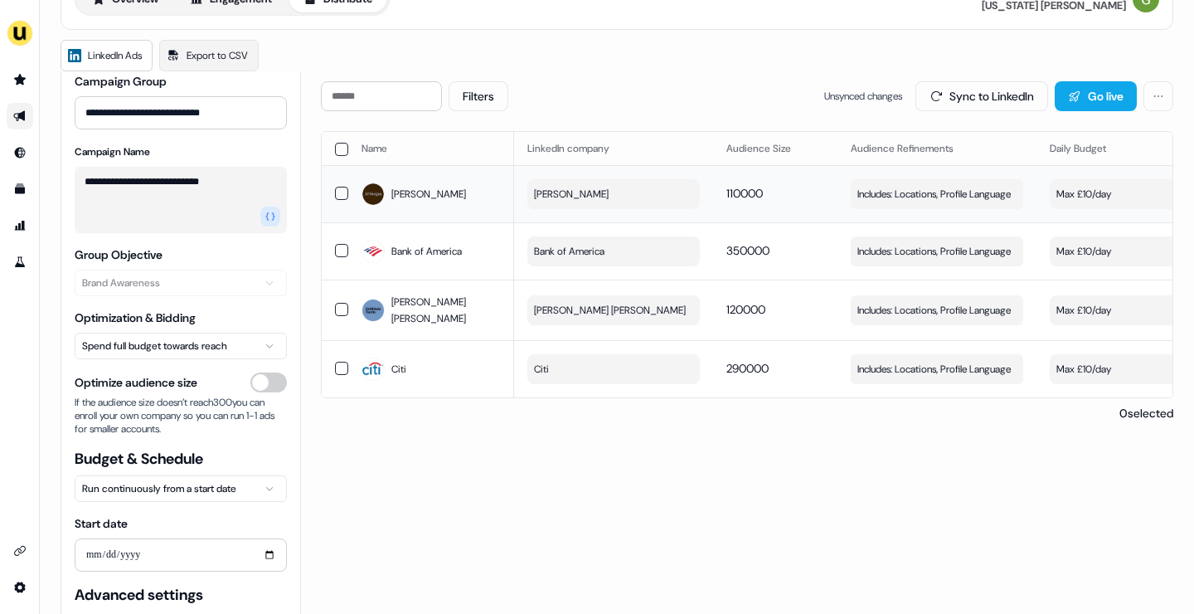
scroll to position [121, 0]
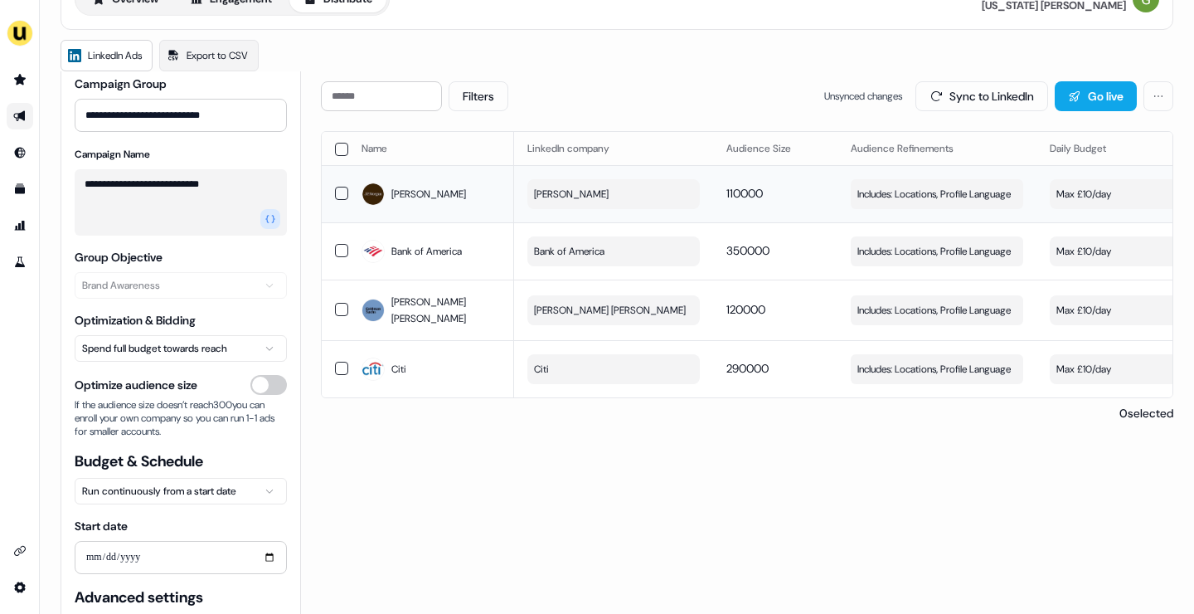
click at [241, 347] on html "**********" at bounding box center [597, 307] width 1194 height 614
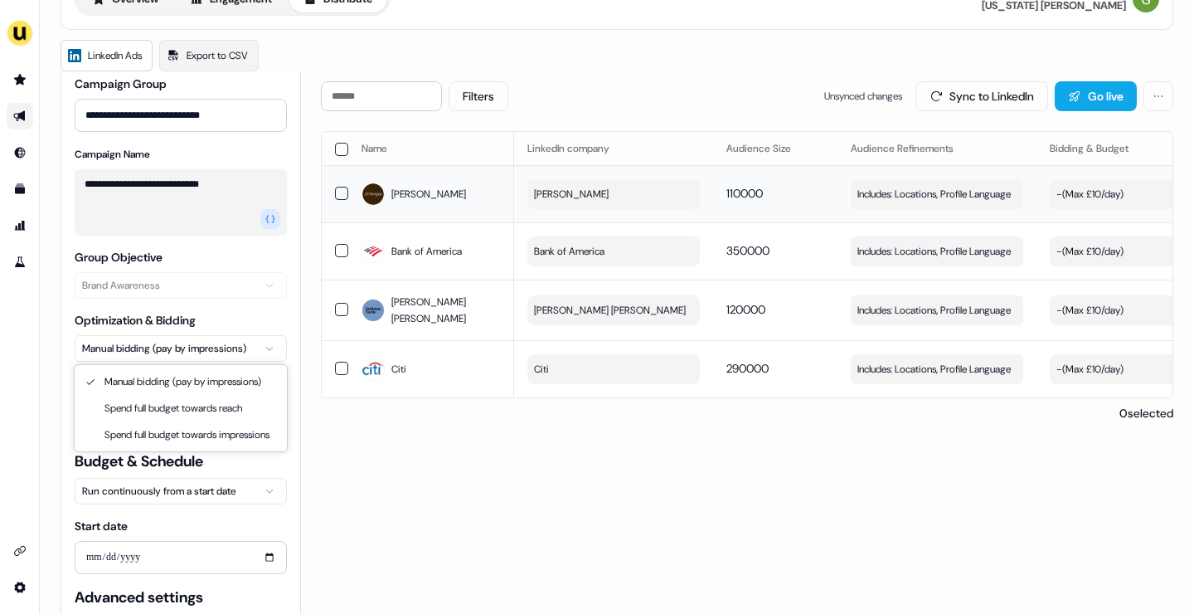
click at [205, 346] on html "**********" at bounding box center [597, 307] width 1194 height 614
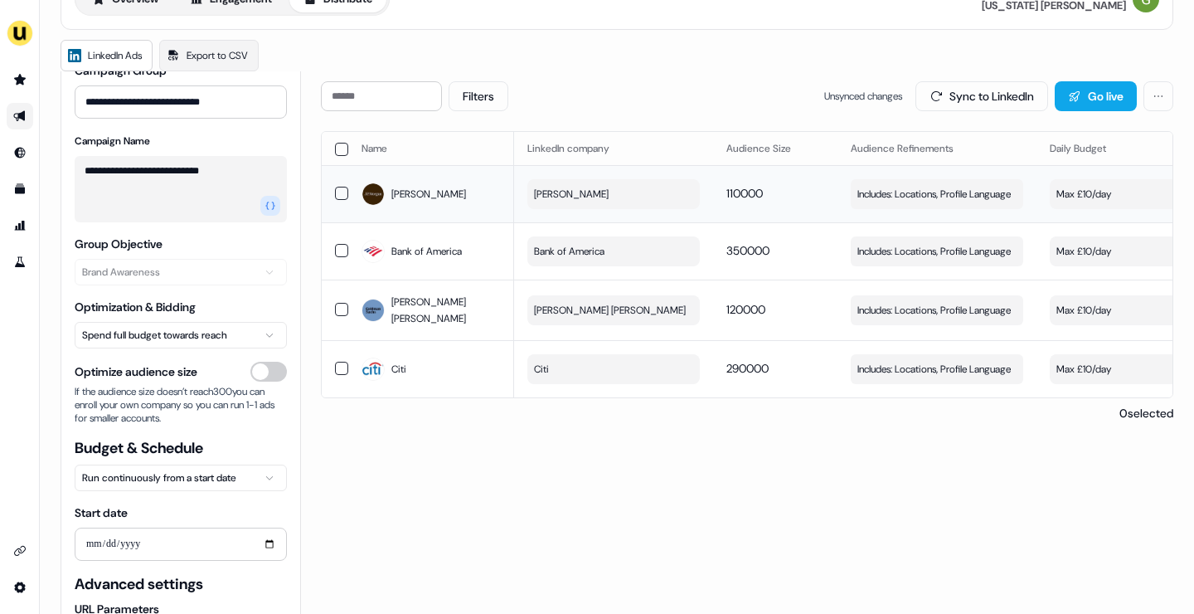
scroll to position [166, 0]
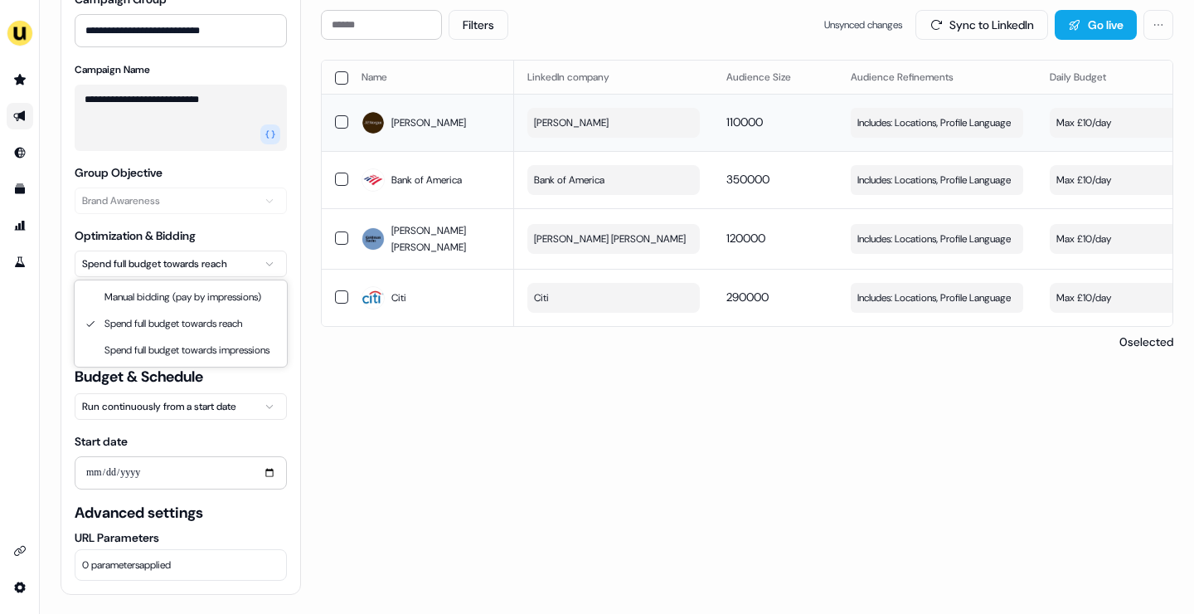
click at [187, 271] on html "**********" at bounding box center [597, 307] width 1194 height 614
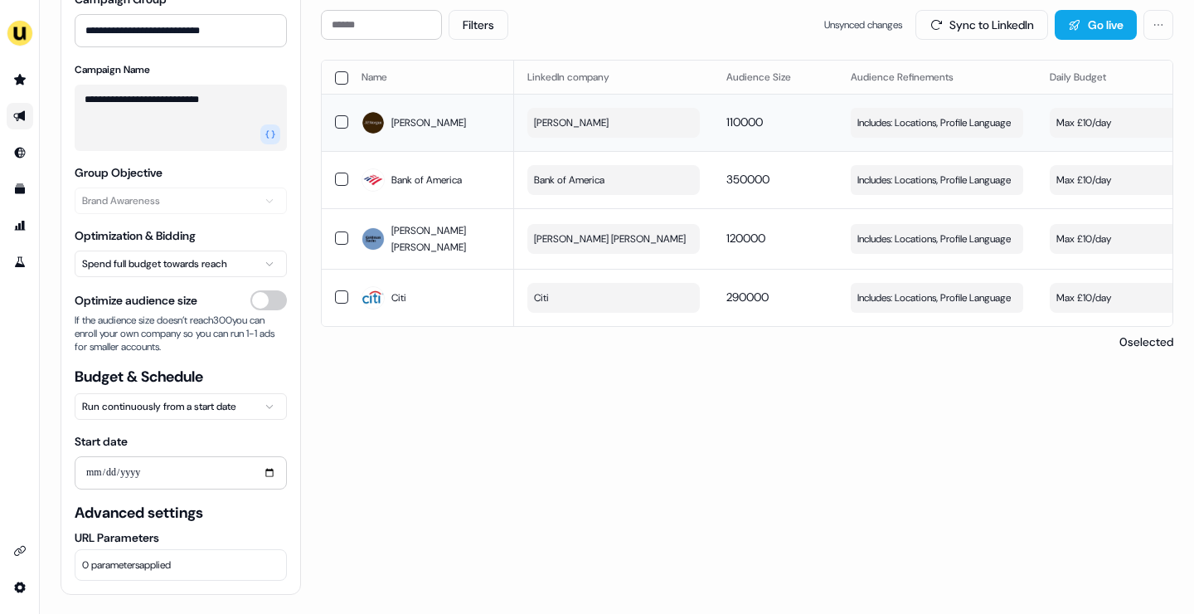
click at [253, 241] on html "**********" at bounding box center [597, 307] width 1194 height 614
click at [254, 263] on html "**********" at bounding box center [597, 307] width 1194 height 614
click at [234, 261] on html "**********" at bounding box center [597, 307] width 1194 height 614
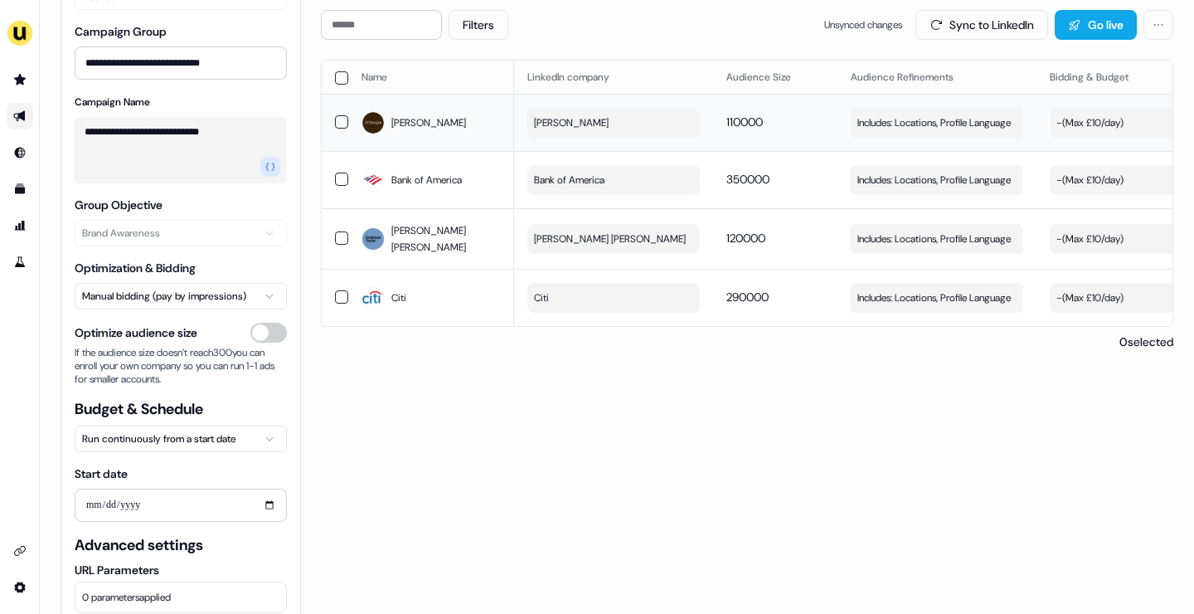
click at [259, 431] on html "**********" at bounding box center [597, 307] width 1194 height 614
click at [437, 436] on html "**********" at bounding box center [597, 307] width 1194 height 614
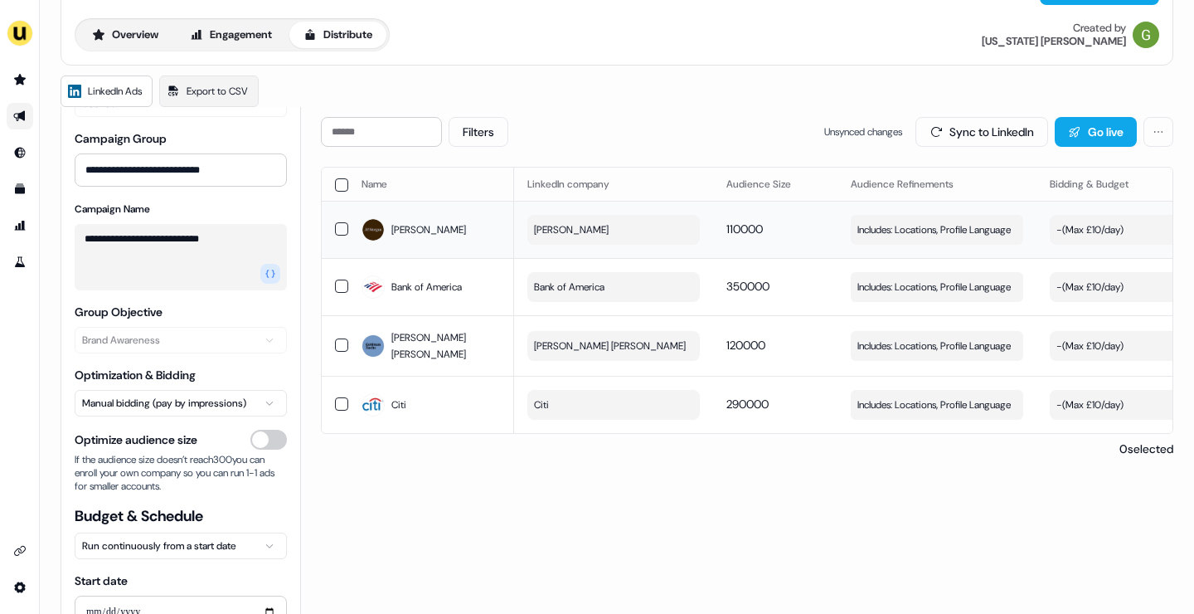
scroll to position [30, 0]
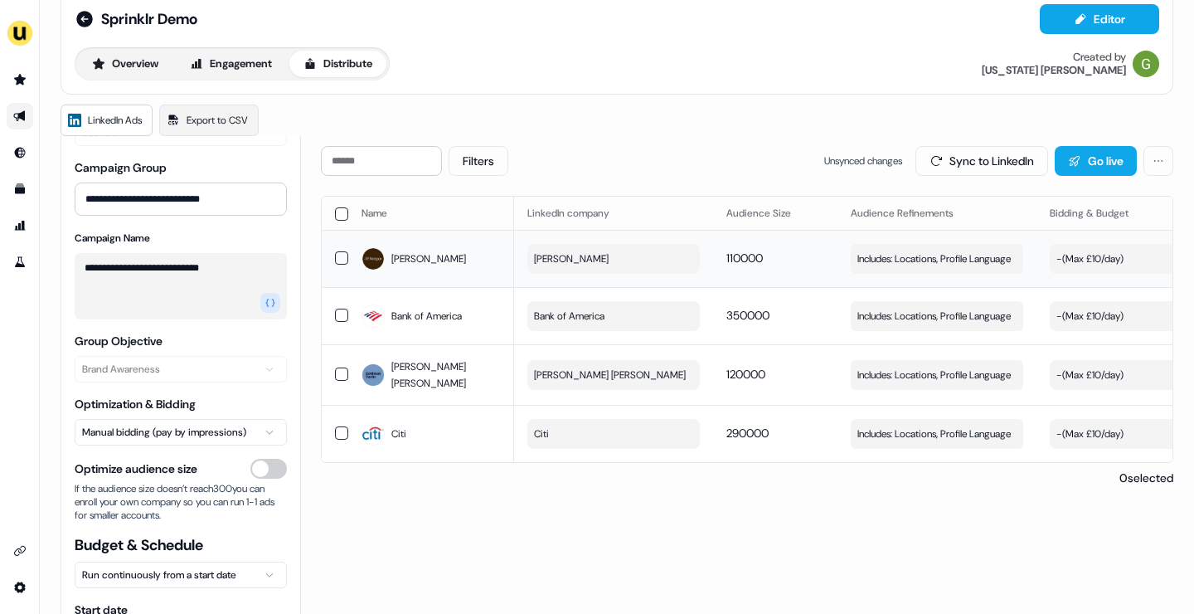
click at [344, 217] on button "button" at bounding box center [341, 213] width 13 height 13
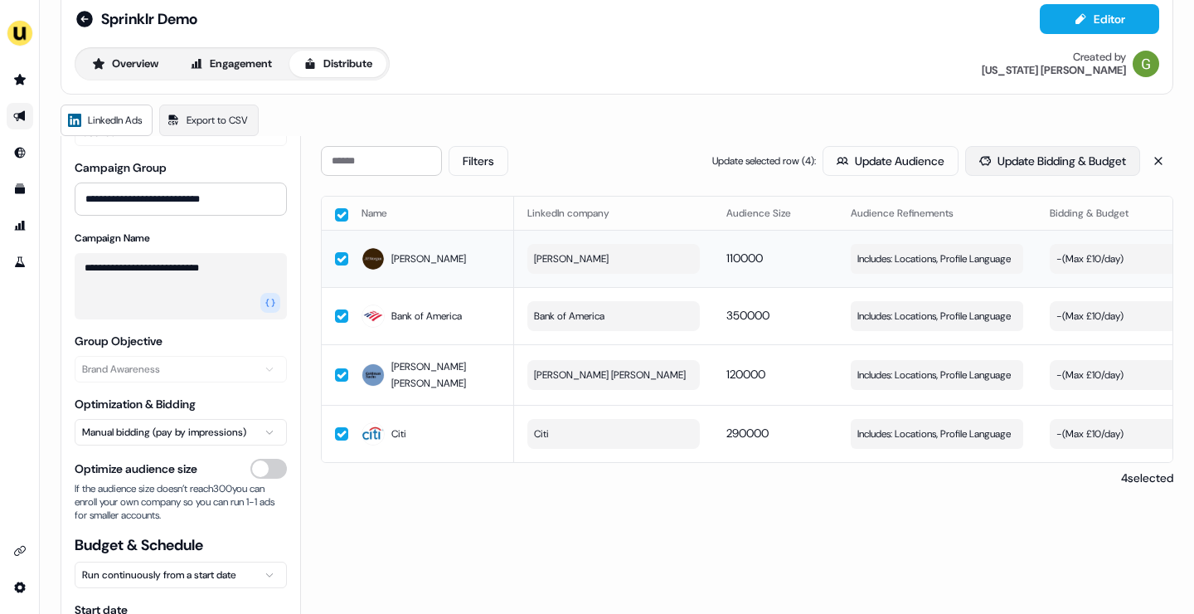
click at [1006, 162] on button "Update Bidding & Budget" at bounding box center [1052, 161] width 175 height 30
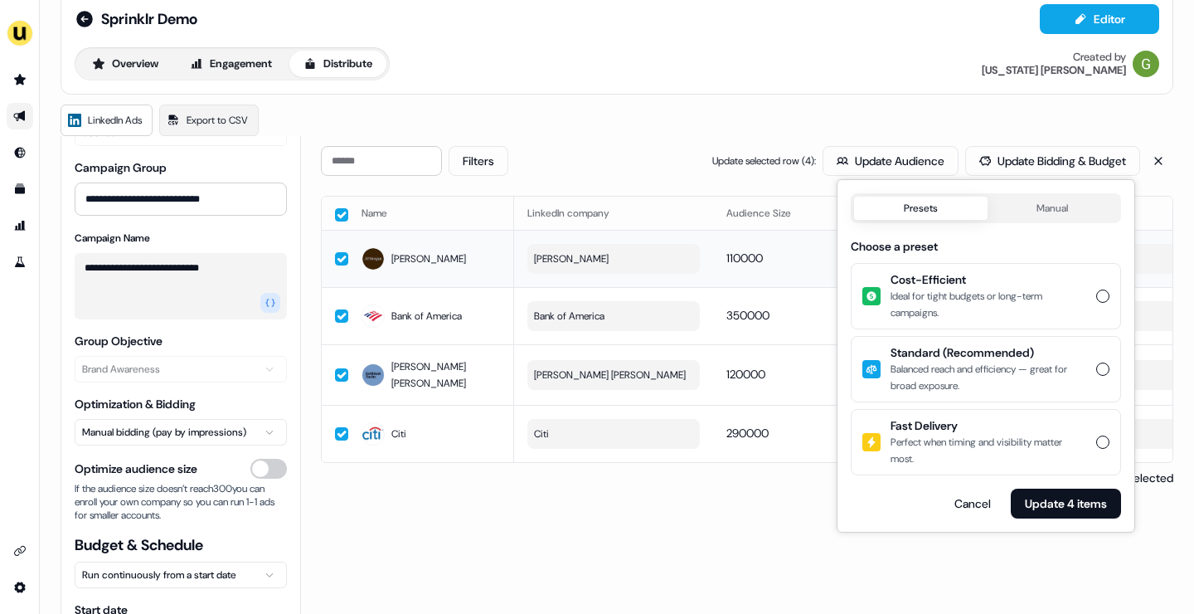
click at [917, 210] on button "Presets" at bounding box center [921, 208] width 134 height 23
click at [1037, 288] on div "Ideal for tight budgets or long-term campaigns." at bounding box center [989, 304] width 196 height 33
click at [1097, 289] on button "Cost-Efficient Ideal for tight budgets or long-term campaigns." at bounding box center [1103, 295] width 13 height 13
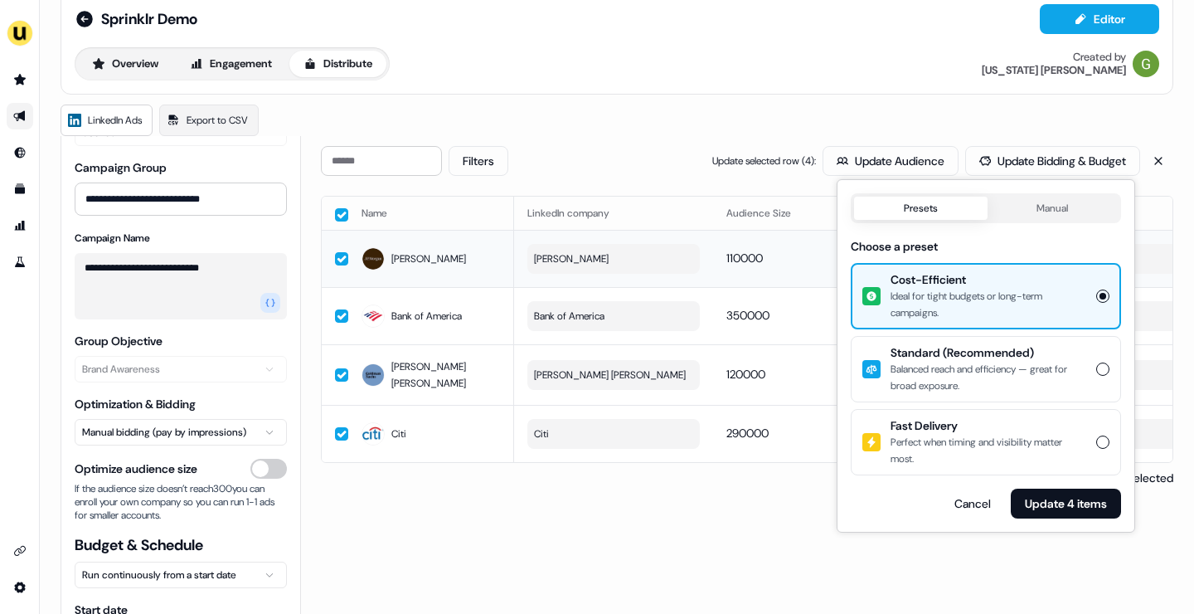
click at [749, 526] on div "Filters Update selected row ( 4 ): Update Audience Update Bidding & Budget Name…" at bounding box center [747, 438] width 853 height 584
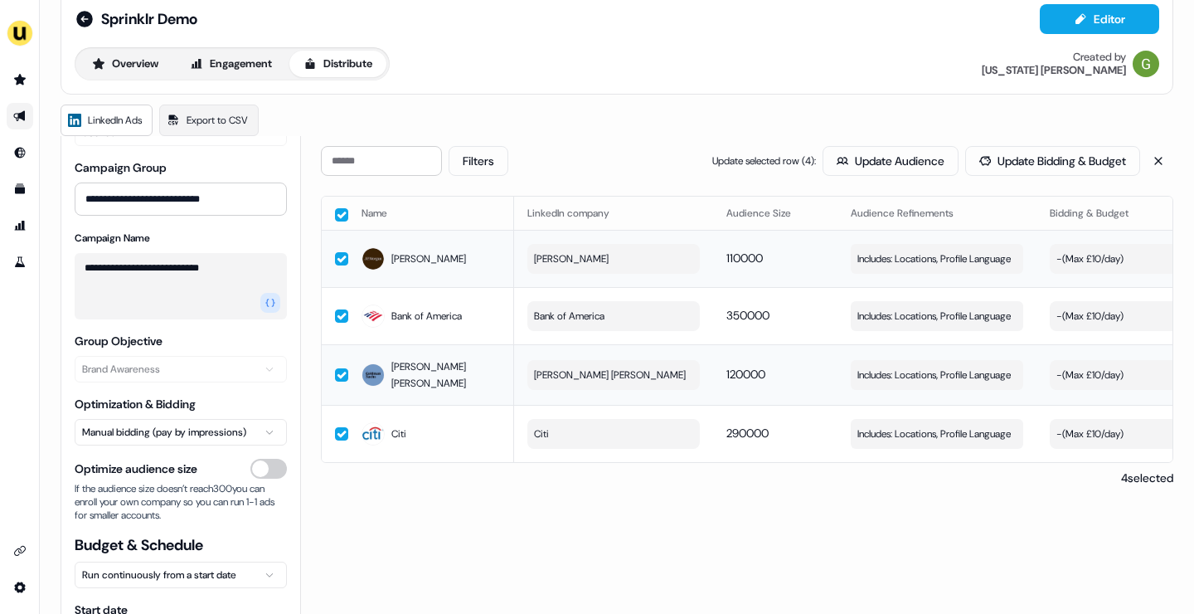
scroll to position [0, 474]
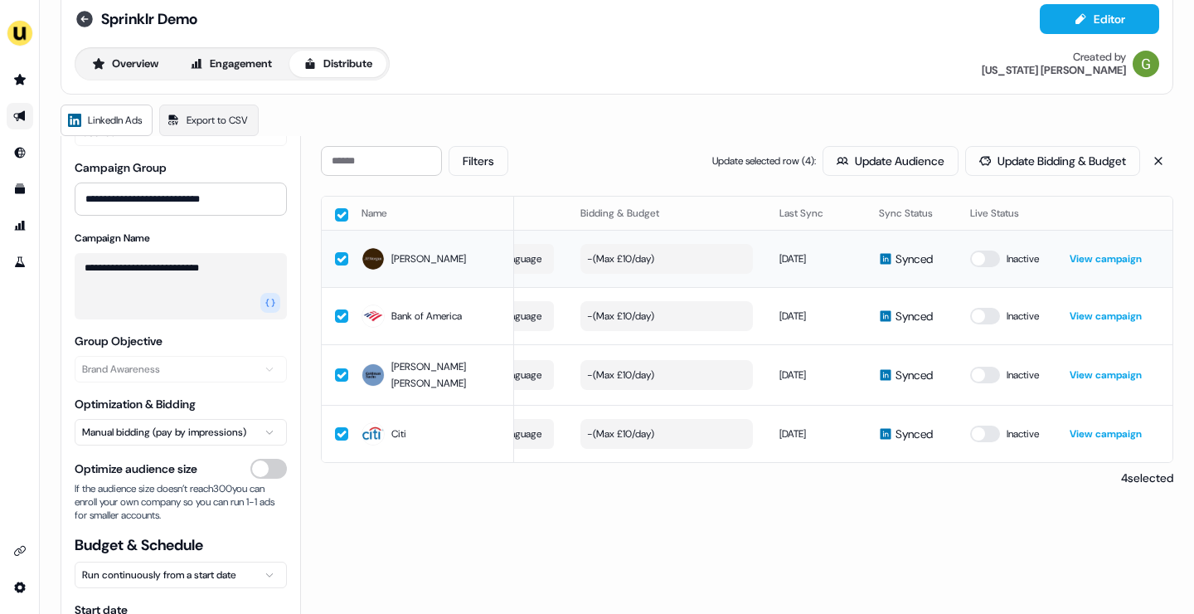
click at [86, 17] on icon at bounding box center [84, 19] width 17 height 17
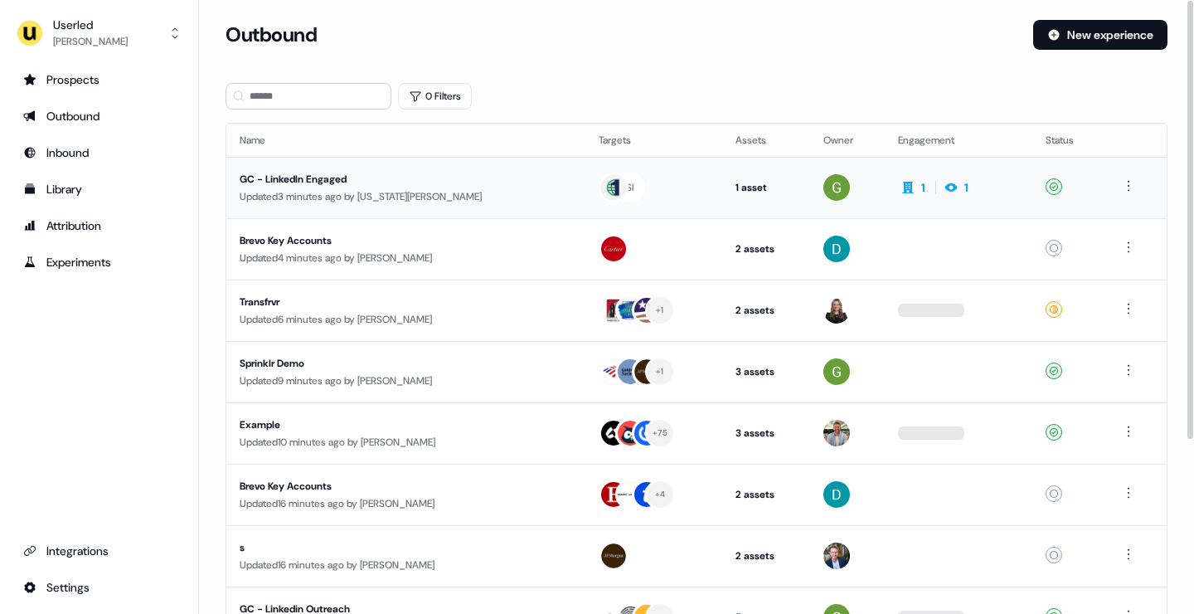
click at [458, 192] on div "Updated 3 minutes ago by Georgia Cohen" at bounding box center [406, 196] width 333 height 17
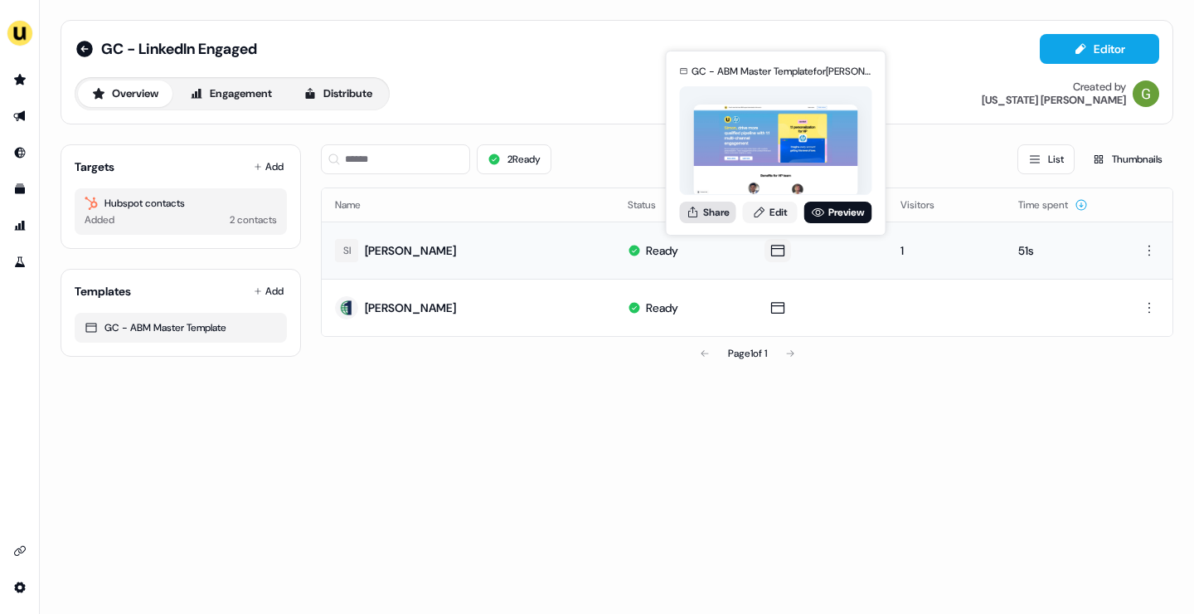
click at [713, 210] on button "Share" at bounding box center [708, 213] width 56 height 22
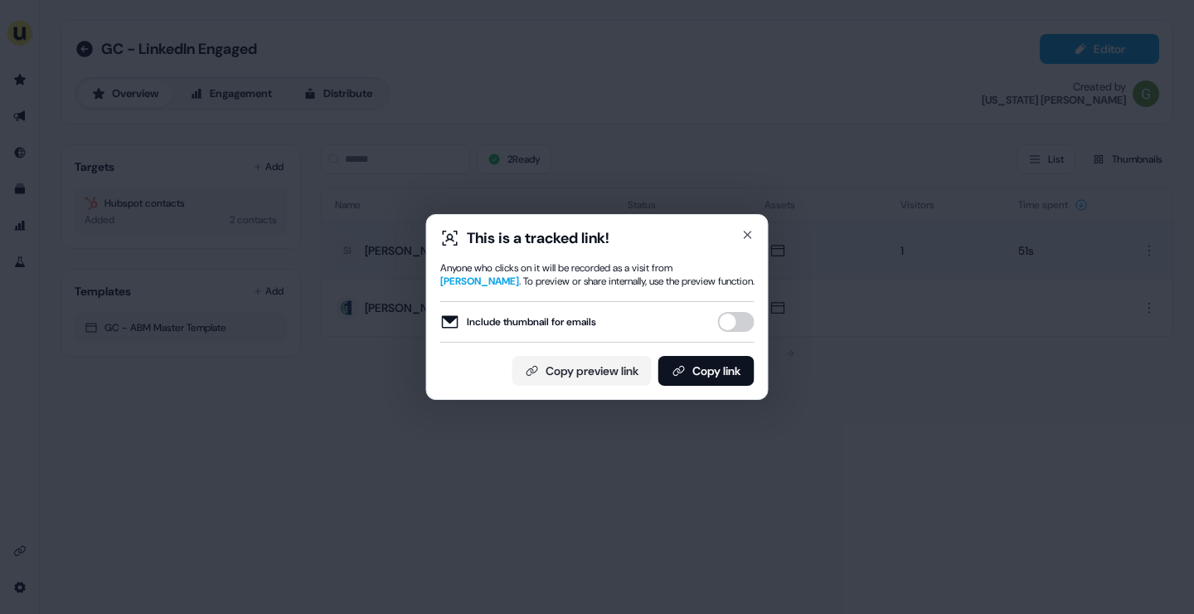
click at [741, 338] on div "Include thumbnail for emails" at bounding box center [597, 321] width 314 height 41
click at [742, 320] on button "Include thumbnail for emails" at bounding box center [736, 322] width 36 height 20
click at [698, 369] on button "Copy link" at bounding box center [707, 371] width 96 height 30
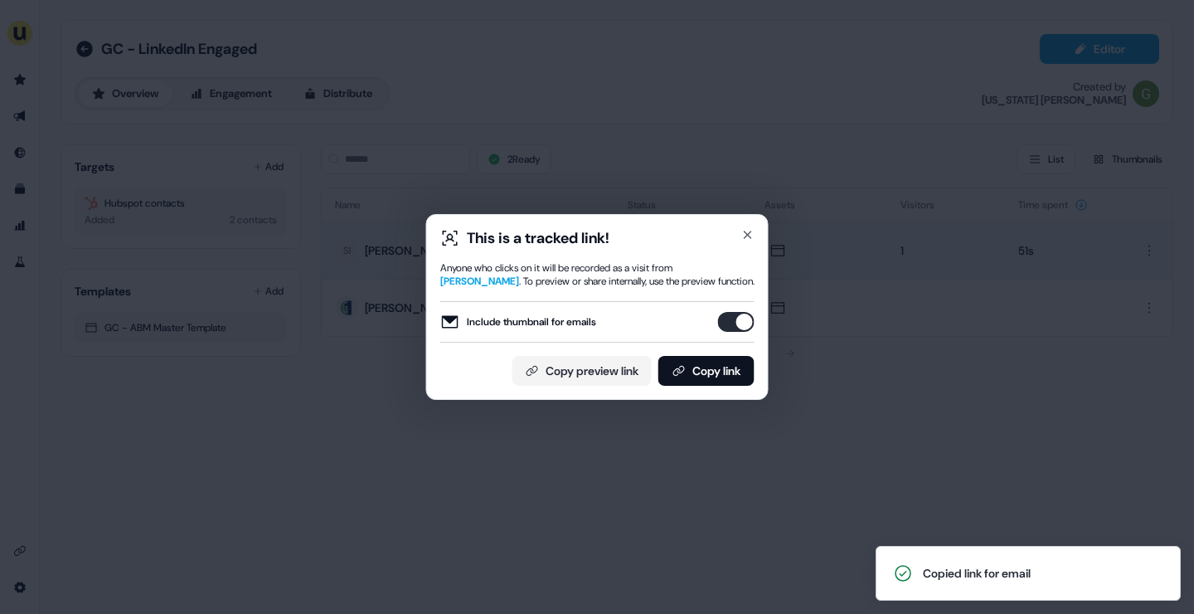
click at [740, 235] on div "This is a tracked link!" at bounding box center [597, 238] width 314 height 20
click at [749, 235] on icon "button" at bounding box center [748, 234] width 13 height 13
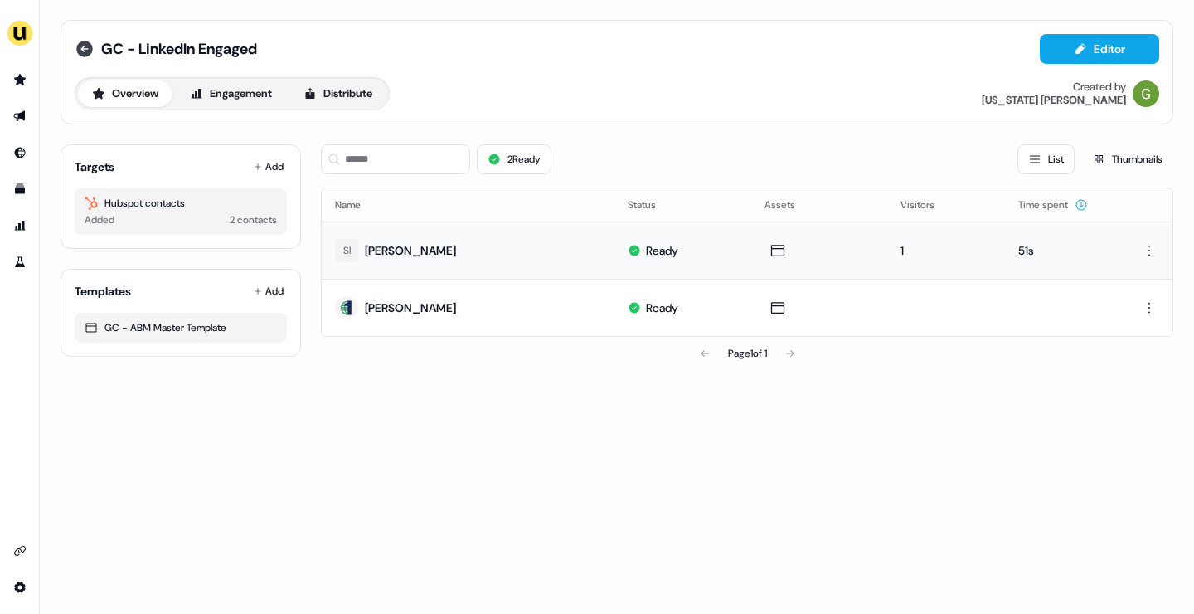
click at [89, 50] on icon at bounding box center [84, 49] width 17 height 17
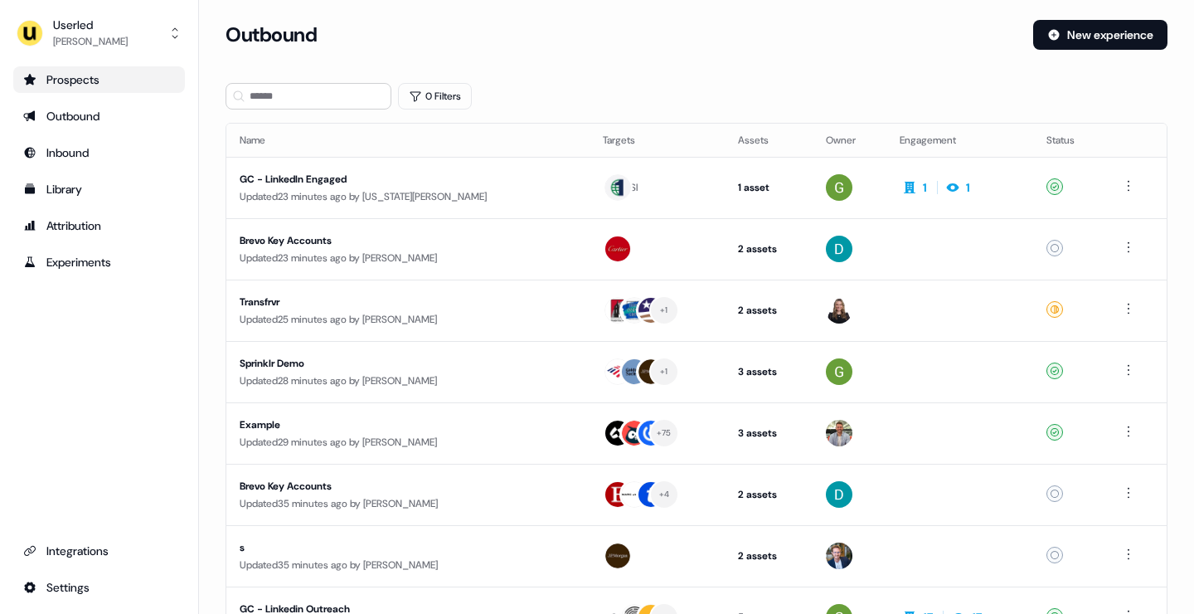
click at [83, 86] on div "Prospects" at bounding box center [99, 79] width 152 height 17
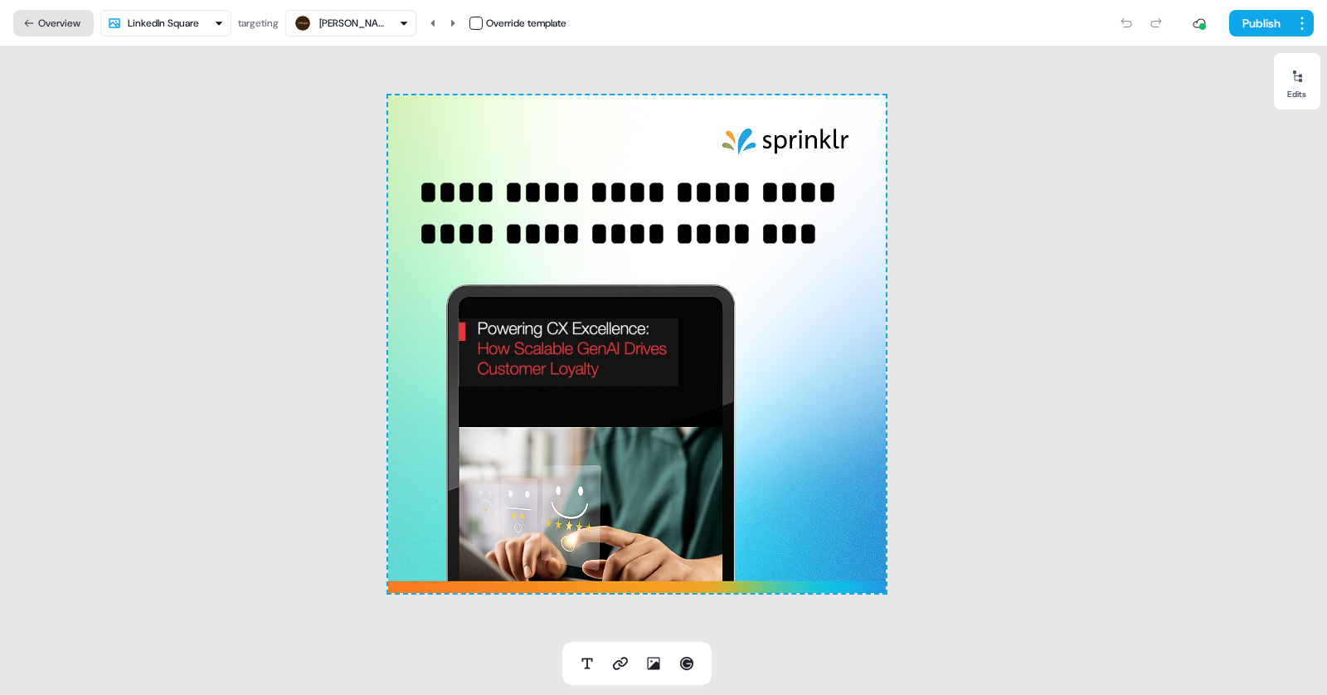
click at [34, 24] on icon at bounding box center [29, 23] width 12 height 12
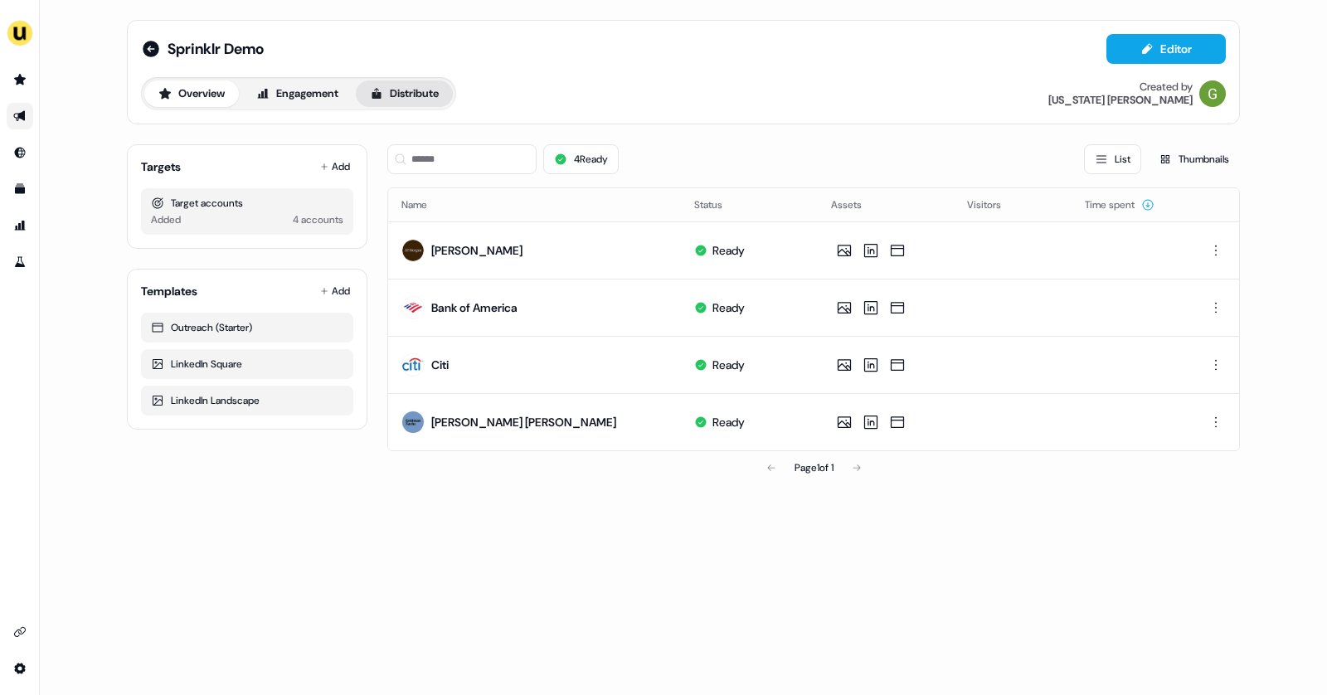
click at [410, 92] on button "Distribute" at bounding box center [404, 93] width 97 height 27
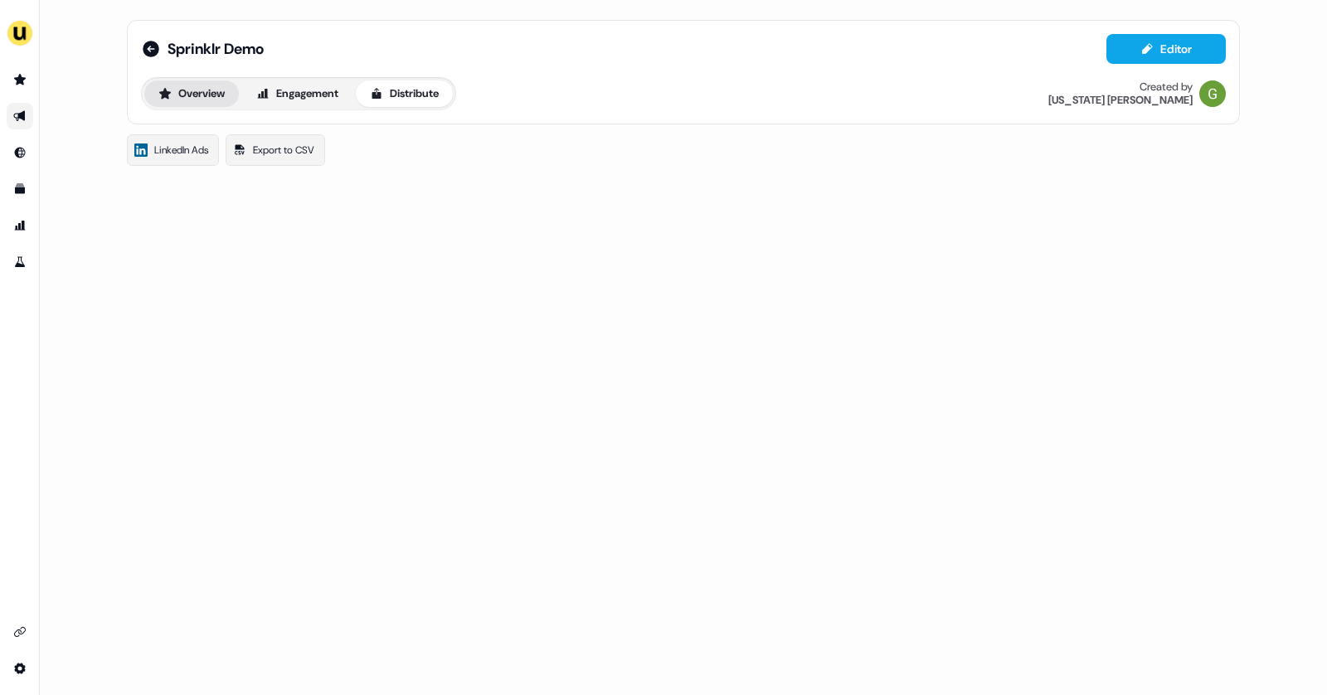
click at [207, 94] on button "Overview" at bounding box center [191, 93] width 95 height 27
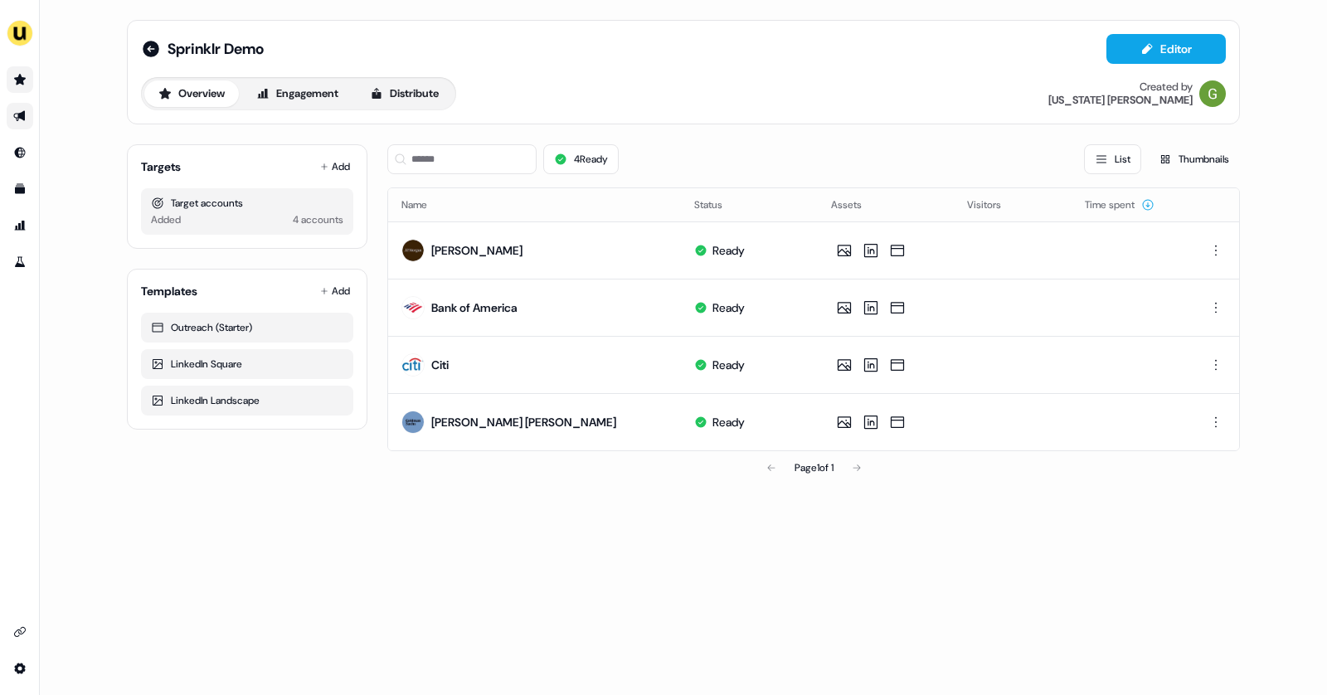
click at [20, 68] on link "Go to prospects" at bounding box center [20, 79] width 27 height 27
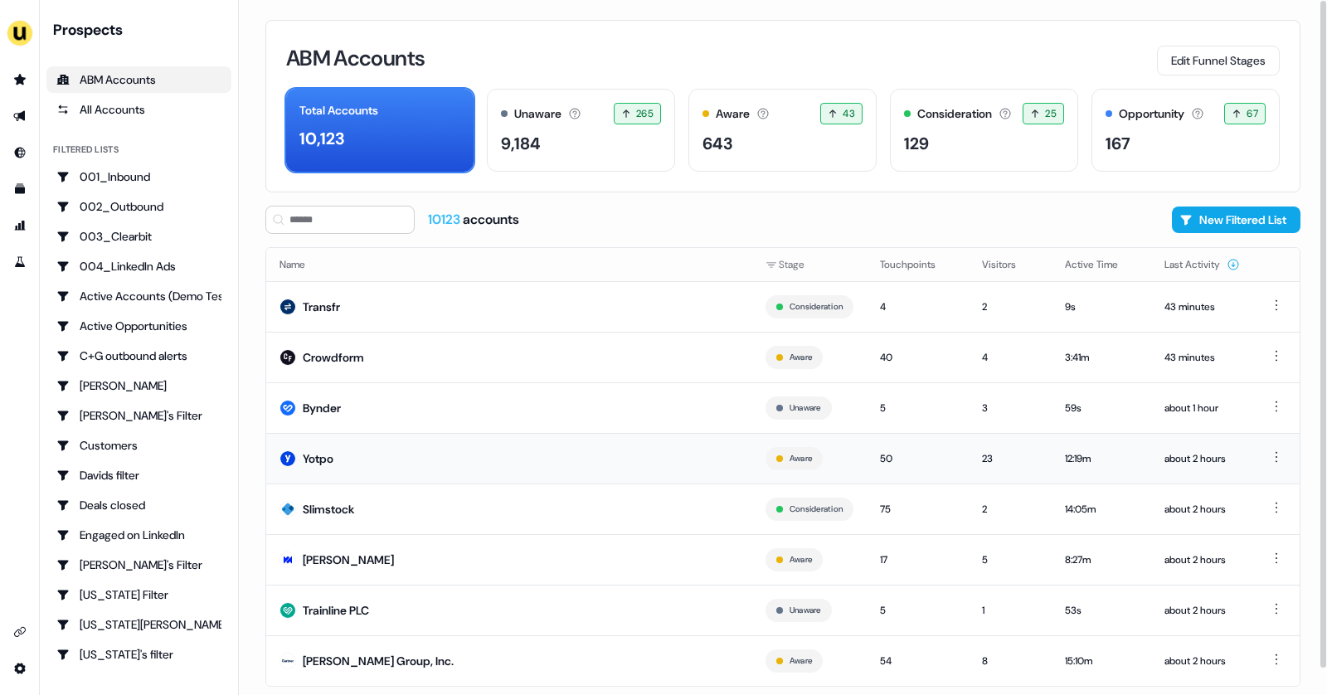
scroll to position [27, 0]
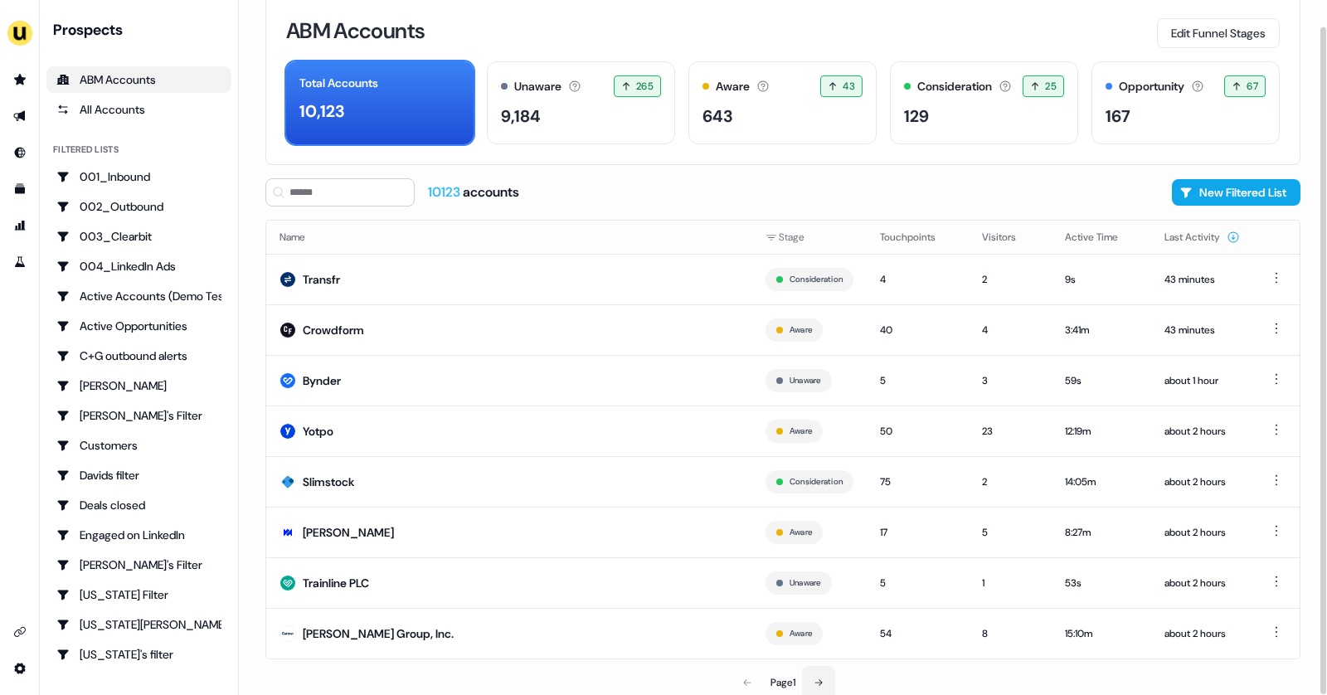
click at [820, 678] on icon at bounding box center [819, 683] width 10 height 10
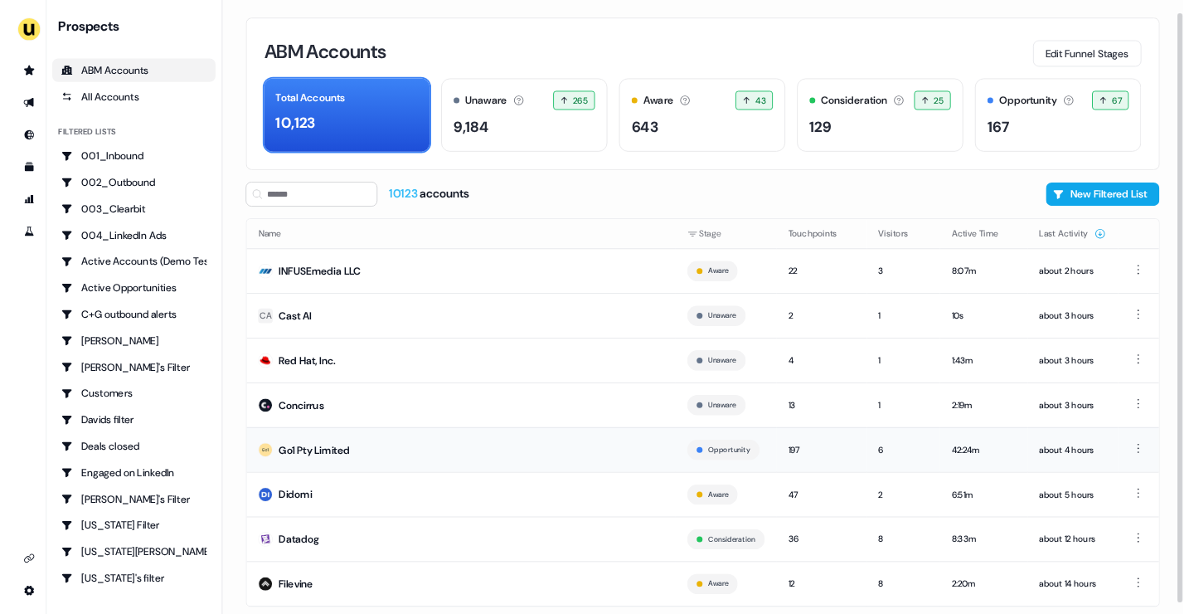
scroll to position [23, 0]
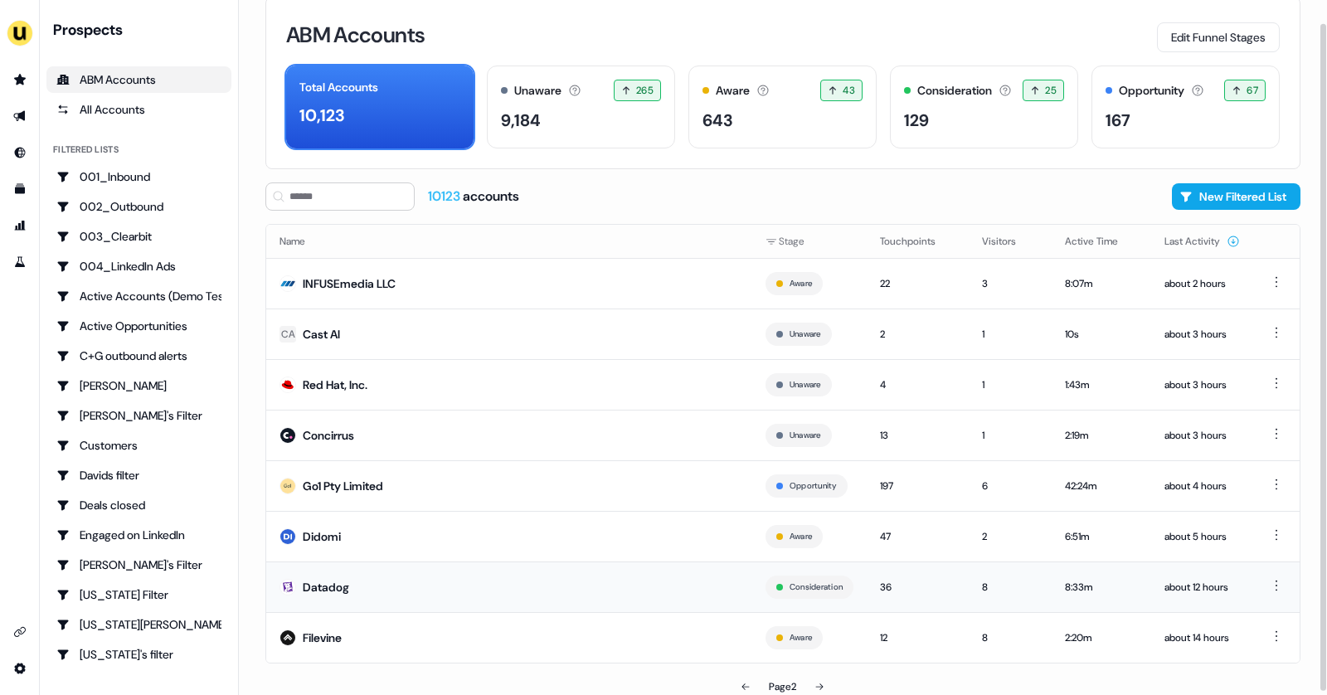
click at [540, 594] on td "Datadog" at bounding box center [509, 587] width 486 height 51
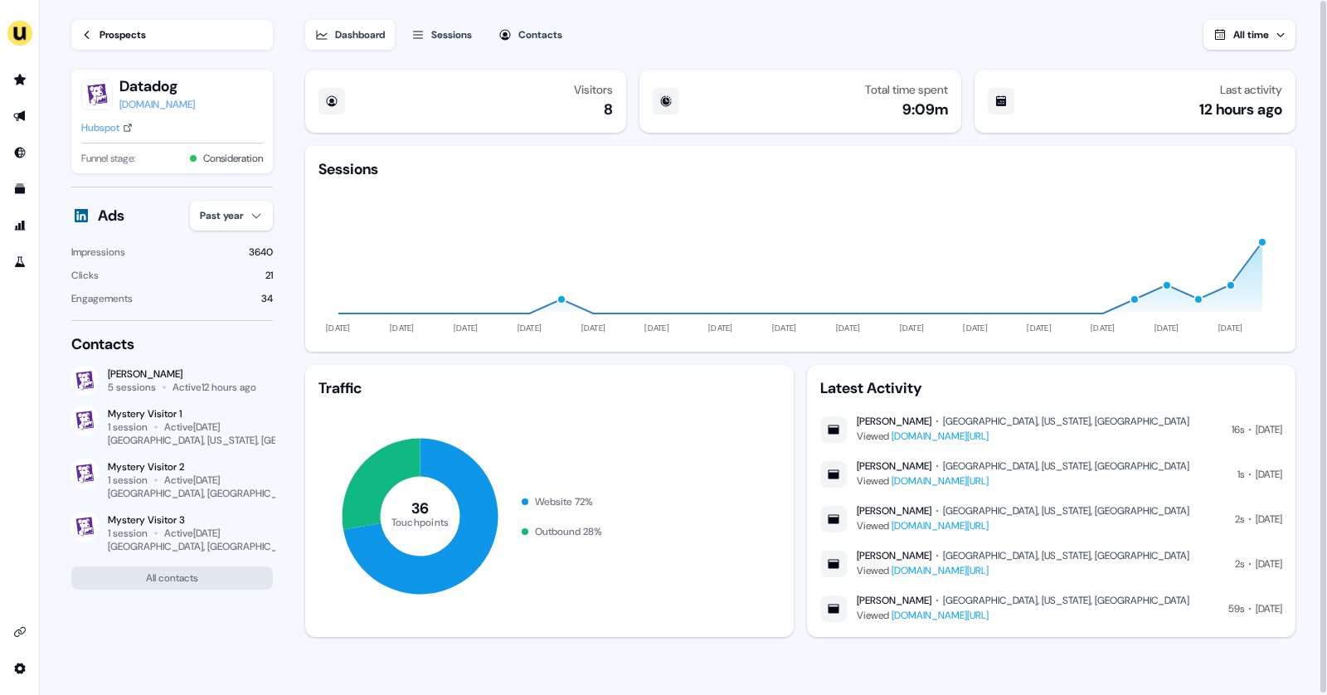
click at [1254, 46] on button "All time" at bounding box center [1250, 35] width 92 height 30
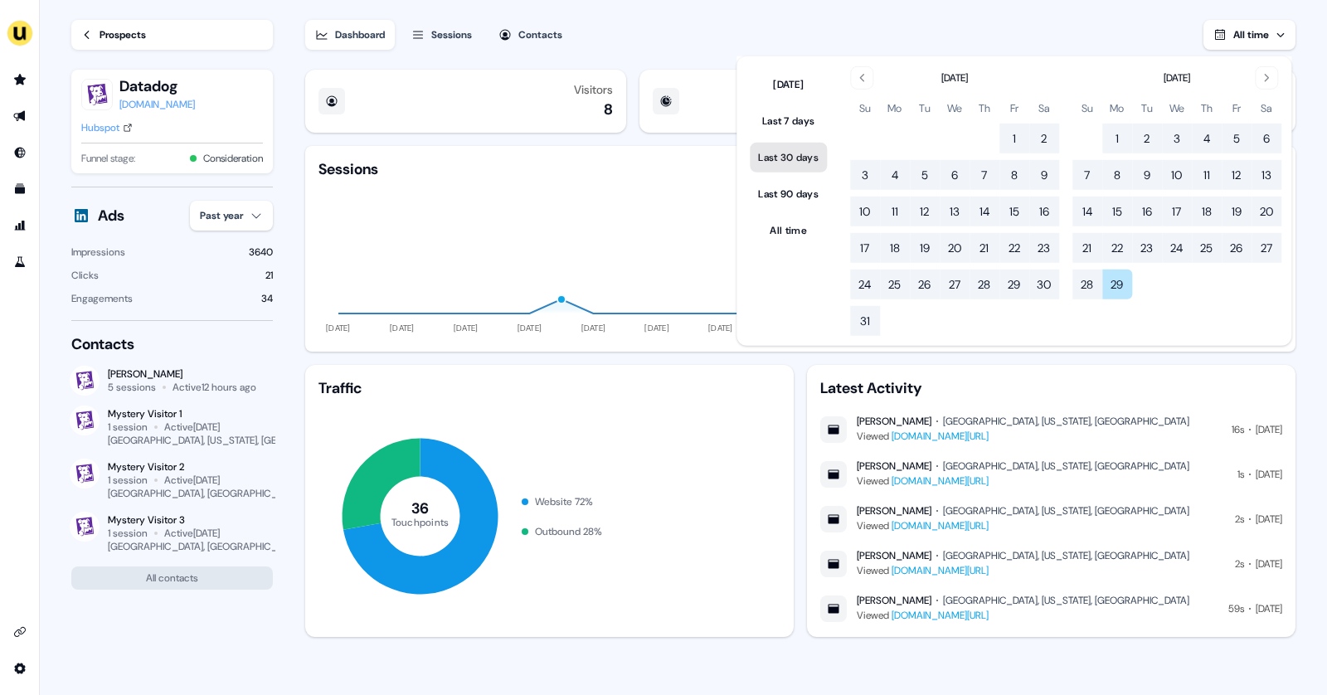
click at [795, 158] on button "Last 30 days" at bounding box center [788, 158] width 77 height 30
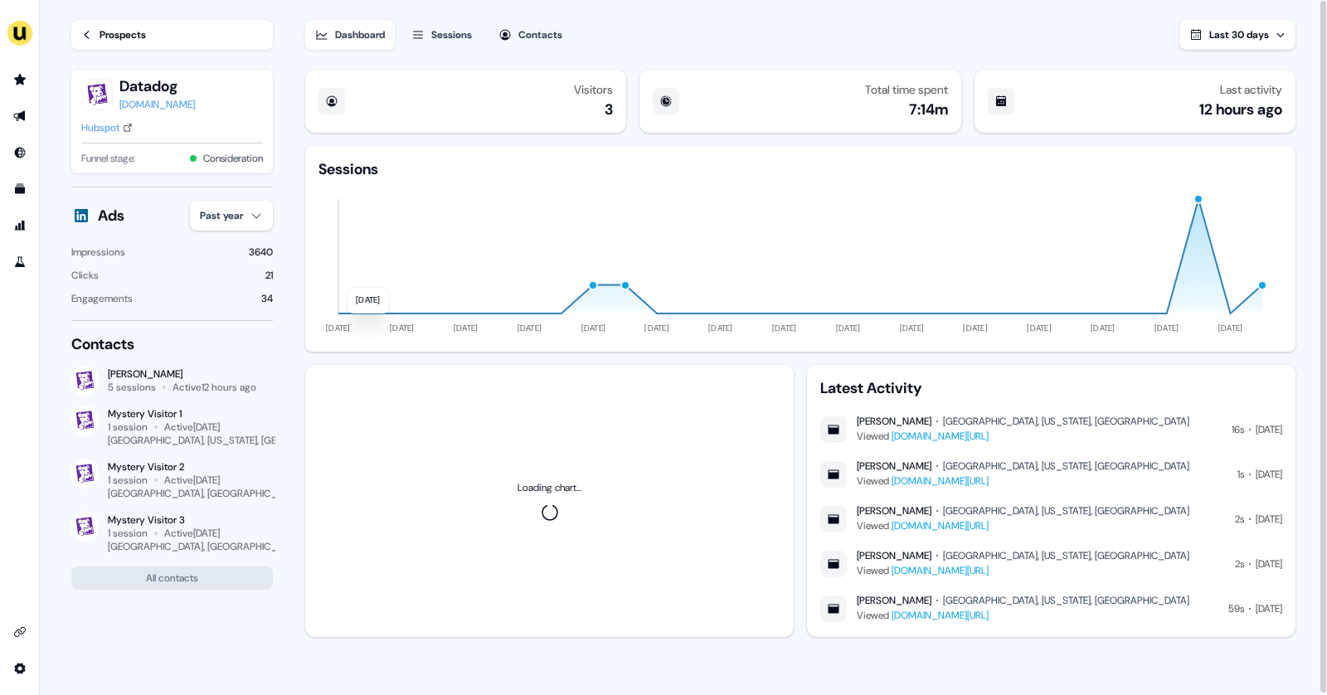
click at [705, 241] on icon "31 Aug 02 Sep 04 Sep 06 Sep 08 Sep 10 Sep 12 Sep 14 Sep 16 Sep 18 Sep 20 Sep 22…" at bounding box center [801, 258] width 964 height 159
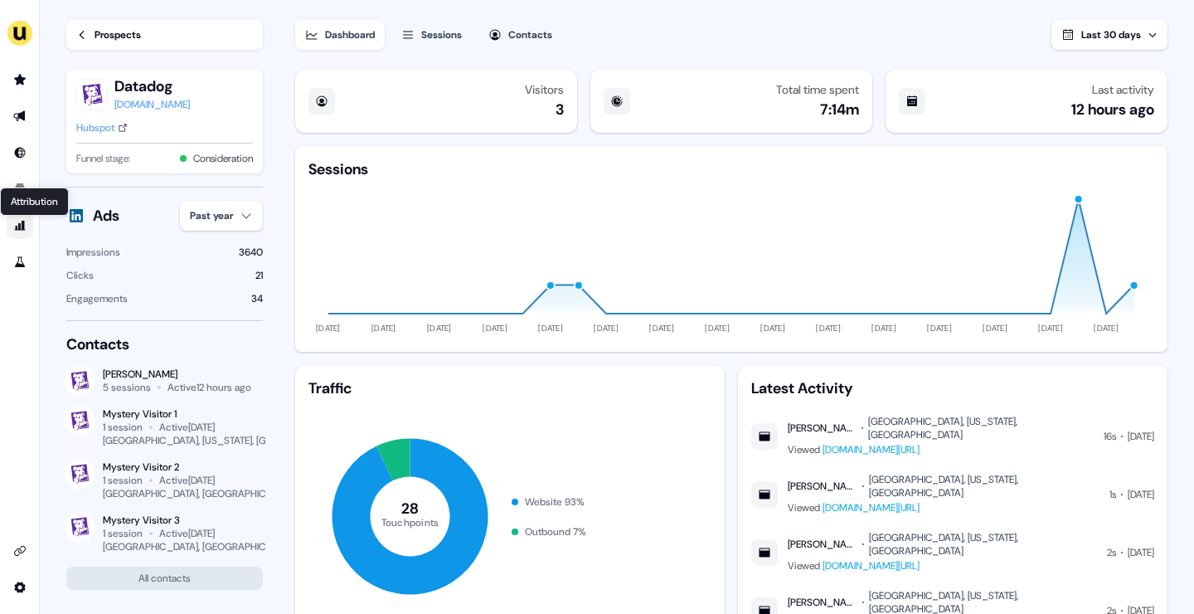
click at [21, 227] on icon "Go to attribution" at bounding box center [19, 225] width 13 height 13
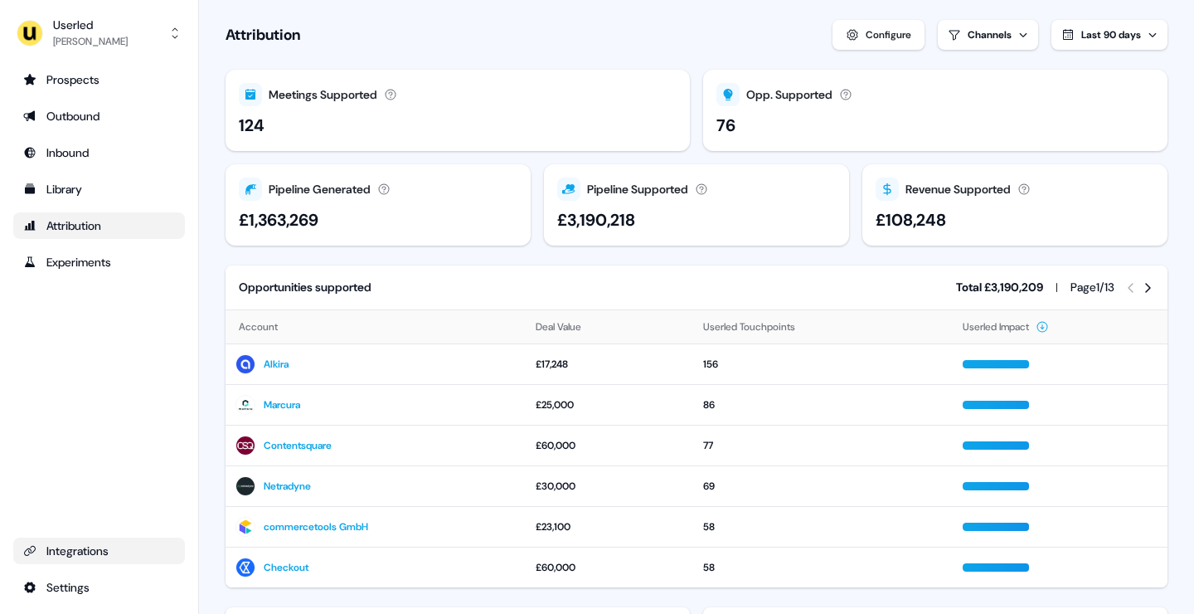
click at [79, 552] on div "Integrations" at bounding box center [99, 550] width 152 height 17
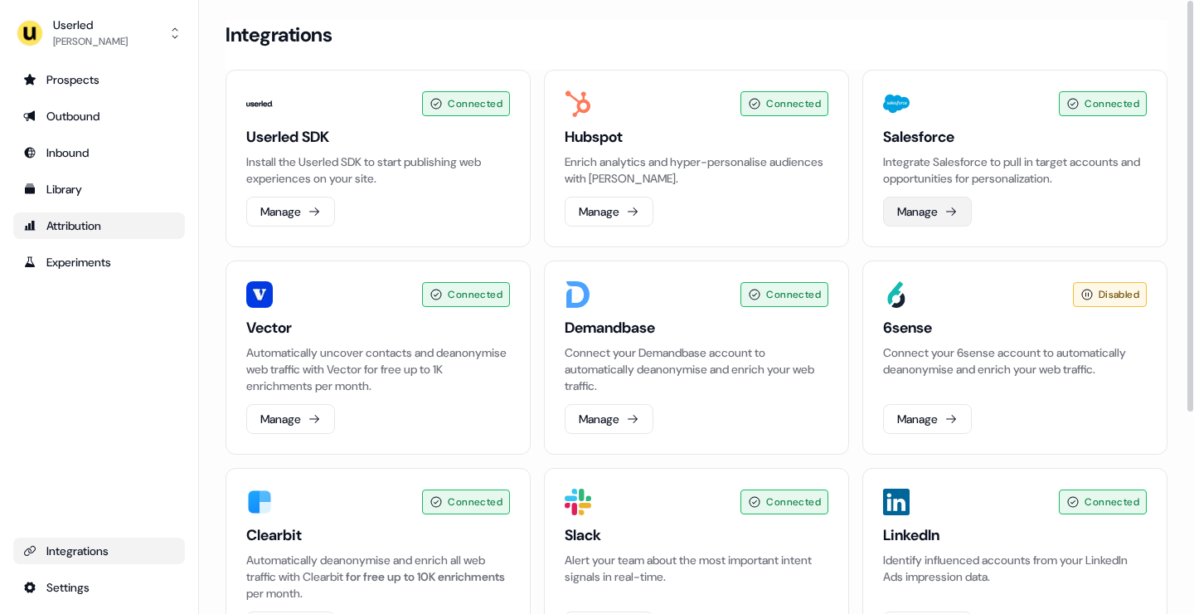
click at [949, 216] on icon at bounding box center [951, 211] width 13 height 13
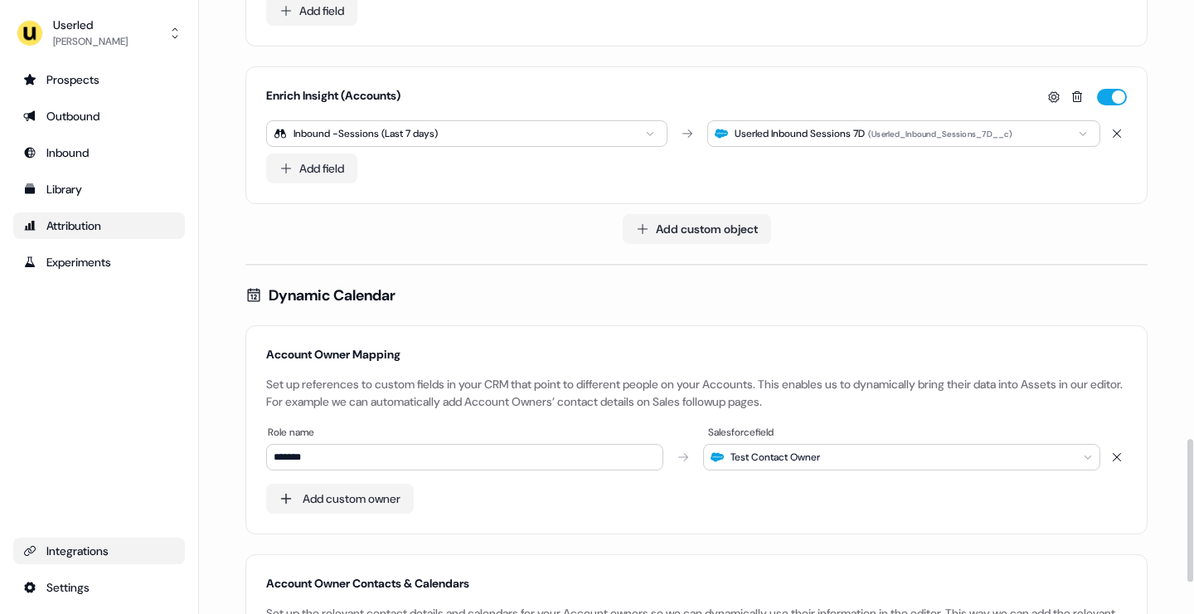
scroll to position [2019, 0]
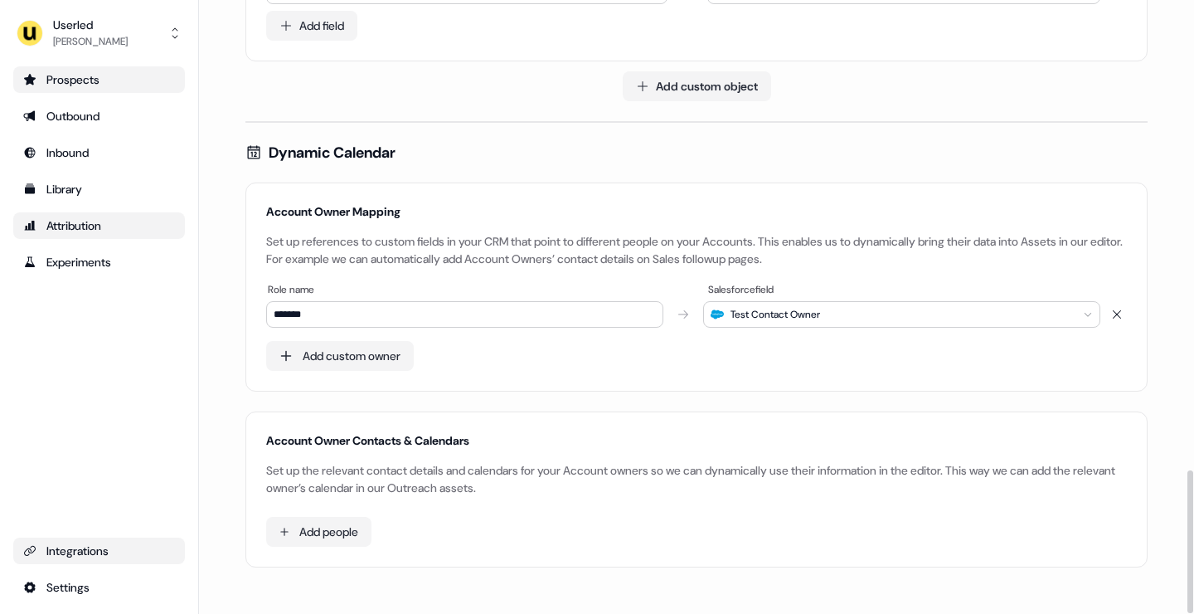
click at [148, 80] on div "Prospects" at bounding box center [99, 79] width 152 height 17
